Goal: Contribute content: Contribute content

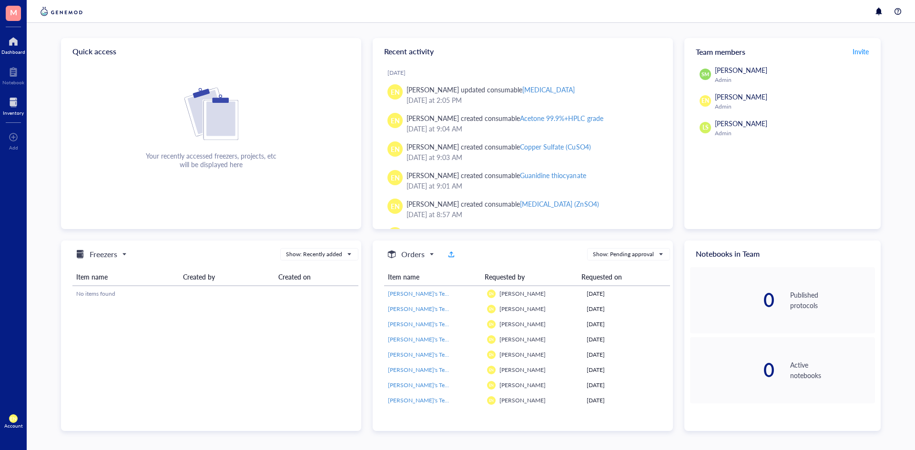
click at [14, 98] on div at bounding box center [13, 102] width 21 height 15
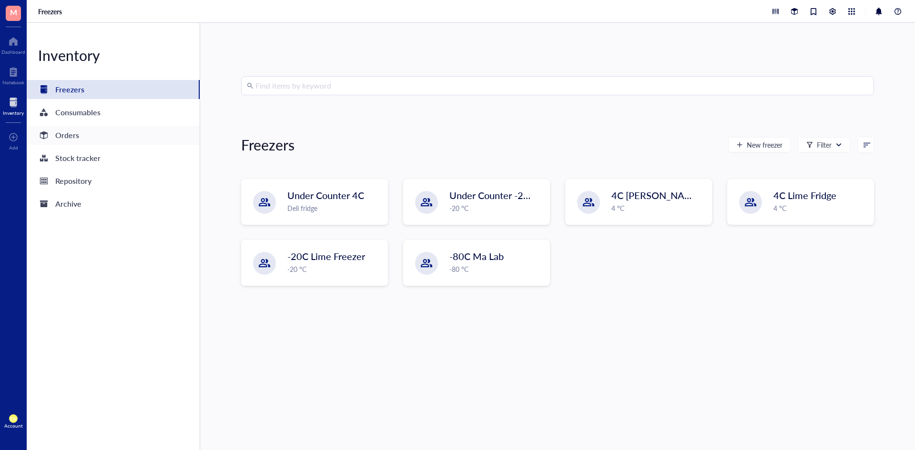
click at [90, 137] on div "Orders" at bounding box center [113, 135] width 173 height 19
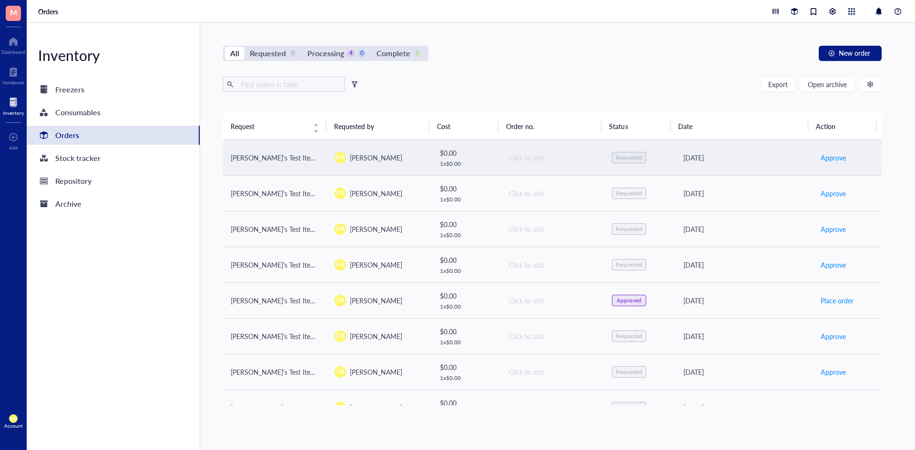
click at [621, 157] on div "Requested" at bounding box center [629, 158] width 27 height 8
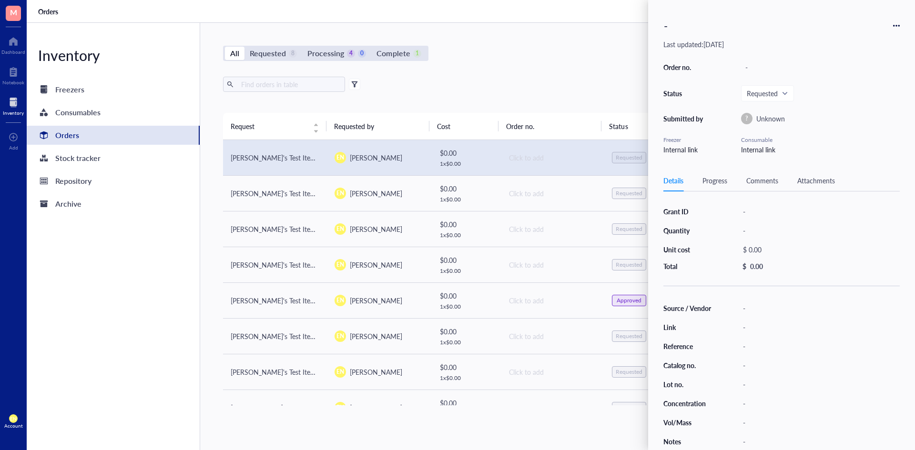
click at [904, 21] on div "- Last updated: [DATE] Order no. - Status Requested Submitted by ? Unknown Free…" at bounding box center [781, 225] width 267 height 450
click at [901, 23] on div "- Last updated: [DATE] Order no. - Status Requested Submitted by ? Unknown Free…" at bounding box center [781, 225] width 267 height 450
click at [894, 27] on icon at bounding box center [896, 25] width 7 height 7
click at [848, 103] on span "Delete" at bounding box center [863, 100] width 60 height 10
click at [901, 24] on div "- Last updated: [DATE] Order no. - Status Requested Submitted by ? Unknown Free…" at bounding box center [781, 225] width 267 height 450
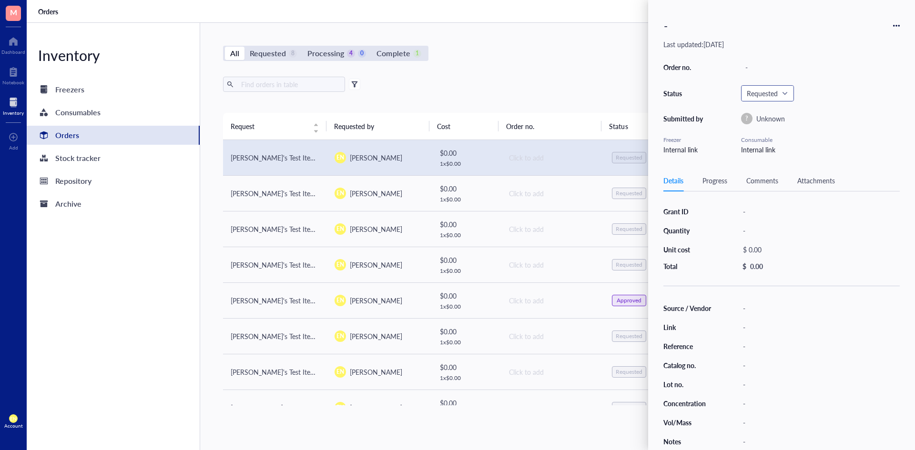
click at [763, 89] on input "search" at bounding box center [763, 93] width 33 height 14
click at [761, 213] on div "Denied" at bounding box center [768, 217] width 21 height 10
click at [527, 72] on div "All Requested 8 Processing 4 0 Complete 1 New order Export Open archive Request…" at bounding box center [552, 236] width 704 height 427
click at [568, 78] on div "Export Open archive" at bounding box center [552, 84] width 659 height 15
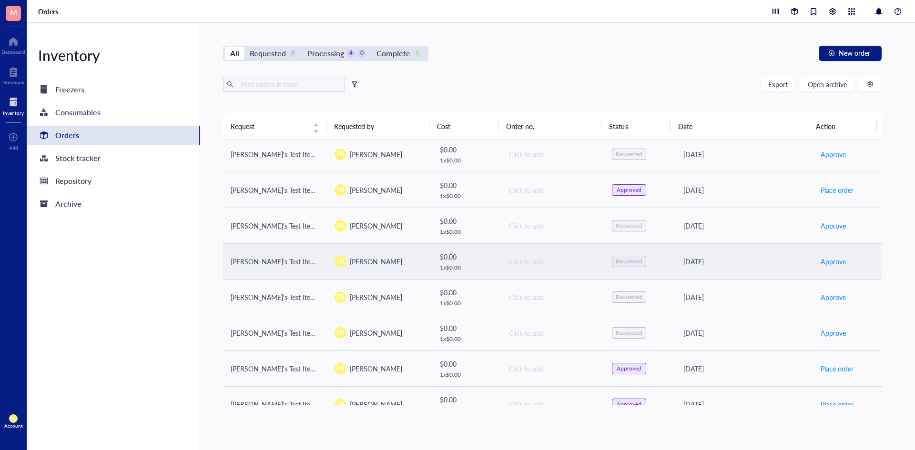
scroll to position [199, 0]
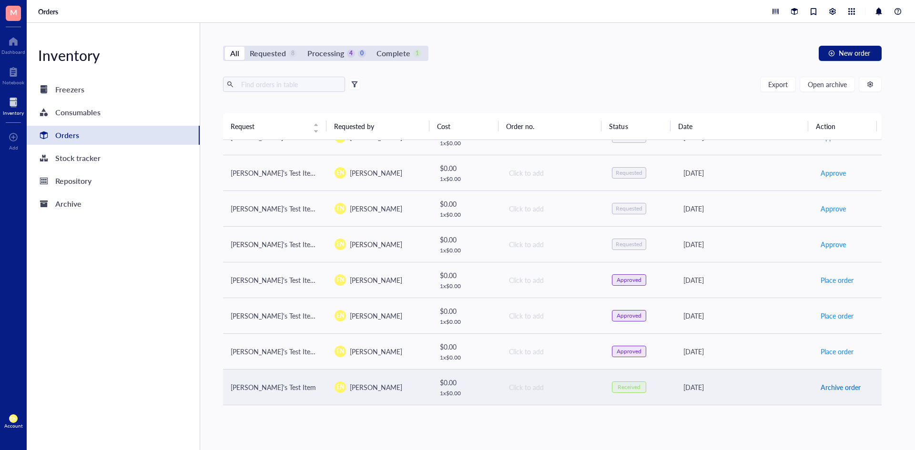
click at [827, 382] on span "Archive order" at bounding box center [841, 387] width 40 height 10
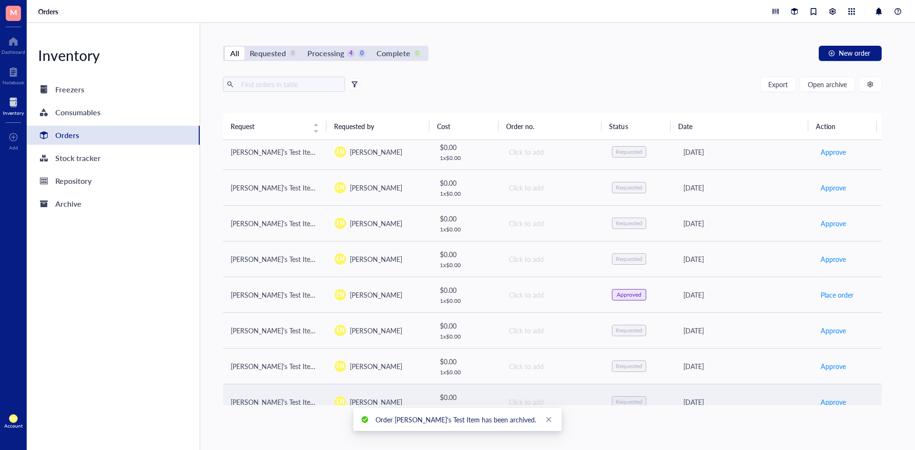
scroll to position [0, 0]
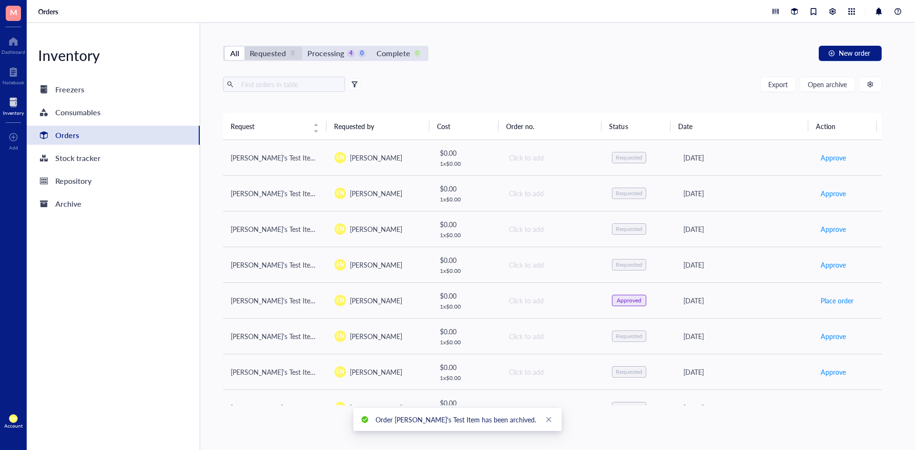
click at [278, 50] on div "Requested" at bounding box center [268, 53] width 36 height 13
click at [244, 47] on input "Requested 8" at bounding box center [244, 47] width 0 height 0
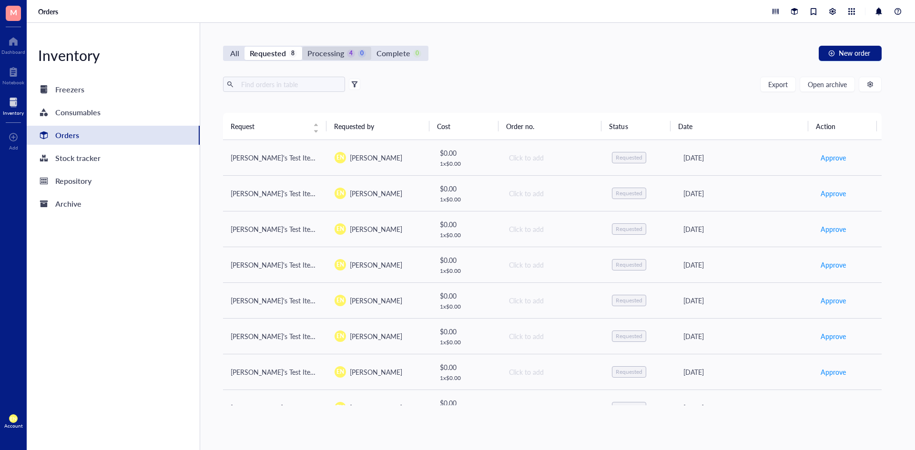
click at [331, 52] on div "Processing" at bounding box center [325, 53] width 37 height 13
click at [302, 47] on input "Processing 4 0" at bounding box center [302, 47] width 0 height 0
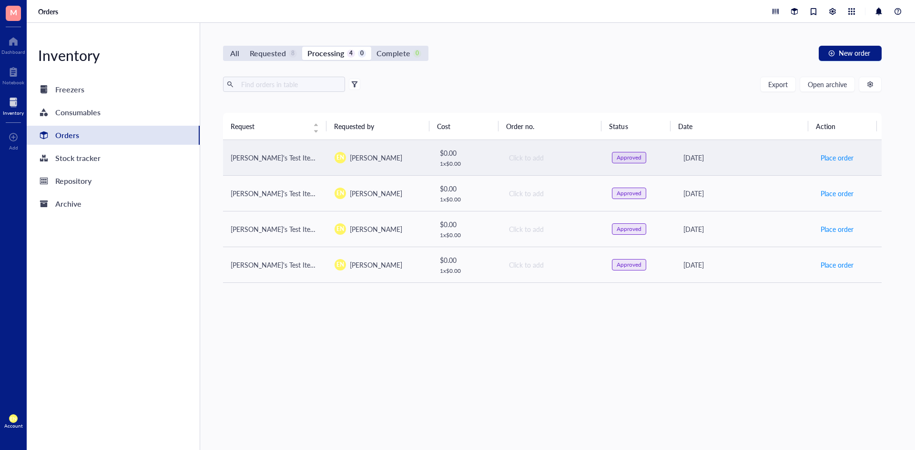
click at [623, 162] on div "Approved" at bounding box center [629, 157] width 34 height 11
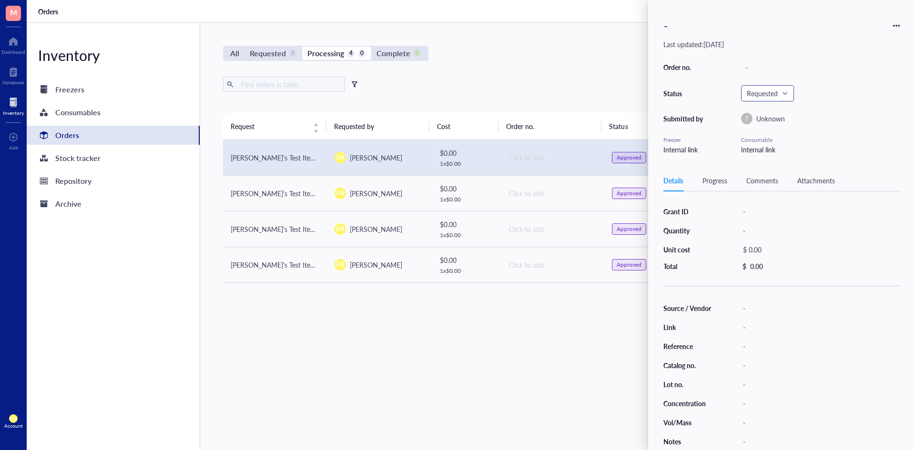
click at [767, 101] on div "Requested" at bounding box center [767, 93] width 53 height 16
click at [782, 96] on span "Requested" at bounding box center [767, 93] width 40 height 9
click at [764, 213] on div "Denied" at bounding box center [768, 217] width 21 height 10
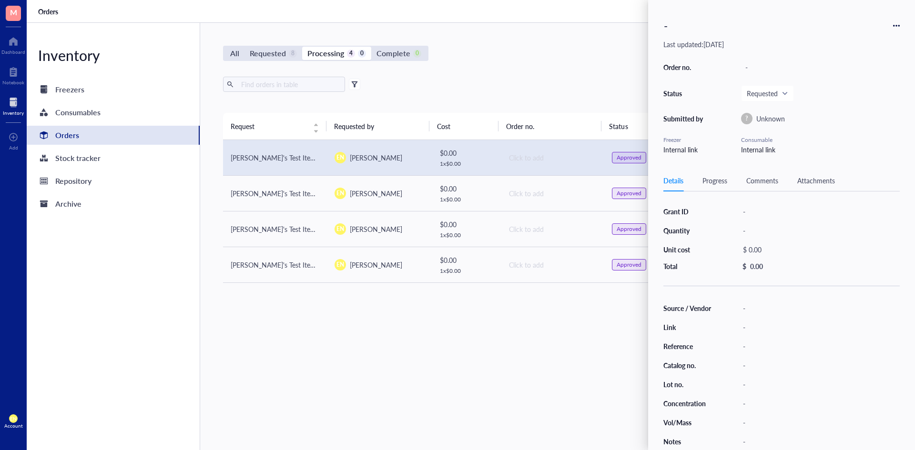
click at [722, 178] on div "Progress" at bounding box center [714, 180] width 25 height 10
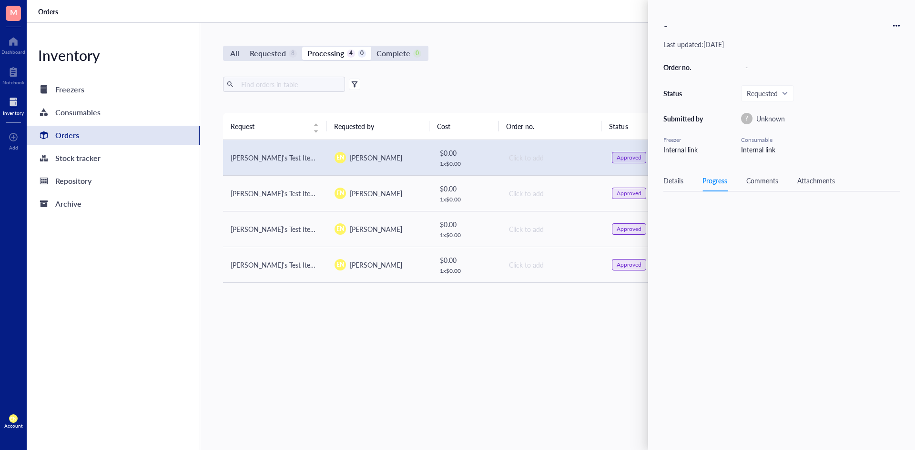
scroll to position [0, 0]
click at [778, 96] on span "Requested" at bounding box center [767, 93] width 40 height 9
click at [762, 220] on div "Denied" at bounding box center [768, 217] width 21 height 10
click at [896, 22] on div "-" at bounding box center [781, 25] width 236 height 21
click at [895, 27] on icon at bounding box center [896, 25] width 7 height 7
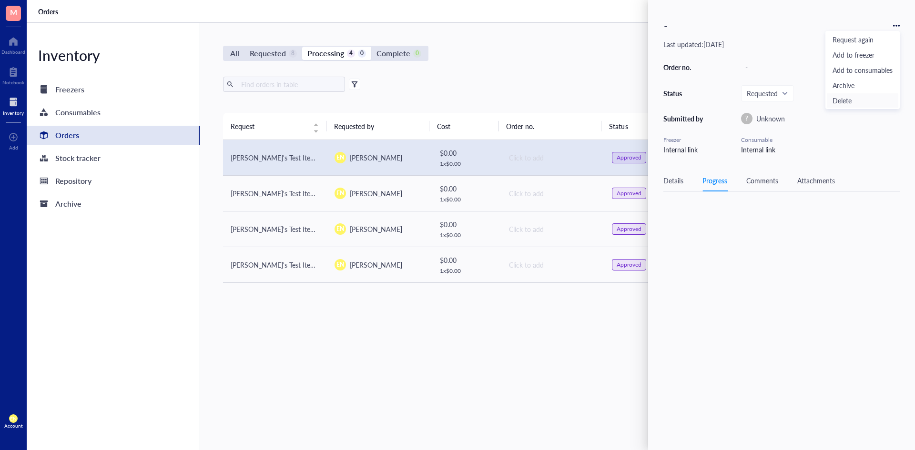
click at [835, 99] on span "Delete" at bounding box center [863, 100] width 60 height 10
click at [521, 53] on div "All Requested 8 Processing 4 0 Complete 0 New order" at bounding box center [552, 53] width 659 height 15
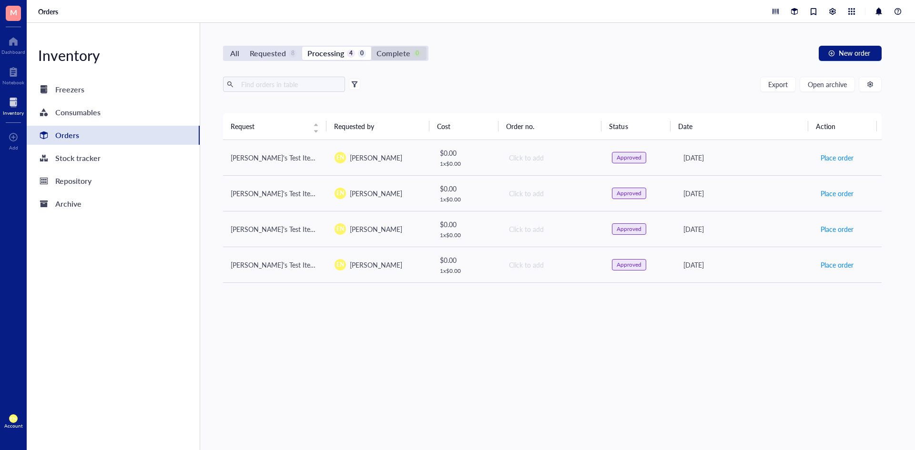
click at [399, 57] on div "Complete" at bounding box center [392, 53] width 33 height 13
click at [371, 47] on input "Complete 0" at bounding box center [371, 47] width 0 height 0
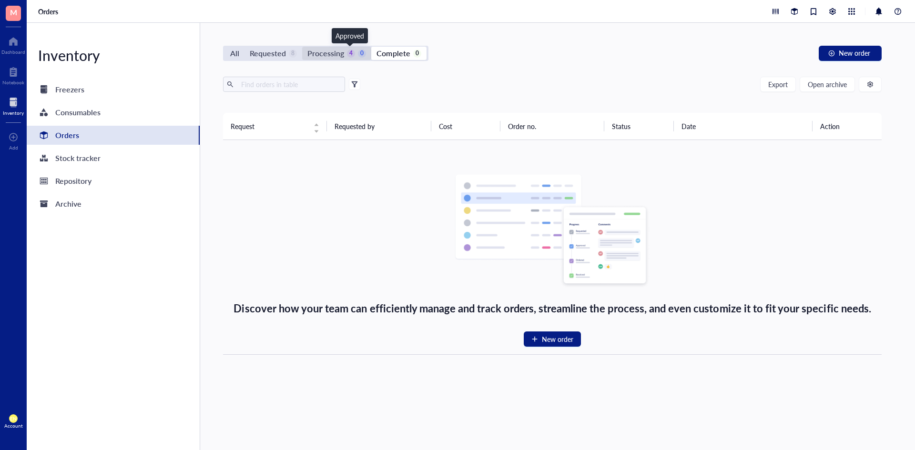
click at [352, 51] on div "4" at bounding box center [351, 54] width 8 height 8
click at [302, 47] on input "Processing 4 0" at bounding box center [302, 47] width 0 height 0
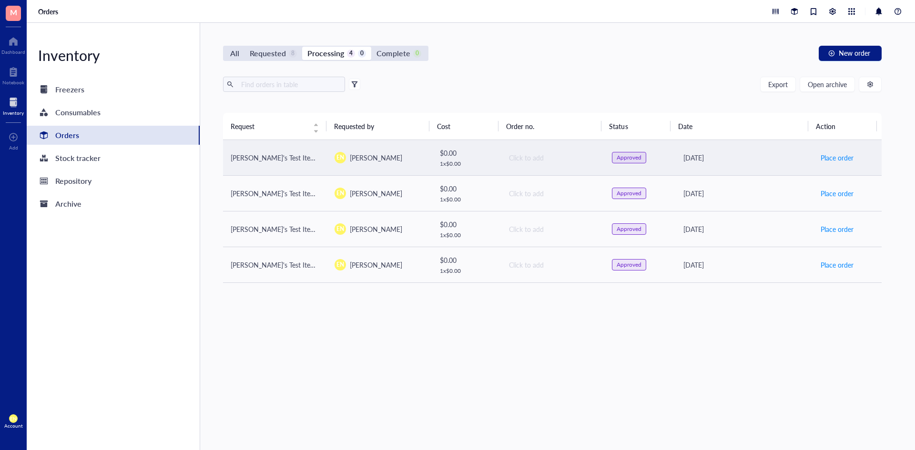
click at [291, 165] on td "[PERSON_NAME]'s Test Item 2" at bounding box center [275, 158] width 104 height 36
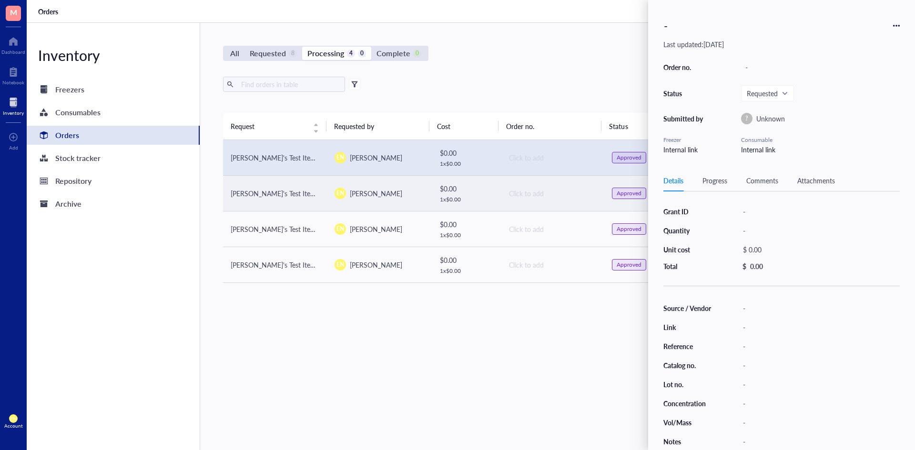
click at [268, 183] on td "[PERSON_NAME]'s Test Item 2" at bounding box center [275, 193] width 104 height 36
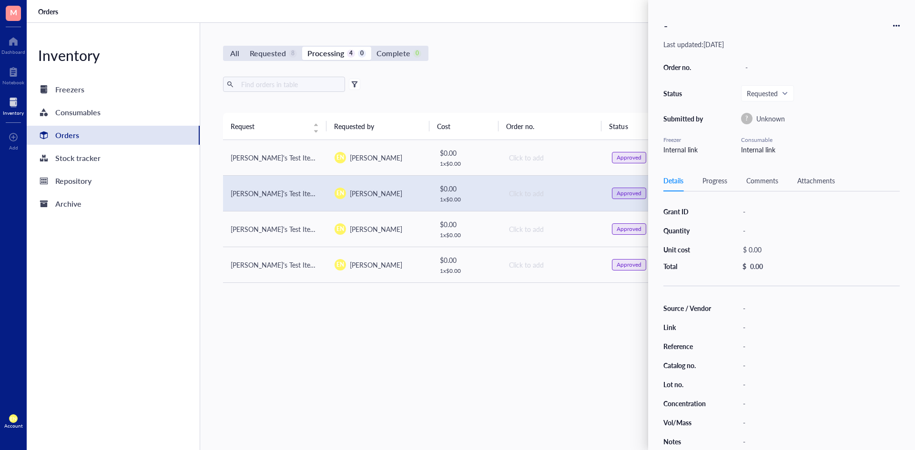
click at [491, 92] on div "Export Open archive" at bounding box center [552, 84] width 659 height 15
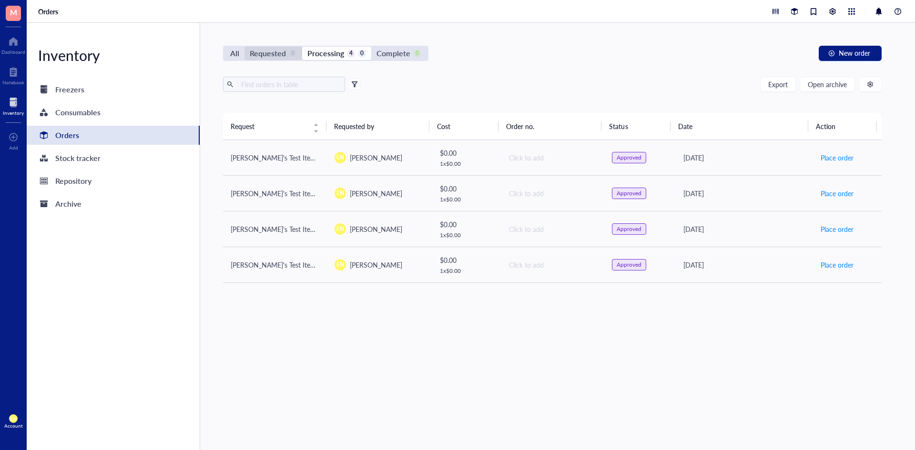
click at [277, 51] on div "Requested" at bounding box center [268, 53] width 36 height 13
click at [244, 47] on input "Requested 8" at bounding box center [244, 47] width 0 height 0
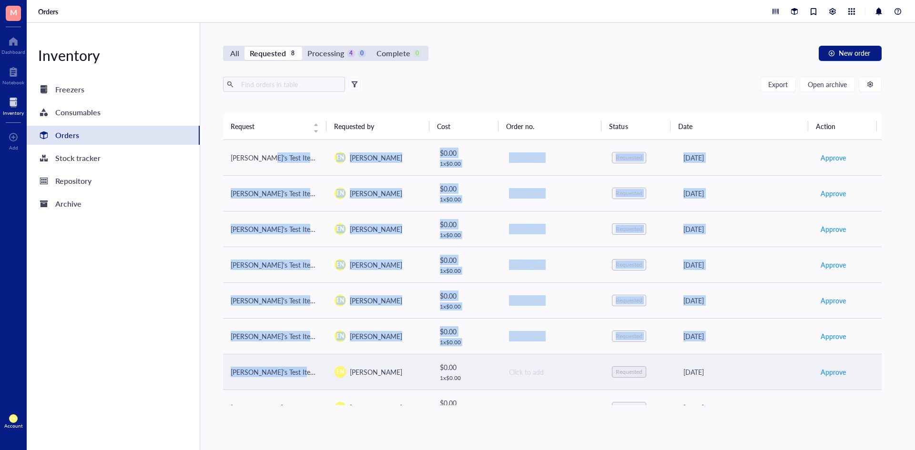
drag, startPoint x: 261, startPoint y: 147, endPoint x: 322, endPoint y: 372, distance: 232.5
click at [322, 372] on tbody "[PERSON_NAME]'s Test Item 2 EN [PERSON_NAME] $ 0.00 1 x $ 0.00 Click to add Req…" at bounding box center [552, 283] width 659 height 286
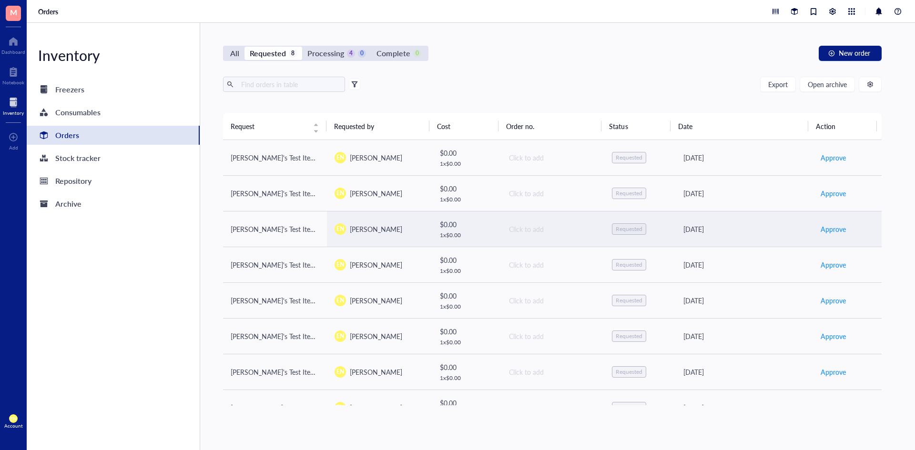
drag, startPoint x: 569, startPoint y: 229, endPoint x: 603, endPoint y: 95, distance: 138.4
click at [603, 95] on div "Export Open archive Requester Requested on Source / Vendor Last updated" at bounding box center [552, 95] width 659 height 36
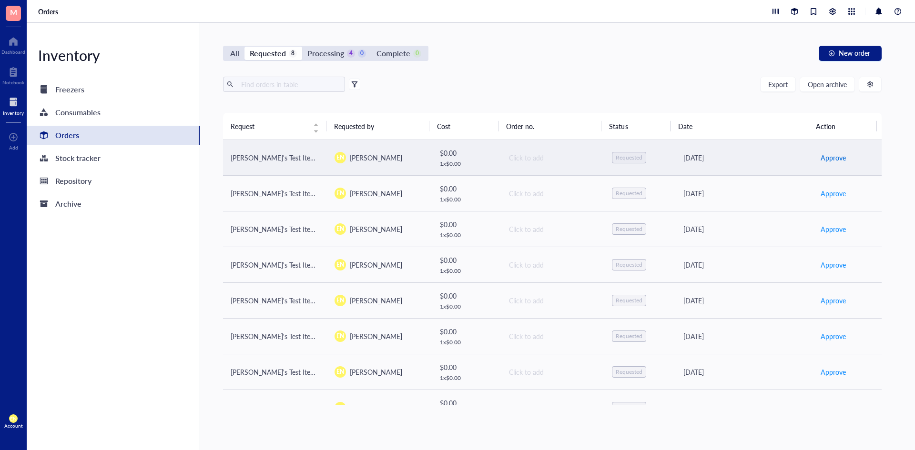
click at [821, 162] on span "Approve" at bounding box center [833, 158] width 25 height 10
click at [833, 159] on span "Approve" at bounding box center [833, 158] width 25 height 10
click at [530, 166] on td "Click to add" at bounding box center [552, 158] width 104 height 36
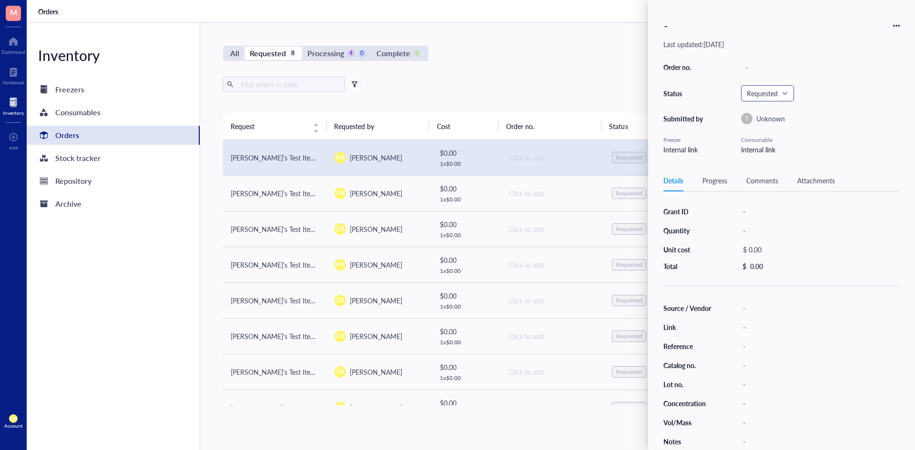
click at [770, 94] on span "Requested" at bounding box center [767, 93] width 40 height 9
click at [498, 62] on div "All Requested 8 Processing 4 0 Complete 0 New order Export Open archive Request…" at bounding box center [552, 236] width 704 height 427
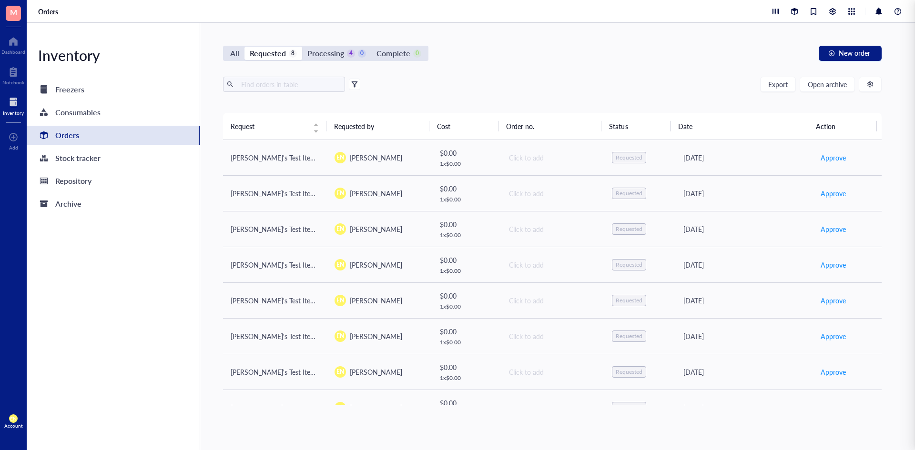
click at [584, 80] on div "Export Open archive" at bounding box center [552, 84] width 659 height 15
click at [313, 48] on div "Processing" at bounding box center [325, 53] width 37 height 13
click at [302, 47] on input "Processing 4 0" at bounding box center [302, 47] width 0 height 0
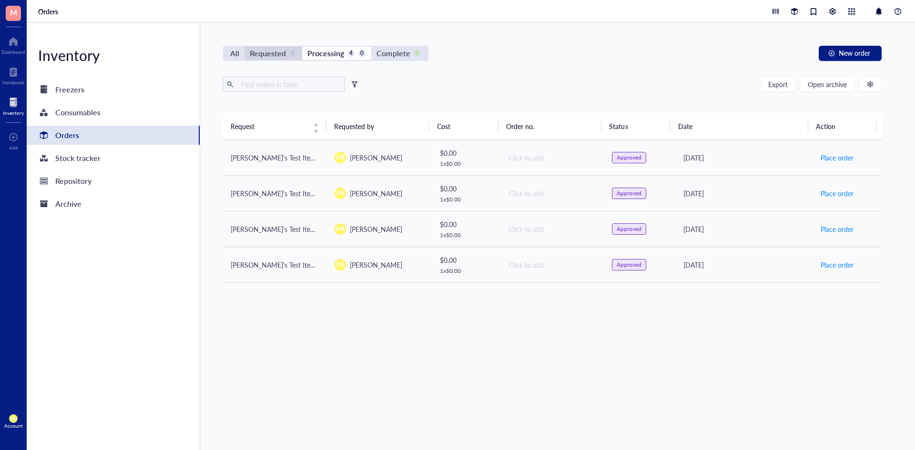
click at [270, 55] on div "Requested" at bounding box center [268, 53] width 36 height 13
click at [244, 47] on input "Requested 8" at bounding box center [244, 47] width 0 height 0
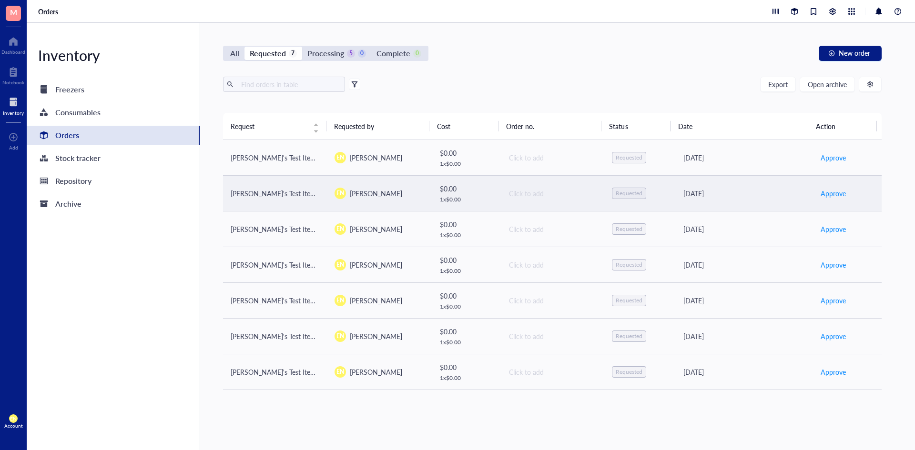
click at [346, 195] on div "EN [PERSON_NAME]" at bounding box center [379, 193] width 89 height 11
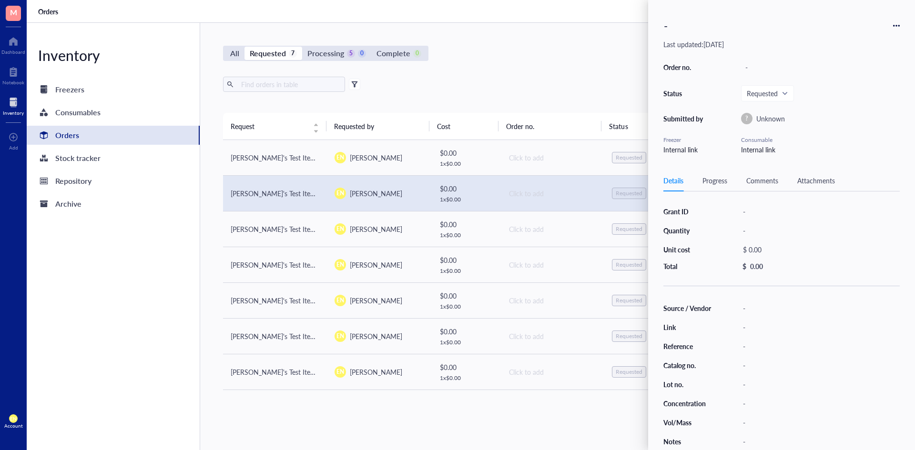
click at [892, 25] on div "-" at bounding box center [781, 25] width 236 height 21
click at [898, 26] on icon at bounding box center [899, 26] width 2 height 2
click at [858, 99] on span "Delete" at bounding box center [863, 100] width 60 height 10
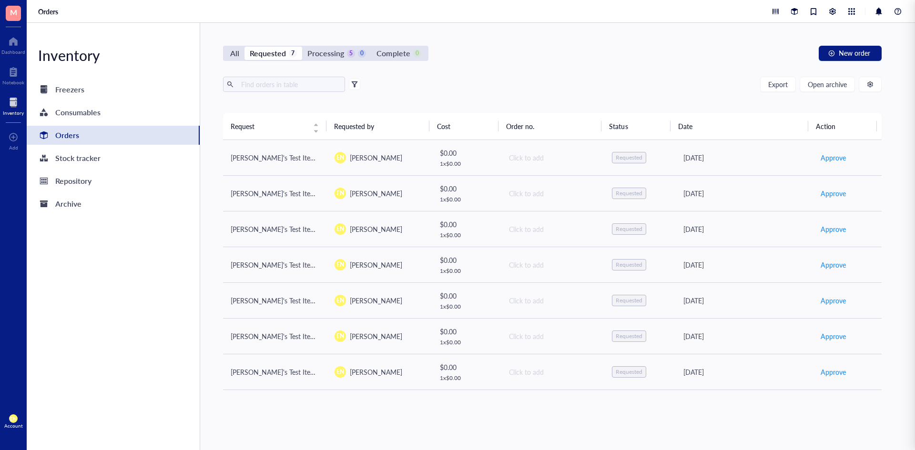
click at [599, 91] on div "Export Open archive" at bounding box center [552, 84] width 659 height 15
click at [89, 116] on div "Consumables" at bounding box center [77, 112] width 45 height 13
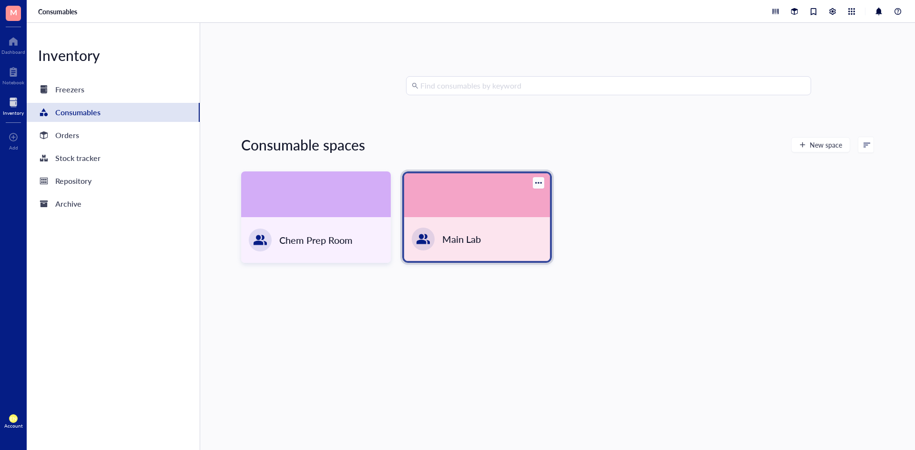
click at [505, 213] on div at bounding box center [477, 195] width 146 height 44
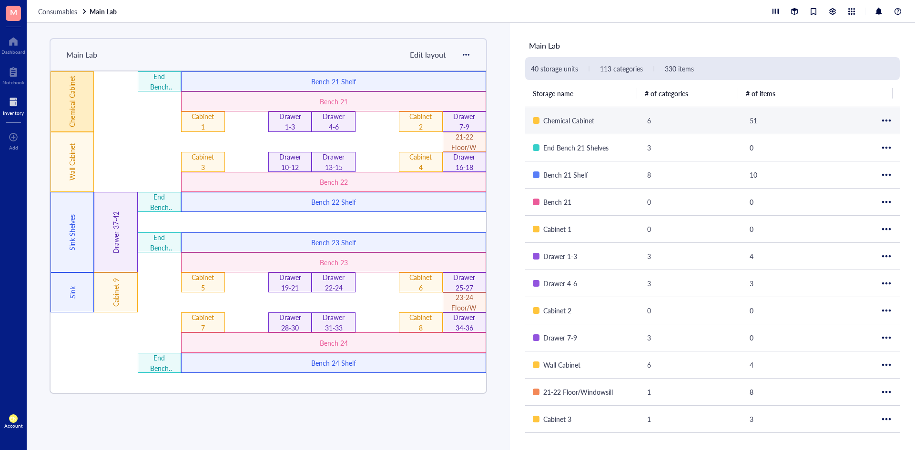
click at [77, 107] on div "Chemical Cabinet" at bounding box center [72, 101] width 10 height 77
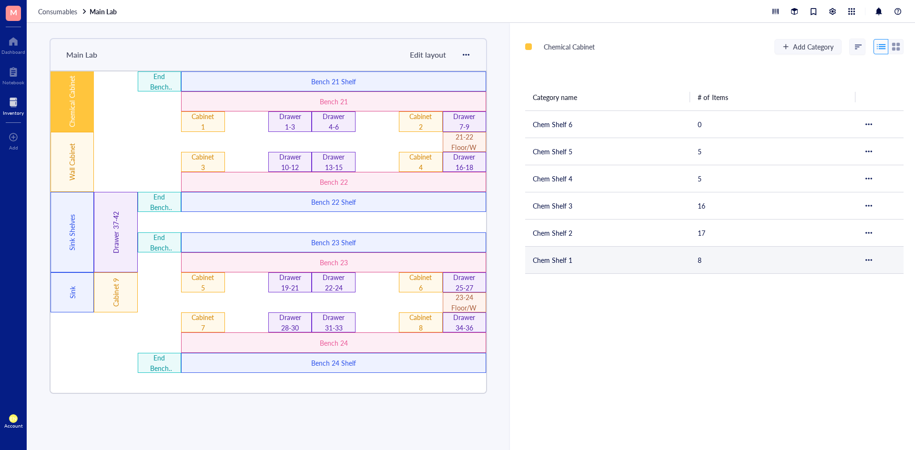
click at [561, 264] on td "Chem Shelf 1" at bounding box center [607, 259] width 165 height 27
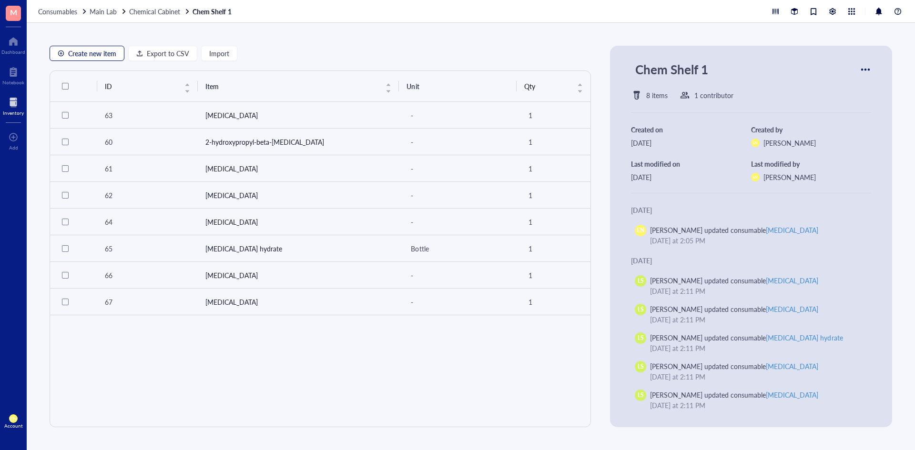
click at [104, 59] on button "Create new item" at bounding box center [87, 53] width 75 height 15
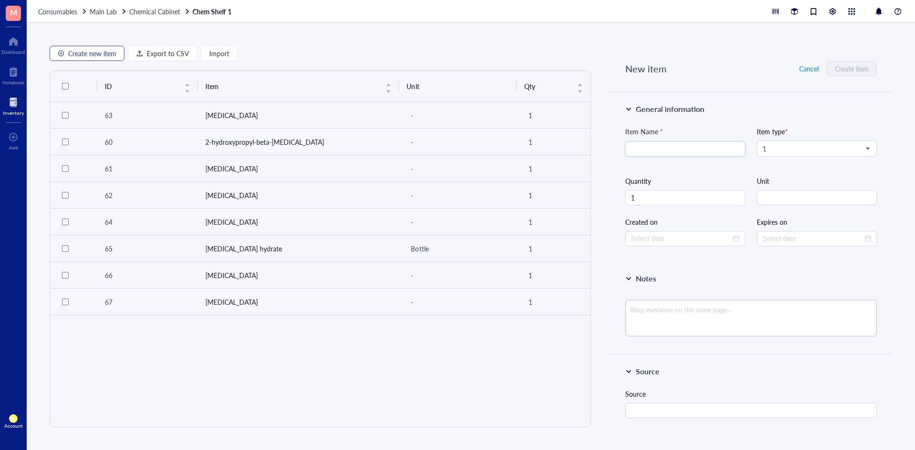
type input "[DATE]"
click at [786, 144] on span "Default" at bounding box center [816, 148] width 107 height 9
type input "[MEDICAL_DATA]"
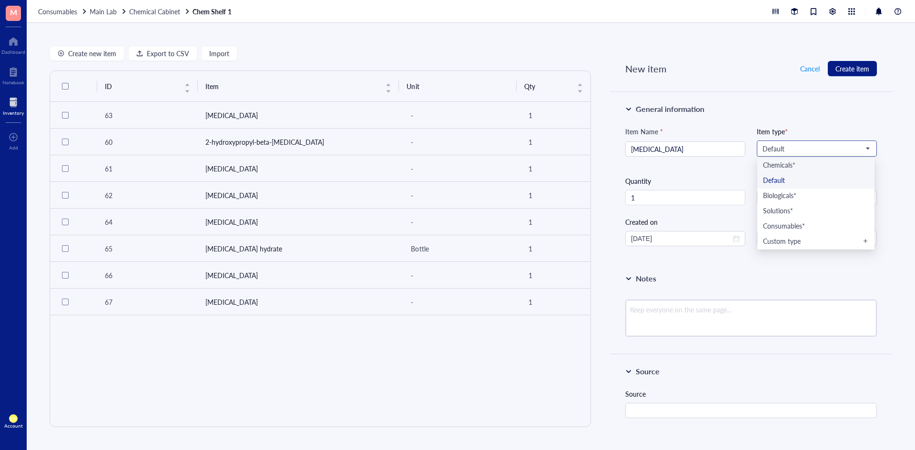
click at [797, 170] on div "Chemicals*" at bounding box center [816, 166] width 106 height 10
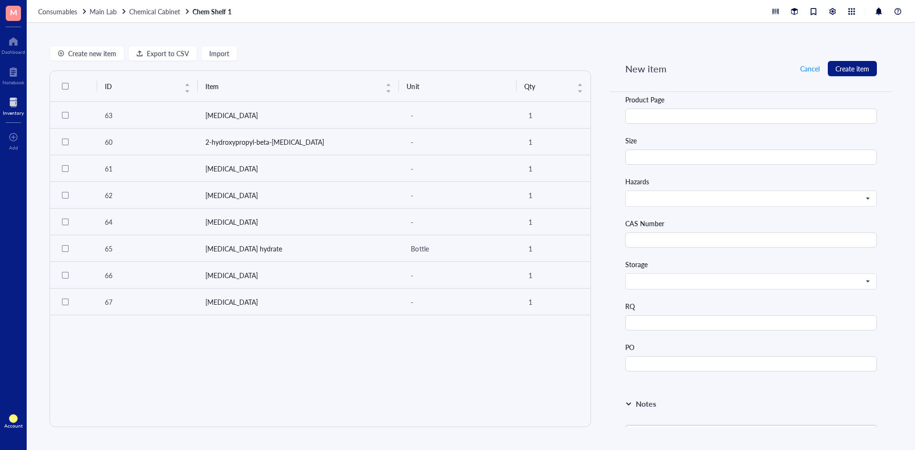
scroll to position [477, 0]
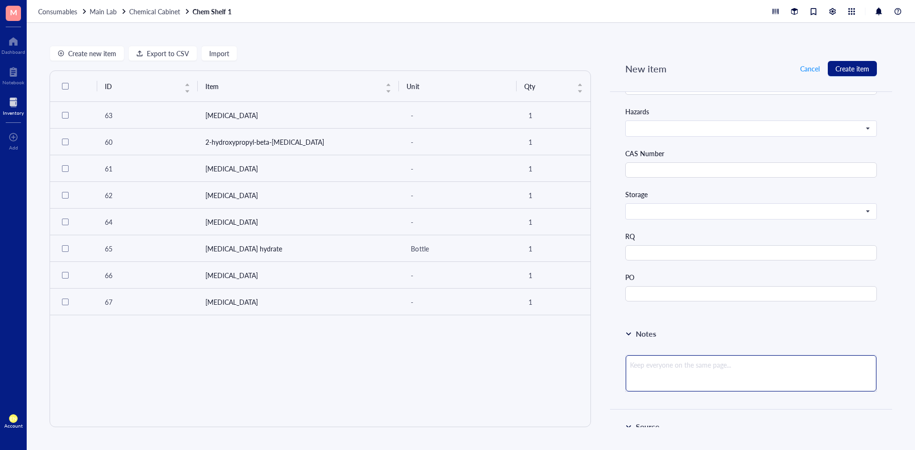
click at [673, 362] on textarea at bounding box center [751, 374] width 251 height 36
paste textarea "Different [MEDICAL_DATA] tested following contamination issues."
type textarea "Different [MEDICAL_DATA] tested following contamination issues."
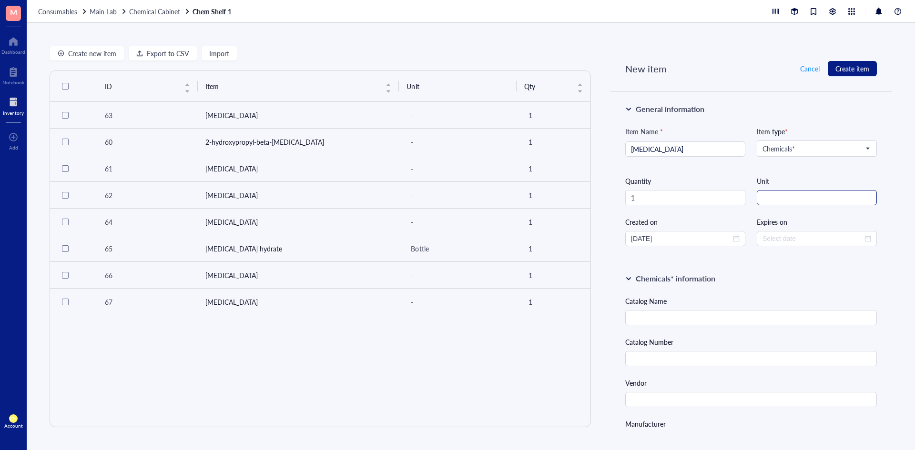
type textarea "Different [MEDICAL_DATA] tested following contamination issues."
click at [792, 198] on input "string" at bounding box center [817, 197] width 120 height 15
type input "mg"
click at [680, 312] on input "text" at bounding box center [751, 317] width 252 height 15
paste input "[MEDICAL_DATA] from Streptomyces kanamyceticus"
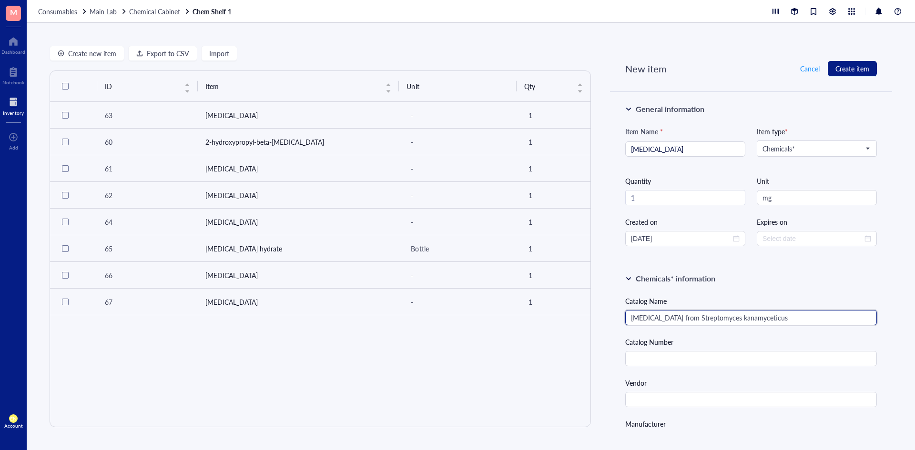
type input "[MEDICAL_DATA] from Streptomyces kanamyceticus"
click at [691, 353] on input "text" at bounding box center [751, 358] width 252 height 15
paste input "K1377 Sigma-[PERSON_NAME]"
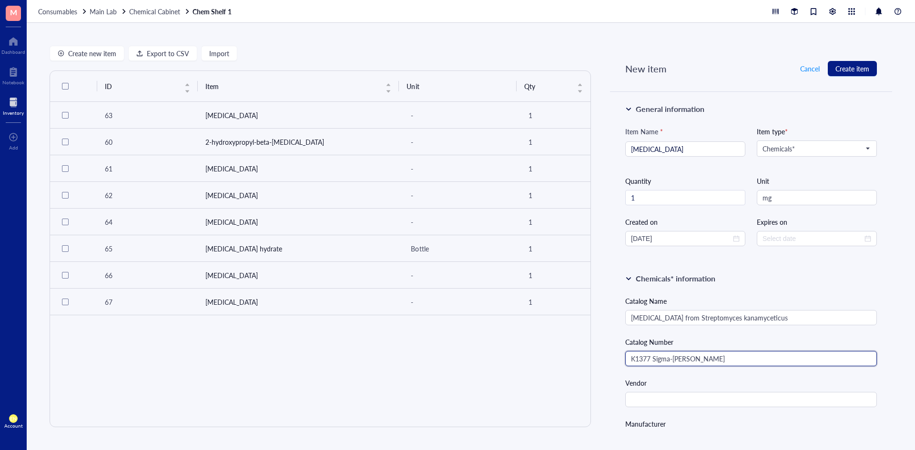
drag, startPoint x: 706, startPoint y: 361, endPoint x: 648, endPoint y: 367, distance: 58.9
type input "K1377"
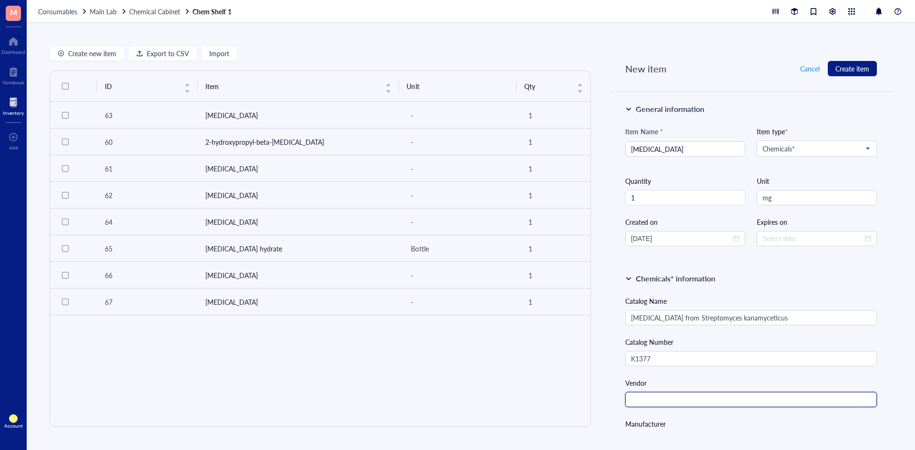
click at [659, 403] on input "text" at bounding box center [751, 399] width 252 height 15
paste input "Sigma-[PERSON_NAME]"
type input "Sigma-[PERSON_NAME]"
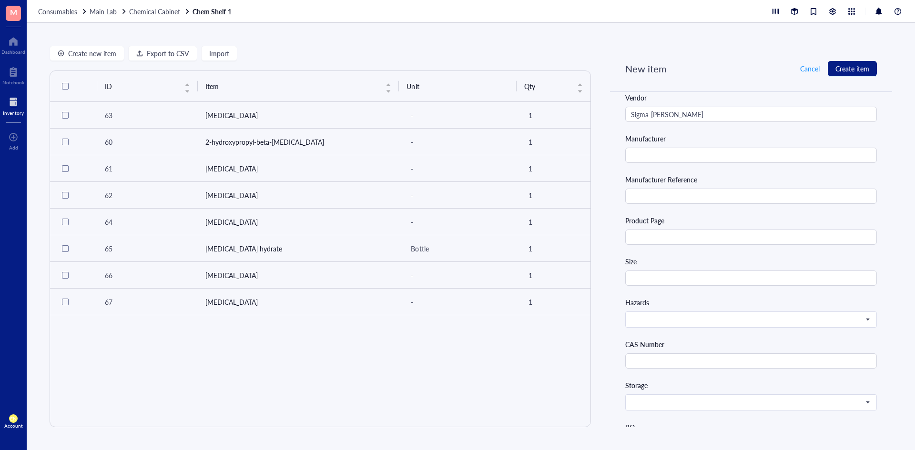
scroll to position [286, 0]
click at [670, 231] on input "text" at bounding box center [751, 236] width 252 height 15
paste input "[URL][DOMAIN_NAME]"
type input "[URL][DOMAIN_NAME]"
click at [752, 277] on input "text" at bounding box center [751, 277] width 252 height 15
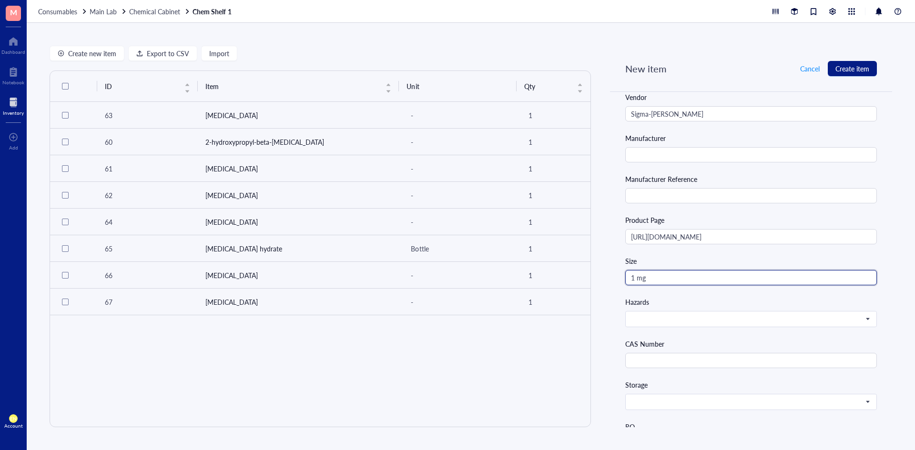
scroll to position [0, 0]
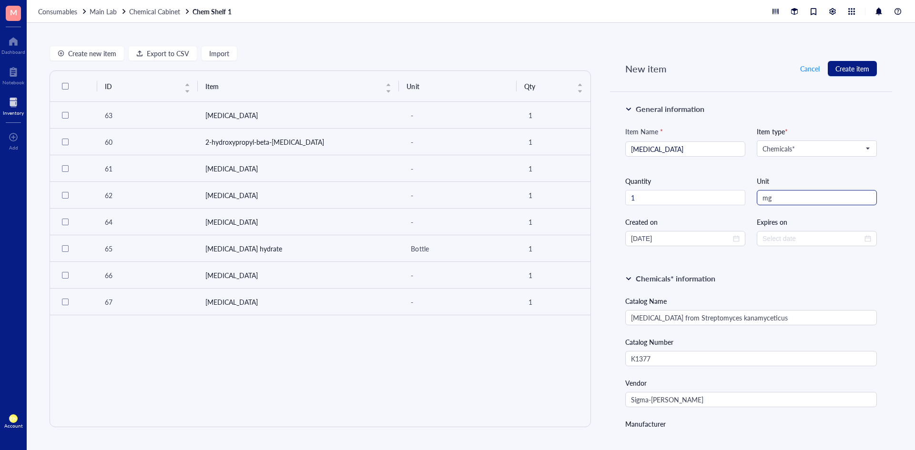
type input "1 mg"
click at [781, 199] on input "string" at bounding box center [817, 197] width 120 height 15
type input "m"
type input "bottle"
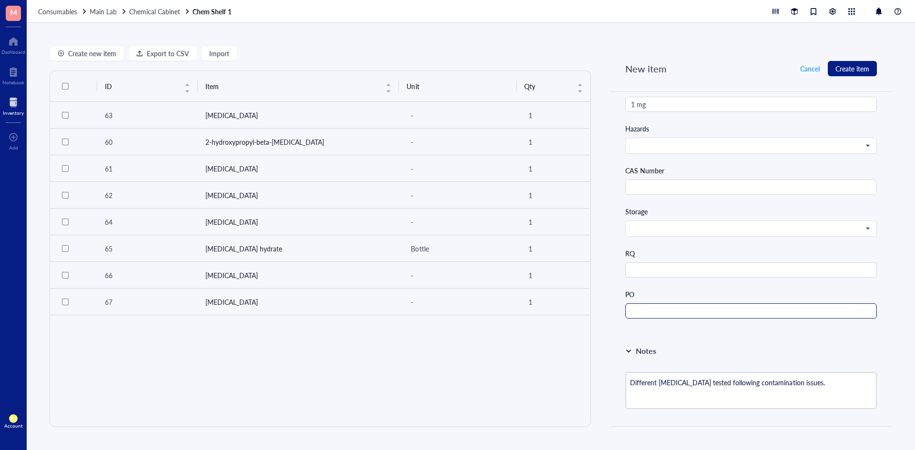
scroll to position [572, 0]
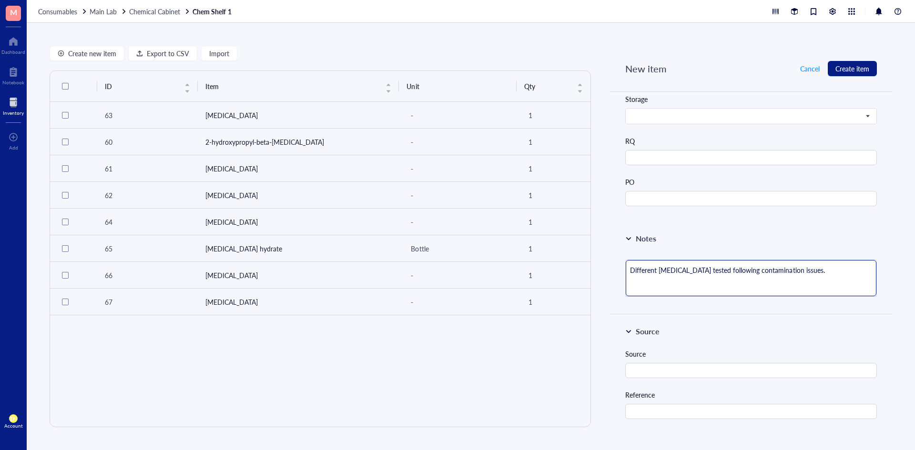
click at [640, 284] on textarea "Different [MEDICAL_DATA] tested following contamination issues." at bounding box center [751, 278] width 251 height 36
click at [812, 268] on textarea "Different [MEDICAL_DATA] tested following contamination issues." at bounding box center [751, 278] width 251 height 36
type textarea "Different [MEDICAL_DATA] tested following contamination issues."
type textarea "Different [MEDICAL_DATA] tested following contamination issues. #"
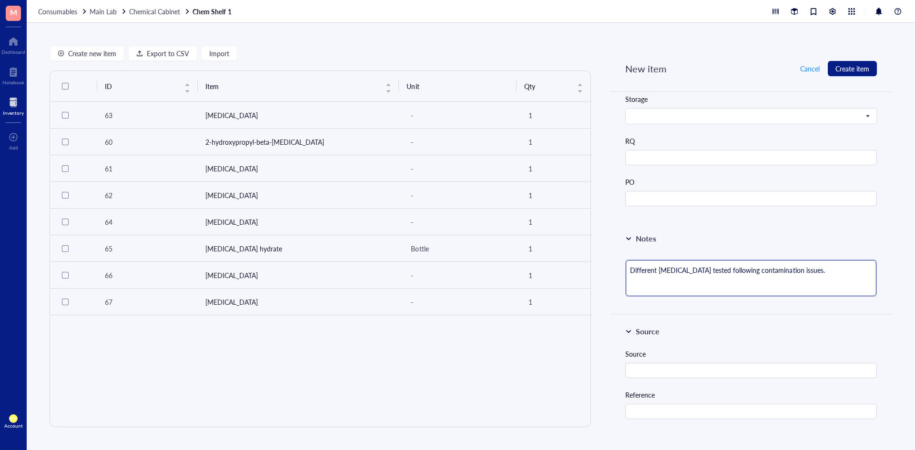
type textarea "Different [MEDICAL_DATA] tested following contamination issues. #"
type textarea "Different [MEDICAL_DATA] tested following contamination issues. #S"
type textarea "Different [MEDICAL_DATA] tested following contamination issues. #SU"
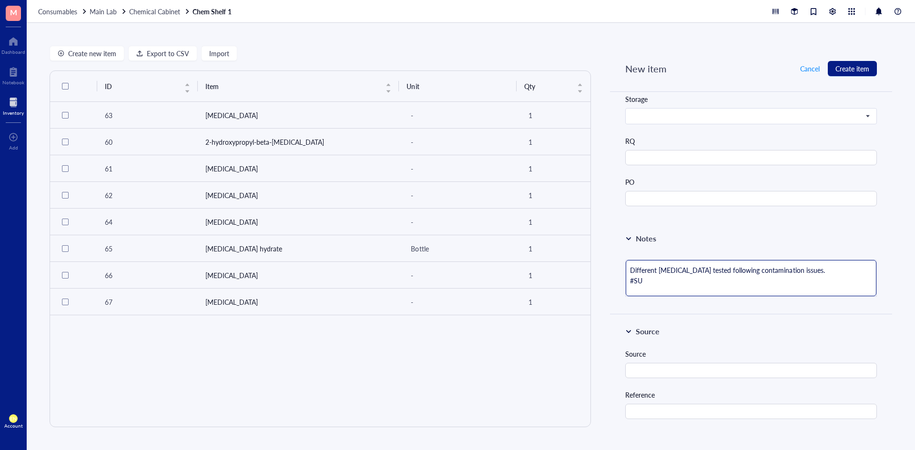
type textarea "Different [MEDICAL_DATA] tested following contamination issues. #SUP"
type textarea "Different [MEDICAL_DATA] tested following contamination issues. #SUP1"
type textarea "Different [MEDICAL_DATA] tested following contamination issues. #SUP10"
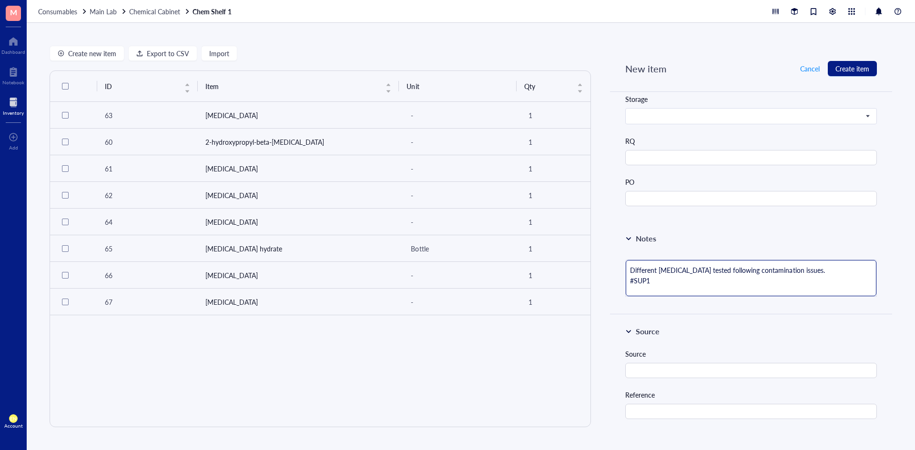
type textarea "Different [MEDICAL_DATA] tested following contamination issues. #SUP10"
type textarea "Different [MEDICAL_DATA] tested following contamination issues. #SUP109"
type textarea "Different [MEDICAL_DATA] tested following contamination issues. #SUP1093"
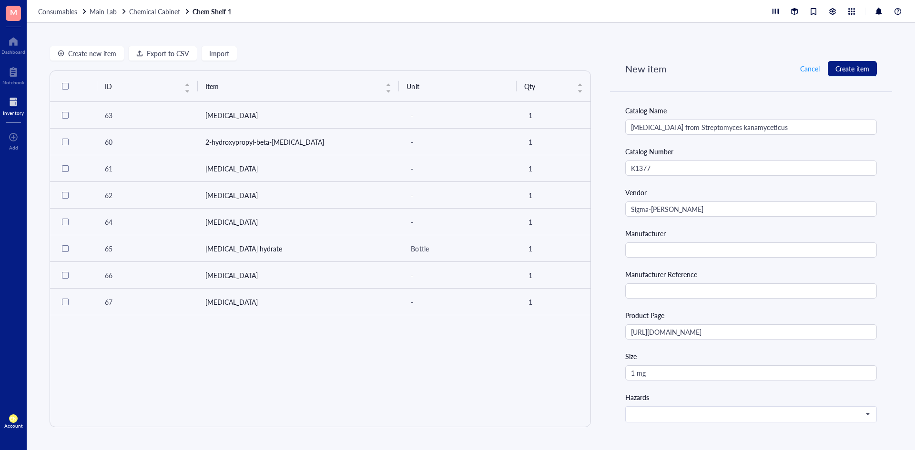
scroll to position [0, 0]
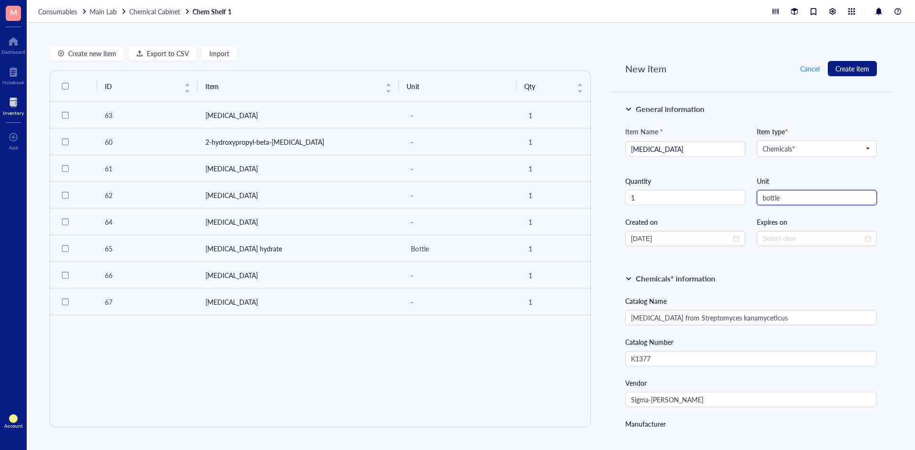
drag, startPoint x: 786, startPoint y: 205, endPoint x: 749, endPoint y: 207, distance: 36.7
click at [749, 207] on div "Item Name * [MEDICAL_DATA] Item type * Chemicals* Chemicals* Default Biological…" at bounding box center [751, 186] width 252 height 120
type input "tube"
click at [847, 62] on button "Create item" at bounding box center [852, 68] width 49 height 15
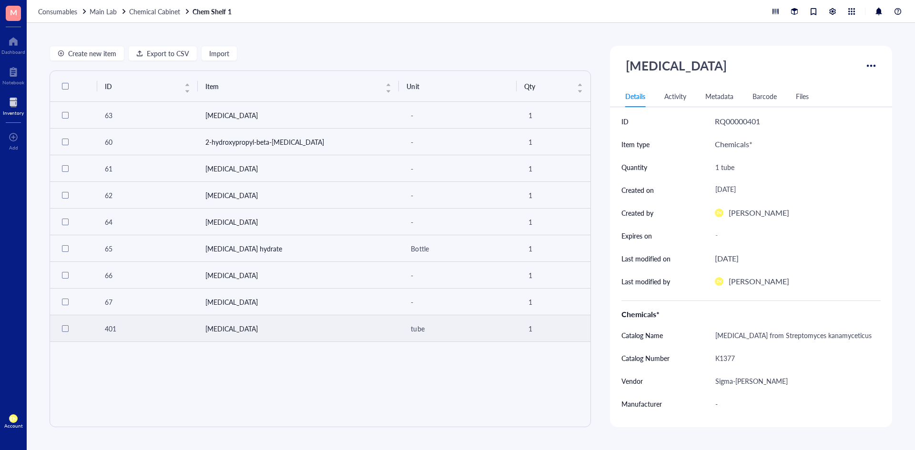
click at [308, 329] on td "[MEDICAL_DATA]" at bounding box center [299, 328] width 202 height 27
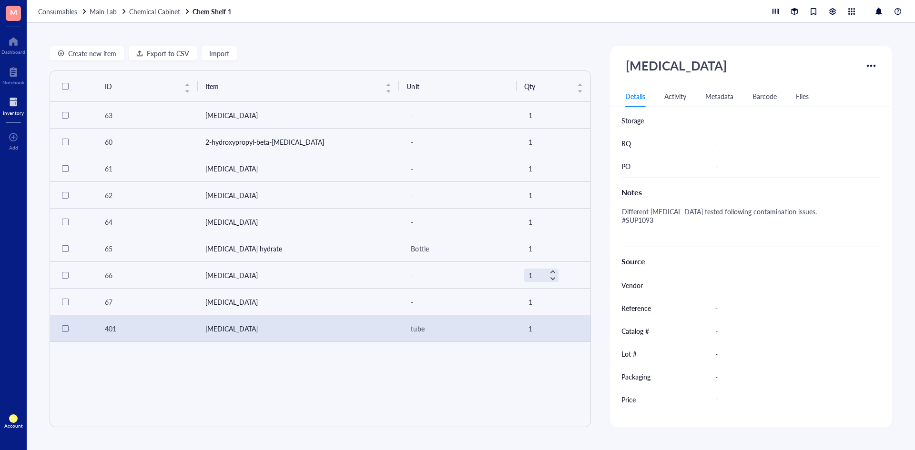
scroll to position [286, 0]
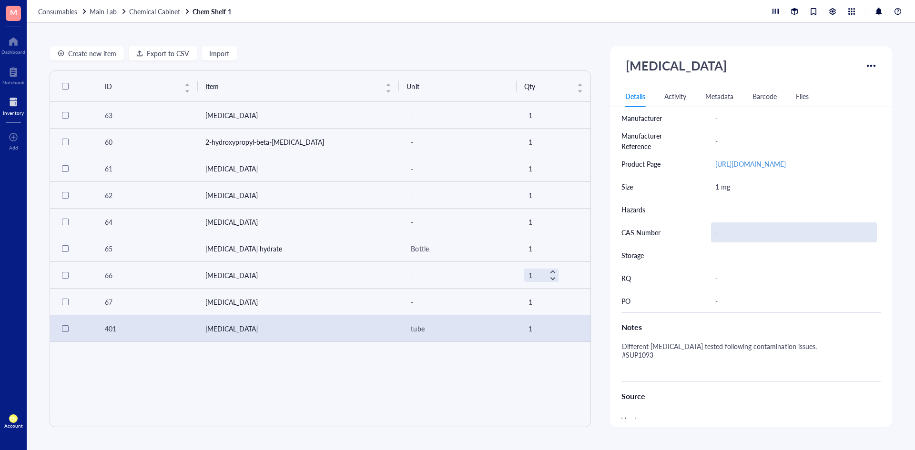
click at [718, 243] on div "-" at bounding box center [794, 233] width 166 height 20
type input "25389"
type input "[PHONE_NUMBER]"
click at [845, 255] on div at bounding box center [852, 251] width 14 height 7
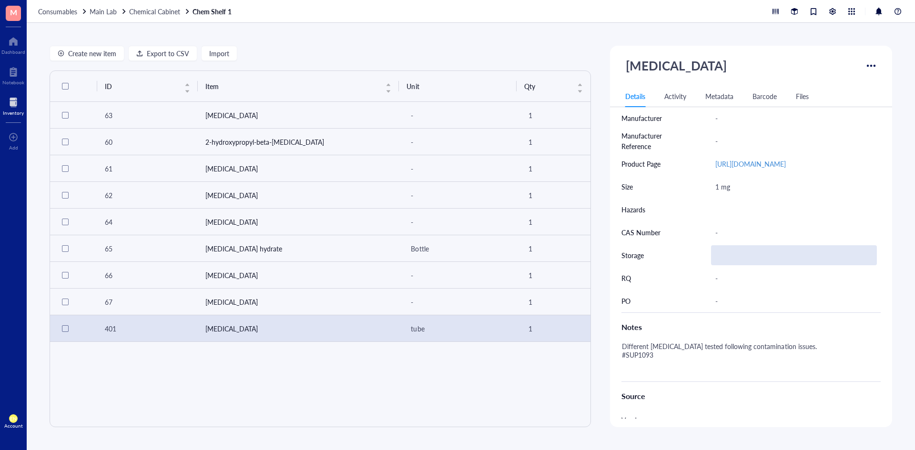
click at [711, 265] on div at bounding box center [794, 255] width 166 height 20
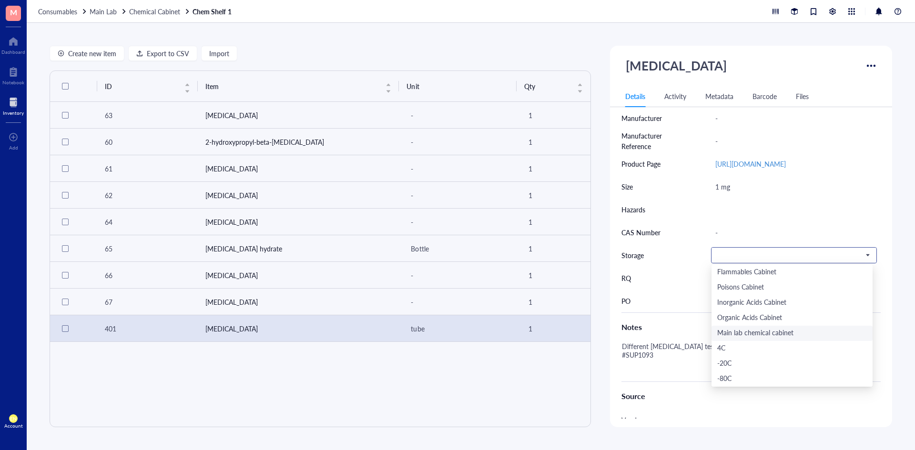
click at [767, 339] on div "Main lab chemical cabinet" at bounding box center [792, 333] width 150 height 10
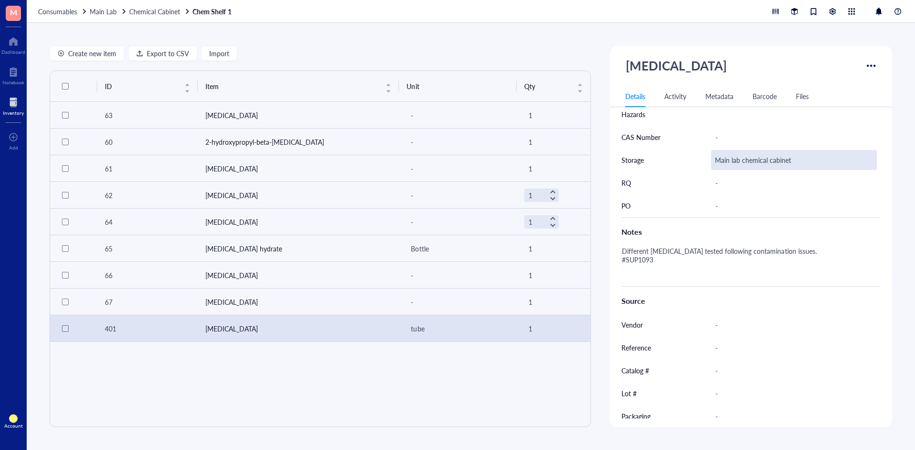
scroll to position [441, 0]
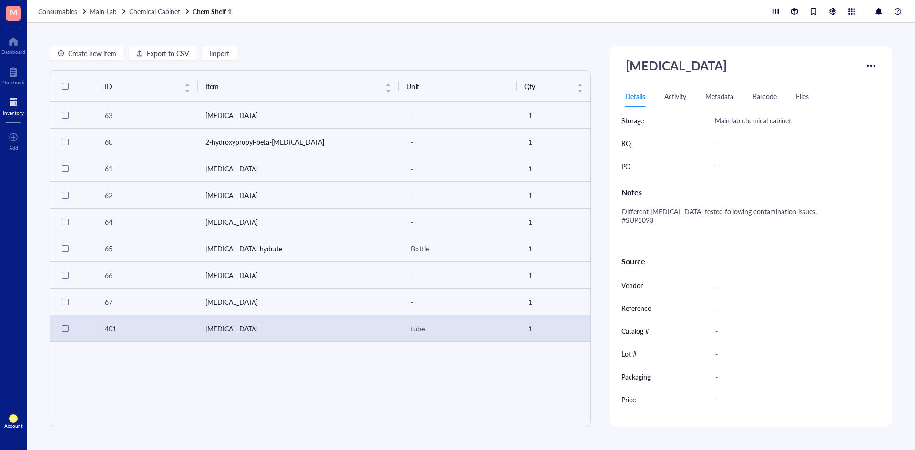
click at [328, 365] on div "ID Item Unit Qty 63 [MEDICAL_DATA] - 1 60 2-hydroxypropyl-beta-[MEDICAL_DATA] -…" at bounding box center [320, 249] width 541 height 357
click at [148, 13] on span "Chemical Cabinet" at bounding box center [154, 12] width 51 height 10
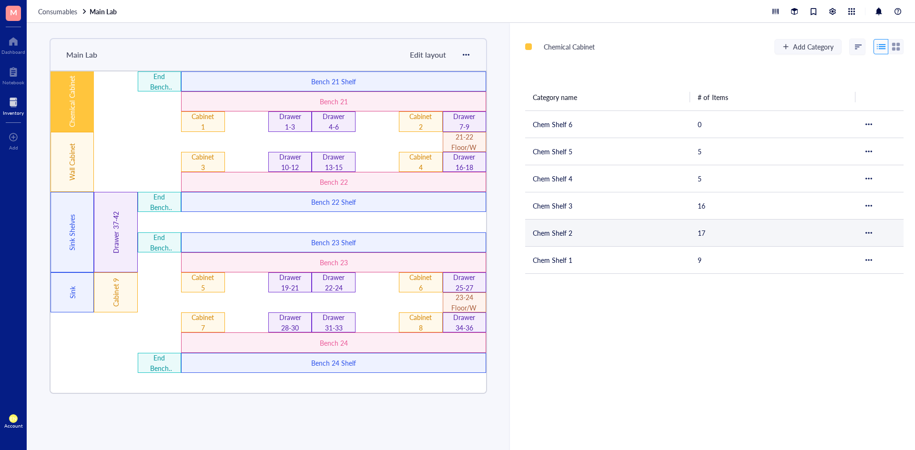
click at [573, 226] on td "Chem Shelf 2" at bounding box center [607, 232] width 165 height 27
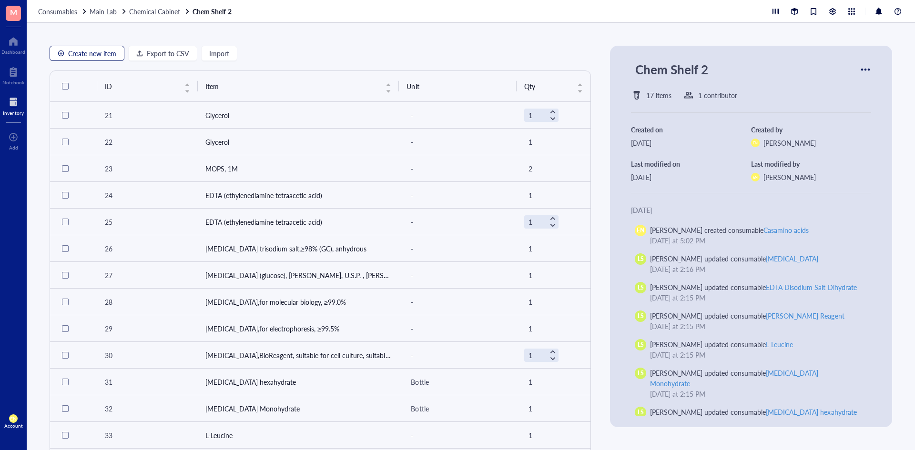
click at [111, 57] on span "Create new item" at bounding box center [92, 54] width 48 height 8
type textarea "Keep everyone on the same page..."
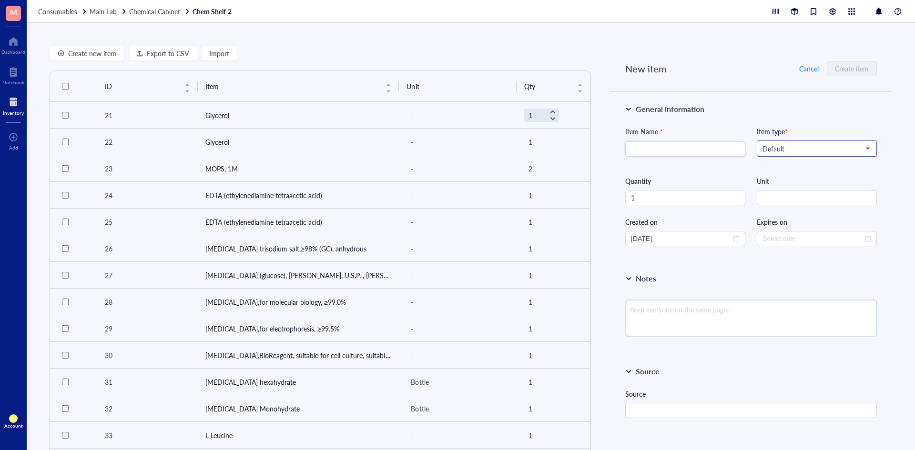
click at [783, 143] on input "search" at bounding box center [813, 149] width 100 height 14
click at [773, 165] on div "Chemicals*" at bounding box center [816, 166] width 106 height 10
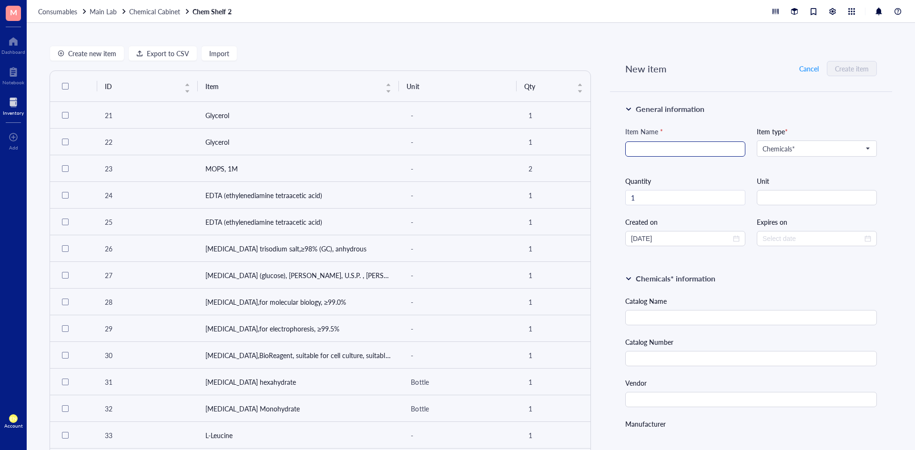
click at [703, 156] on div at bounding box center [685, 149] width 120 height 15
type input "L-serine"
click at [685, 314] on input "text" at bounding box center [751, 317] width 252 height 15
click at [789, 202] on input "string" at bounding box center [817, 197] width 120 height 15
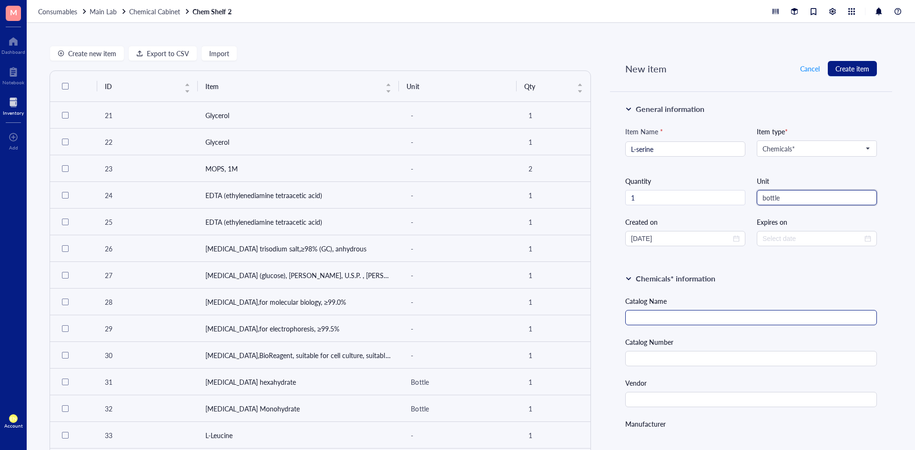
type input "bottle"
click at [738, 324] on input "text" at bounding box center [751, 317] width 252 height 15
type input "L-Serine"
click at [634, 150] on input "L-serine" at bounding box center [685, 149] width 109 height 14
type input "L-Serine"
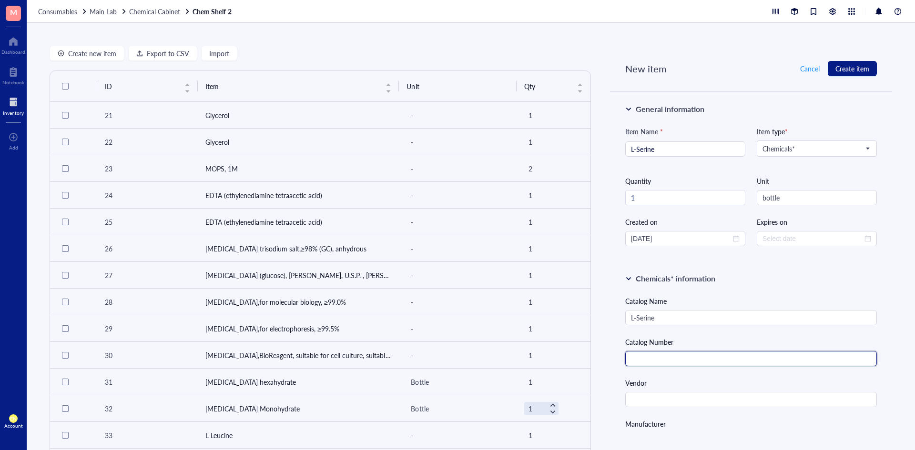
click at [646, 355] on input "text" at bounding box center [751, 358] width 252 height 15
paste input "S4311"
type input "S4311"
click at [640, 398] on input "text" at bounding box center [751, 399] width 252 height 15
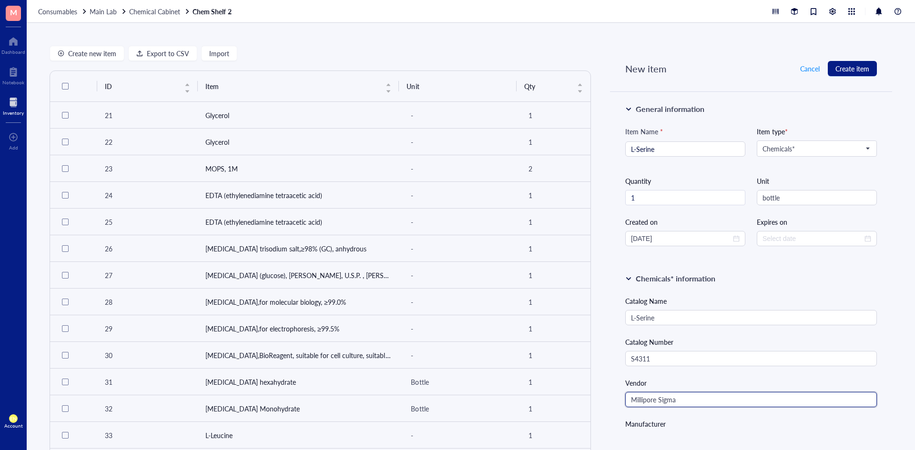
type input "Millipore Sigma"
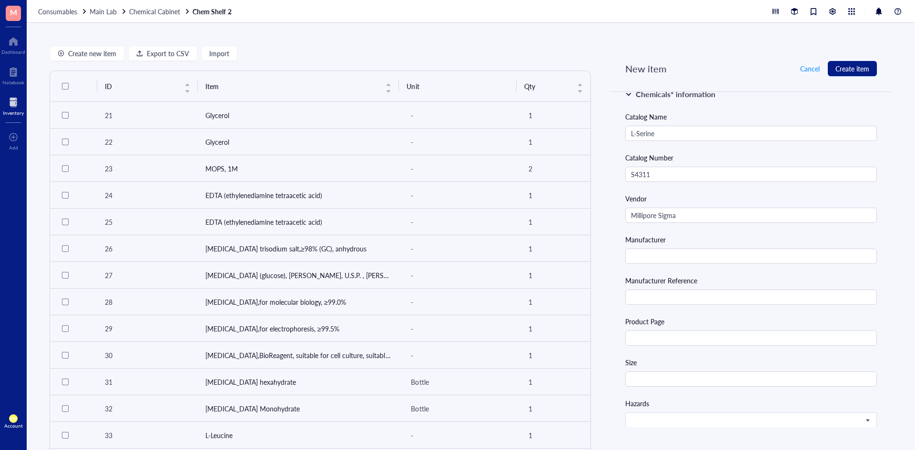
scroll to position [191, 0]
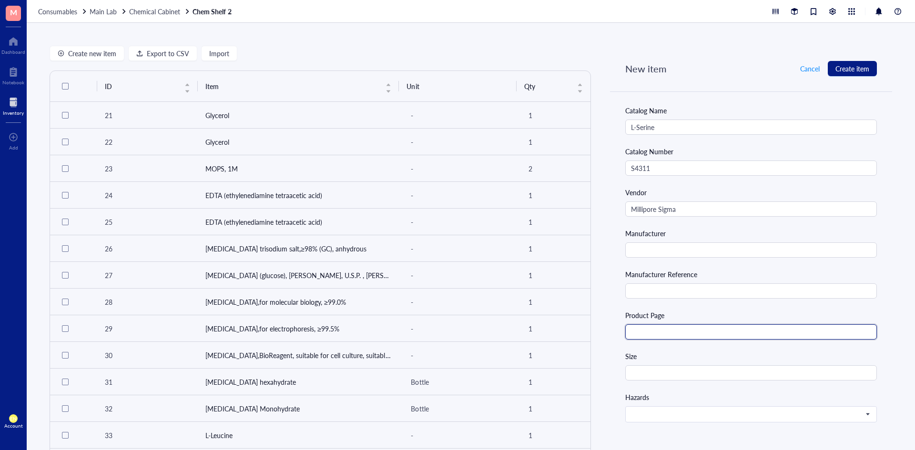
click at [657, 336] on input "text" at bounding box center [751, 332] width 252 height 15
paste input "[URL][DOMAIN_NAME]"
type input "[URL][DOMAIN_NAME]"
click at [654, 376] on input "text" at bounding box center [751, 373] width 252 height 15
type input "25 g"
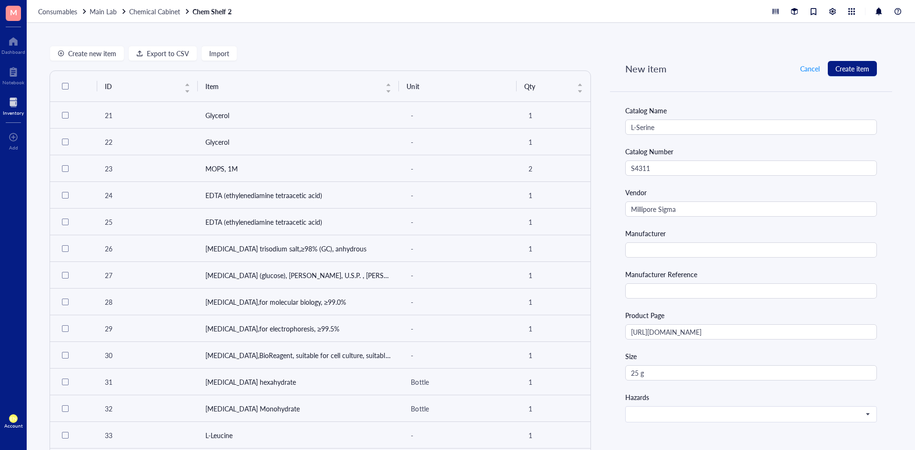
click at [657, 394] on div "Hazards" at bounding box center [751, 397] width 252 height 10
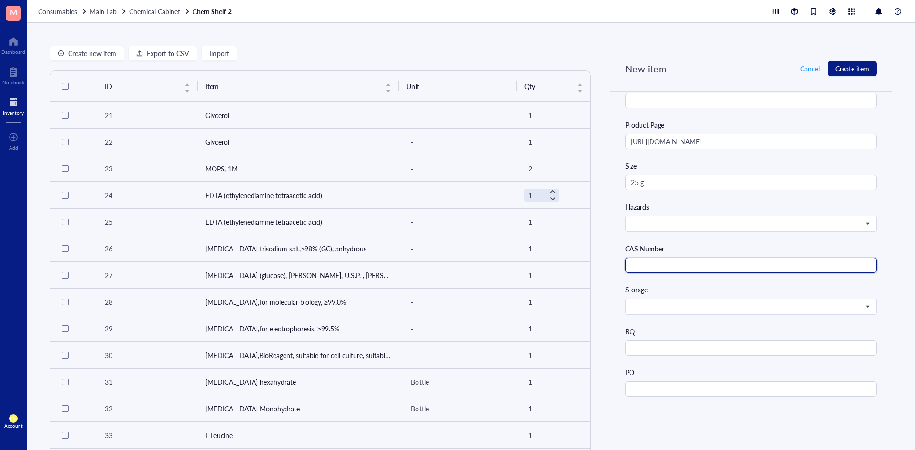
click at [649, 271] on input "text" at bounding box center [751, 265] width 252 height 15
click at [641, 267] on input "56-54-1" at bounding box center [751, 265] width 252 height 15
type input "56-45-1"
click at [691, 286] on div "Storage" at bounding box center [751, 290] width 252 height 10
click at [852, 305] on span at bounding box center [750, 307] width 238 height 9
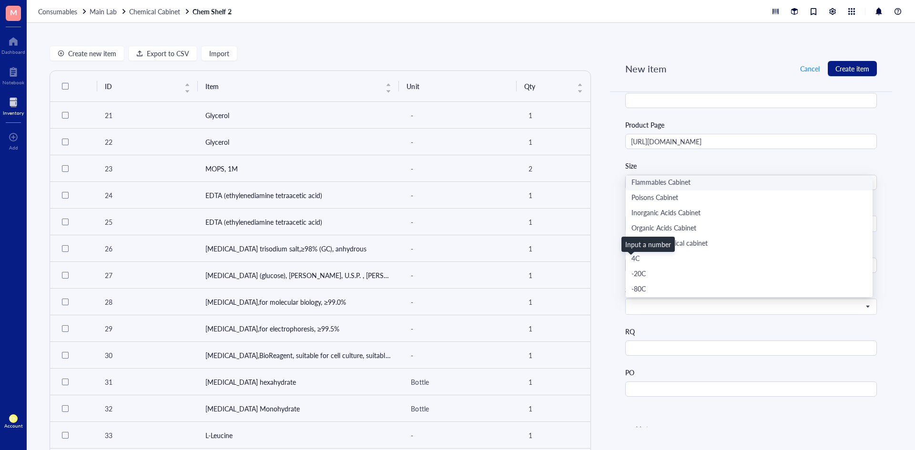
click at [757, 331] on div "RQ" at bounding box center [751, 331] width 252 height 10
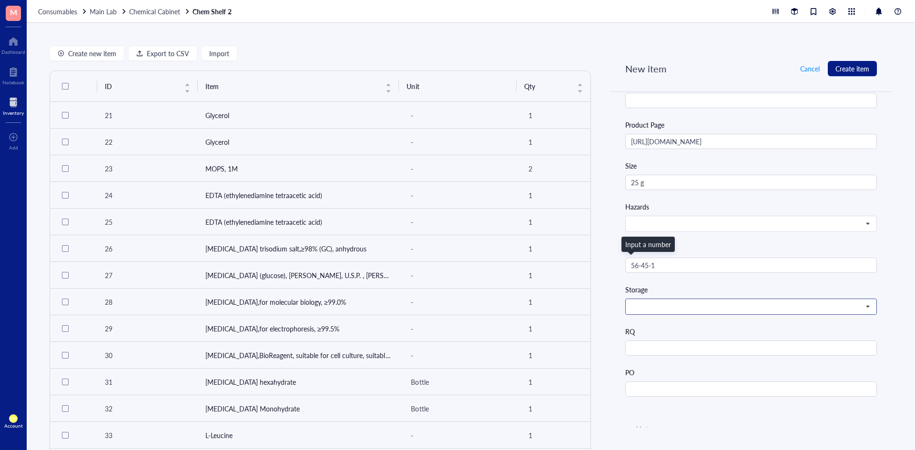
click at [747, 304] on span at bounding box center [750, 307] width 238 height 9
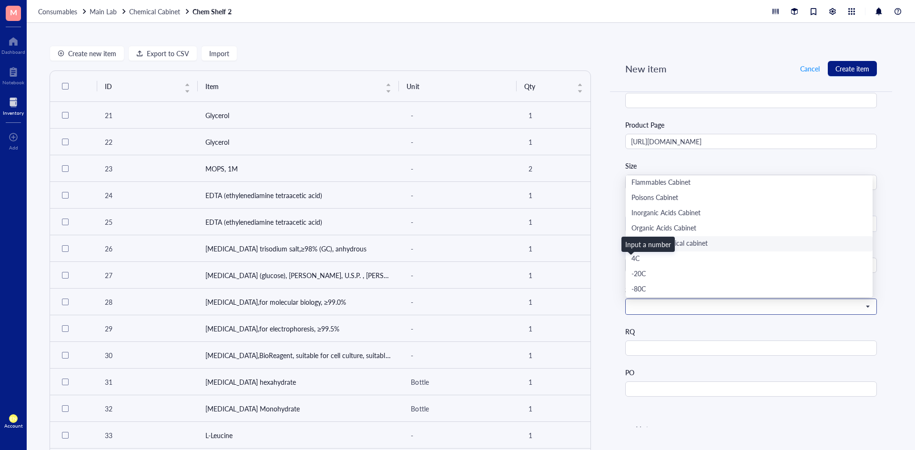
click at [725, 246] on div "Main lab chemical cabinet" at bounding box center [748, 244] width 235 height 10
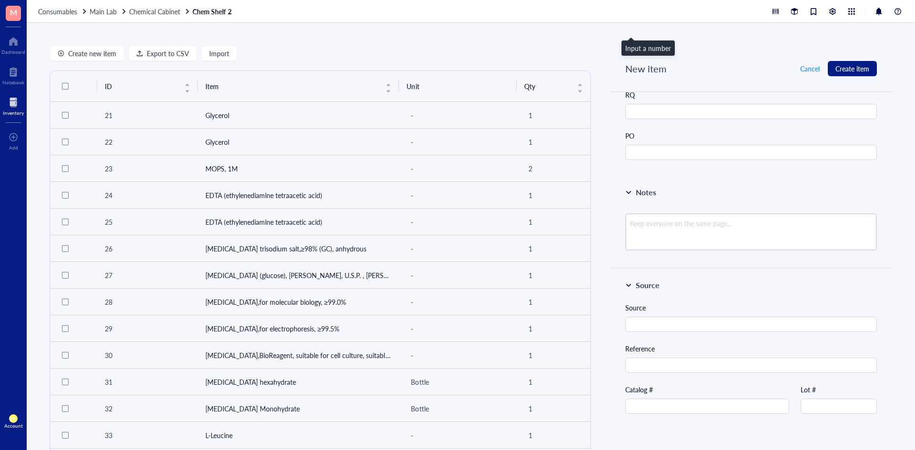
scroll to position [620, 0]
click at [749, 230] on textarea at bounding box center [751, 231] width 251 height 36
type textarea "#"
type textarea "#S"
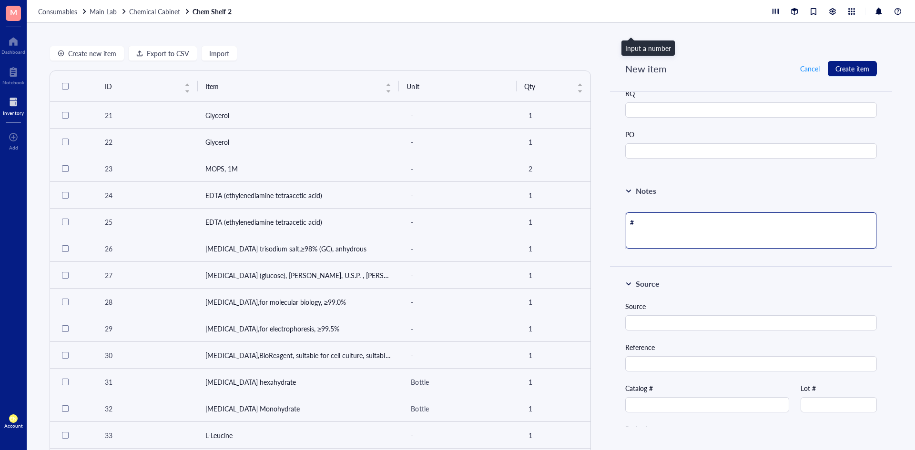
type textarea "#S"
type textarea "#SU"
type textarea "#SUP"
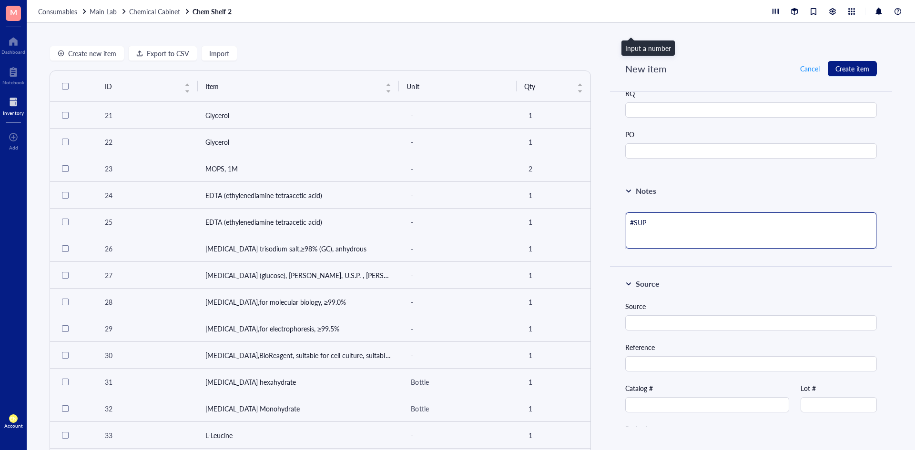
type textarea "#SUP2"
type textarea "#SUP26"
type textarea "#SUP267"
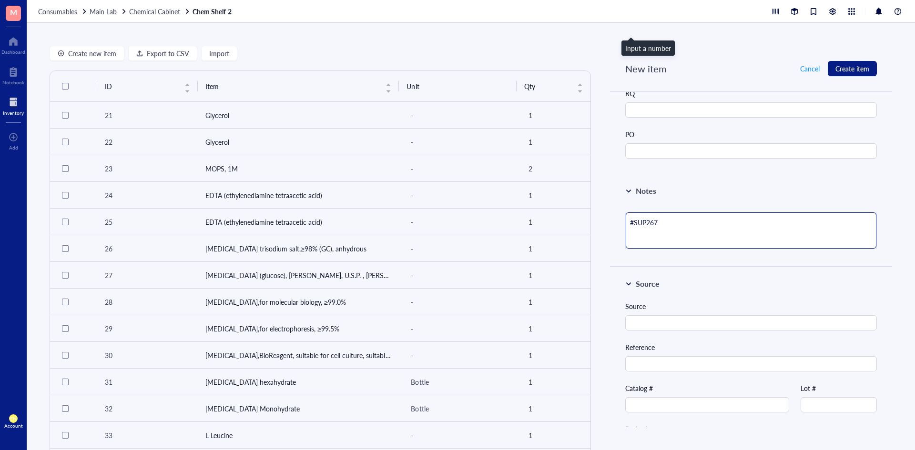
type textarea "#SUP267"
click at [795, 180] on div "Notes #SUP267" at bounding box center [751, 220] width 282 height 92
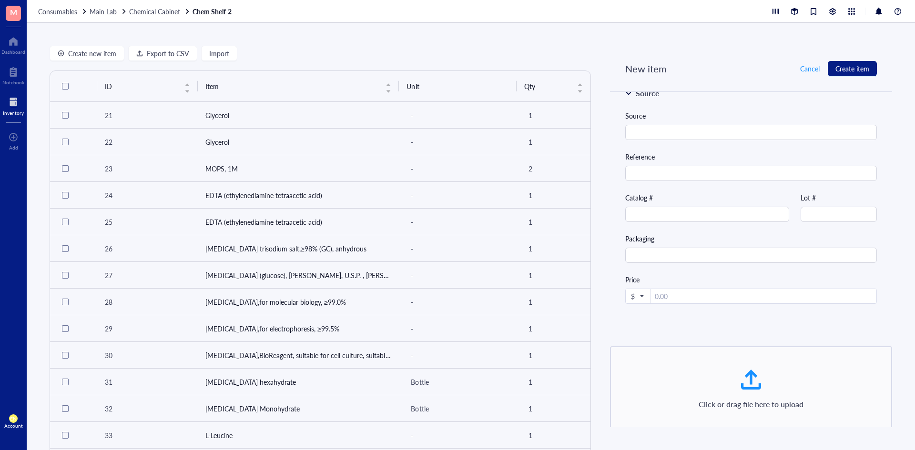
scroll to position [821, 0]
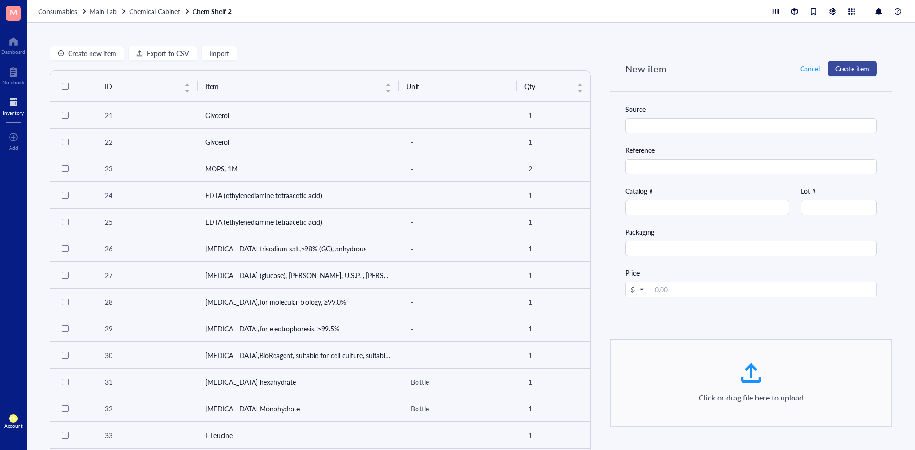
click at [849, 69] on span "Create item" at bounding box center [852, 69] width 34 height 8
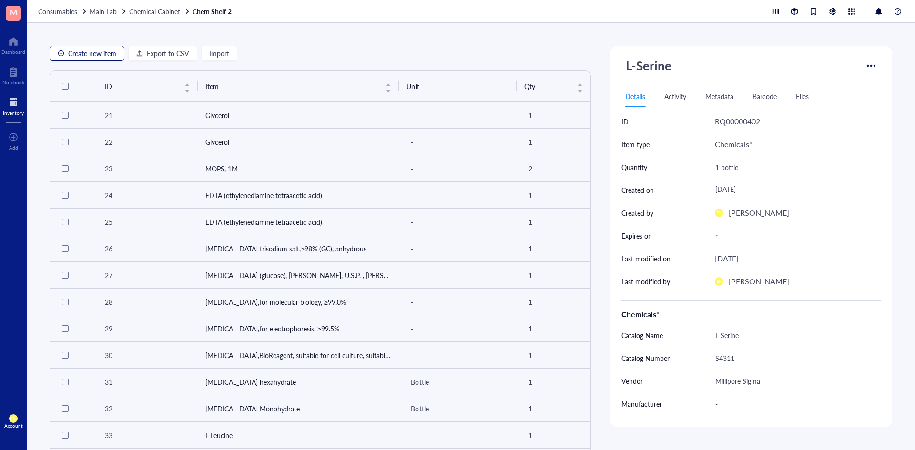
click at [89, 55] on span "Create new item" at bounding box center [92, 54] width 48 height 8
type textarea "Keep everyone on the same page..."
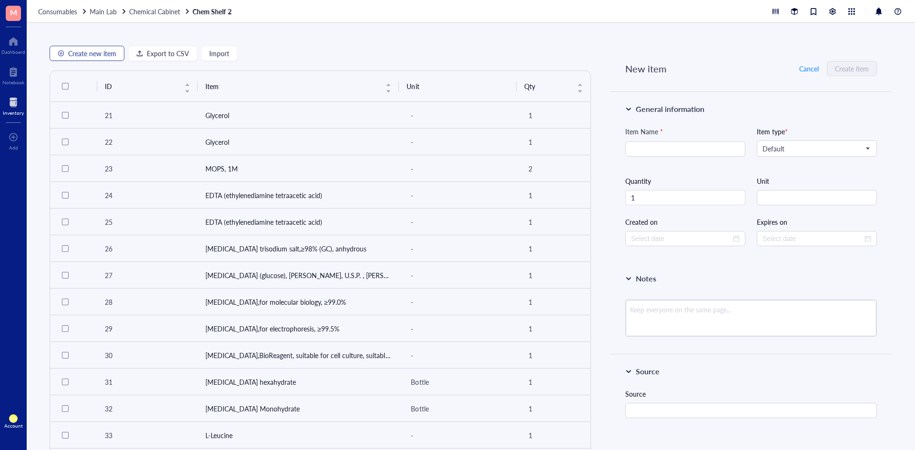
type input "[DATE]"
click at [812, 147] on span "Default" at bounding box center [816, 148] width 107 height 9
click at [781, 165] on div "Chemicals*" at bounding box center [816, 166] width 106 height 10
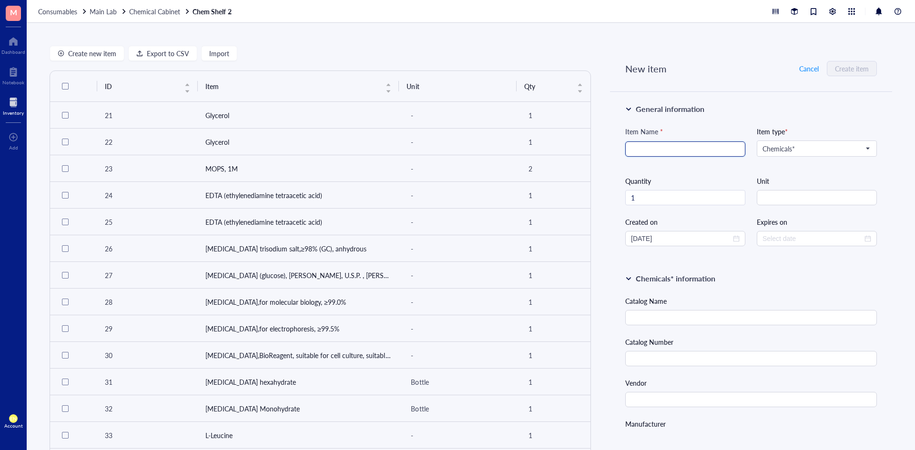
click at [701, 151] on input "search" at bounding box center [685, 149] width 109 height 14
type input "[MEDICAL_DATA]"
drag, startPoint x: 696, startPoint y: 332, endPoint x: 689, endPoint y: 325, distance: 9.8
click at [678, 307] on div "Catalog Name" at bounding box center [751, 311] width 252 height 30
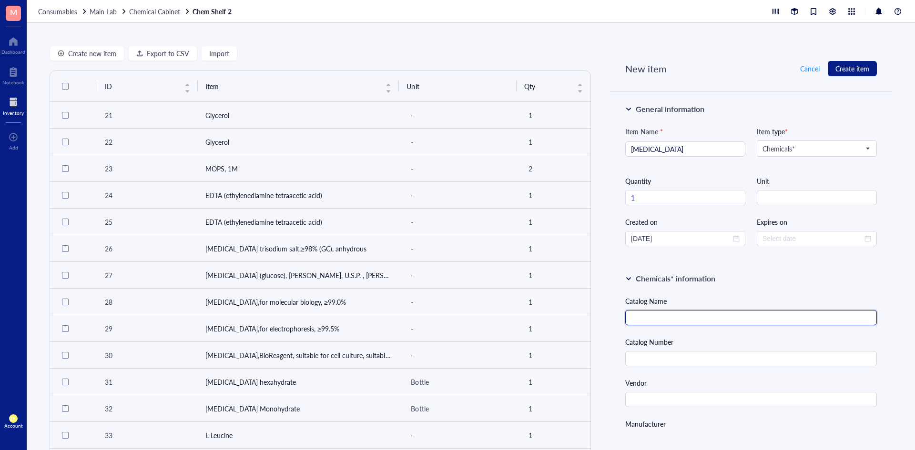
click at [676, 315] on input "text" at bounding box center [751, 317] width 252 height 15
paste input "[MEDICAL_DATA]"
type input "[MEDICAL_DATA]"
click at [699, 354] on input "text" at bounding box center [751, 358] width 252 height 15
paste input "RDD037-100G"
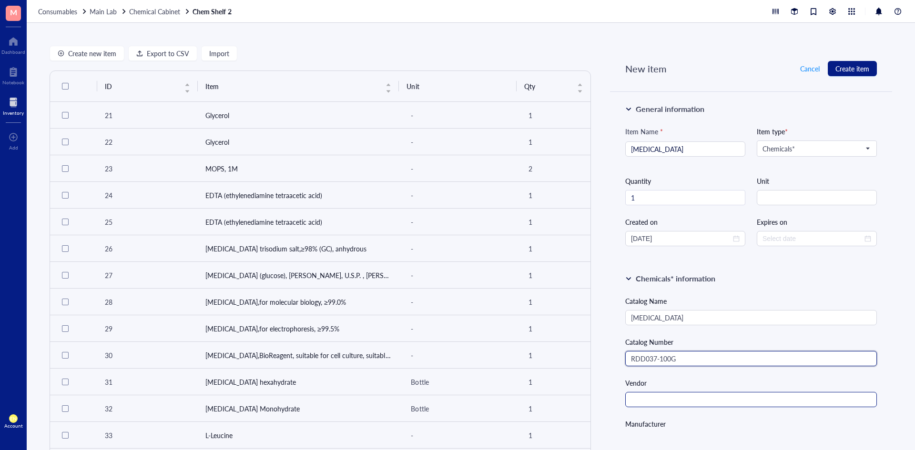
type input "RDD037-100G"
click at [661, 400] on input "text" at bounding box center [751, 399] width 252 height 15
type input "Millipore Sigma"
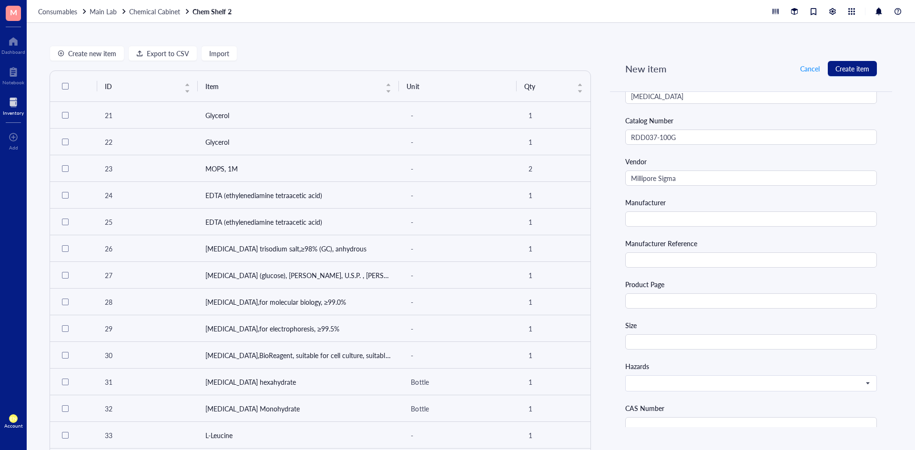
scroll to position [238, 0]
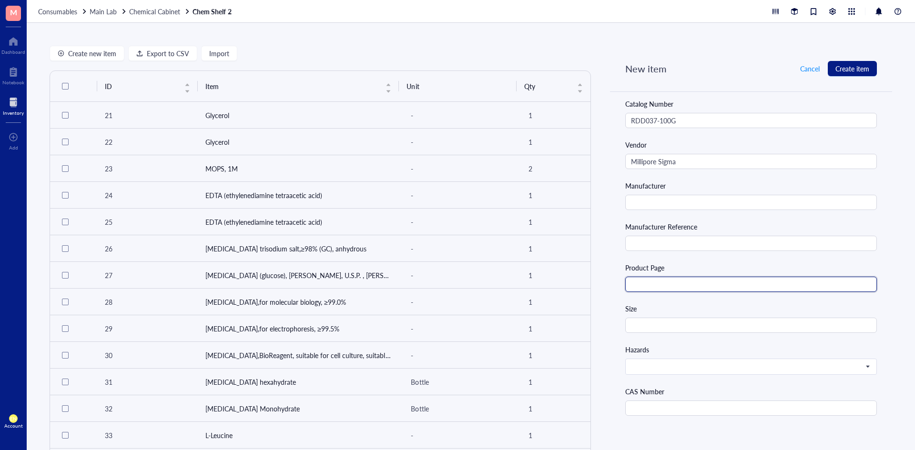
click at [669, 287] on input "text" at bounding box center [751, 284] width 252 height 15
paste input "[URL][DOMAIN_NAME]"
type input "[URL][DOMAIN_NAME]"
click at [653, 325] on input "text" at bounding box center [751, 325] width 252 height 15
click at [663, 318] on input "100 g" at bounding box center [751, 325] width 252 height 15
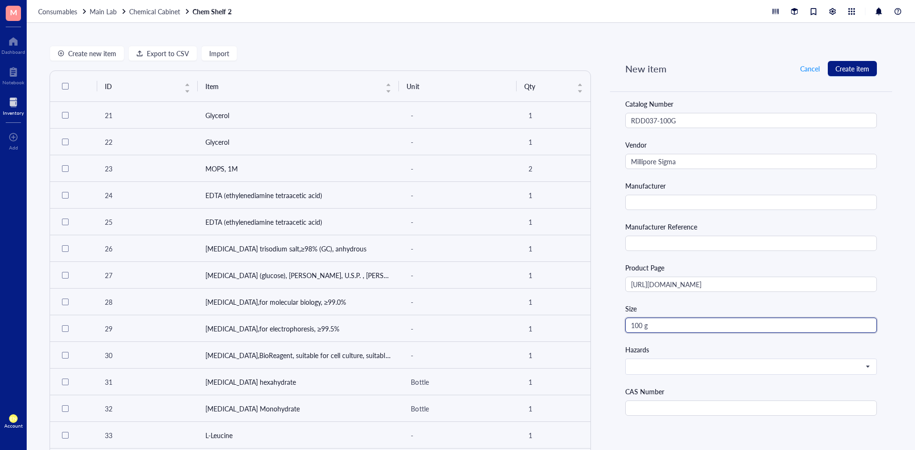
type input "100 g"
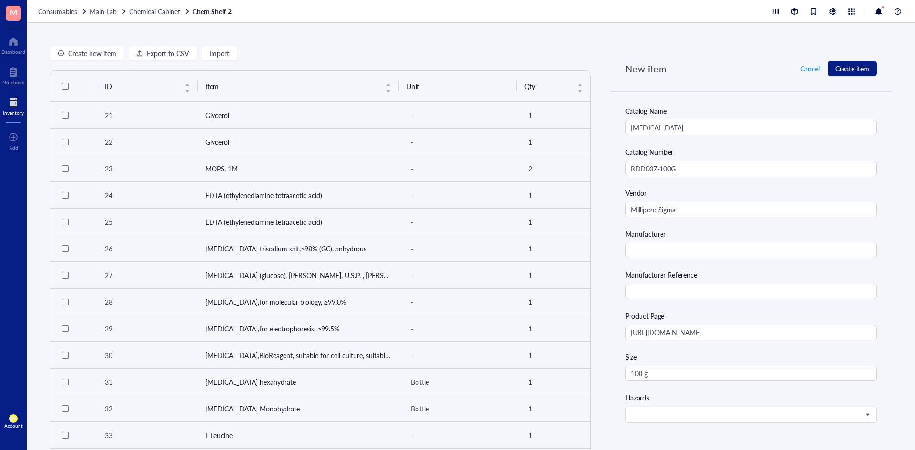
scroll to position [0, 0]
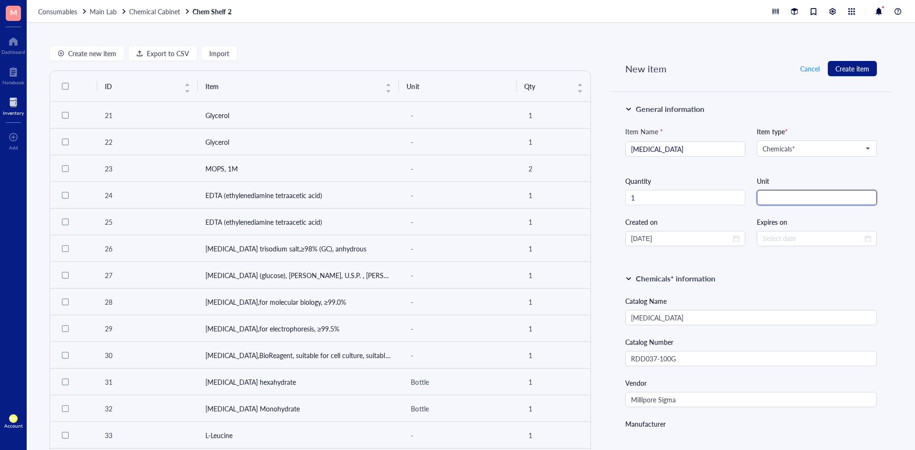
click at [801, 203] on input "string" at bounding box center [817, 197] width 120 height 15
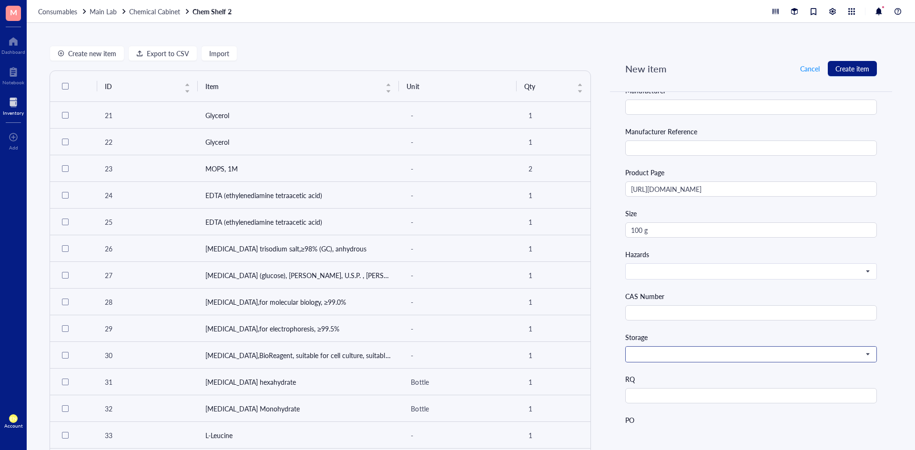
scroll to position [477, 0]
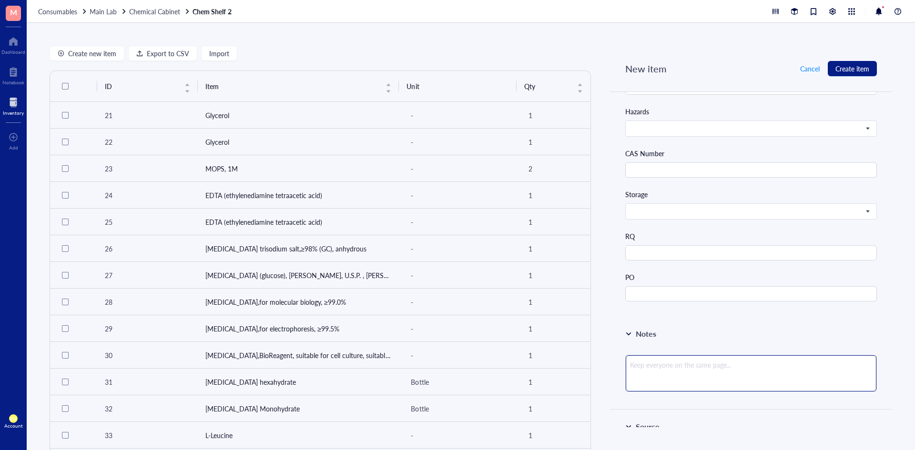
type input "bottle"
click at [657, 367] on textarea at bounding box center [751, 374] width 251 height 36
type textarea "#"
type textarea "#S"
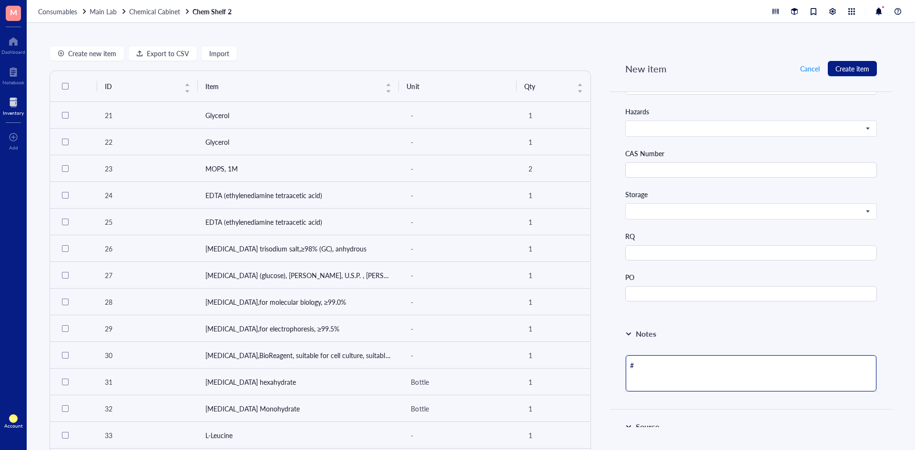
type textarea "#S"
type textarea "#SU"
type textarea "#SUP"
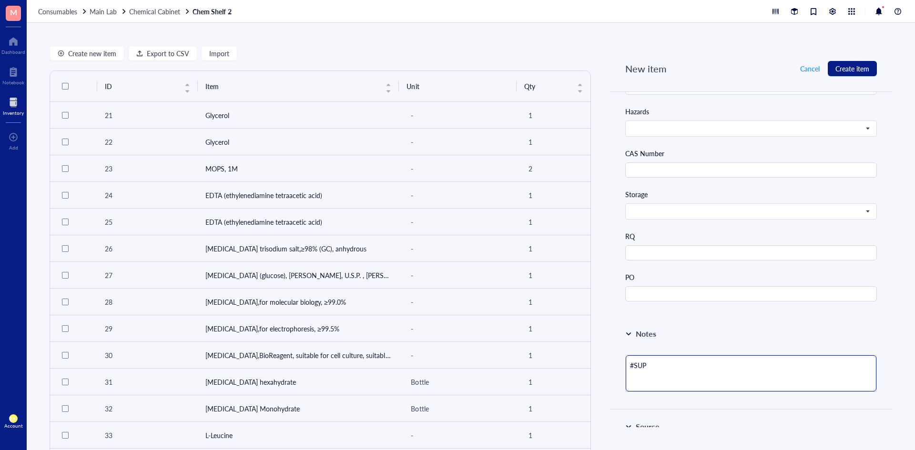
type textarea "#SUP3"
type textarea "#SUP35"
type textarea "#SUP350"
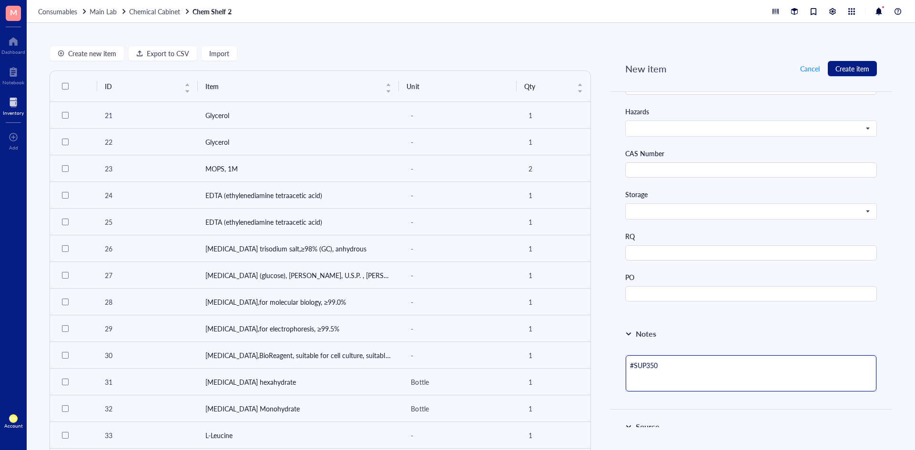
type textarea "#SUP350"
click at [729, 344] on div "Notes #SUP350" at bounding box center [751, 363] width 282 height 92
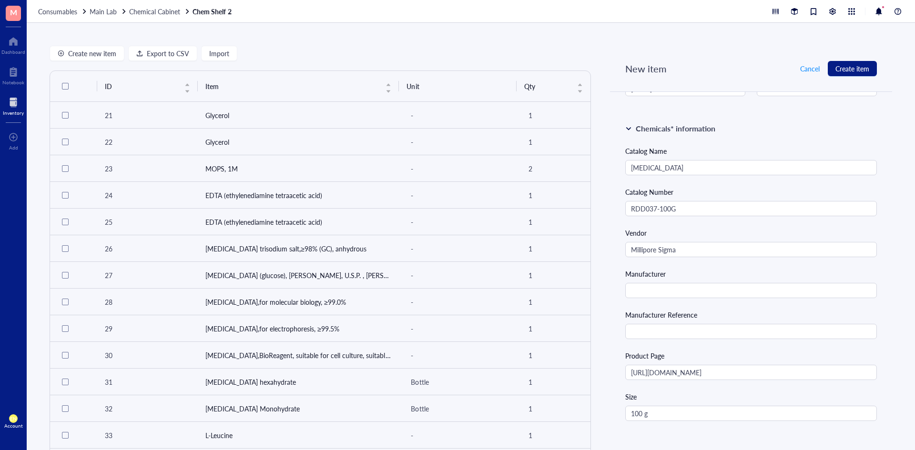
scroll to position [143, 0]
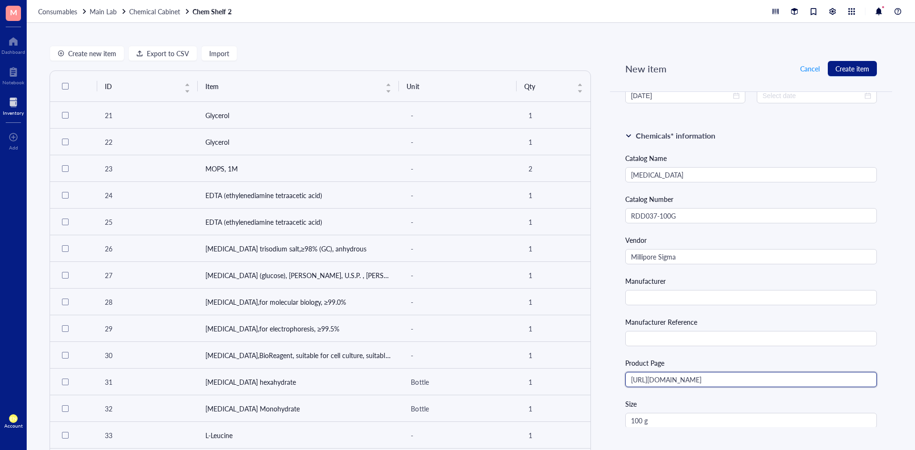
drag, startPoint x: 823, startPoint y: 377, endPoint x: 601, endPoint y: 387, distance: 221.8
click at [601, 387] on div "Create new item Export to CSV Import ID Item Unit Qty 21 Glycerol - 1 22 Glycer…" at bounding box center [471, 236] width 888 height 427
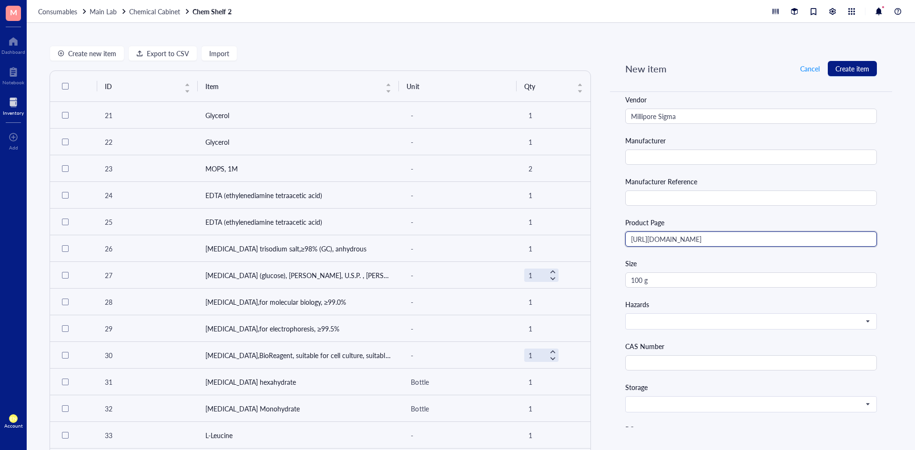
scroll to position [286, 0]
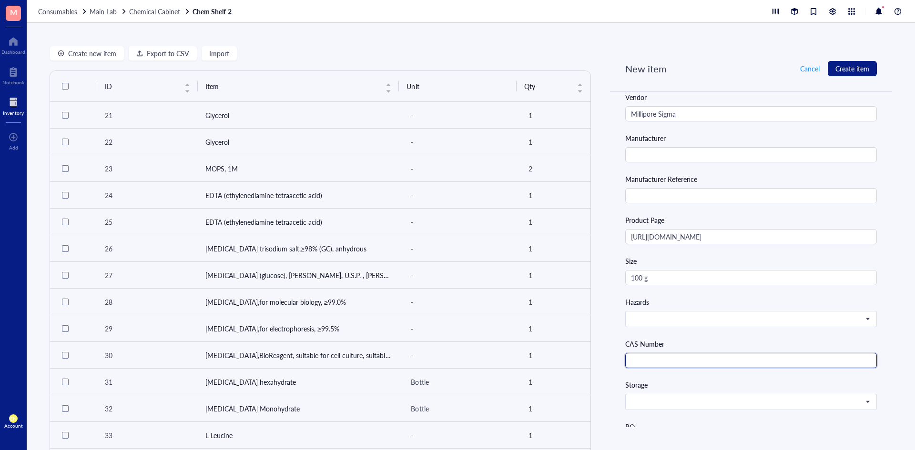
click at [644, 366] on input "text" at bounding box center [751, 360] width 252 height 15
paste input "7778-77-0"
type input "7778-77-0"
click at [644, 378] on div "Catalog Name [MEDICAL_DATA] Catalog Number RDD037-100G Vendor Millipore Sigma M…" at bounding box center [751, 251] width 252 height 482
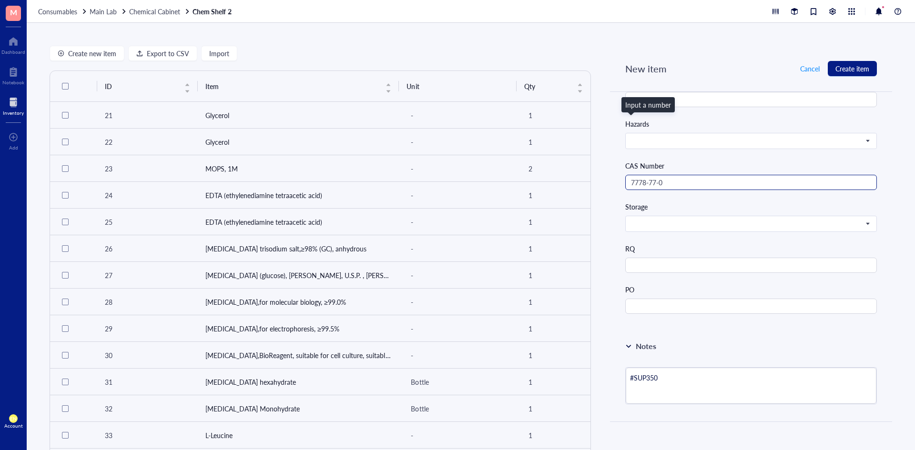
scroll to position [524, 0]
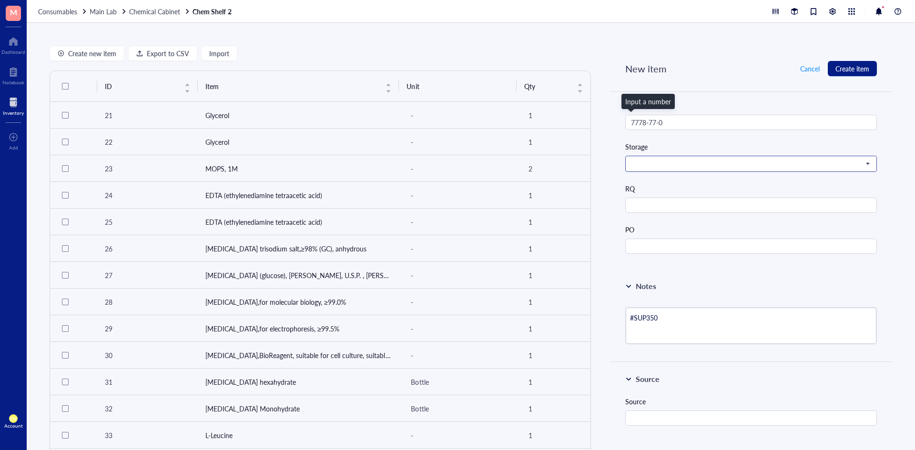
click at [697, 170] on input "search" at bounding box center [747, 164] width 232 height 14
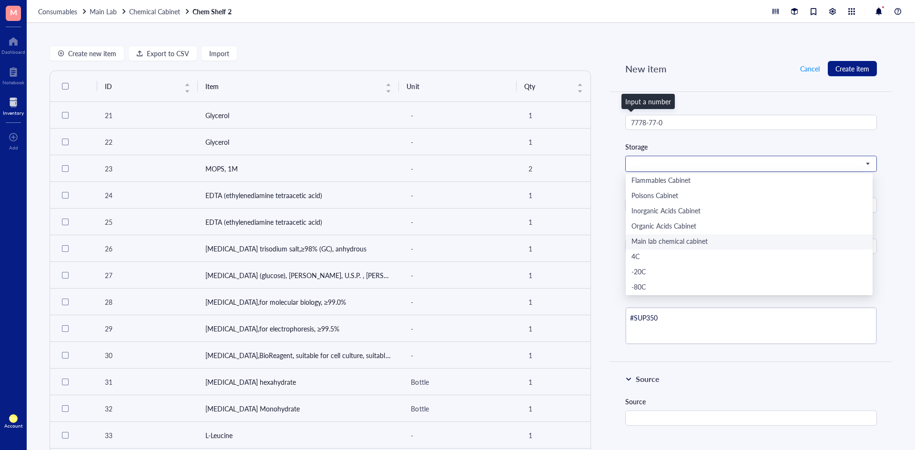
click at [683, 243] on div "Main lab chemical cabinet" at bounding box center [748, 242] width 235 height 10
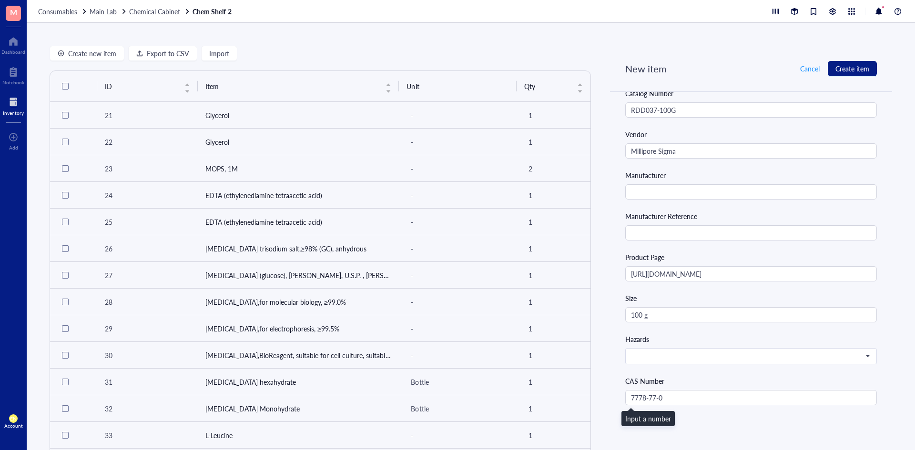
scroll to position [0, 0]
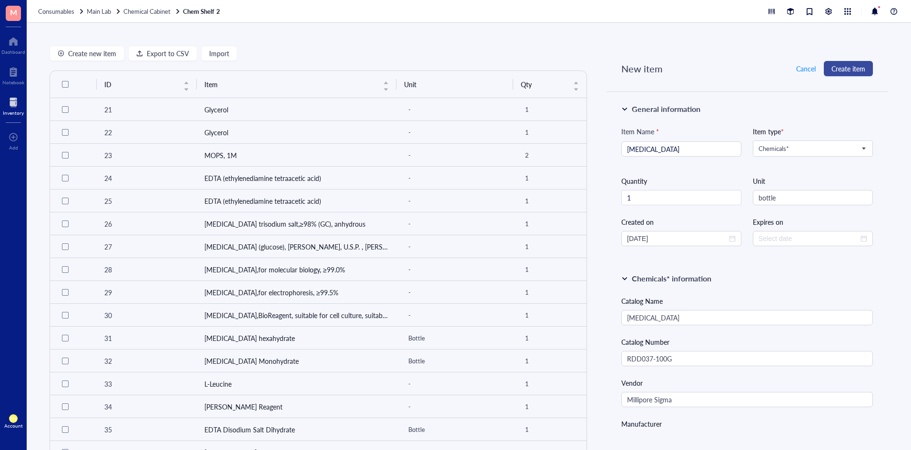
click at [859, 71] on span "Create item" at bounding box center [849, 69] width 34 height 8
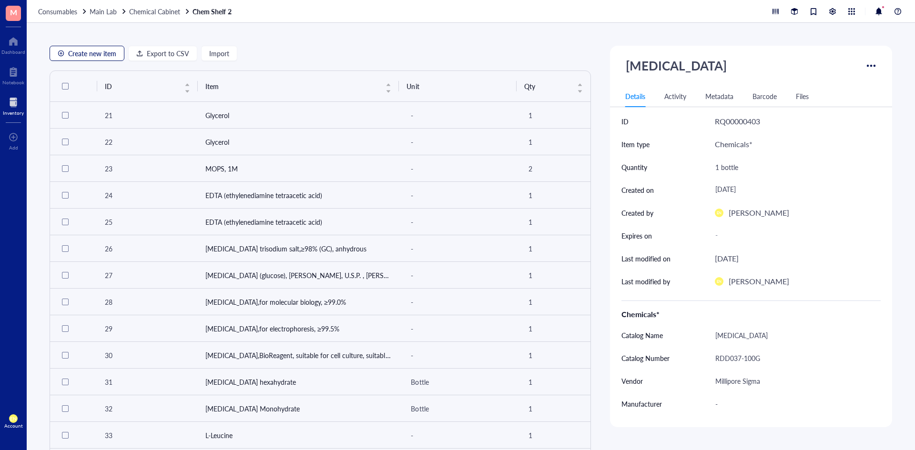
click at [86, 55] on span "Create new item" at bounding box center [92, 54] width 48 height 8
type textarea "Keep everyone on the same page..."
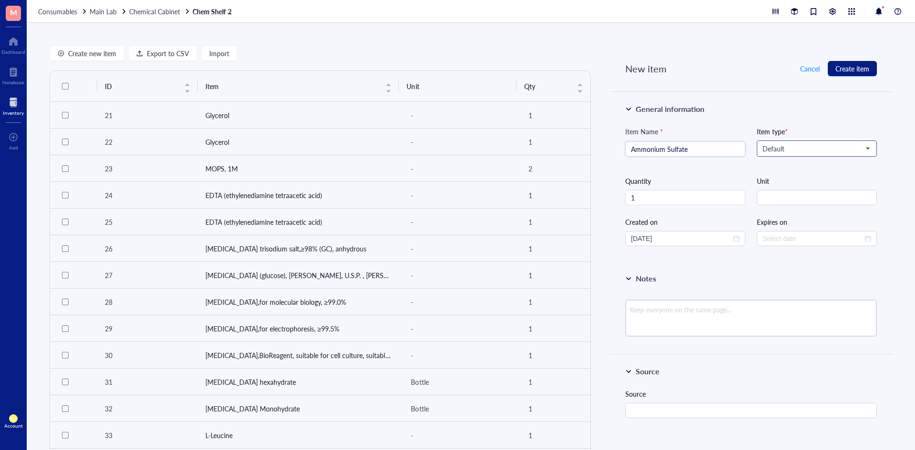
click at [819, 141] on div "Default" at bounding box center [816, 148] width 119 height 15
type input "Ammonium Sulfate"
click at [791, 161] on div "Chemicals*" at bounding box center [816, 166] width 106 height 10
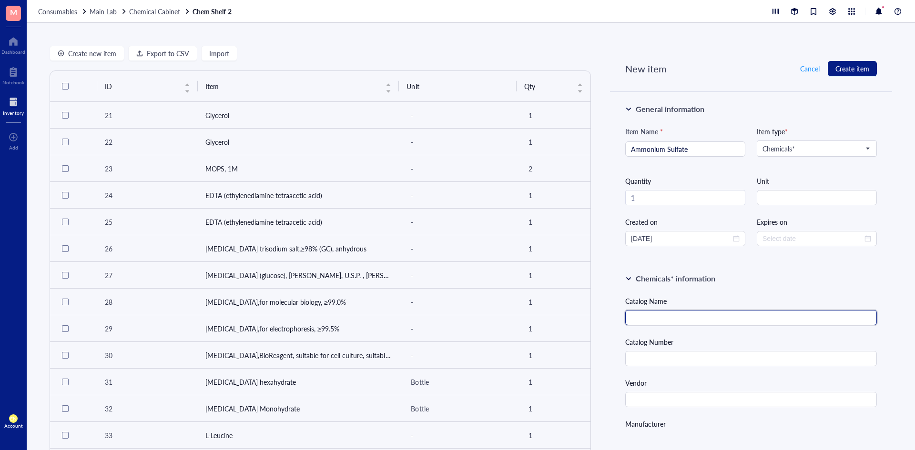
click at [649, 315] on input "text" at bounding box center [751, 317] width 252 height 15
paste input "7778-77-0"
type input "7778-77-0"
drag, startPoint x: 690, startPoint y: 317, endPoint x: 594, endPoint y: 324, distance: 95.5
click at [596, 324] on div "Create new item Export to CSV Import ID Item Unit Qty 21 Glycerol - 1 22 Glycer…" at bounding box center [471, 236] width 888 height 427
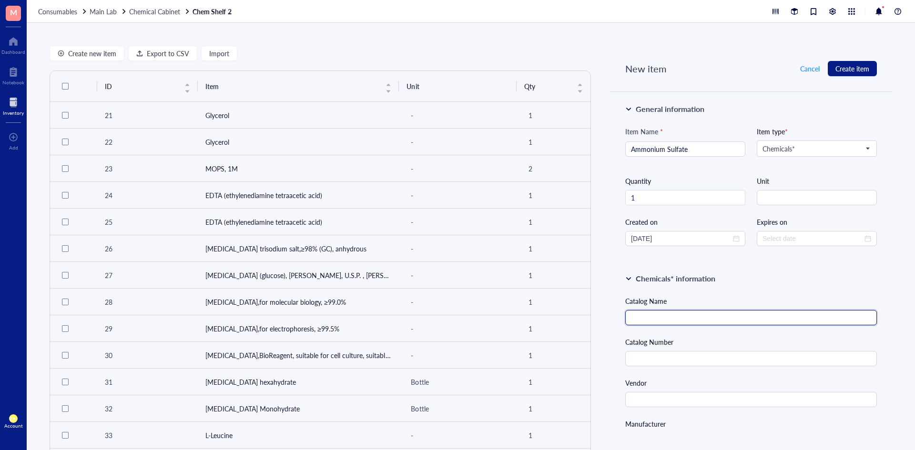
click at [691, 324] on input "text" at bounding box center [751, 317] width 252 height 15
paste input "Ammonium sulfate"
type input "Ammonium sulfate"
click at [735, 357] on input "text" at bounding box center [751, 358] width 252 height 15
paste input "A4418-100G"
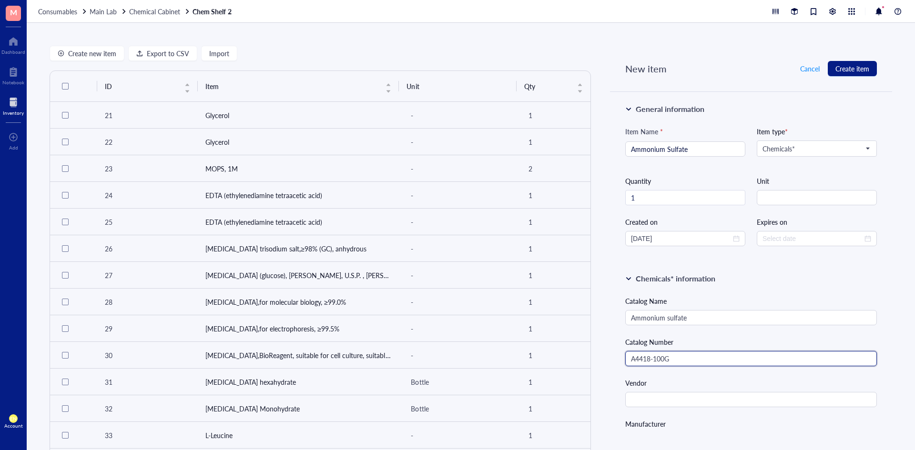
type input "A4418-100G"
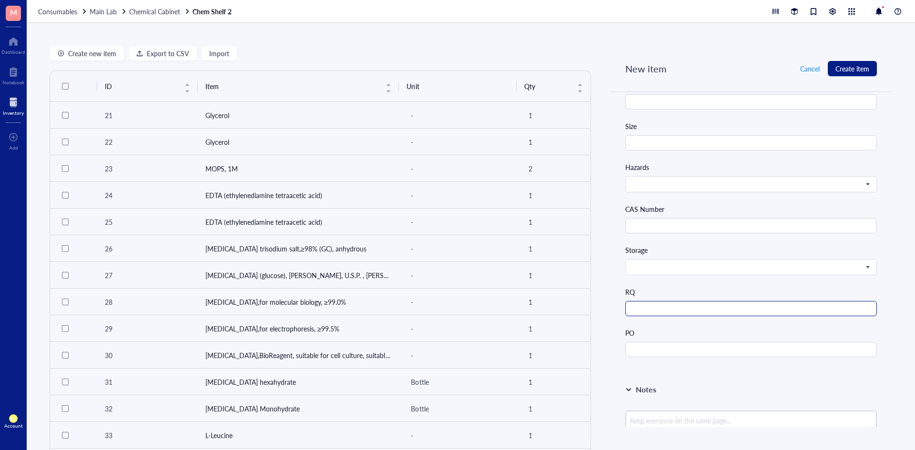
scroll to position [524, 0]
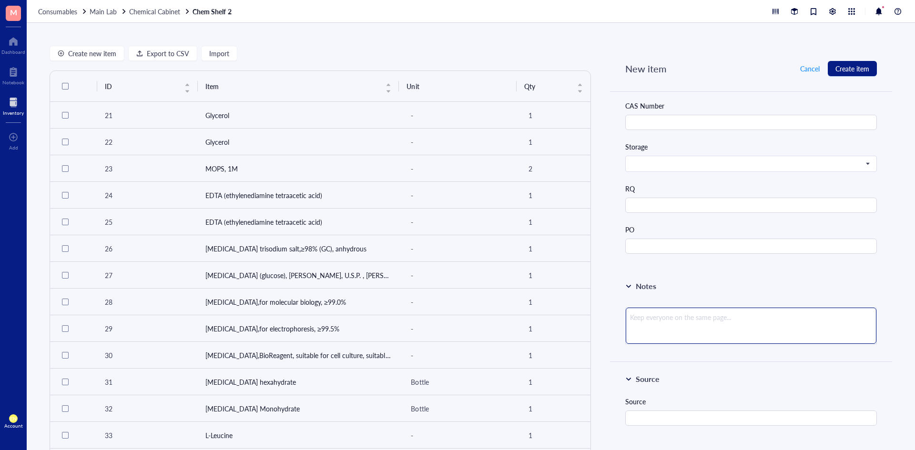
click at [675, 332] on textarea at bounding box center [751, 326] width 251 height 36
paste textarea "(NH4)2SO4"
type textarea "(NH4)2SO4"
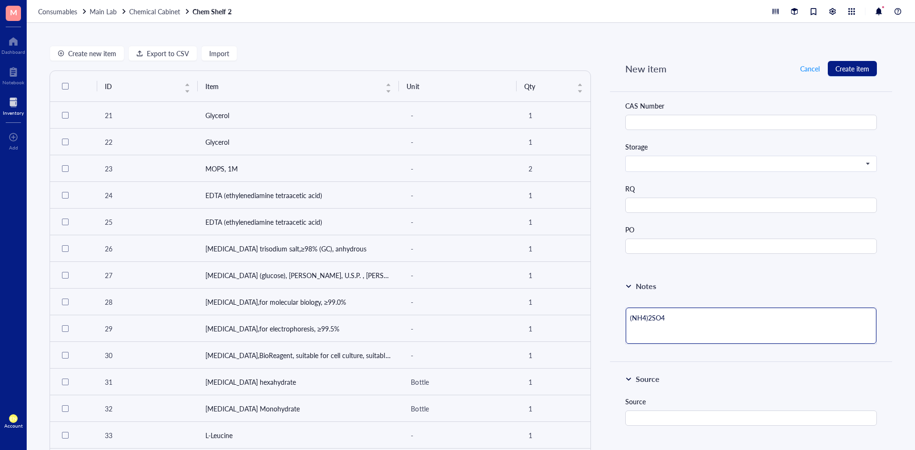
type textarea "(NH4)2SO4"
type textarea "(NH4)2SO4 #"
type textarea "(NH4)2SO4 #S"
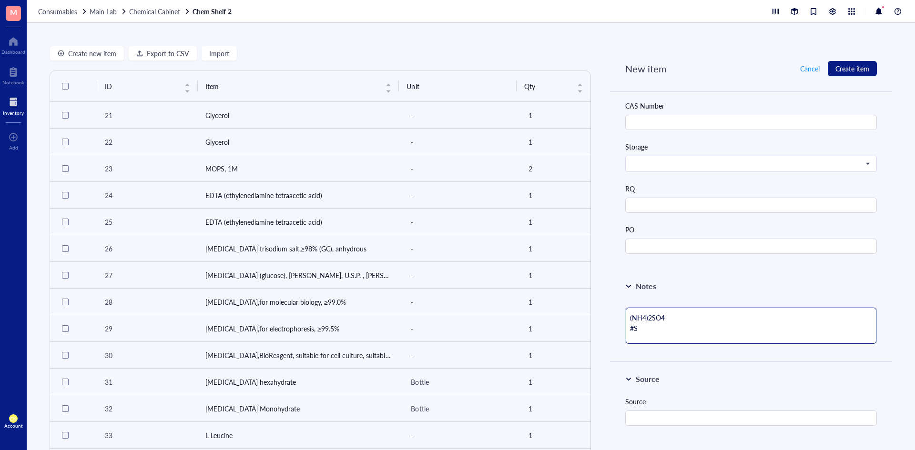
type textarea "(NH4)2SO4 #SU"
type textarea "(NH4)2SO4 #SUP"
type textarea "(NH4)2SO4 #SUP3"
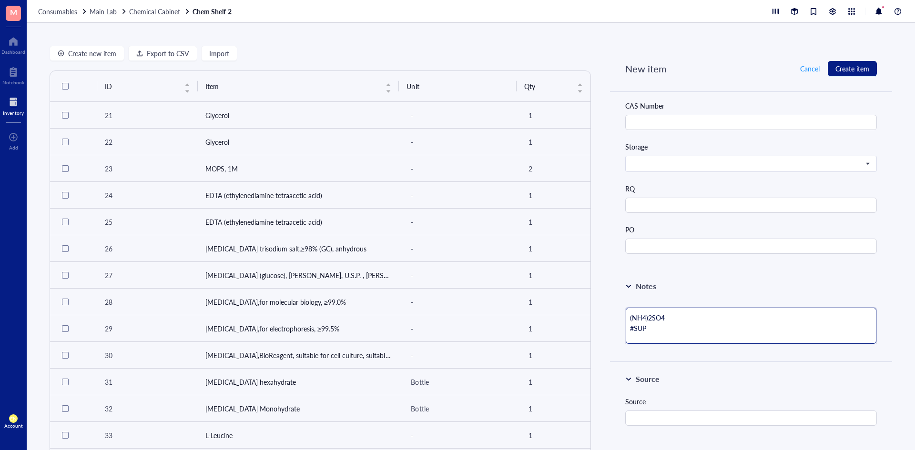
type textarea "(NH4)2SO4 #SUP3"
type textarea "(NH4)2SO4 #SUP35"
type textarea "(NH4)2SO4 #SUP351"
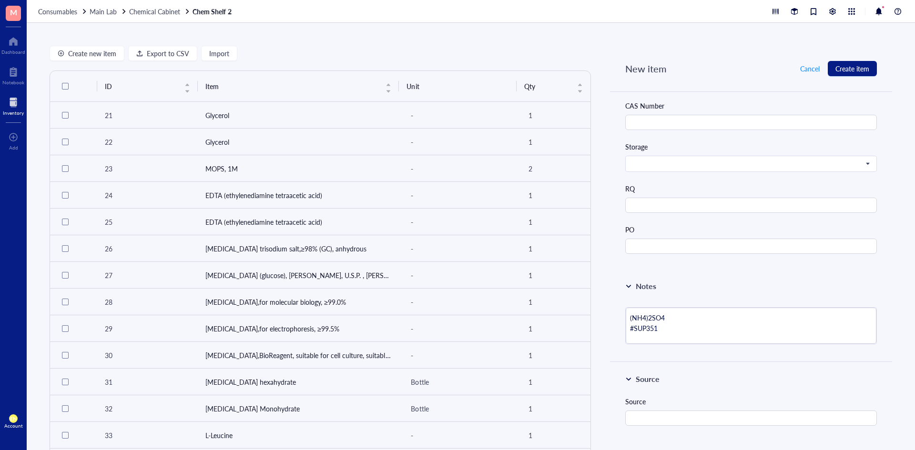
click at [712, 290] on div "Notes" at bounding box center [751, 286] width 252 height 11
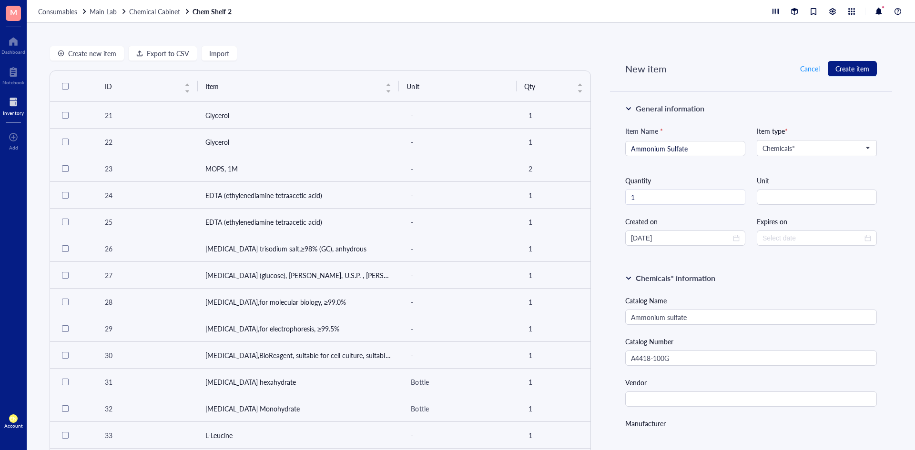
scroll to position [0, 0]
click at [802, 199] on input "string" at bounding box center [817, 197] width 120 height 15
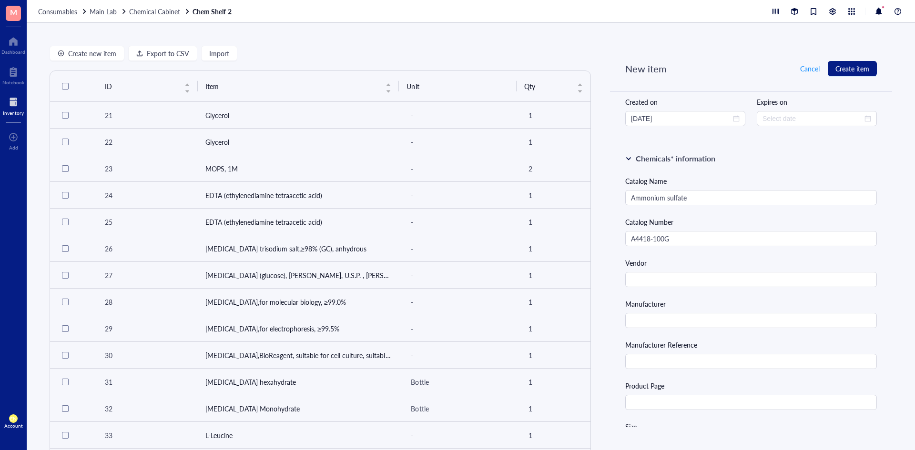
scroll to position [143, 0]
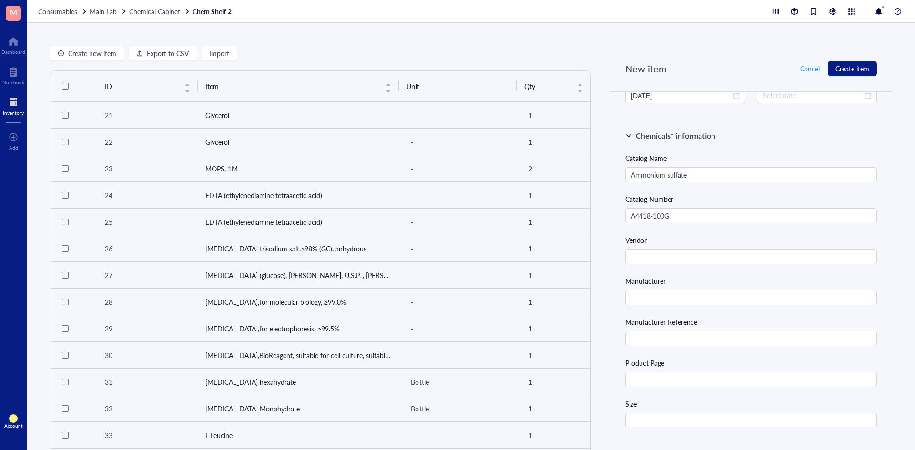
type input "bottle"
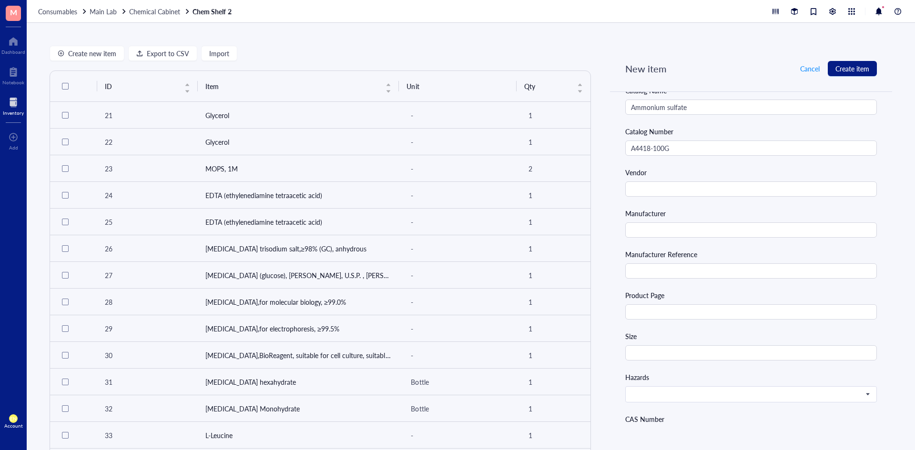
scroll to position [286, 0]
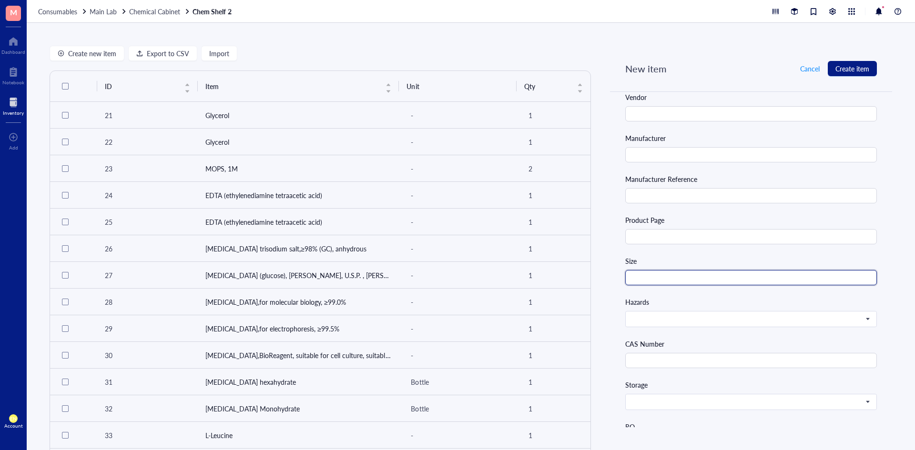
click at [662, 281] on input "text" at bounding box center [751, 277] width 252 height 15
type input "100 g"
click at [662, 325] on input "search" at bounding box center [747, 319] width 232 height 14
click at [679, 364] on input "text" at bounding box center [751, 360] width 252 height 15
click at [648, 409] on div at bounding box center [751, 402] width 251 height 15
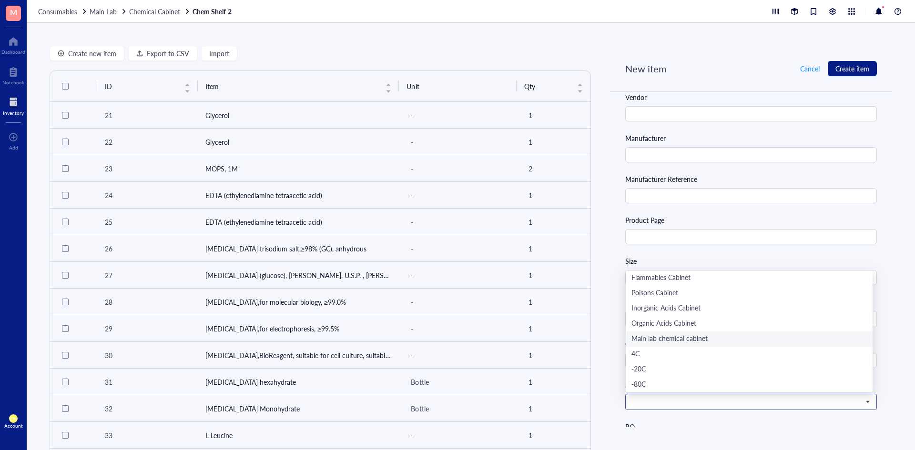
click at [661, 341] on div "Main lab chemical cabinet" at bounding box center [748, 339] width 235 height 10
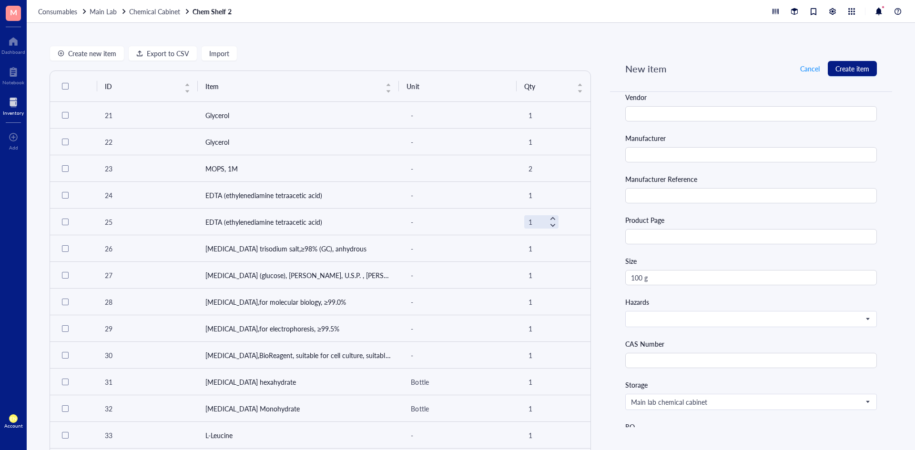
drag, startPoint x: 619, startPoint y: 358, endPoint x: 625, endPoint y: 362, distance: 7.0
click at [625, 362] on div "Chemicals* information Catalog Name Ammonium sulfate Catalog Number A4418-100G …" at bounding box center [751, 242] width 282 height 532
click at [646, 363] on input "text" at bounding box center [751, 360] width 252 height 15
paste input "7783-20-2"
type input "7783-20-2"
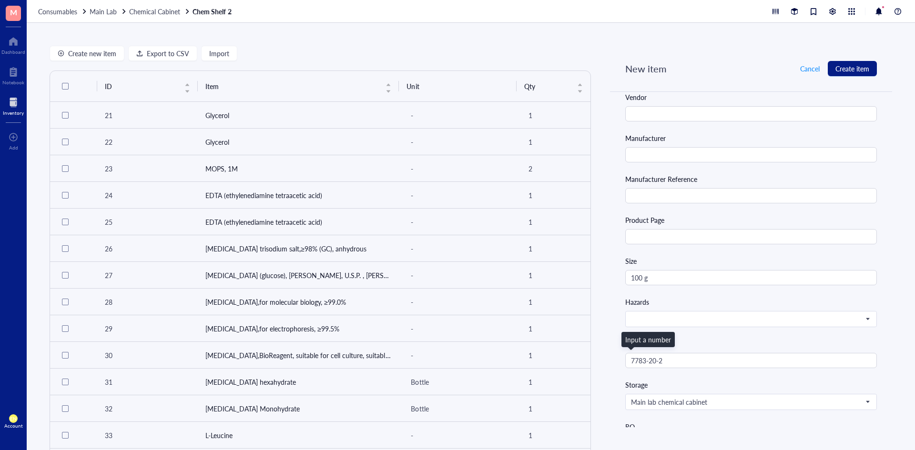
click at [697, 340] on div "CAS Number" at bounding box center [751, 344] width 252 height 10
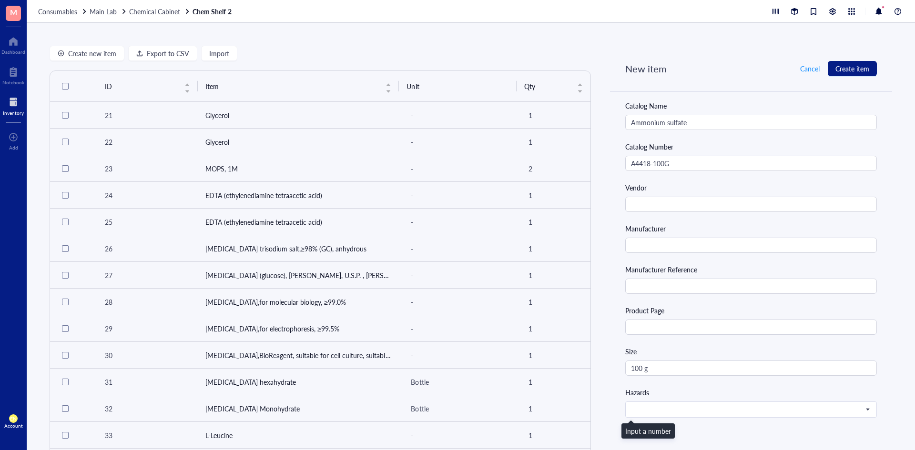
scroll to position [191, 0]
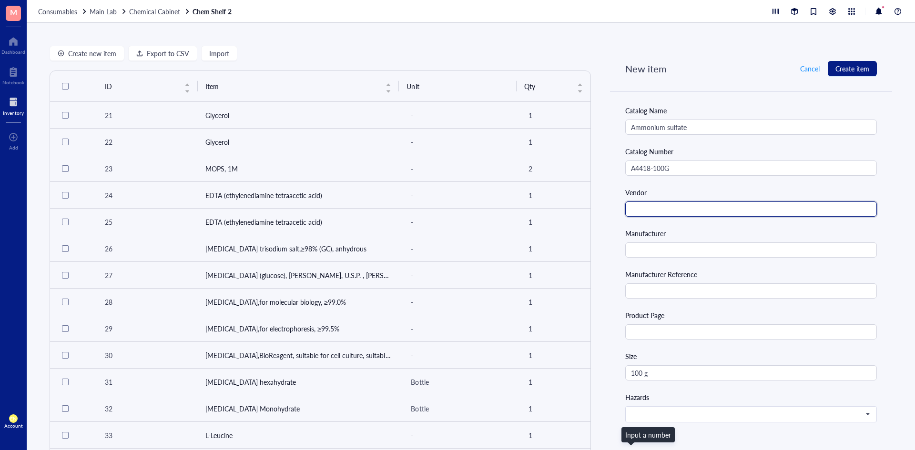
click at [683, 206] on input "text" at bounding box center [751, 209] width 252 height 15
type input "Millipore Sigma"
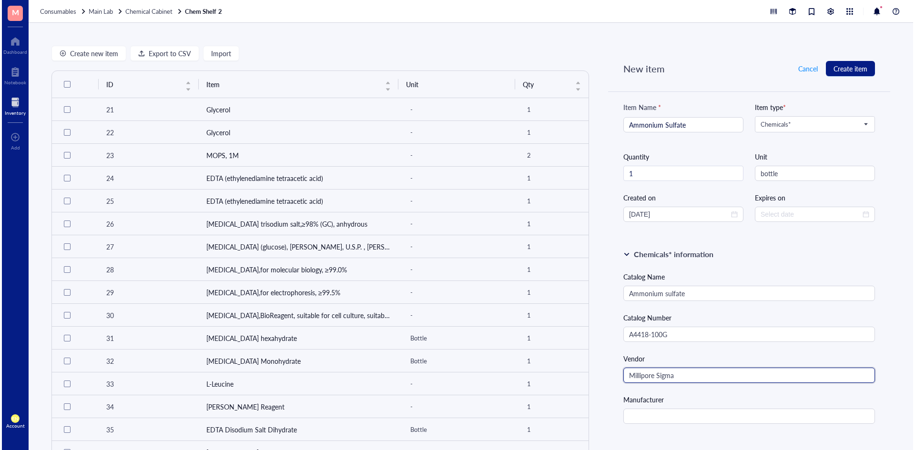
scroll to position [0, 0]
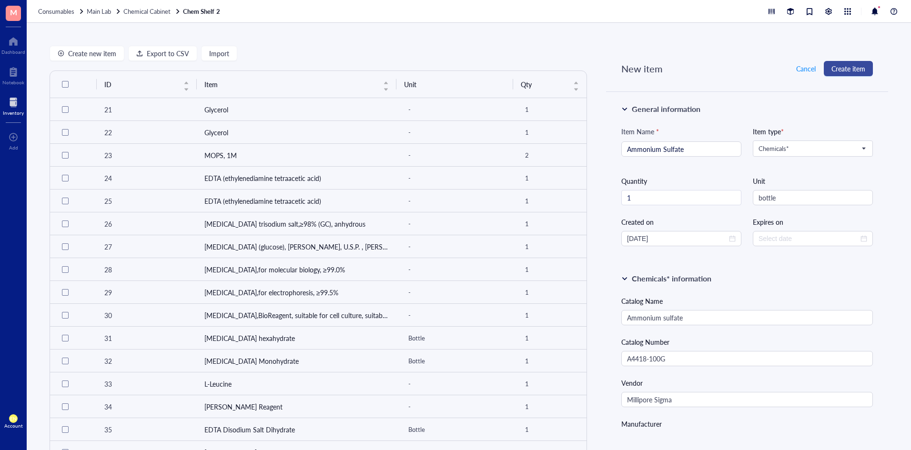
click at [843, 68] on span "Create item" at bounding box center [849, 69] width 34 height 8
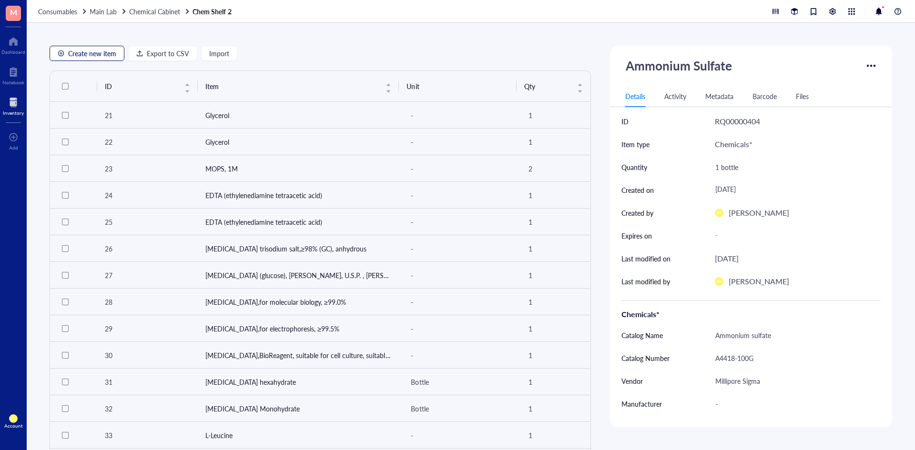
click at [76, 51] on span "Create new item" at bounding box center [92, 54] width 48 height 8
type textarea "Keep everyone on the same page..."
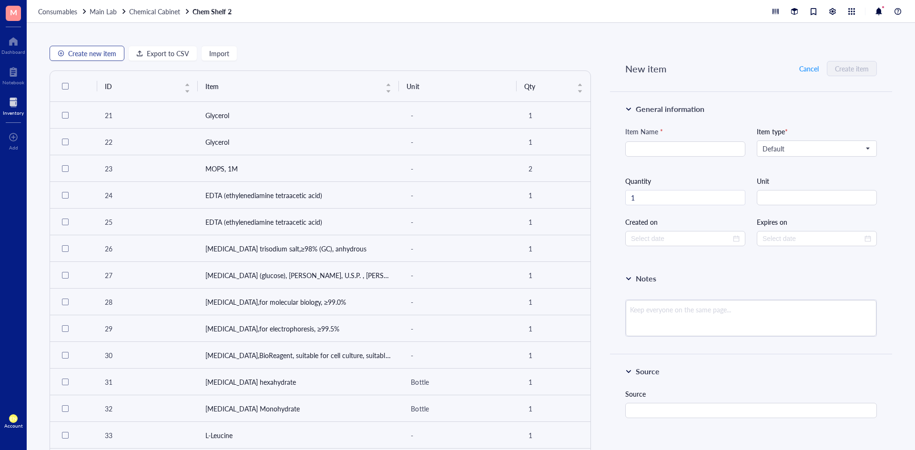
type input "[DATE]"
click at [819, 147] on span "Default" at bounding box center [816, 148] width 107 height 9
click at [792, 164] on div "Chemicals*" at bounding box center [816, 166] width 106 height 10
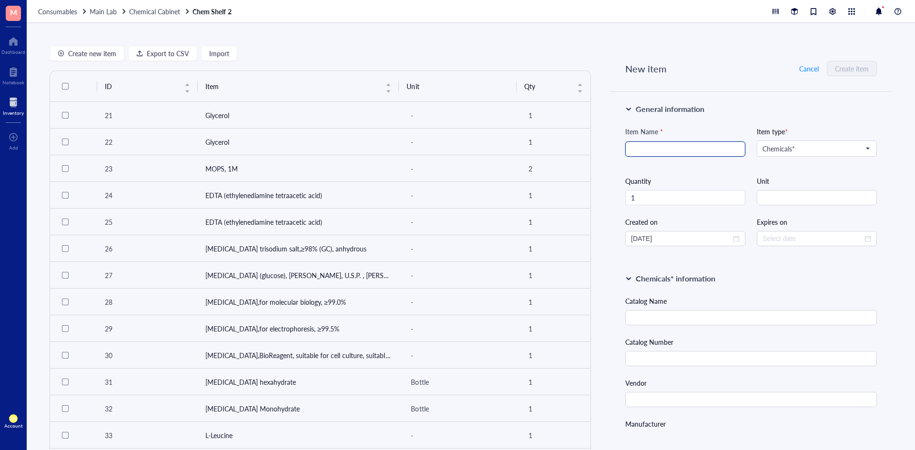
click at [651, 150] on input "search" at bounding box center [685, 149] width 109 height 14
paste input "[MEDICAL_DATA] [MEDICAL_DATA]"
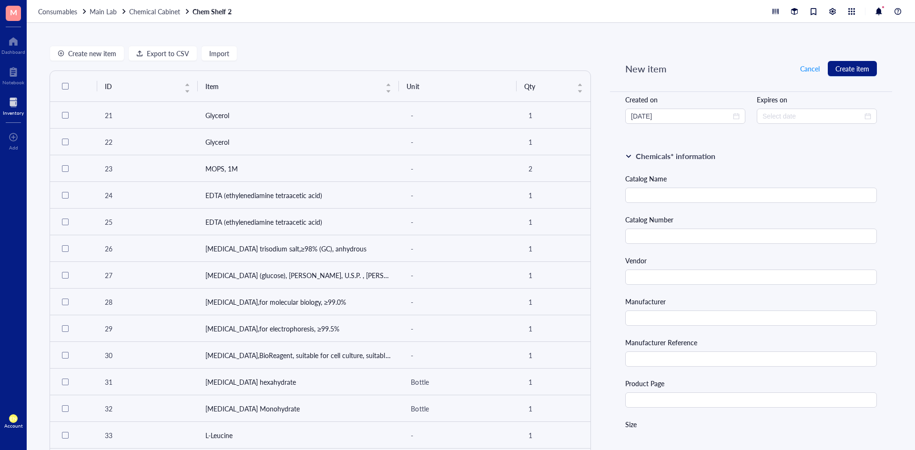
scroll to position [143, 0]
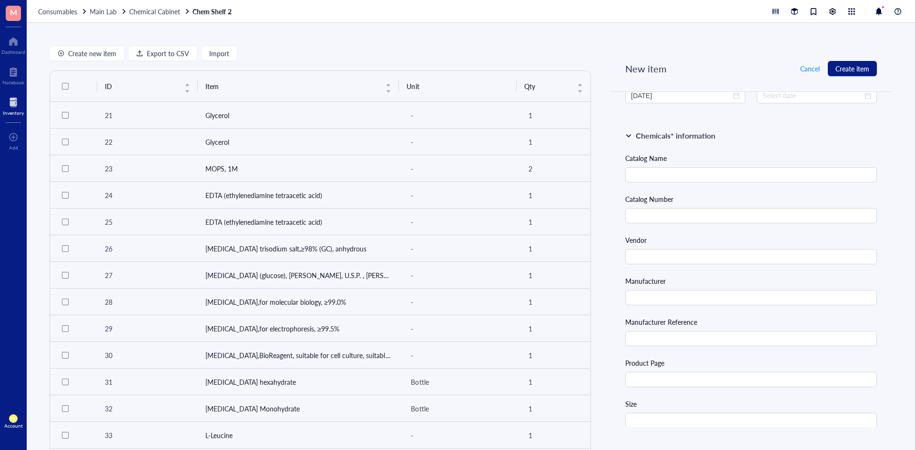
type input "[MEDICAL_DATA] [MEDICAL_DATA]"
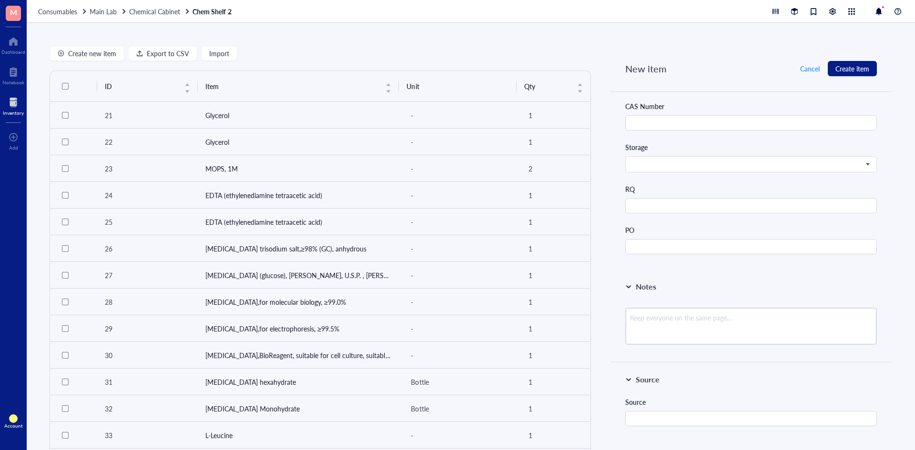
scroll to position [524, 0]
click at [638, 331] on textarea at bounding box center [751, 326] width 251 height 36
paste textarea "FeSO4âˆ™7H2OÂ"
type textarea "FeSO4âˆ™7H2OÂ"
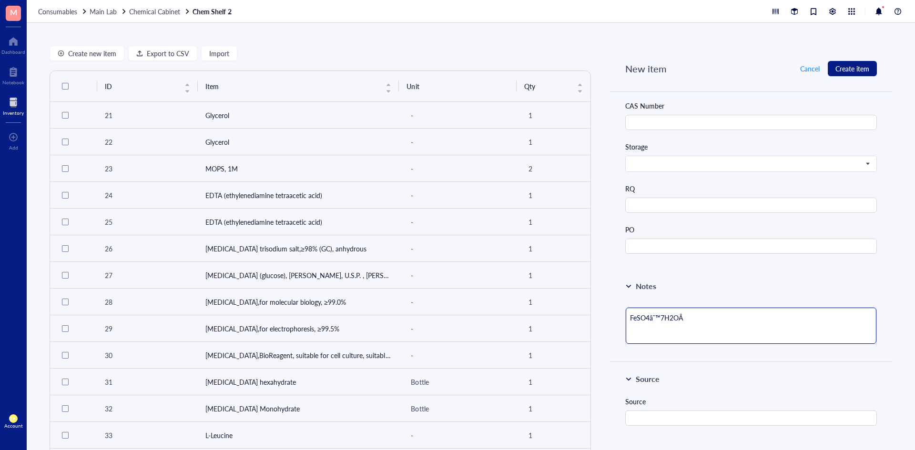
click at [655, 318] on textarea "FeSO4âˆ™7H2OÂ" at bounding box center [751, 326] width 251 height 36
type textarea "FeSO4âˆ7H2OÂ"
type textarea "FeSO4â7H2OÂ"
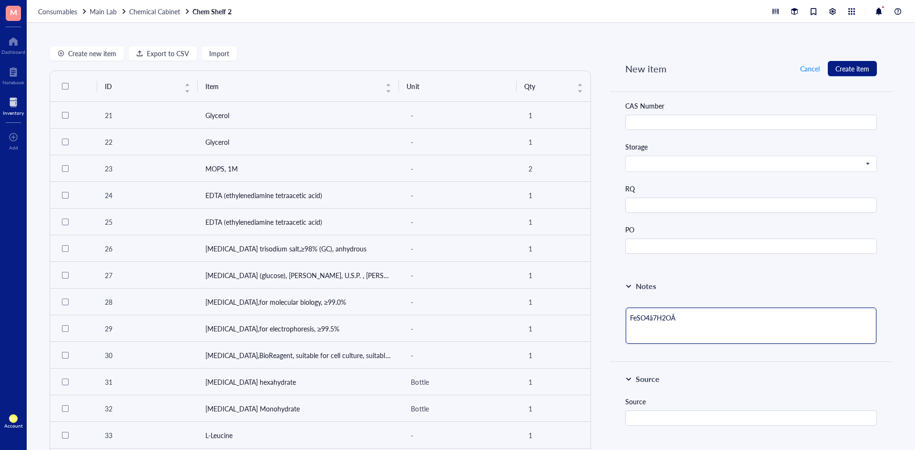
type textarea "FeSO47H2OÂ"
type textarea "FeSO4 7H2OÂ"
type textarea "FeSO47H2OÂ"
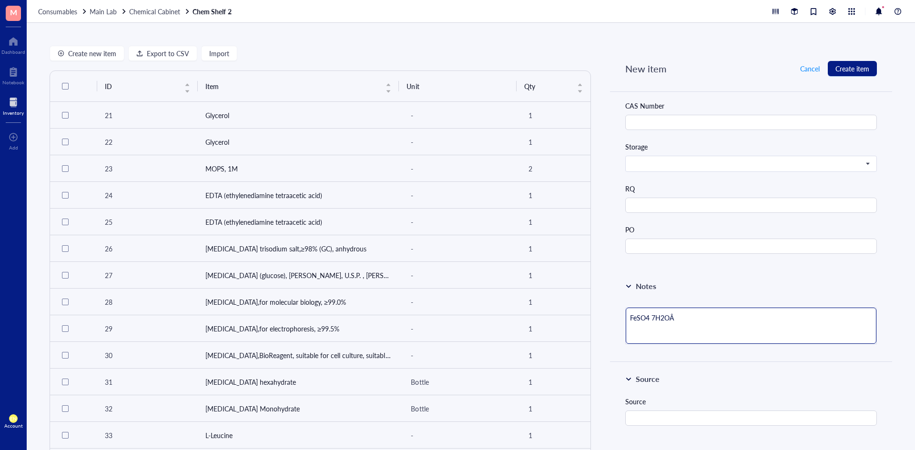
type textarea "FeSO47H2OÂ"
type textarea "FeSO4*7H2OÂ"
click at [688, 316] on textarea "FeSO4*7H2OÂ" at bounding box center [751, 326] width 251 height 36
type textarea "FeSO4*7H2OÂ"
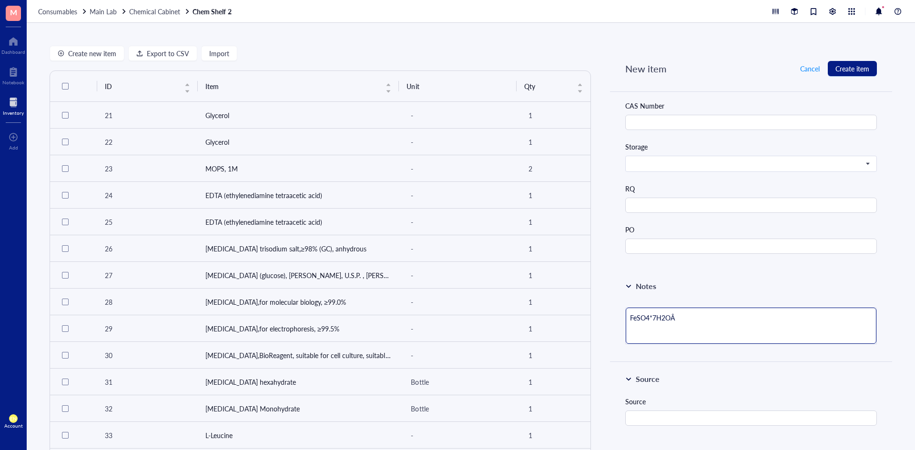
type textarea "FeSO4*7H2OÂ"
type textarea "FeSO4*7H2O"
click at [698, 297] on div "Notes FeSO4*7H2O" at bounding box center [751, 315] width 282 height 92
click at [678, 324] on textarea "FeSO4*7H2O" at bounding box center [751, 326] width 251 height 36
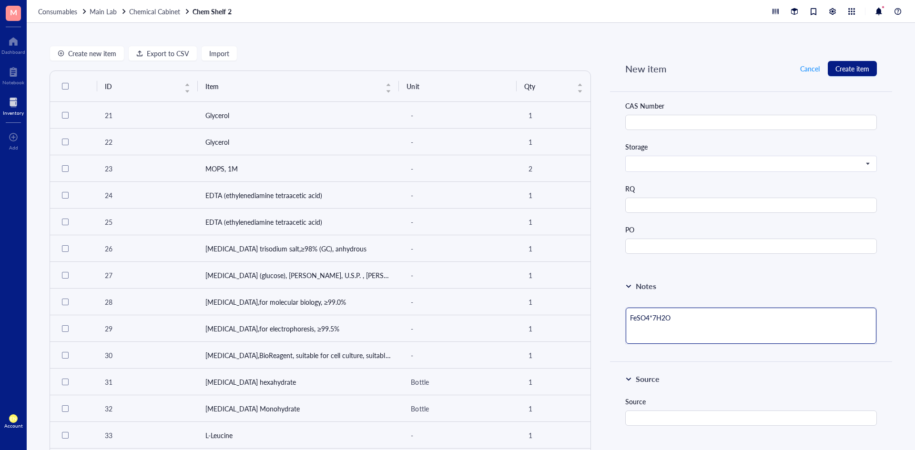
type textarea "FeSO4*7H2O"
type textarea "FeSO4*7H2O #"
type textarea "FeSO4*7H2O #S"
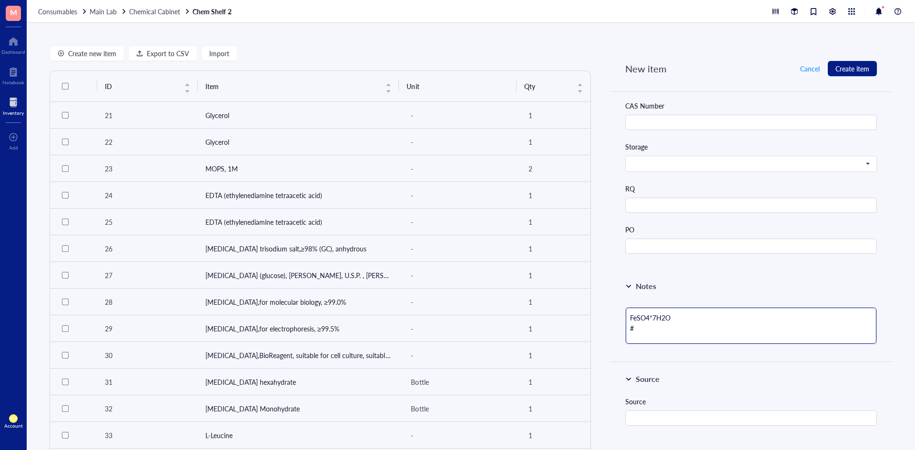
type textarea "FeSO4*7H2O #S"
type textarea "FeSO4*7H2O #SU"
type textarea "FeSO4*7H2O #SUP"
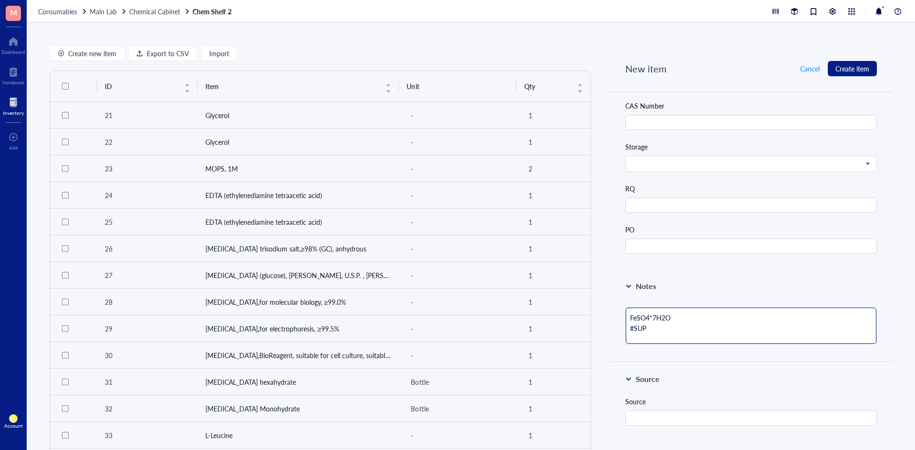
type textarea "FeSO4*7H2O #SUP3"
type textarea "FeSO4*7H2O #SUP35"
type textarea "FeSO4*7H2O #SUP352"
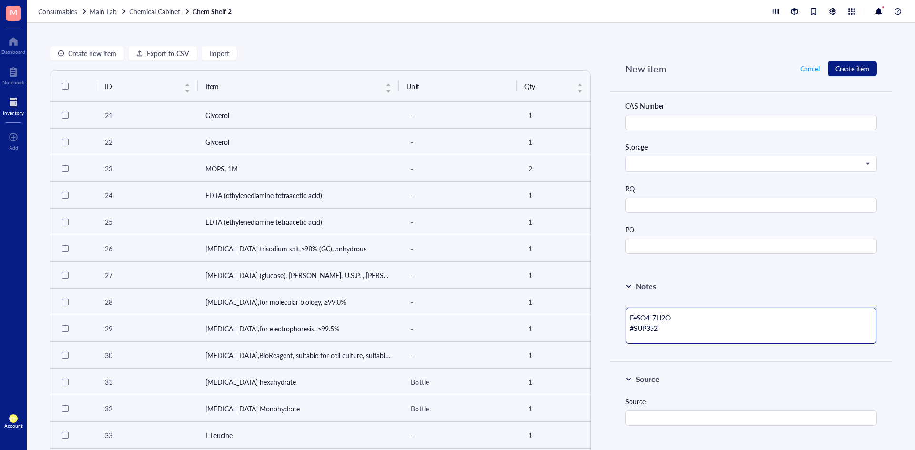
type textarea "FeSO4*7H2O #SUP352"
click at [702, 375] on div "Source" at bounding box center [751, 379] width 252 height 11
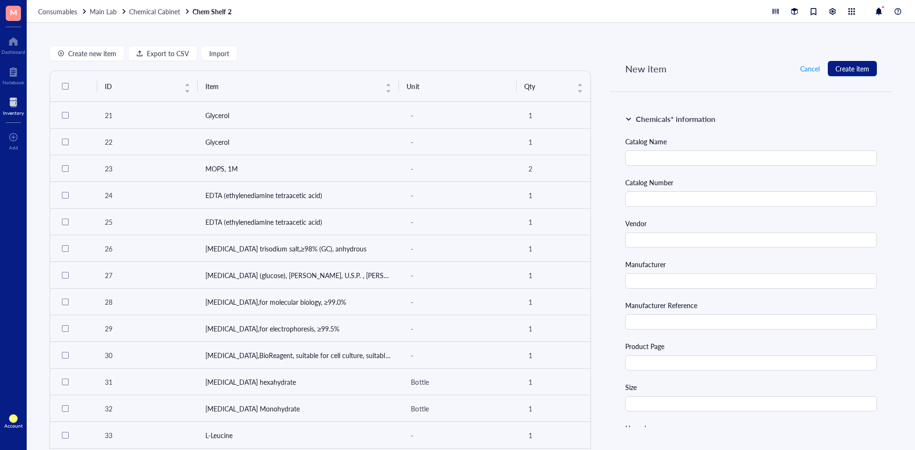
scroll to position [143, 0]
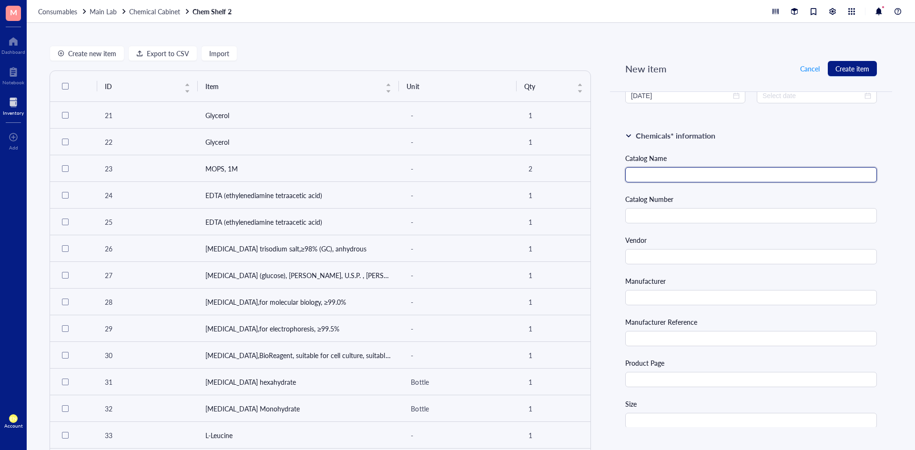
click at [661, 175] on input "text" at bounding box center [751, 174] width 252 height 15
paste input "[MEDICAL_DATA] [MEDICAL_DATA]"
type input "[MEDICAL_DATA] [MEDICAL_DATA]"
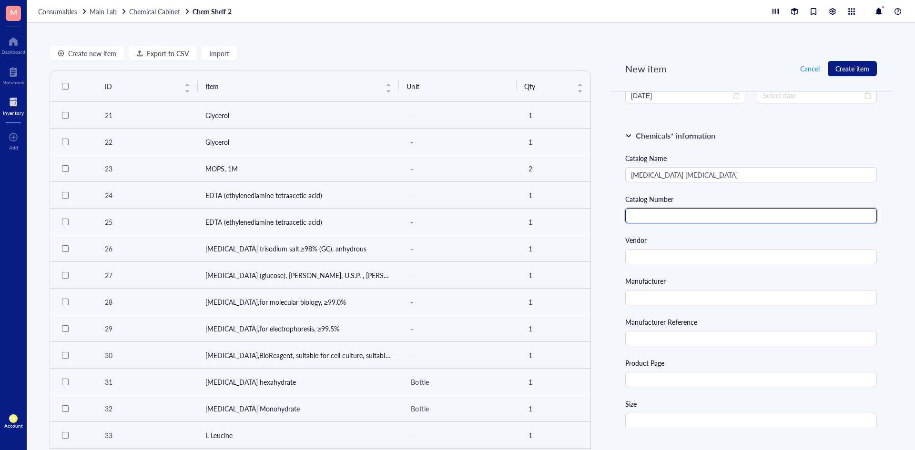
click at [710, 214] on input "text" at bounding box center [751, 215] width 252 height 15
paste input "F8633-250G"
type input "F8633-250G"
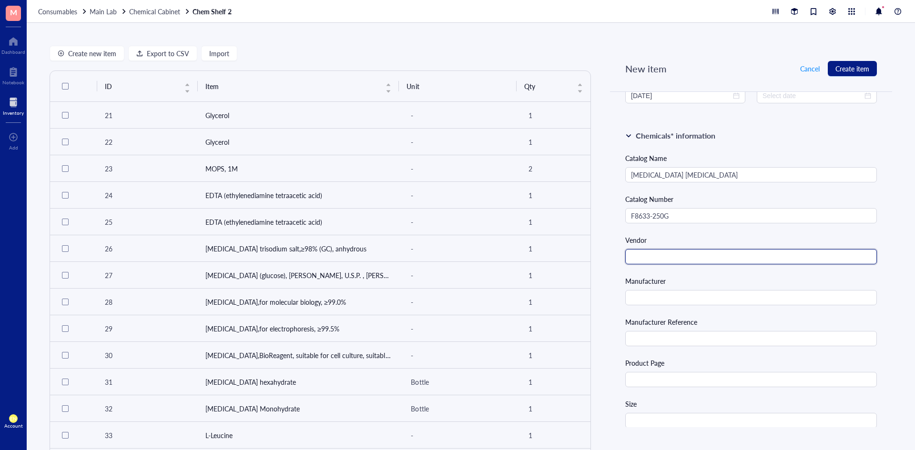
click at [677, 253] on input "text" at bounding box center [751, 256] width 252 height 15
type input "Millipore Sigma"
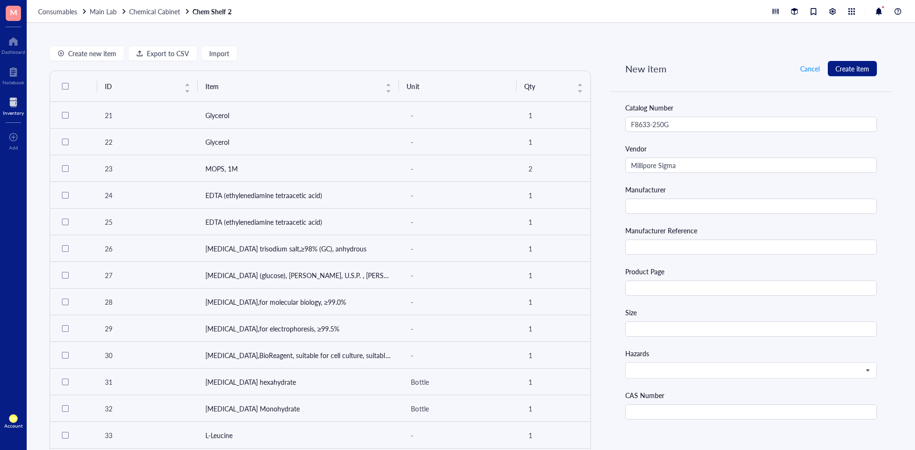
scroll to position [238, 0]
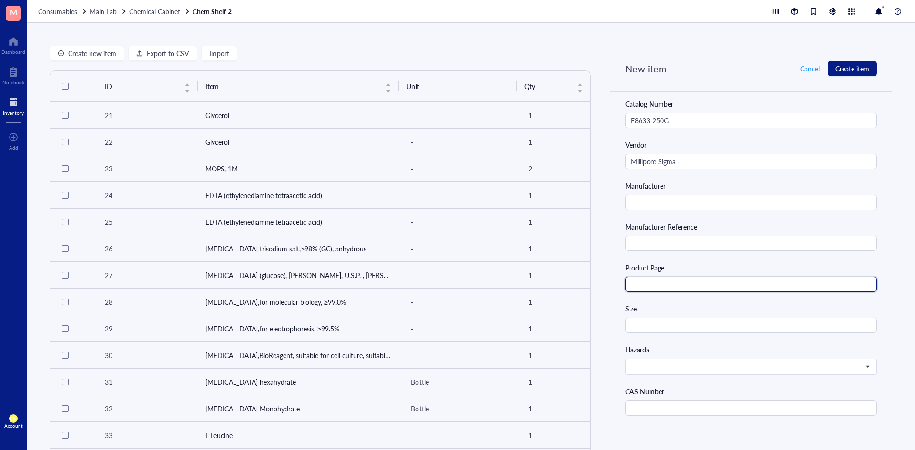
click at [666, 284] on input "text" at bounding box center [751, 284] width 252 height 15
paste input "[URL][DOMAIN_NAME]"
type input "[URL][DOMAIN_NAME]"
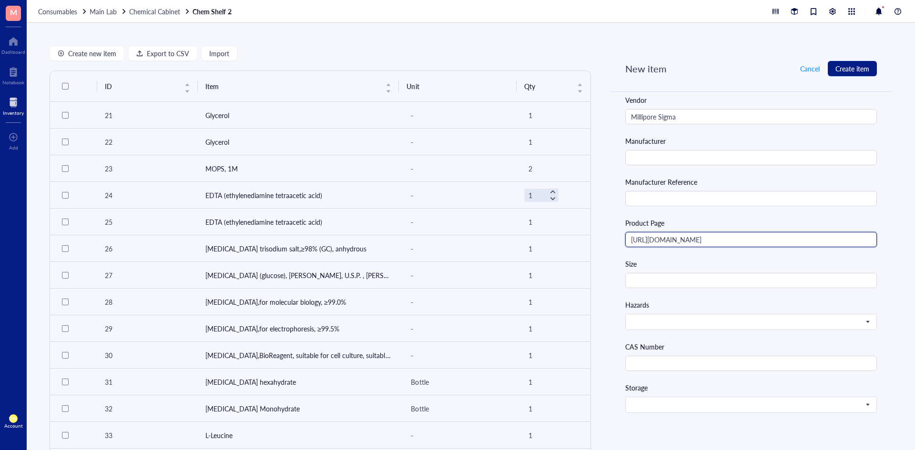
scroll to position [334, 0]
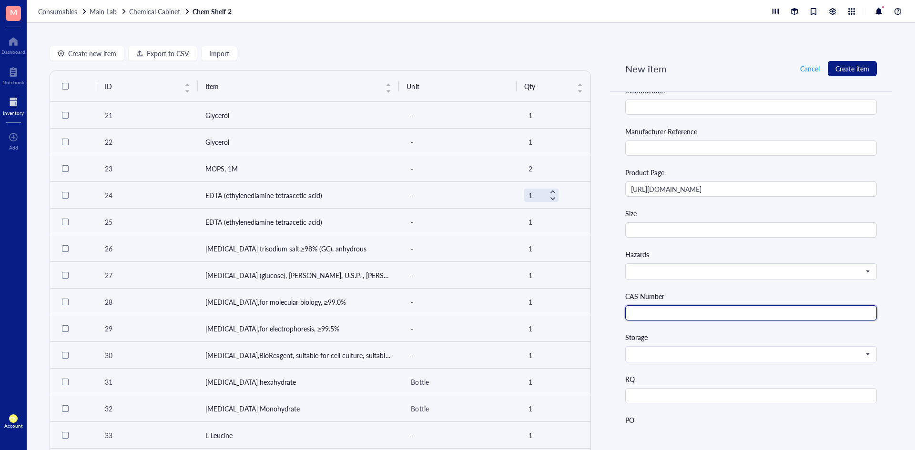
click at [649, 319] on input "text" at bounding box center [751, 312] width 252 height 15
paste input "7782-63-0"
type input "7782-63-0"
click at [649, 363] on div "Catalog Name [MEDICAL_DATA] [MEDICAL_DATA] Catalog Number F8633-250G Vendor Mil…" at bounding box center [751, 203] width 252 height 482
click at [650, 360] on input "search" at bounding box center [747, 354] width 232 height 14
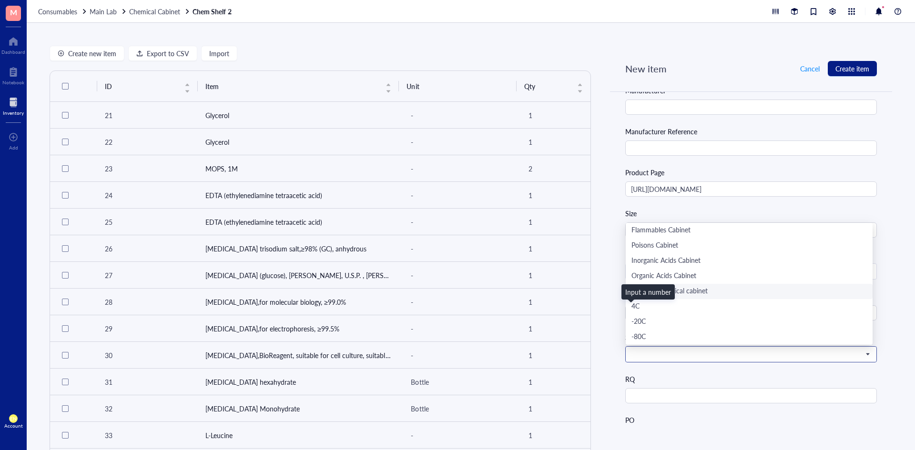
click at [682, 291] on div "Main lab chemical cabinet" at bounding box center [748, 291] width 235 height 10
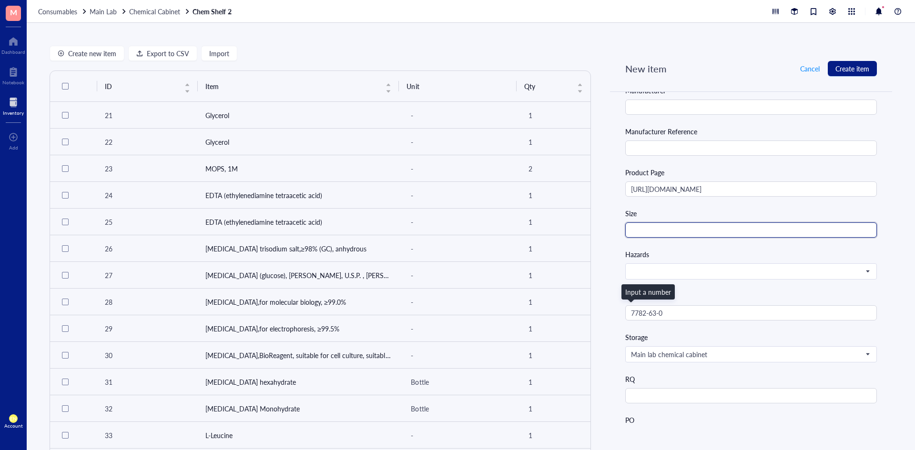
click at [675, 234] on input "text" at bounding box center [751, 230] width 252 height 15
type input "250 g"
click at [713, 246] on div "Catalog Name [MEDICAL_DATA] [MEDICAL_DATA] Catalog Number F8633-250G Vendor Mil…" at bounding box center [751, 203] width 252 height 482
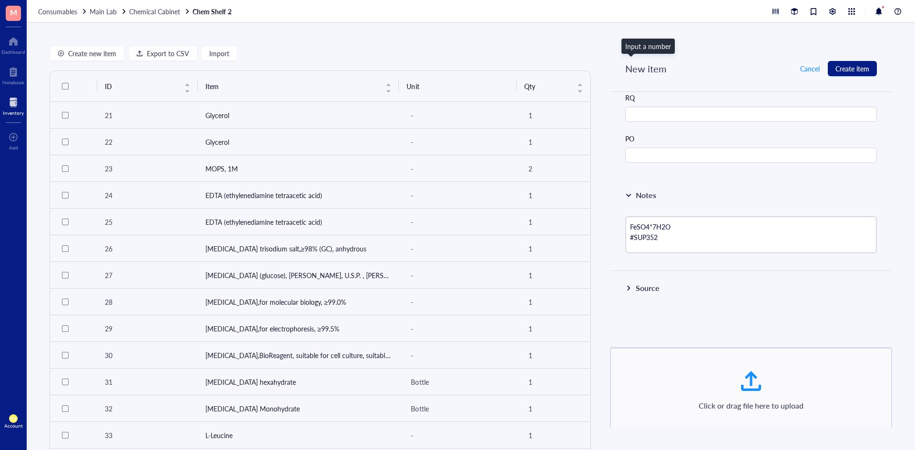
scroll to position [627, 0]
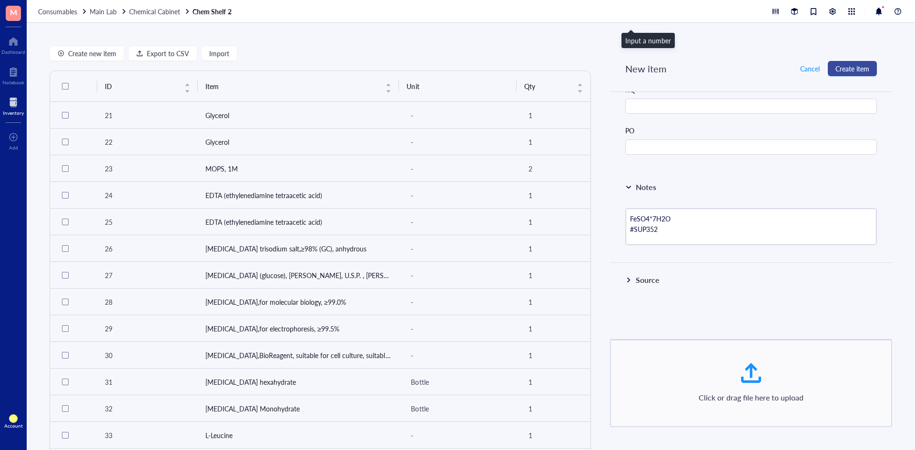
click at [841, 65] on span "Create item" at bounding box center [852, 69] width 34 height 8
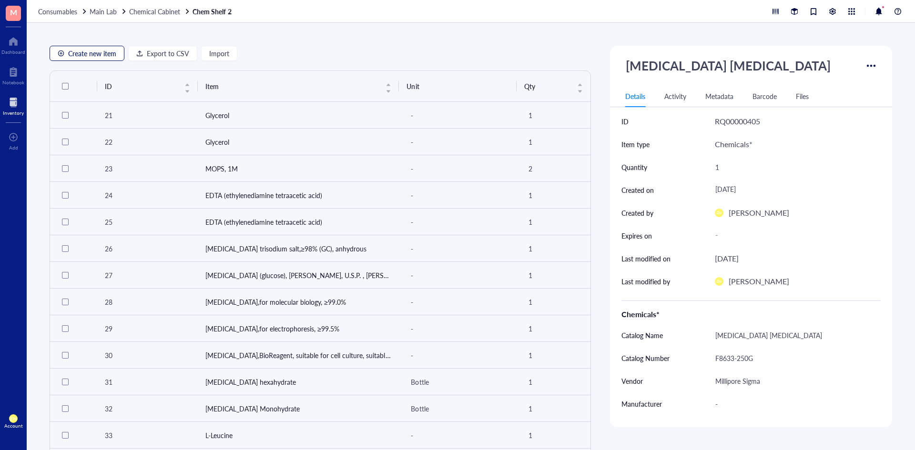
click at [106, 52] on span "Create new item" at bounding box center [92, 54] width 48 height 8
type textarea "Keep everyone on the same page..."
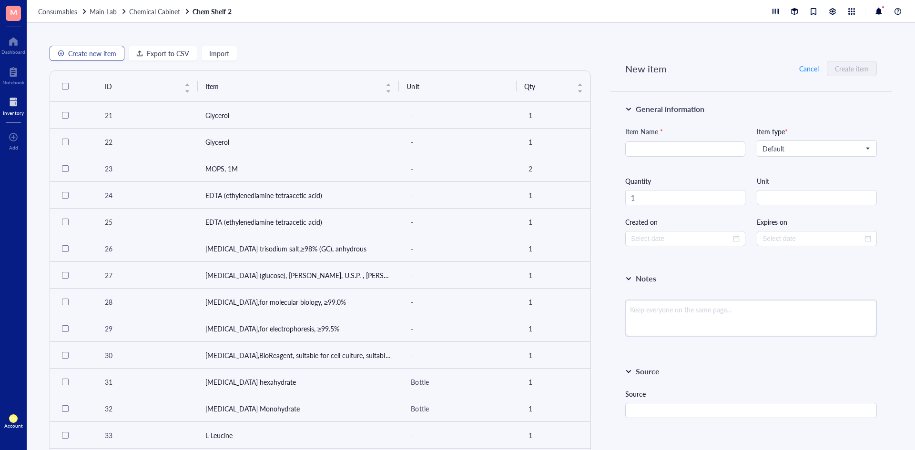
type input "[DATE]"
click at [757, 146] on div "Default" at bounding box center [816, 148] width 119 height 15
click at [766, 161] on div "Chemicals*" at bounding box center [816, 166] width 106 height 10
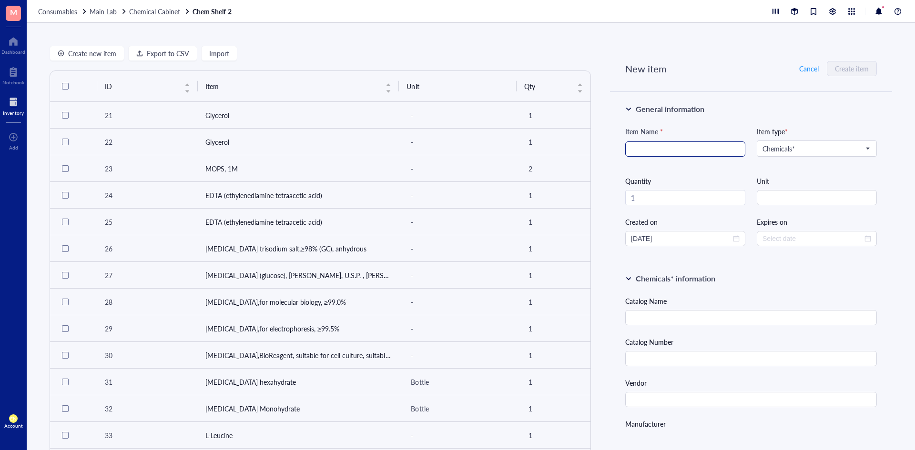
click at [707, 156] on input "search" at bounding box center [685, 149] width 109 height 14
type input "[MEDICAL_DATA]"
click at [691, 324] on input "text" at bounding box center [751, 317] width 252 height 15
paste input "[MEDICAL_DATA]"
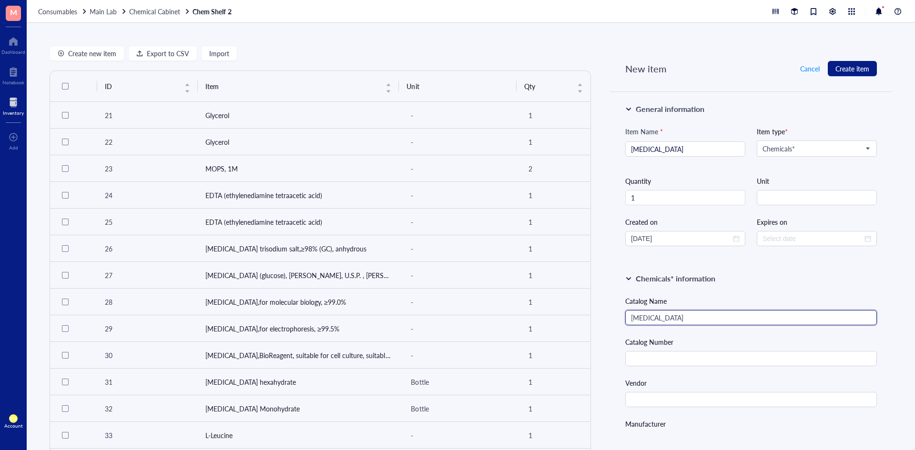
type input "[MEDICAL_DATA]"
click at [682, 352] on input "text" at bounding box center [751, 358] width 252 height 15
paste input "C5670-100G"
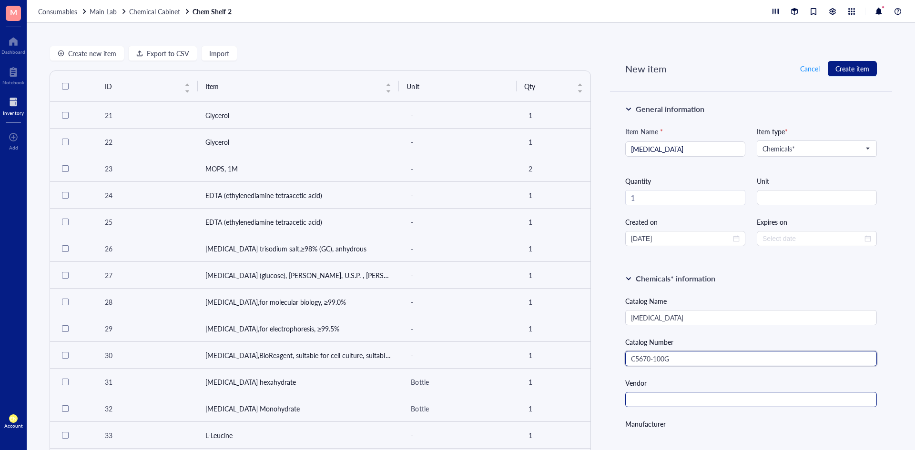
type input "C5670-100G"
click at [648, 398] on input "text" at bounding box center [751, 399] width 252 height 15
type input "Millipore Sigma"
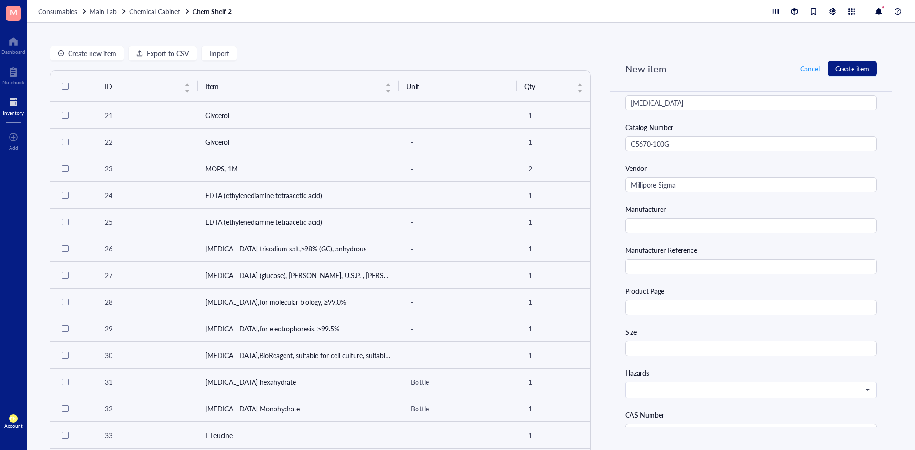
scroll to position [238, 0]
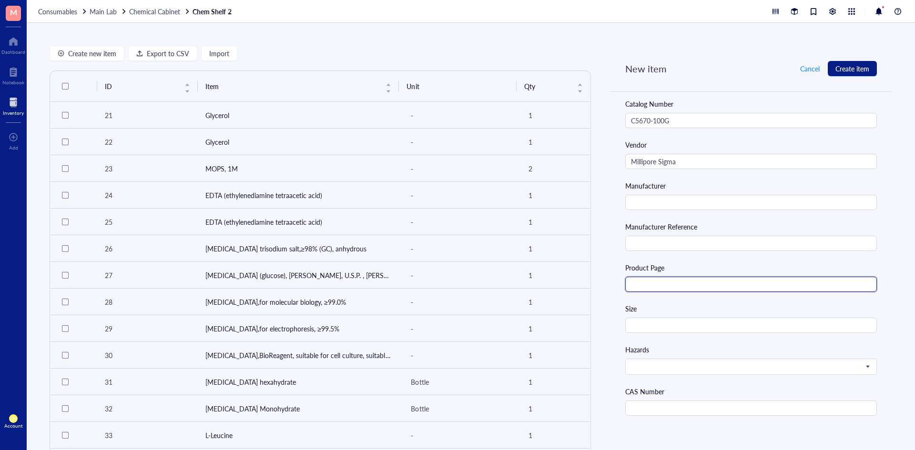
click at [649, 288] on input "text" at bounding box center [751, 284] width 252 height 15
paste input "[URL][DOMAIN_NAME]"
type input "[URL][DOMAIN_NAME]"
click at [639, 332] on input "text" at bounding box center [751, 325] width 252 height 15
type input "100 g"
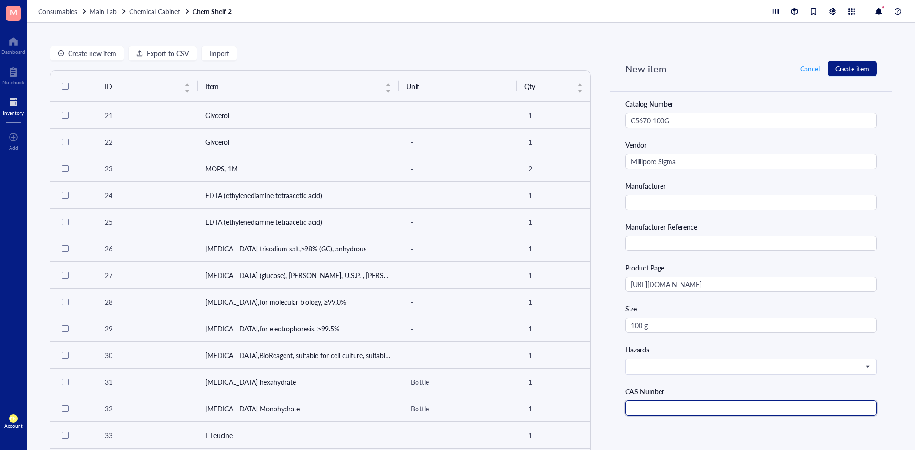
click at [637, 408] on input "text" at bounding box center [751, 408] width 252 height 15
paste input "[PHONE_NUMBER]"
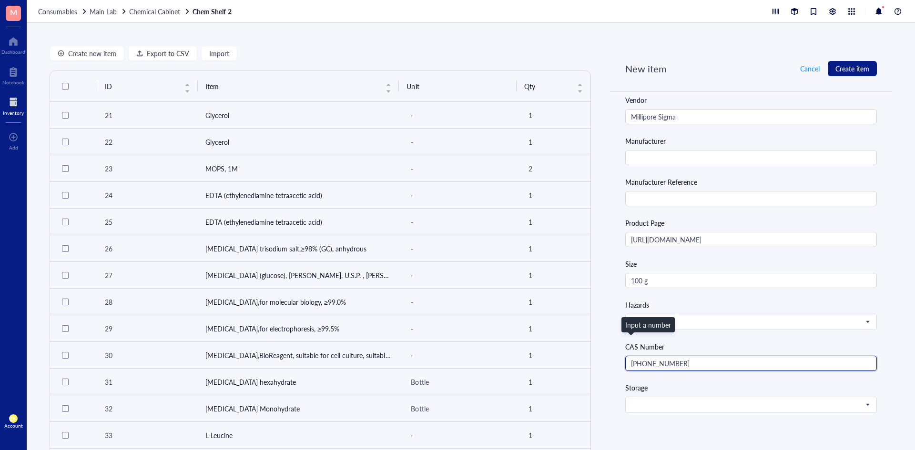
scroll to position [381, 0]
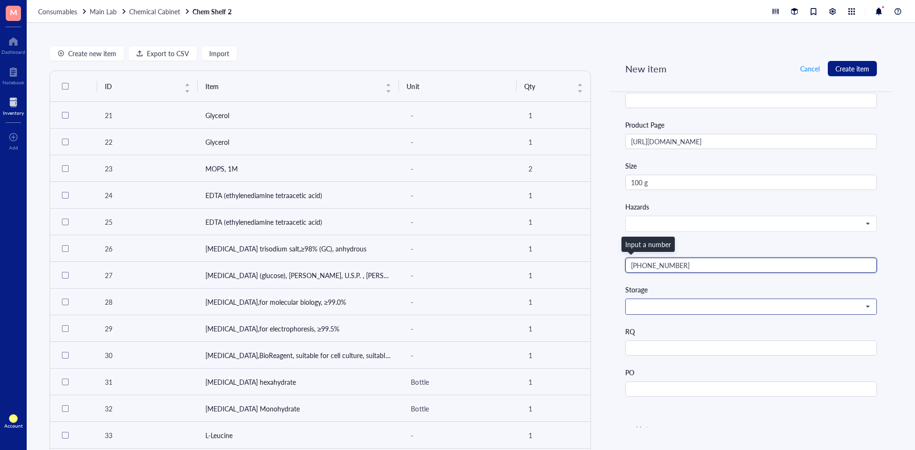
click at [652, 309] on span at bounding box center [750, 307] width 238 height 9
type input "[PHONE_NUMBER]"
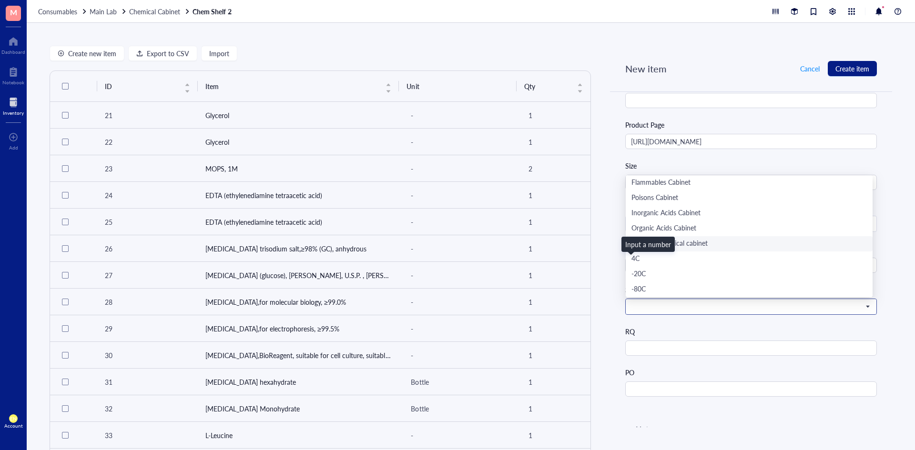
click at [704, 241] on div "Main lab chemical cabinet" at bounding box center [748, 244] width 235 height 10
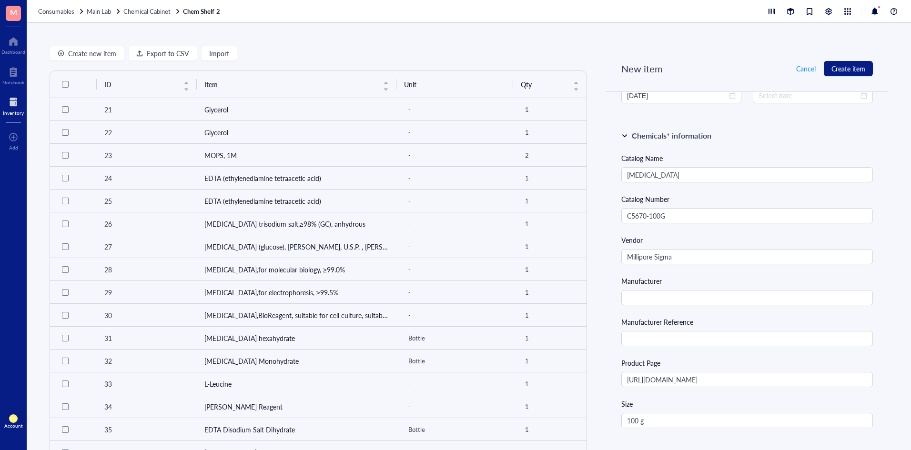
scroll to position [0, 0]
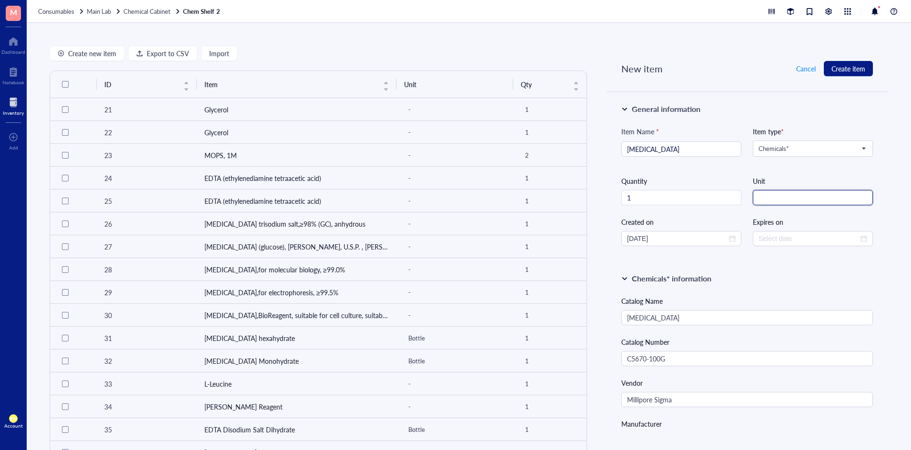
click at [767, 194] on input "string" at bounding box center [813, 197] width 120 height 15
type input "bottle"
click at [771, 246] on div "General information Item Name * [MEDICAL_DATA] Item type * Chemicals* Chemicals…" at bounding box center [747, 177] width 282 height 170
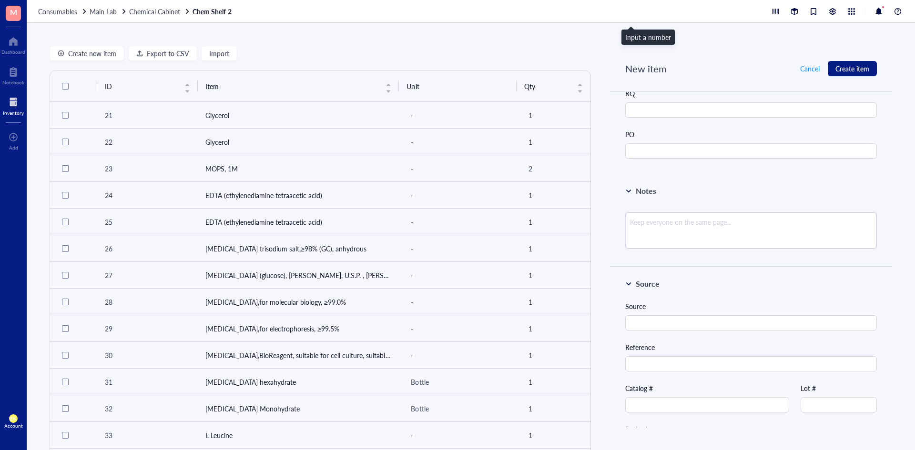
scroll to position [667, 0]
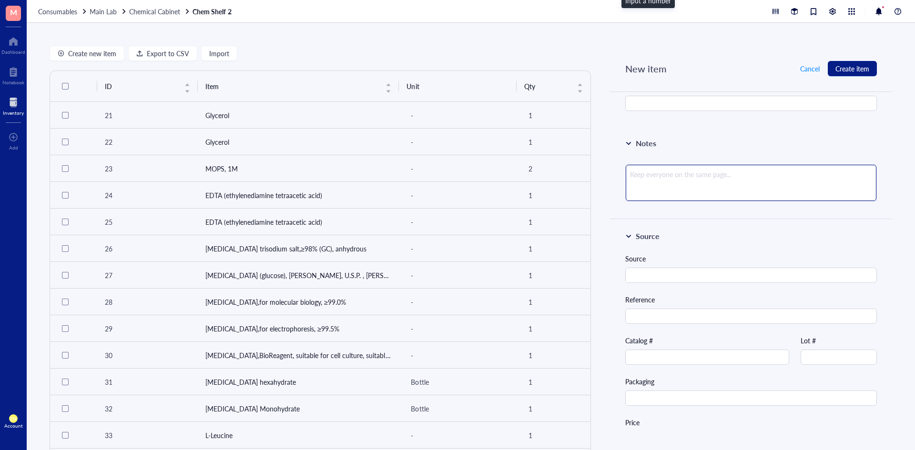
click at [724, 188] on textarea at bounding box center [751, 183] width 251 height 36
type textarea "C"
type textarea "Ca"
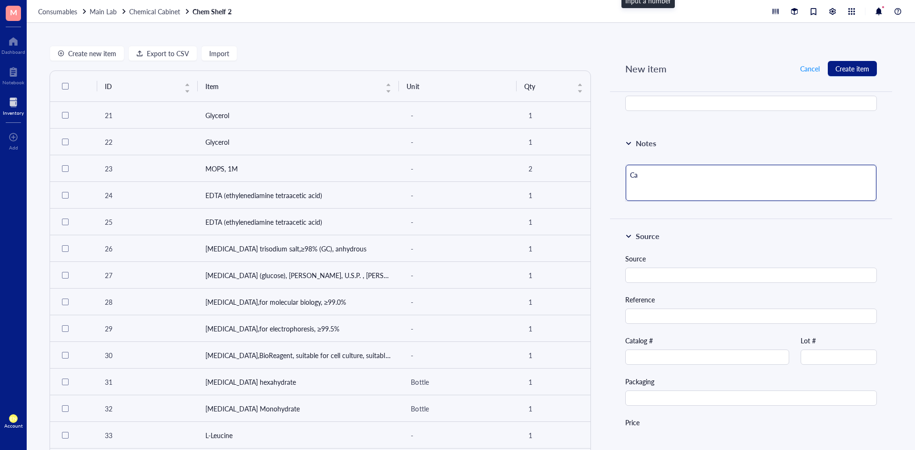
type textarea "CaC"
type textarea "CaCl"
type textarea "CaCl2"
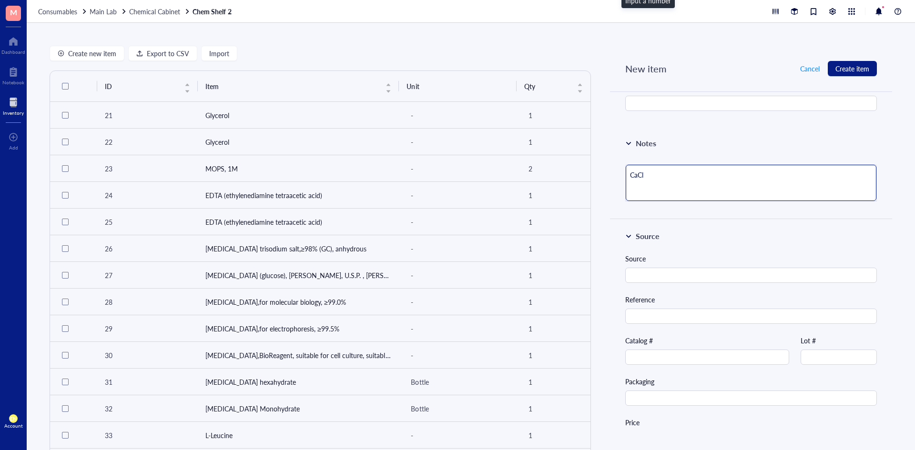
type textarea "CaCl2"
type textarea "CaCl2 #"
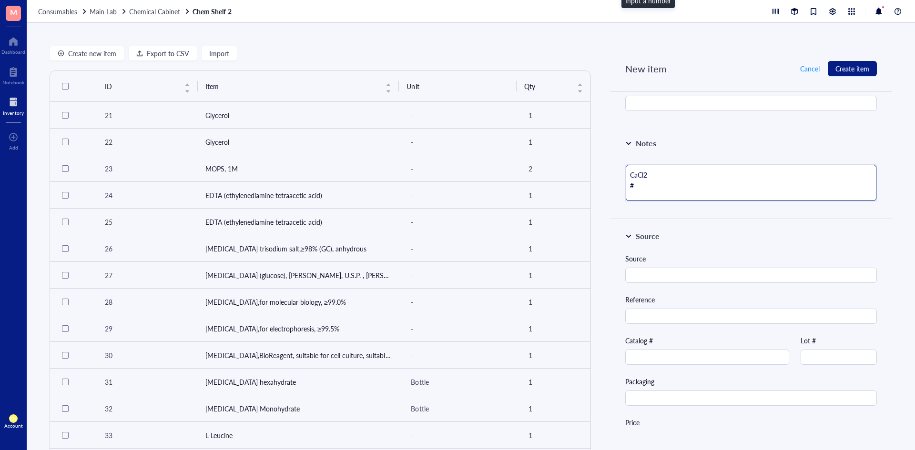
type textarea "CaCl2 #S"
type textarea "CaCl2 #SU"
type textarea "CaCl2 #SUP"
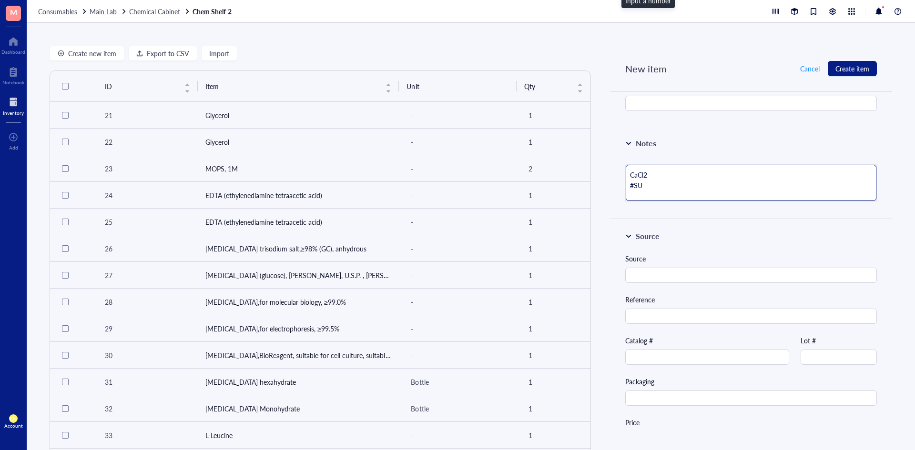
type textarea "CaCl2 #SUP"
type textarea "CaCl2 #SUP3"
type textarea "CaCl2 #SUP35"
type textarea "CaCl2 #SUP353"
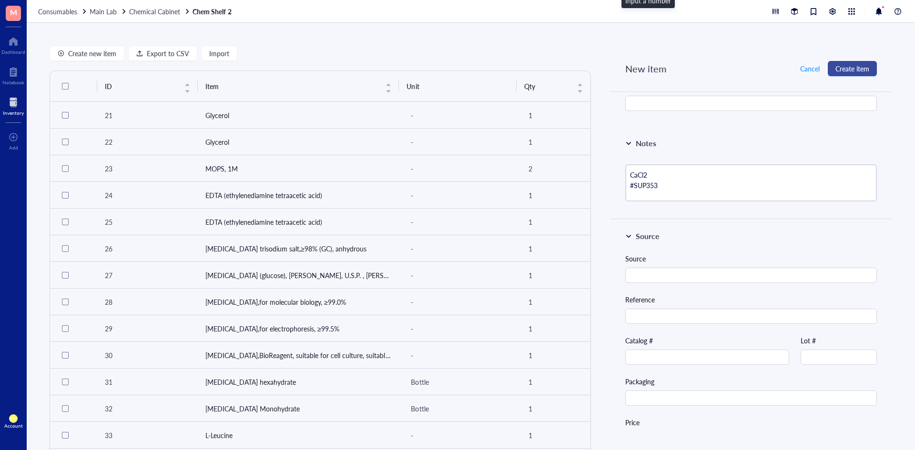
click at [852, 65] on span "Create item" at bounding box center [852, 69] width 34 height 8
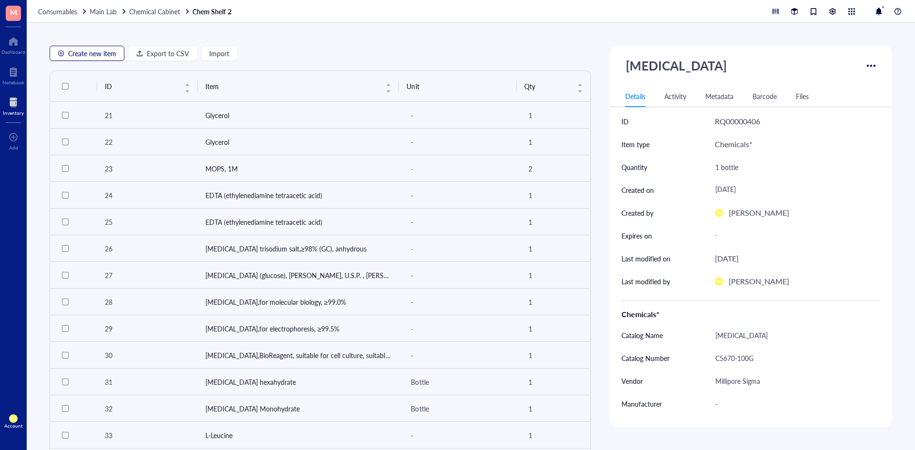
click at [104, 55] on span "Create new item" at bounding box center [92, 54] width 48 height 8
type textarea "Keep everyone on the same page..."
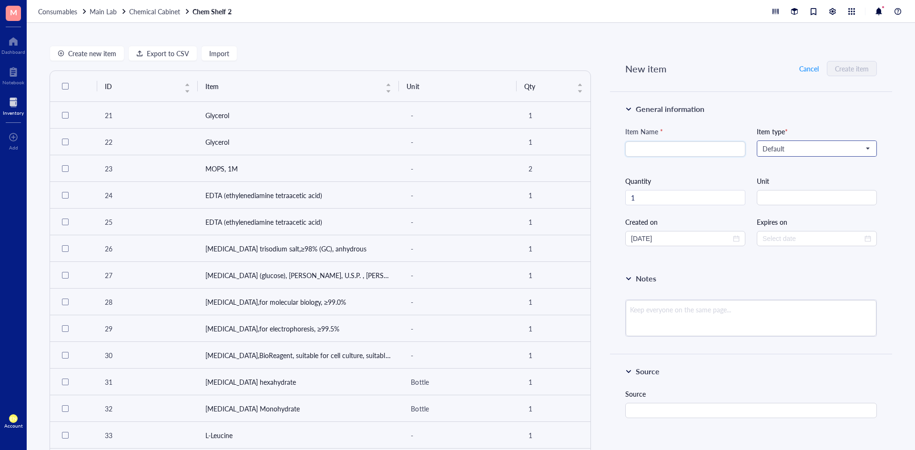
click at [770, 145] on span "Default" at bounding box center [816, 148] width 107 height 9
click at [782, 172] on div "Chemicals*" at bounding box center [815, 165] width 117 height 15
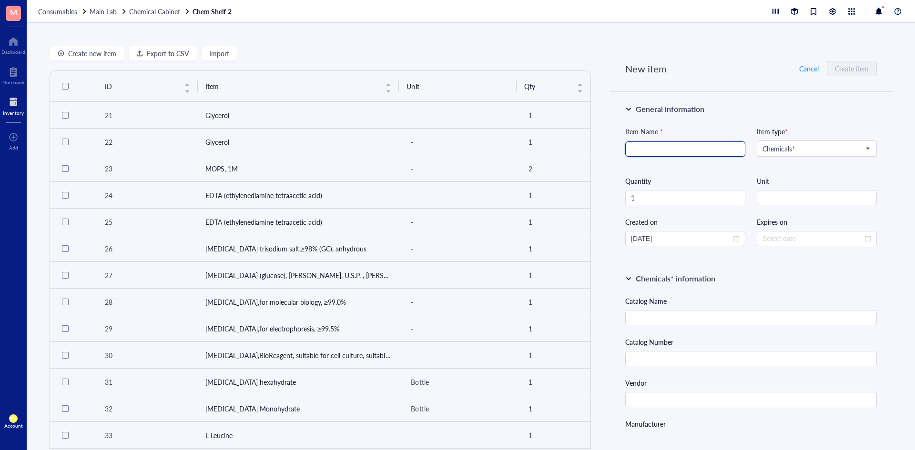
click at [697, 153] on input "search" at bounding box center [685, 149] width 109 height 14
type input "L-asparagine"
click at [671, 205] on div "Item Name * L-asparagine Item type * Chemicals* Chemicals* Default Biologicals*…" at bounding box center [751, 186] width 252 height 120
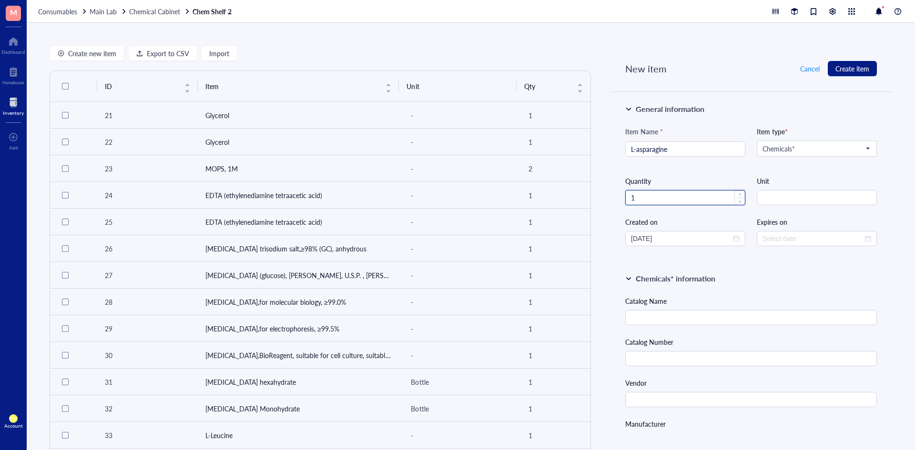
click at [672, 198] on input "1" at bounding box center [685, 198] width 119 height 14
type input "2"
click at [805, 198] on input "string" at bounding box center [817, 197] width 120 height 15
type input "bottle"
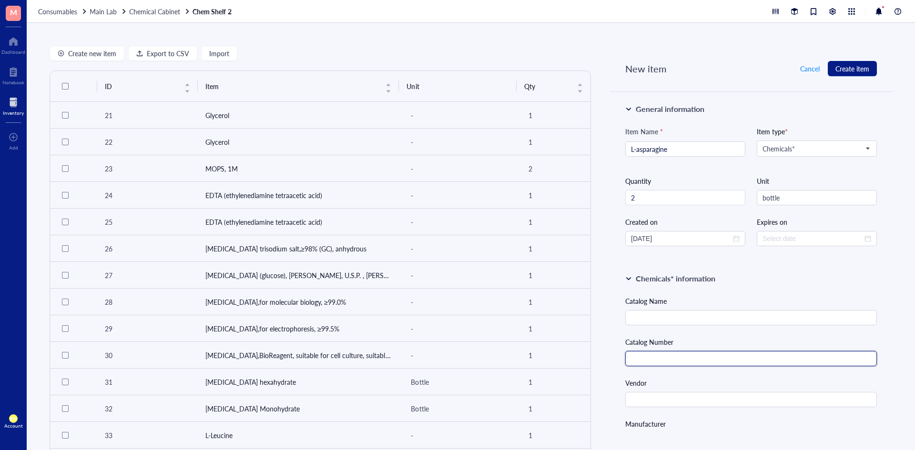
click at [698, 364] on input "text" at bounding box center [751, 358] width 252 height 15
paste input "A0884-25G"
type input "A0884-25G"
click at [652, 324] on input "text" at bounding box center [751, 317] width 252 height 15
paste input "L-Asparagine"
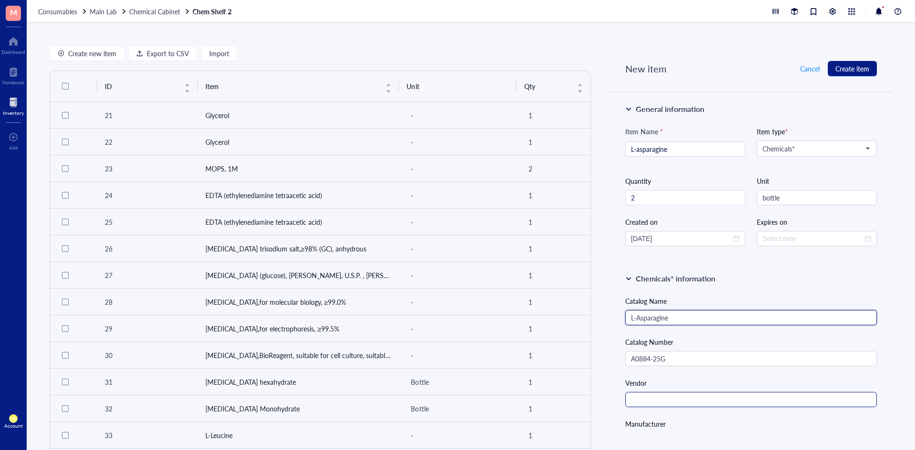
type input "L-Asparagine"
click at [664, 396] on input "text" at bounding box center [751, 399] width 252 height 15
type input "Millipore Sigma"
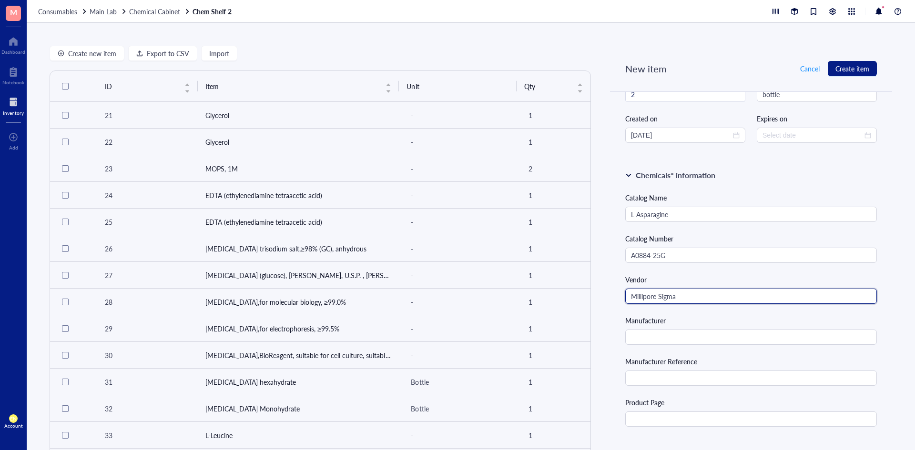
scroll to position [191, 0]
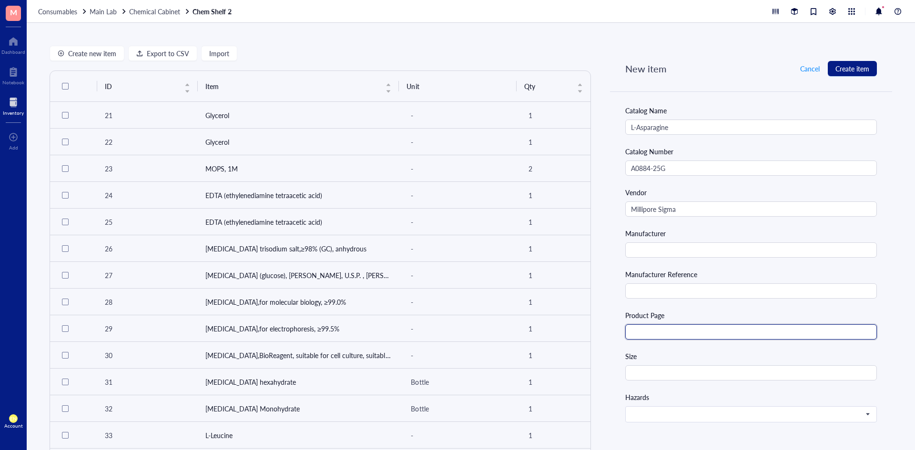
click at [664, 331] on input "text" at bounding box center [751, 332] width 252 height 15
paste input "[URL][DOMAIN_NAME]"
type input "[URL][DOMAIN_NAME]"
click at [639, 373] on input "text" at bounding box center [751, 373] width 252 height 15
type input "25 g"
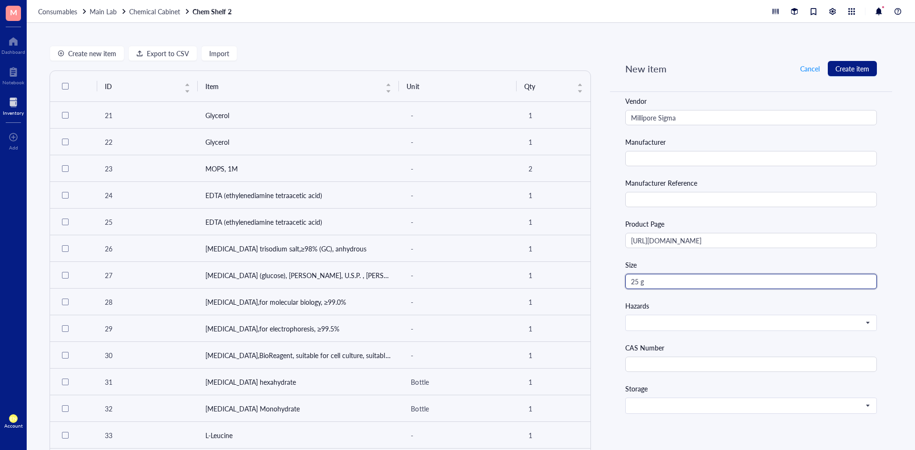
scroll to position [286, 0]
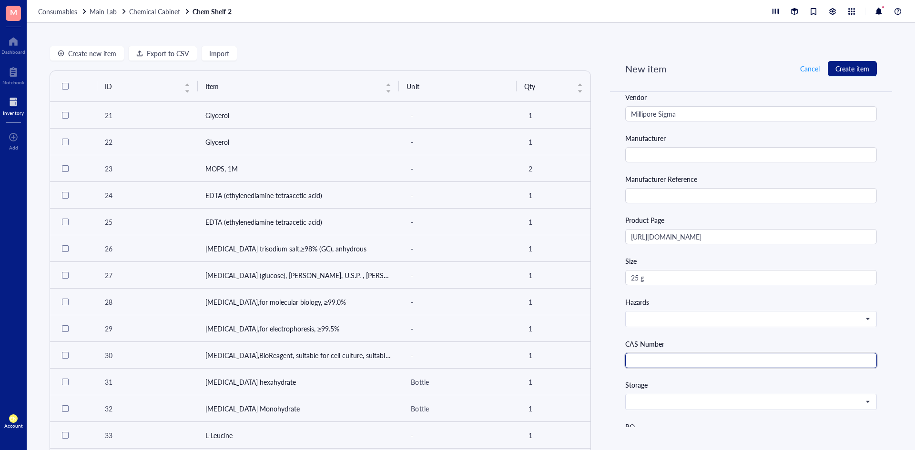
click at [641, 360] on input "text" at bounding box center [751, 360] width 252 height 15
paste input "70-47-3"
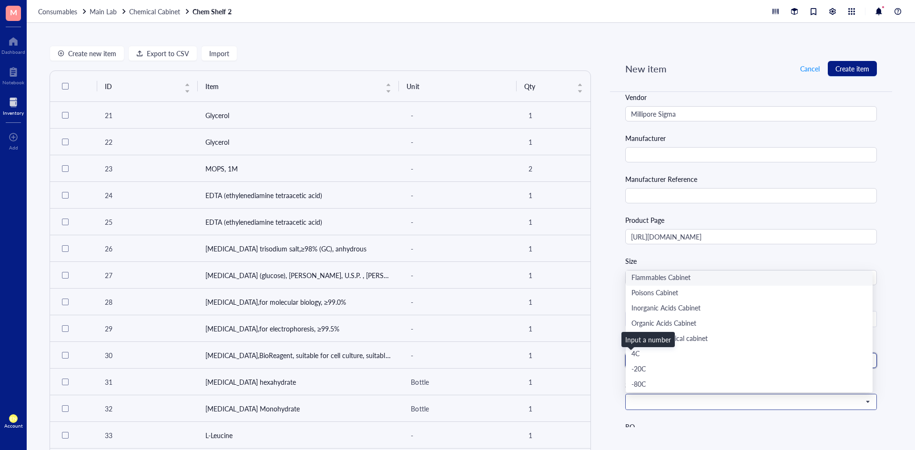
click at [650, 405] on span at bounding box center [750, 402] width 238 height 9
type input "70-47-3"
click at [677, 338] on div "Main lab chemical cabinet" at bounding box center [748, 339] width 235 height 10
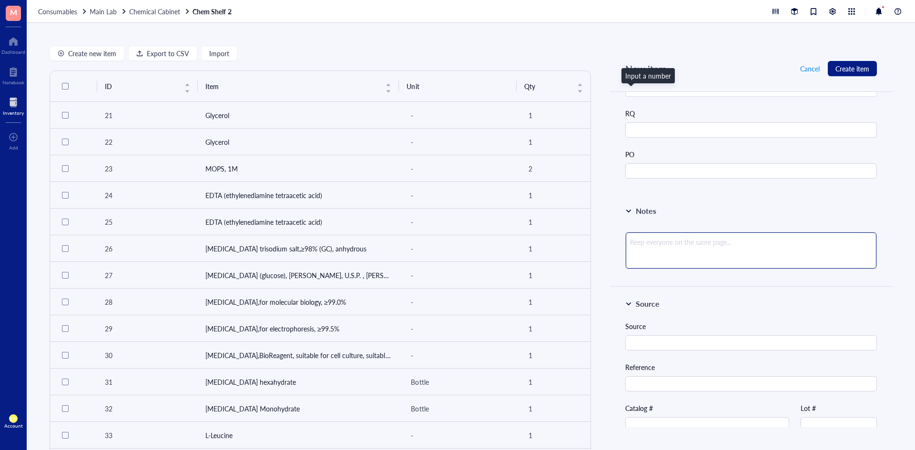
scroll to position [620, 0]
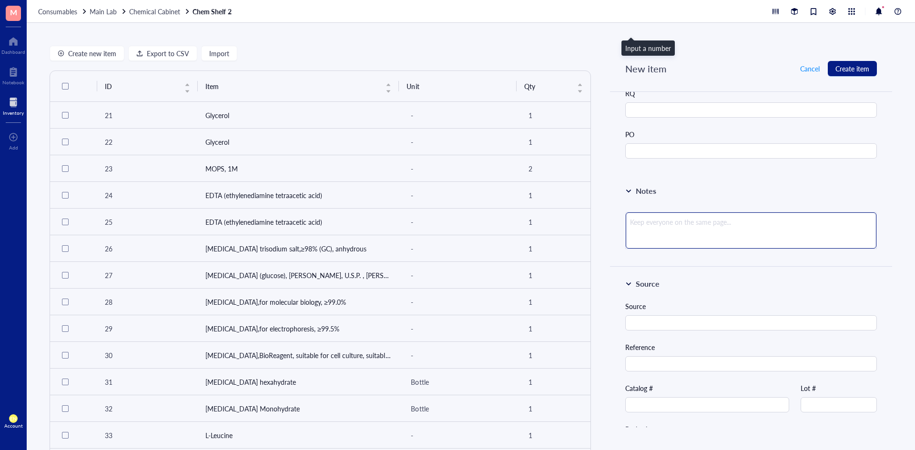
click at [677, 235] on textarea at bounding box center [751, 231] width 251 height 36
type textarea "#"
type textarea "#S"
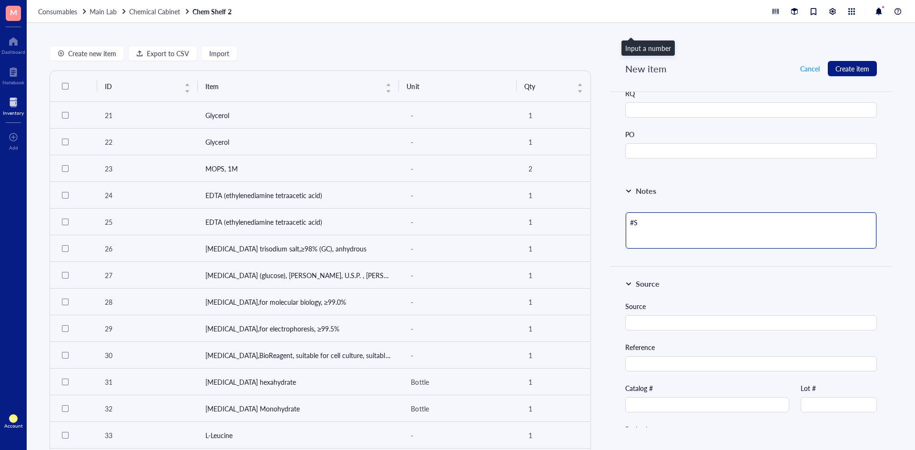
type textarea "#SU"
click at [854, 65] on span "Create item" at bounding box center [852, 69] width 34 height 8
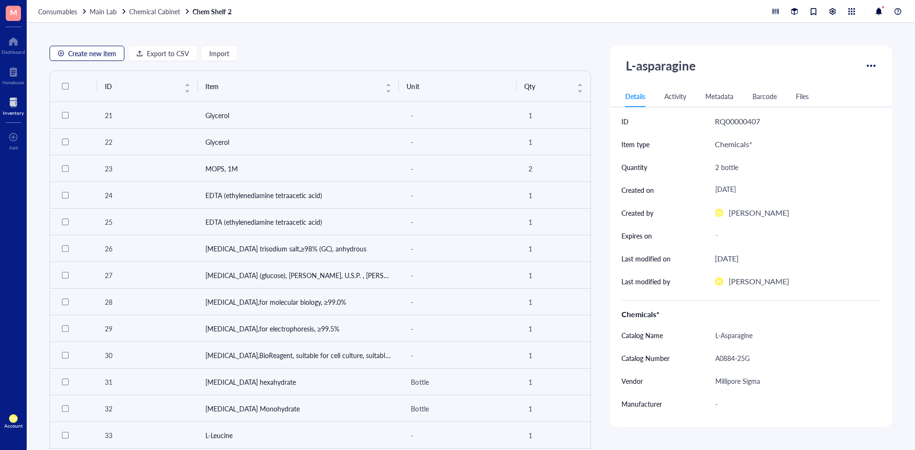
click at [107, 56] on span "Create new item" at bounding box center [92, 54] width 48 height 8
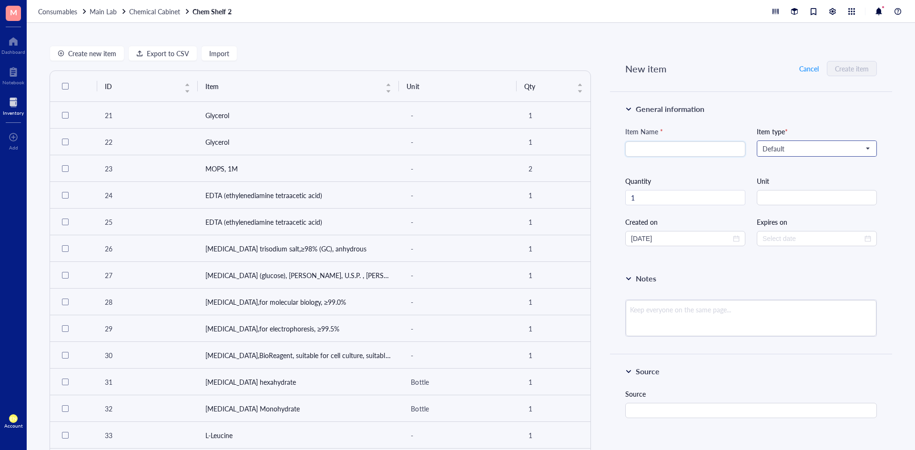
click at [809, 153] on input "search" at bounding box center [813, 149] width 100 height 14
click at [799, 162] on div "Chemicals*" at bounding box center [816, 166] width 106 height 10
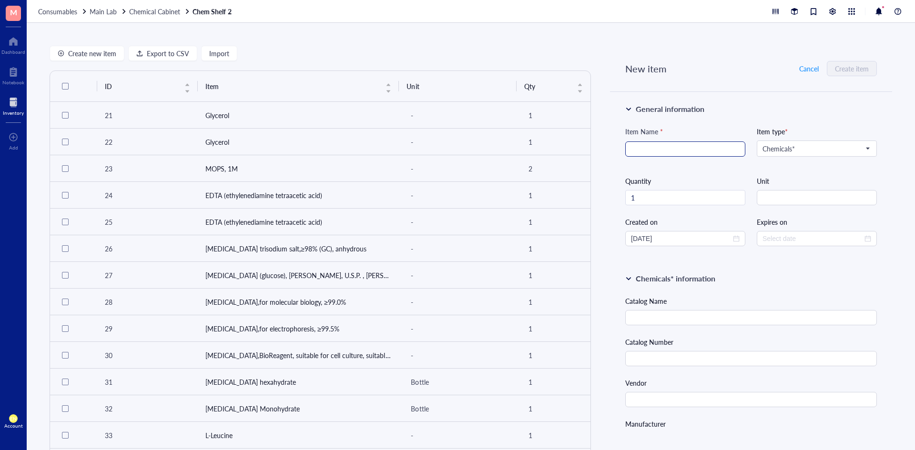
click at [728, 147] on input "search" at bounding box center [685, 149] width 109 height 14
paste input "[MEDICAL_DATA] [MEDICAL_DATA]"
click at [695, 318] on input "text" at bounding box center [751, 317] width 252 height 15
paste input "[MEDICAL_DATA] [MEDICAL_DATA]"
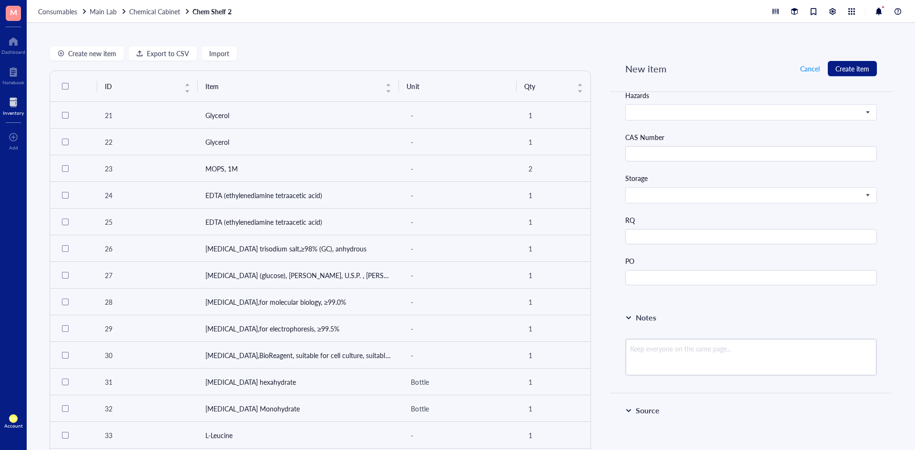
scroll to position [572, 0]
click at [635, 280] on textarea at bounding box center [751, 278] width 251 height 36
paste textarea "MgSO4.7H2O"
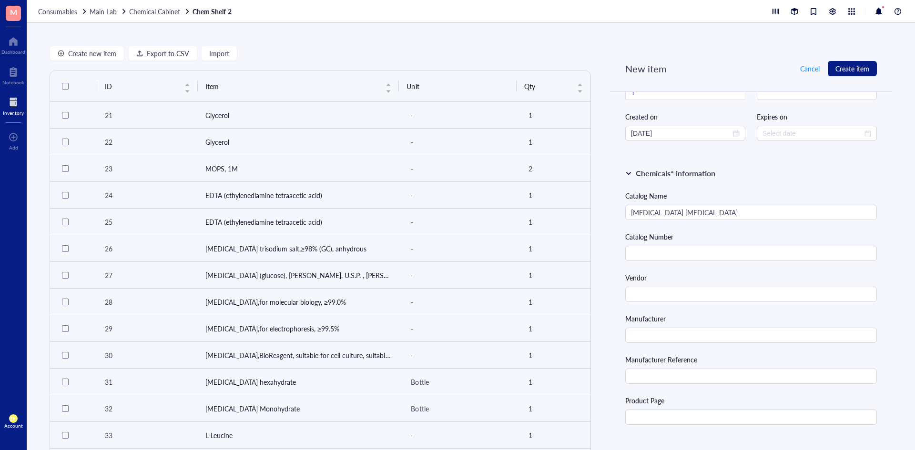
scroll to position [95, 0]
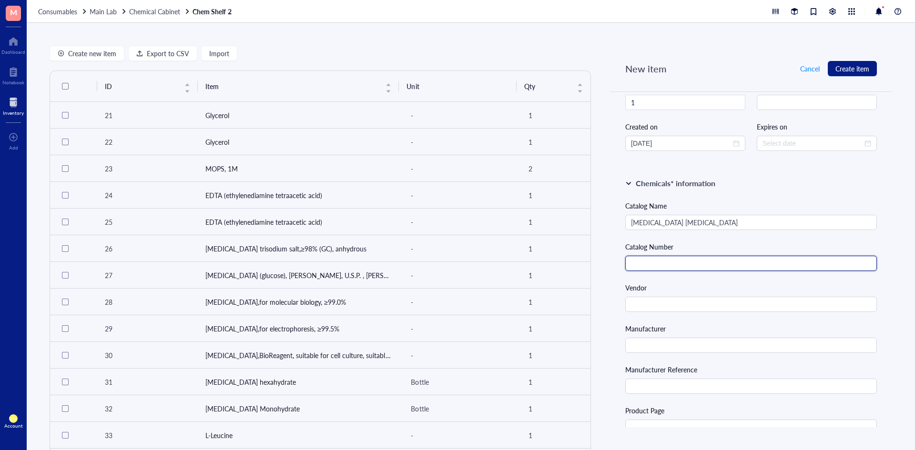
click at [759, 264] on input "text" at bounding box center [751, 263] width 252 height 15
paste input "230391-25G"
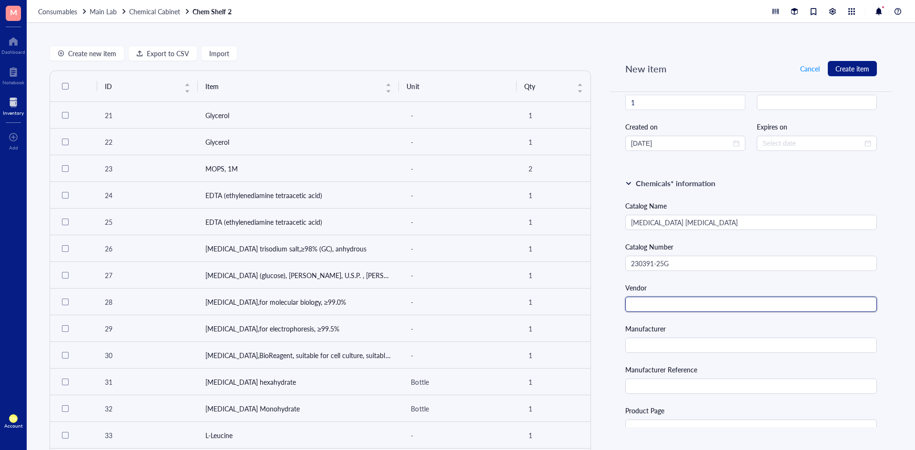
click at [655, 312] on input "text" at bounding box center [751, 304] width 252 height 15
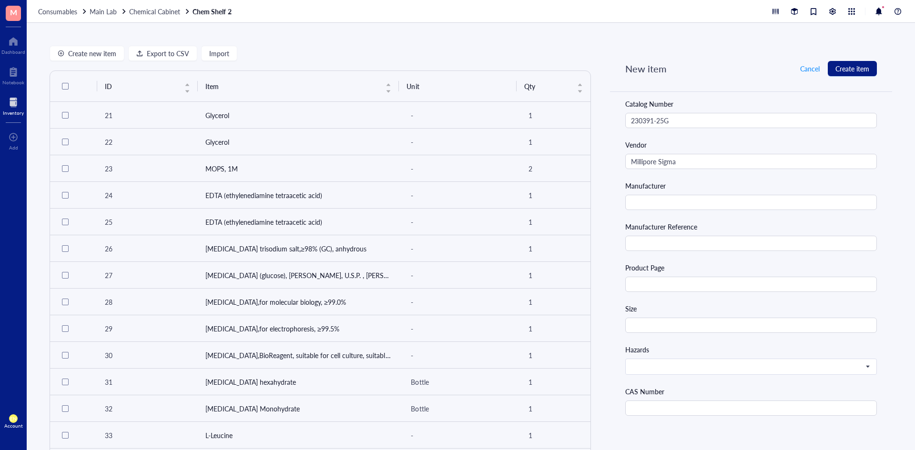
scroll to position [334, 0]
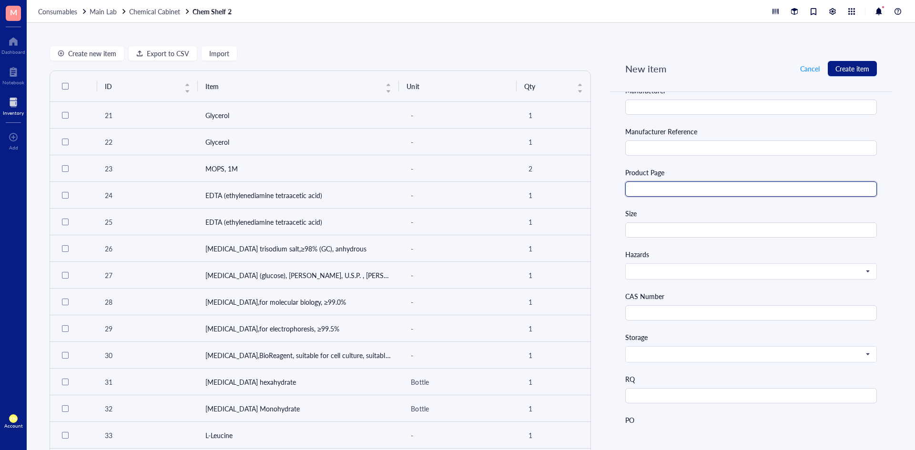
click at [662, 193] on input "text" at bounding box center [751, 189] width 252 height 15
paste input "[URL][DOMAIN_NAME]"
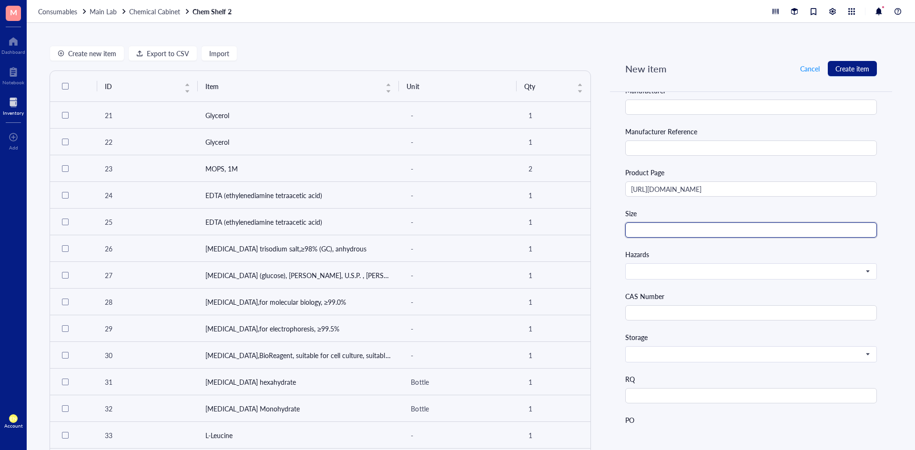
click at [701, 234] on input "text" at bounding box center [751, 230] width 252 height 15
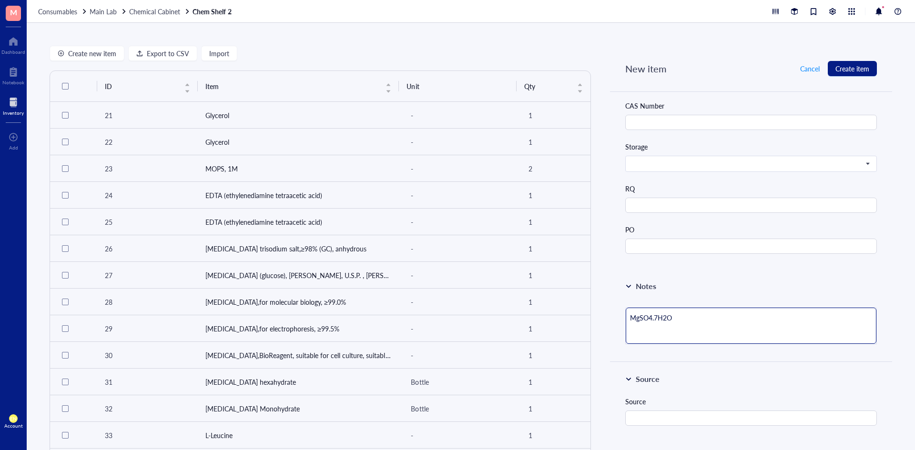
click at [688, 323] on textarea "MgSO4.7H2O" at bounding box center [751, 326] width 251 height 36
click at [697, 285] on div "Notes" at bounding box center [751, 286] width 252 height 11
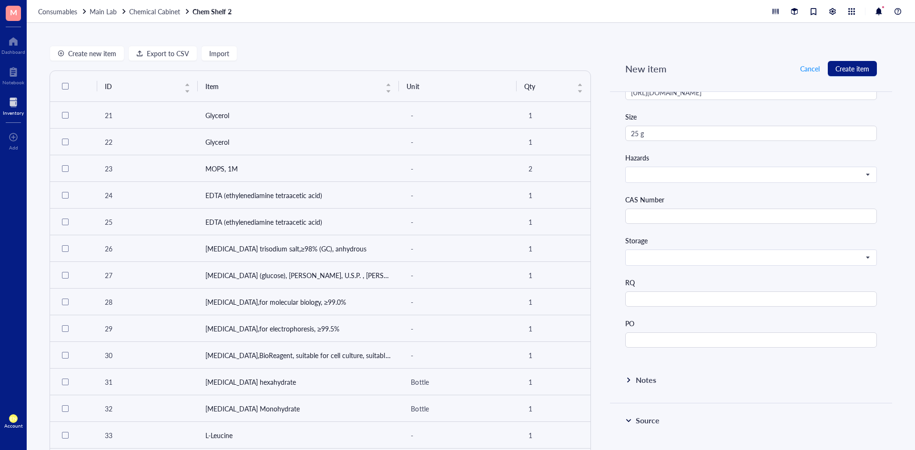
scroll to position [429, 0]
click at [663, 215] on input "text" at bounding box center [751, 217] width 252 height 15
paste input "[PHONE_NUMBER]"
click at [675, 244] on div "Storage" at bounding box center [751, 242] width 252 height 10
click at [678, 255] on span at bounding box center [750, 259] width 238 height 9
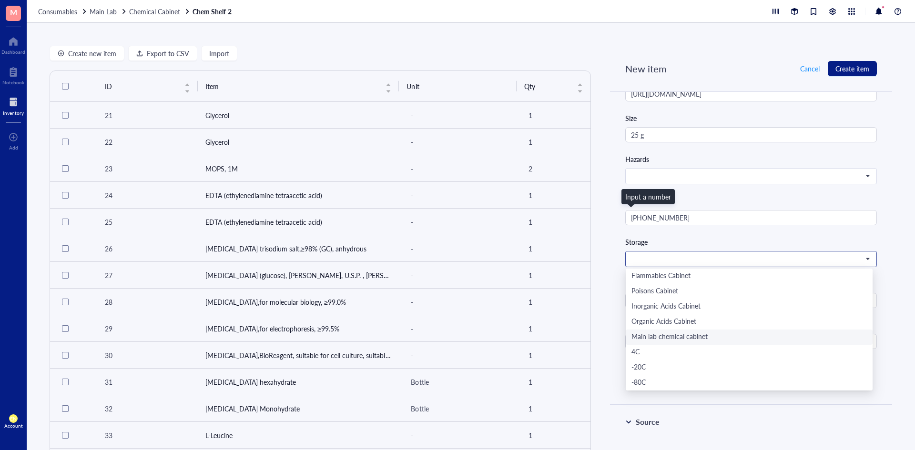
click at [671, 332] on div "Main lab chemical cabinet" at bounding box center [749, 337] width 247 height 15
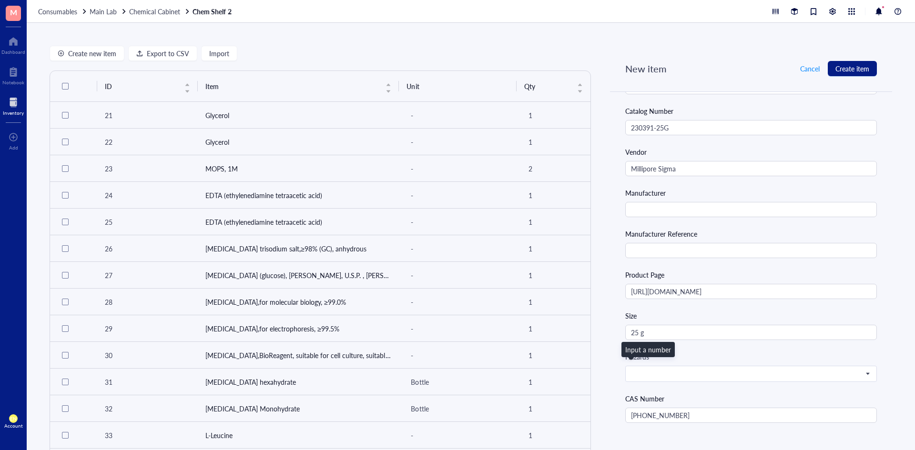
scroll to position [286, 0]
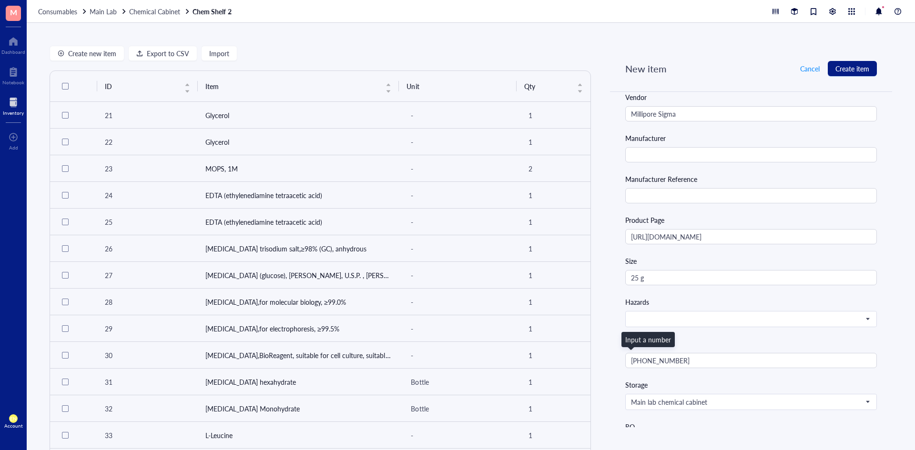
click at [660, 303] on div "Hazards" at bounding box center [751, 302] width 252 height 10
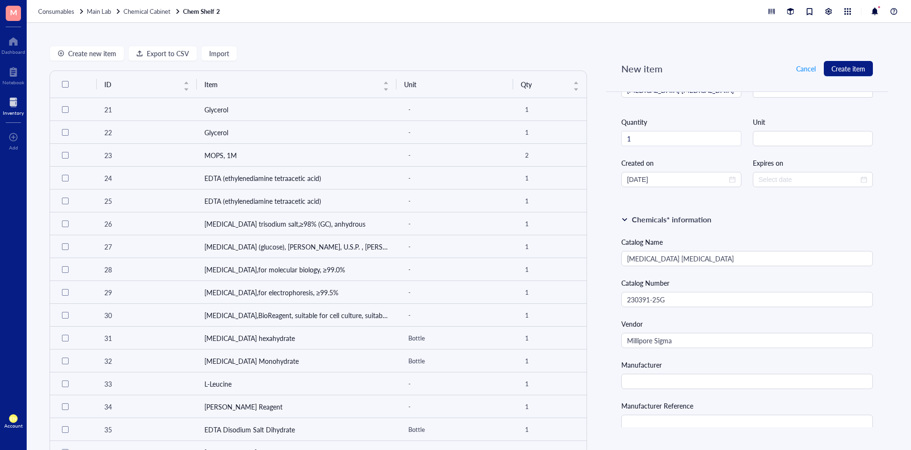
scroll to position [0, 0]
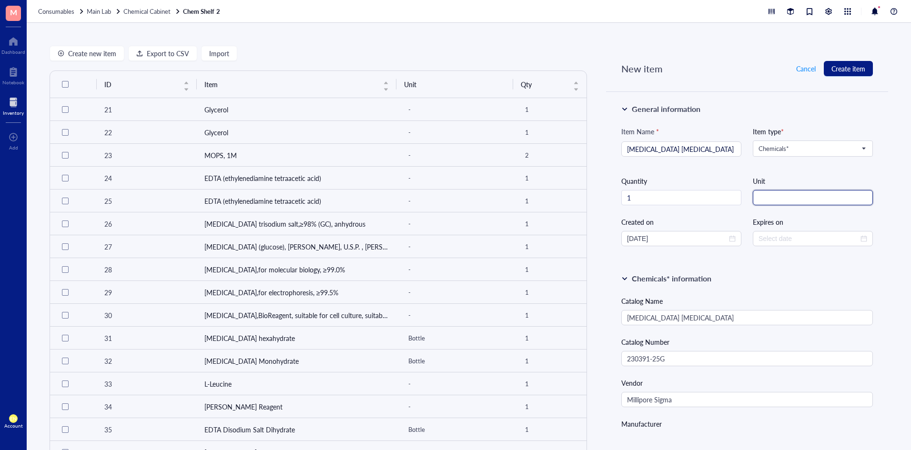
click at [776, 200] on input "string" at bounding box center [813, 197] width 120 height 15
click at [782, 181] on div "Unit" at bounding box center [813, 181] width 120 height 10
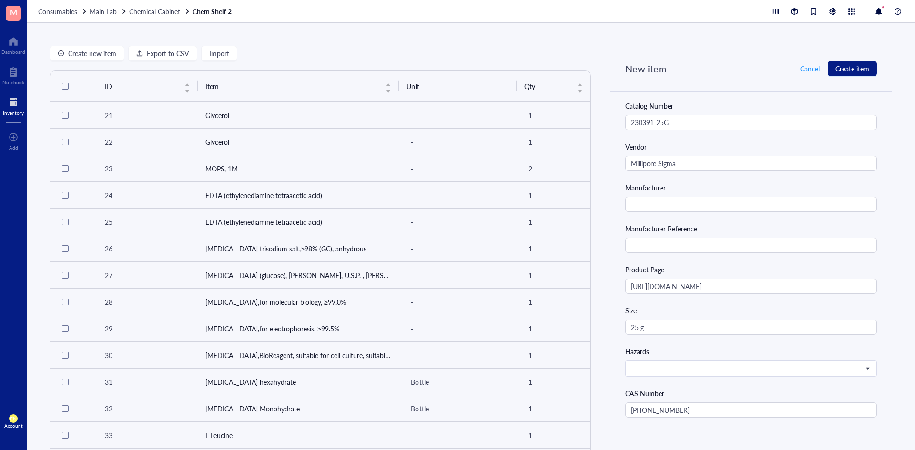
scroll to position [101, 0]
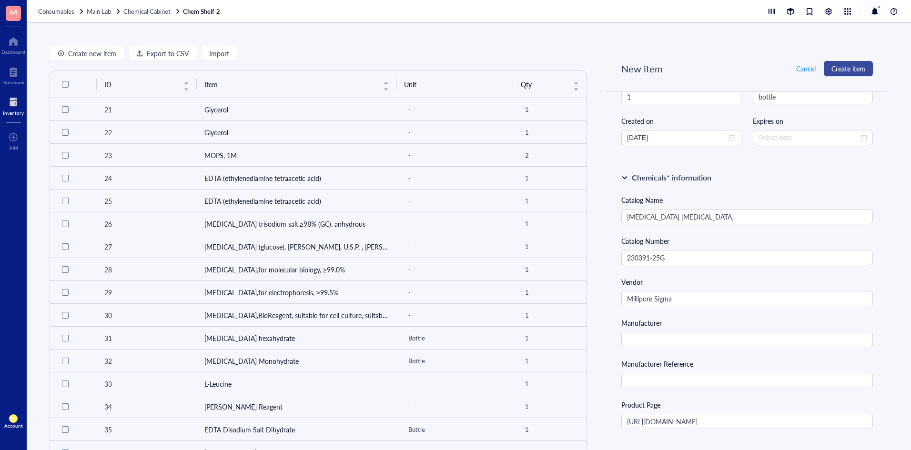
click at [836, 65] on span "Create item" at bounding box center [849, 69] width 34 height 8
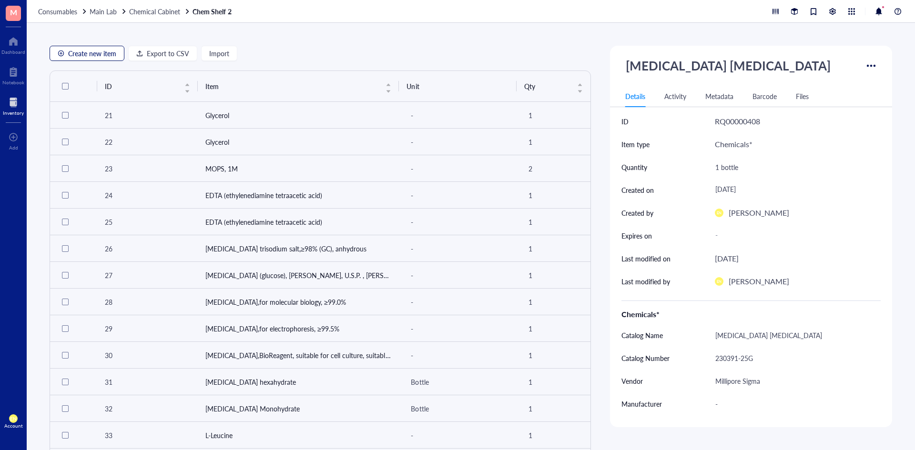
click at [103, 57] on span "Create new item" at bounding box center [92, 54] width 48 height 8
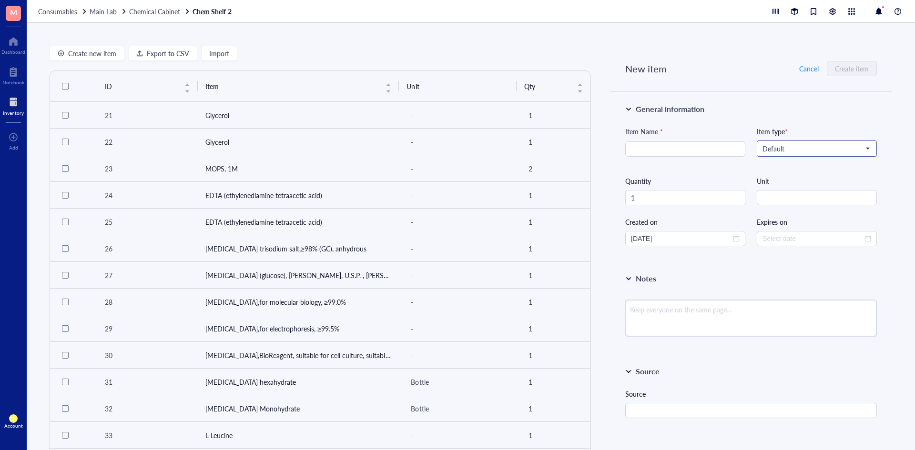
click at [789, 142] on input "search" at bounding box center [813, 149] width 100 height 14
click at [788, 166] on div "Chemicals*" at bounding box center [816, 166] width 106 height 10
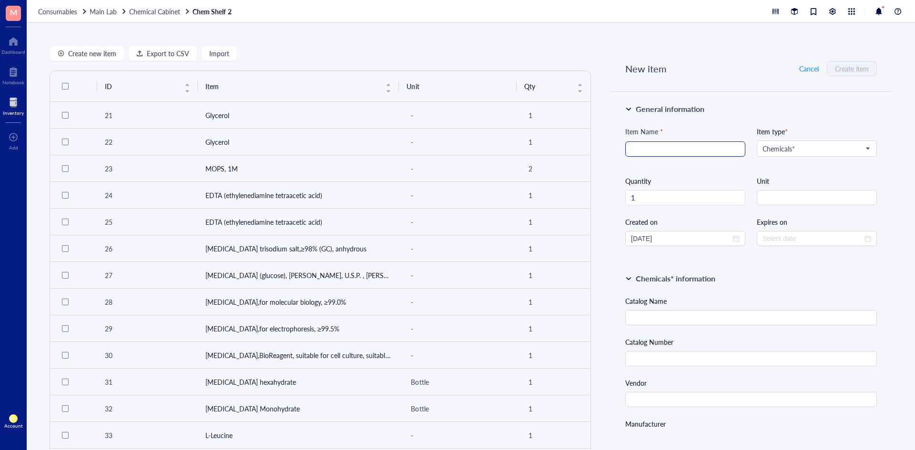
click at [674, 154] on input "search" at bounding box center [685, 149] width 109 height 14
click at [776, 195] on input "string" at bounding box center [817, 197] width 120 height 15
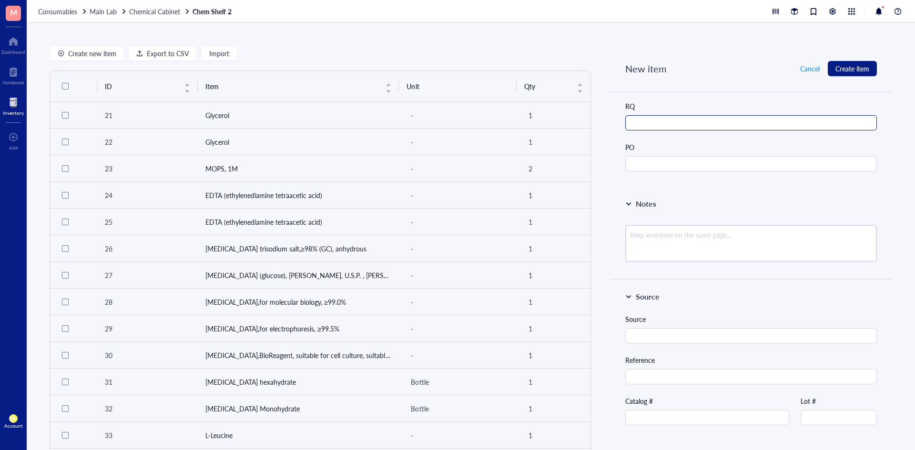
scroll to position [620, 0]
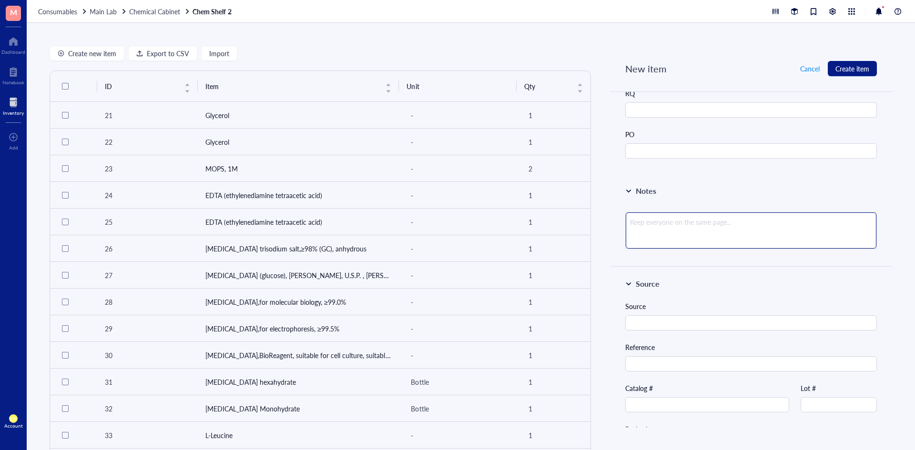
click at [684, 230] on textarea at bounding box center [751, 231] width 251 height 36
paste textarea "Ammonium [MEDICAL_DATA], ammonium [MEDICAL_DATA]) citrate"
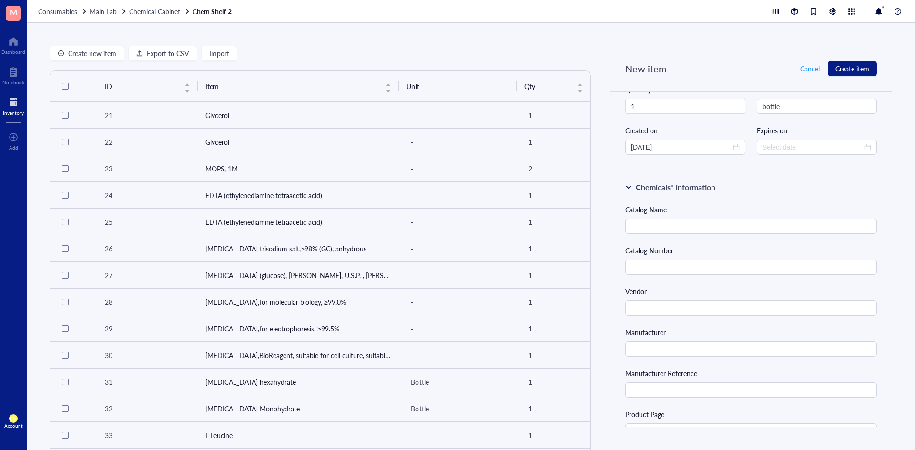
scroll to position [95, 0]
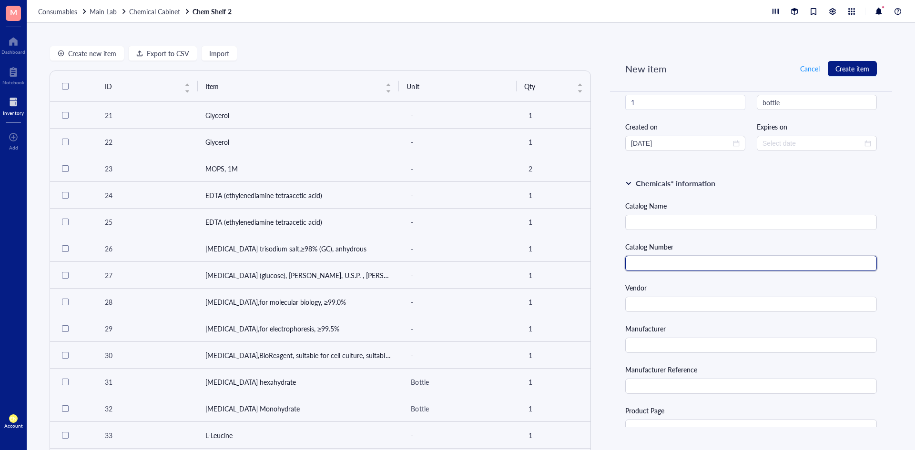
click at [713, 264] on input "text" at bounding box center [751, 263] width 252 height 15
paste input "F5879-100G"
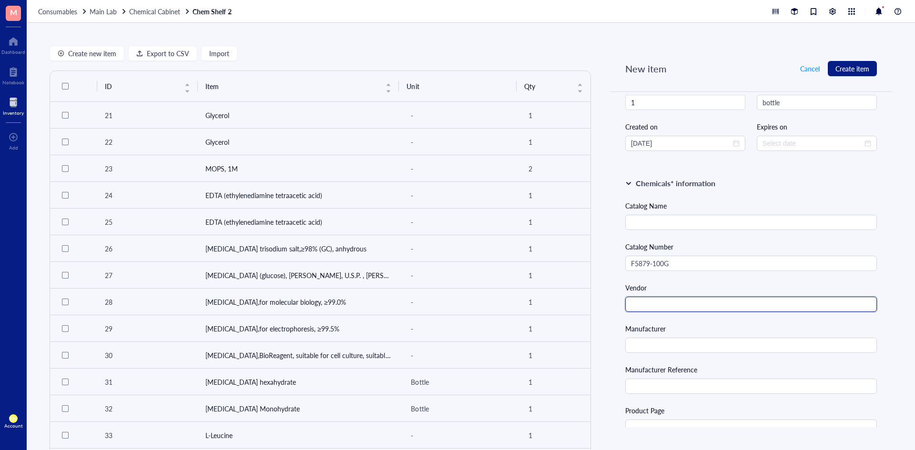
click at [702, 305] on input "text" at bounding box center [751, 304] width 252 height 15
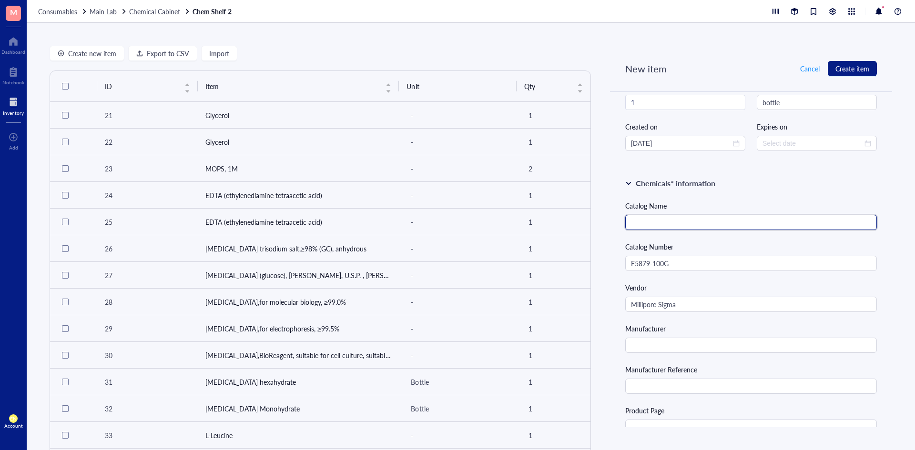
click at [699, 223] on input "text" at bounding box center [751, 222] width 252 height 15
paste input "Ammonium [MEDICAL_DATA]) citrate"
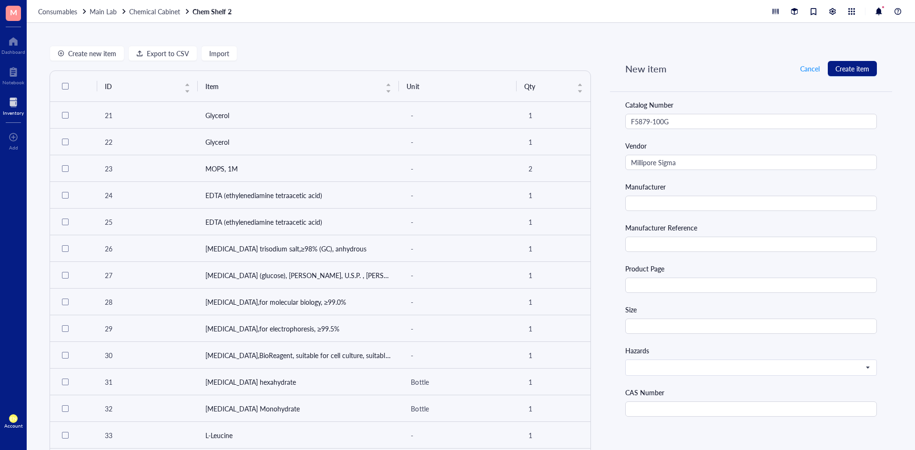
scroll to position [238, 0]
click at [696, 286] on input "text" at bounding box center [751, 284] width 252 height 15
click at [680, 286] on input "text" at bounding box center [751, 284] width 252 height 15
paste input "[URL][DOMAIN_NAME]"
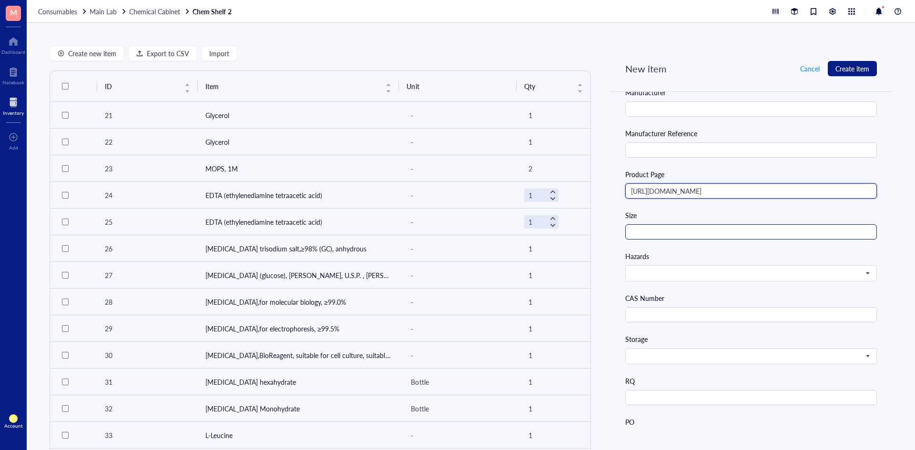
scroll to position [334, 0]
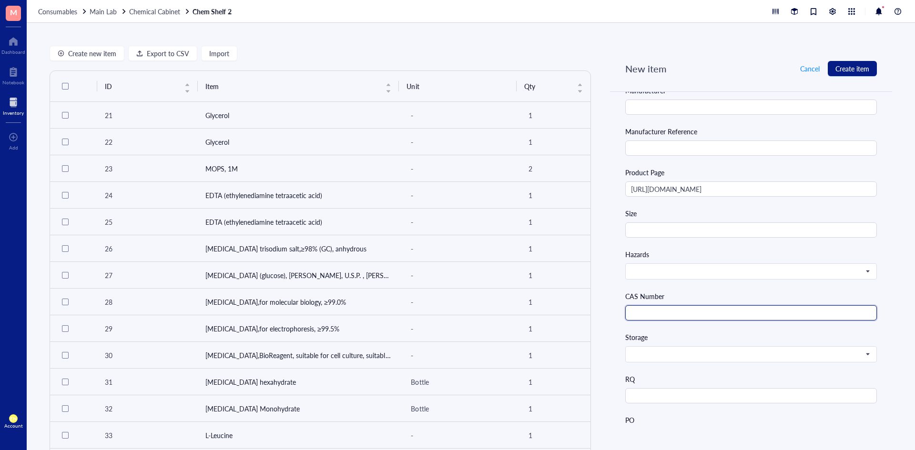
click at [684, 317] on input "text" at bounding box center [751, 312] width 252 height 15
paste input "1185-57-5"
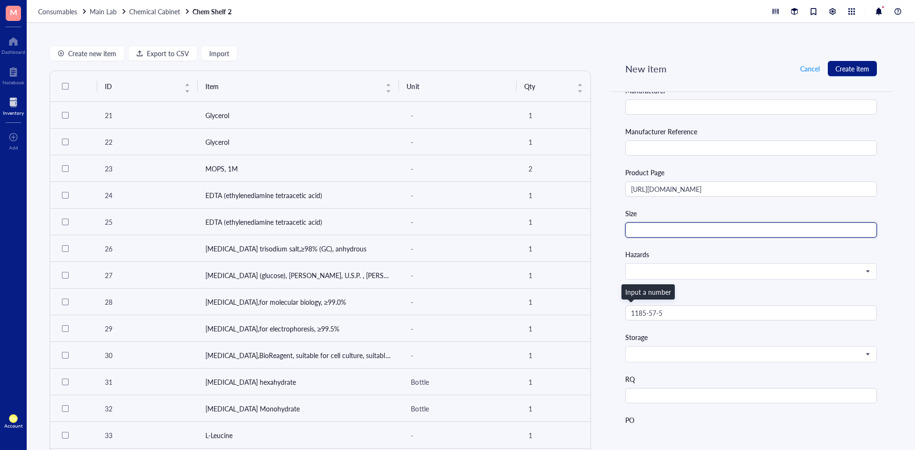
click at [667, 230] on input "text" at bounding box center [751, 230] width 252 height 15
click at [788, 250] on div "Hazards" at bounding box center [751, 254] width 252 height 10
click at [735, 358] on span at bounding box center [750, 354] width 238 height 9
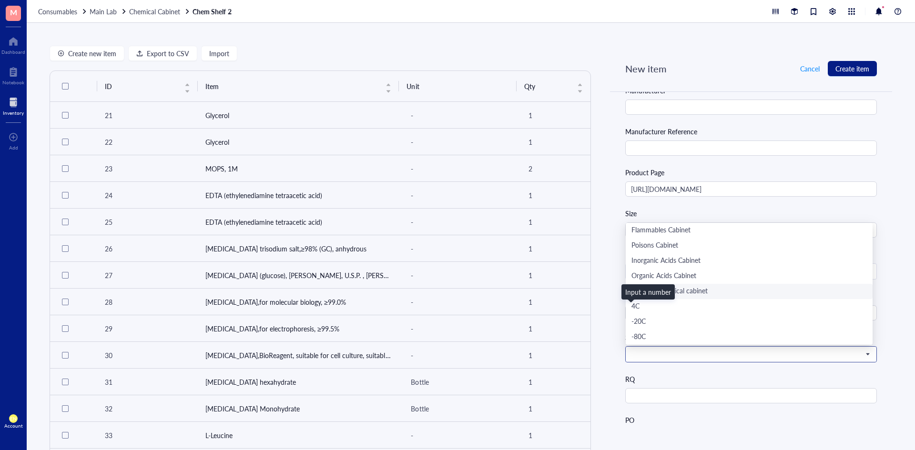
click at [712, 289] on div "Main lab chemical cabinet" at bounding box center [748, 291] width 235 height 10
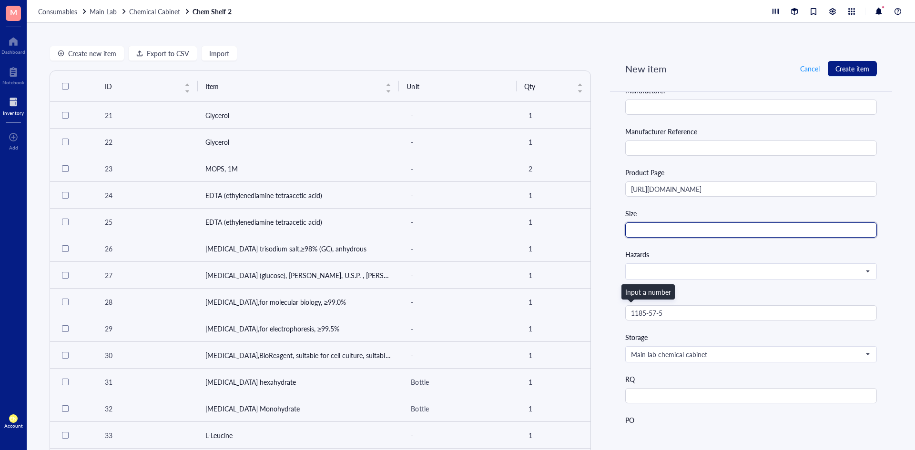
click at [685, 231] on input "text" at bounding box center [751, 230] width 252 height 15
click at [681, 267] on input "search" at bounding box center [747, 271] width 232 height 14
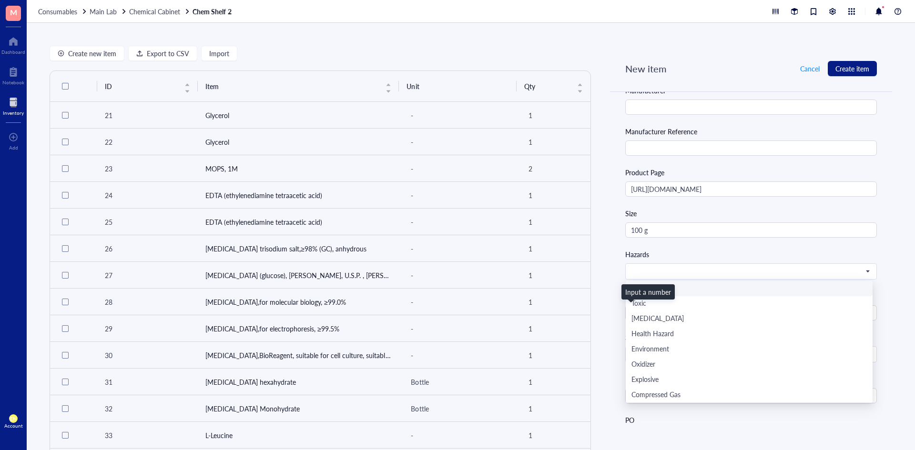
click at [682, 256] on div "Hazards" at bounding box center [751, 254] width 252 height 10
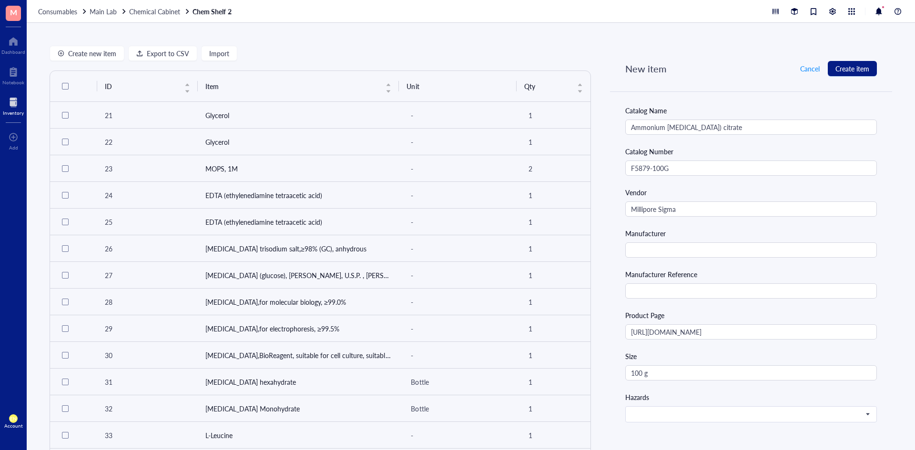
scroll to position [0, 0]
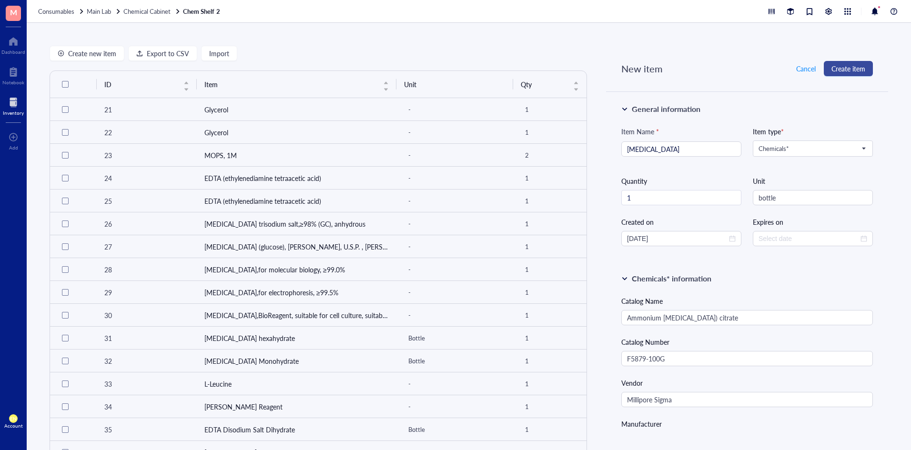
click at [843, 72] on span "Create item" at bounding box center [849, 69] width 34 height 8
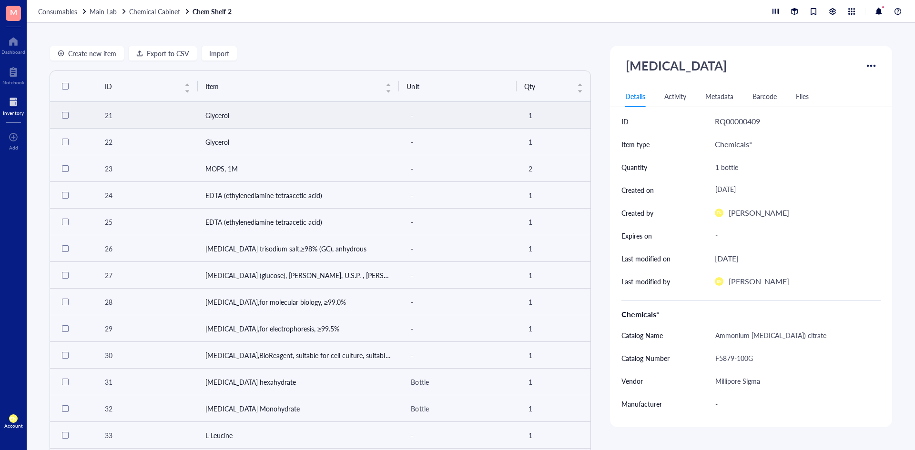
click at [296, 117] on td "Glycerol" at bounding box center [299, 115] width 202 height 27
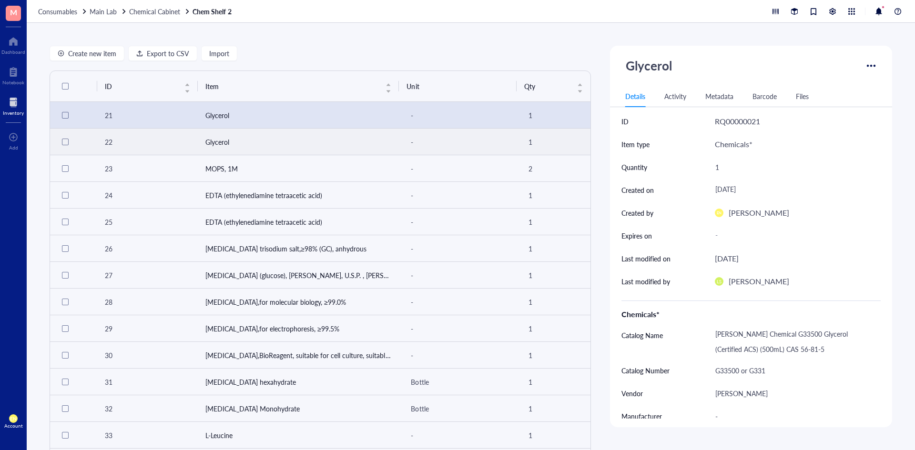
click at [315, 145] on td "Glycerol" at bounding box center [299, 142] width 202 height 27
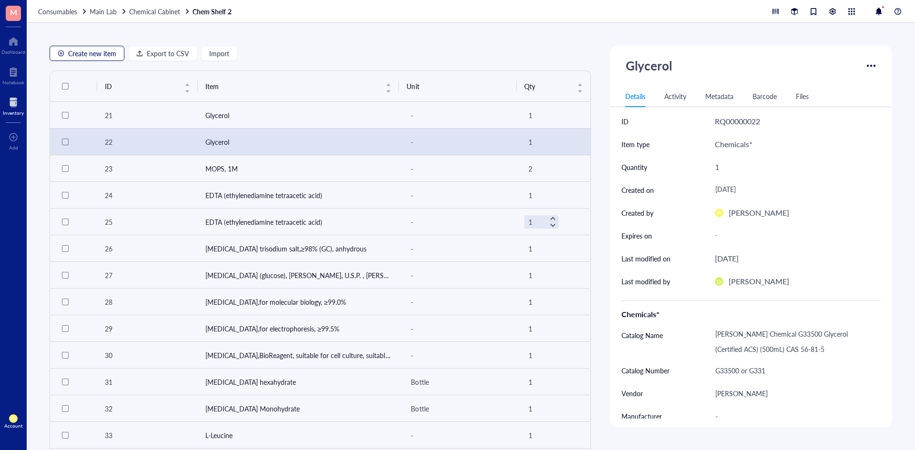
click at [94, 59] on button "Create new item" at bounding box center [87, 53] width 75 height 15
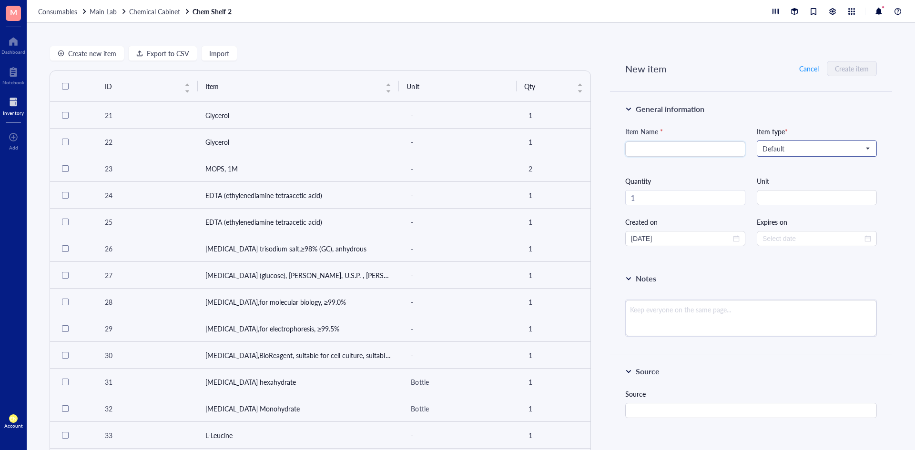
click at [784, 144] on input "search" at bounding box center [813, 149] width 100 height 14
click at [783, 168] on div "Chemicals*" at bounding box center [816, 166] width 106 height 10
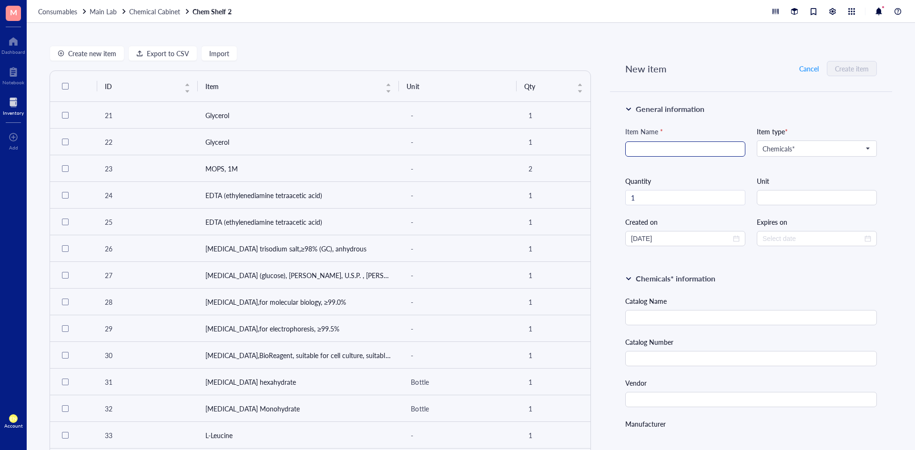
click at [657, 151] on input "search" at bounding box center [685, 149] width 109 height 14
paste input "Potassium Carbonate Anhydrous"
click at [775, 203] on input "string" at bounding box center [817, 197] width 120 height 15
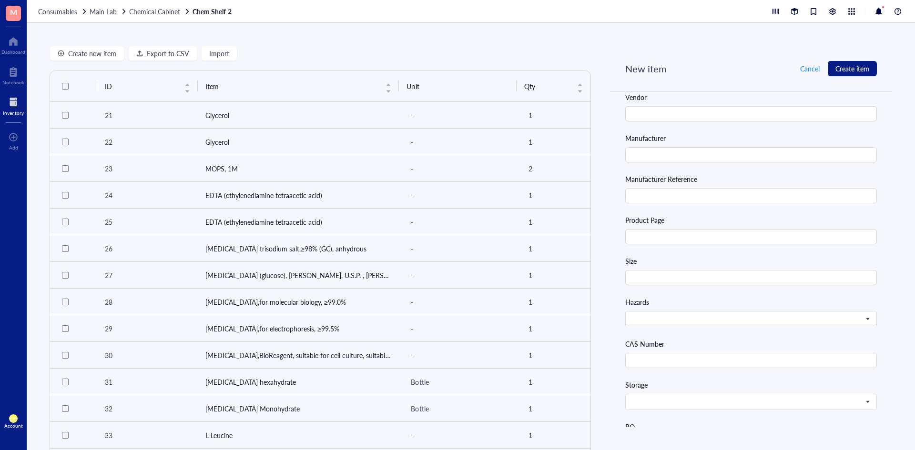
scroll to position [95, 0]
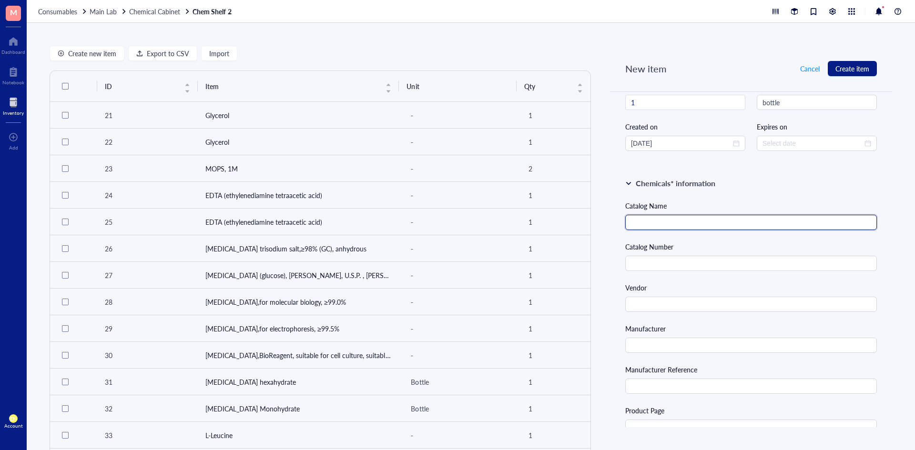
click at [675, 226] on input "text" at bounding box center [751, 222] width 252 height 15
paste input "Potassium Carbonate Anhydrous (Granular Powder/Certified ACS), [PERSON_NAME] Ch…"
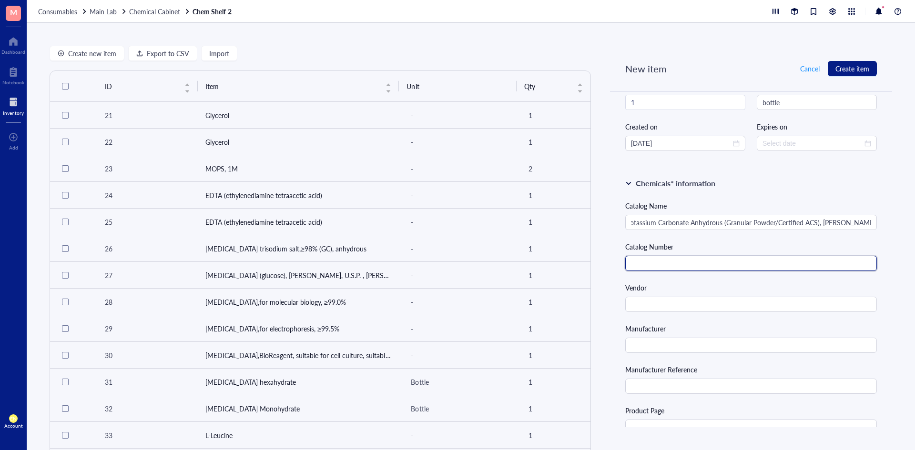
scroll to position [0, 0]
click at [664, 262] on input "text" at bounding box center [751, 263] width 252 height 15
click at [666, 260] on input "text" at bounding box center [751, 263] width 252 height 15
paste input "P208-500"
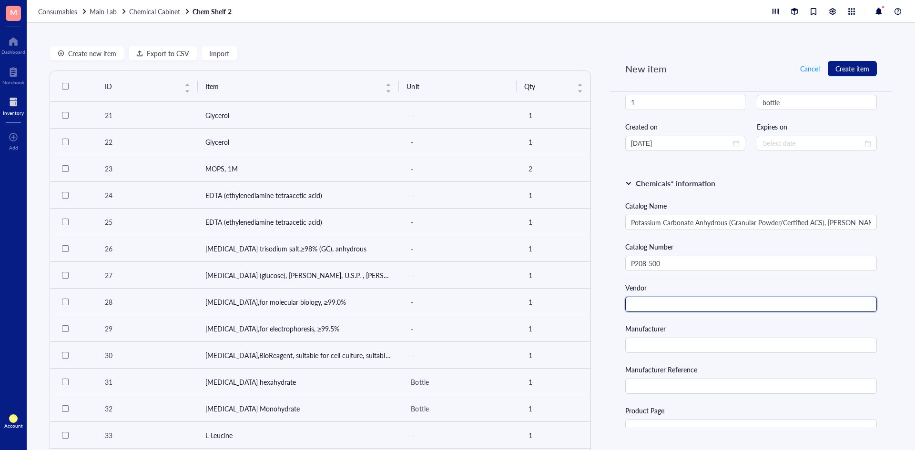
click at [663, 303] on input "text" at bounding box center [751, 304] width 252 height 15
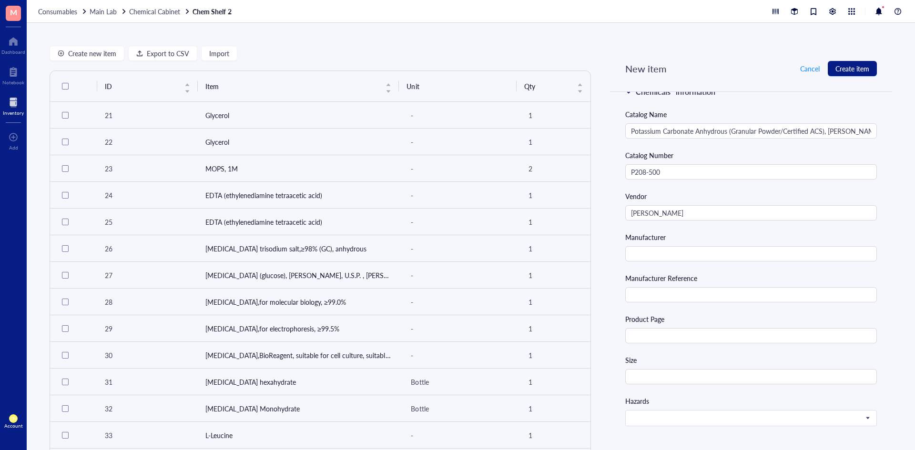
scroll to position [191, 0]
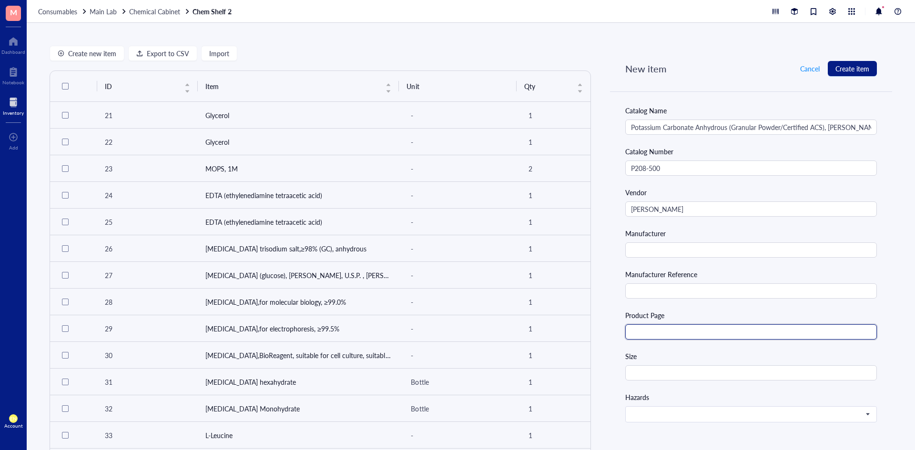
click at [677, 325] on input "text" at bounding box center [751, 332] width 252 height 15
paste input "[URL][DOMAIN_NAME][PERSON_NAME]"
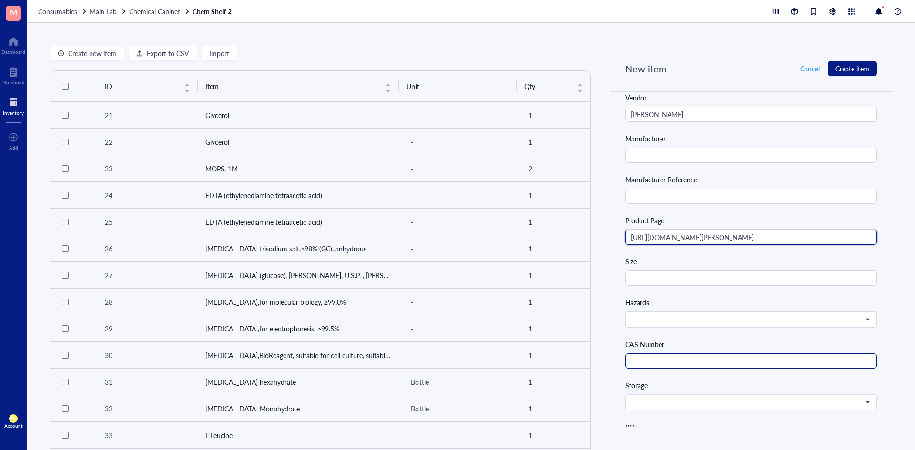
scroll to position [286, 0]
click at [649, 363] on input "text" at bounding box center [751, 360] width 252 height 15
paste input "584-08-7"
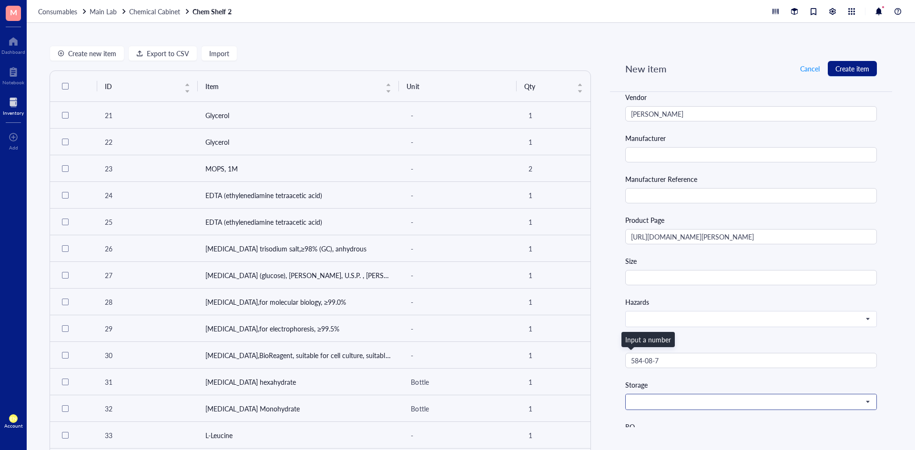
click at [664, 394] on div at bounding box center [751, 402] width 252 height 16
click at [665, 398] on span at bounding box center [750, 402] width 238 height 9
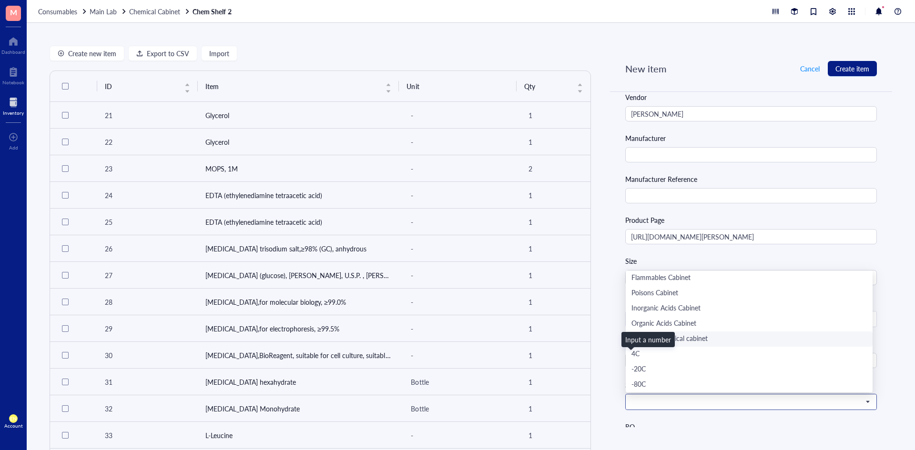
click at [680, 337] on div "Main lab chemical cabinet" at bounding box center [748, 339] width 235 height 10
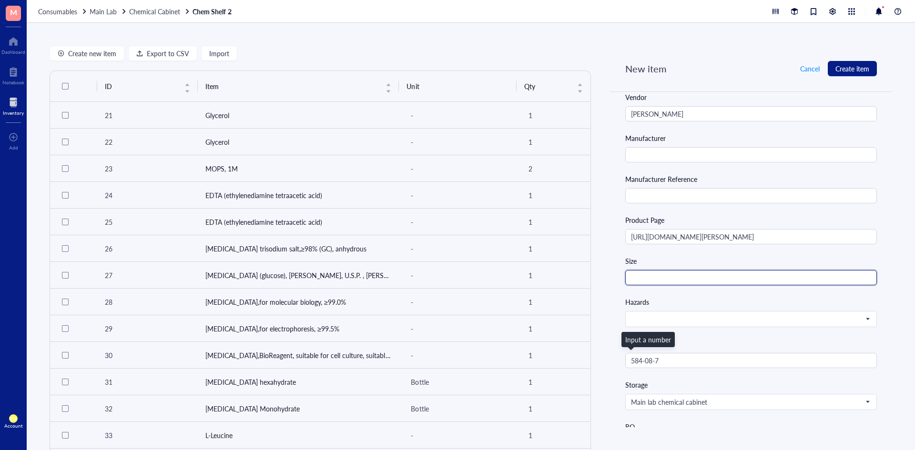
click at [675, 280] on input "text" at bounding box center [751, 277] width 252 height 15
click at [904, 263] on div "Create new item Export to CSV Import ID Item Unit Qty 21 Glycerol - 1 22 Glycer…" at bounding box center [471, 236] width 888 height 427
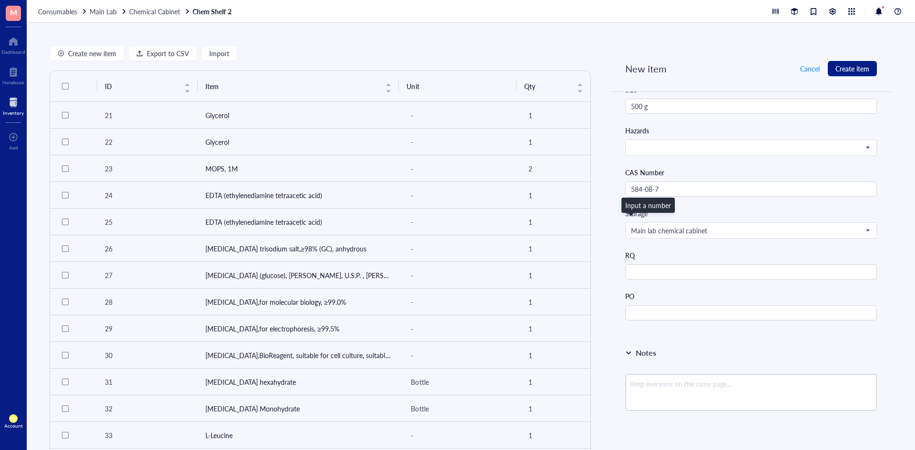
scroll to position [477, 0]
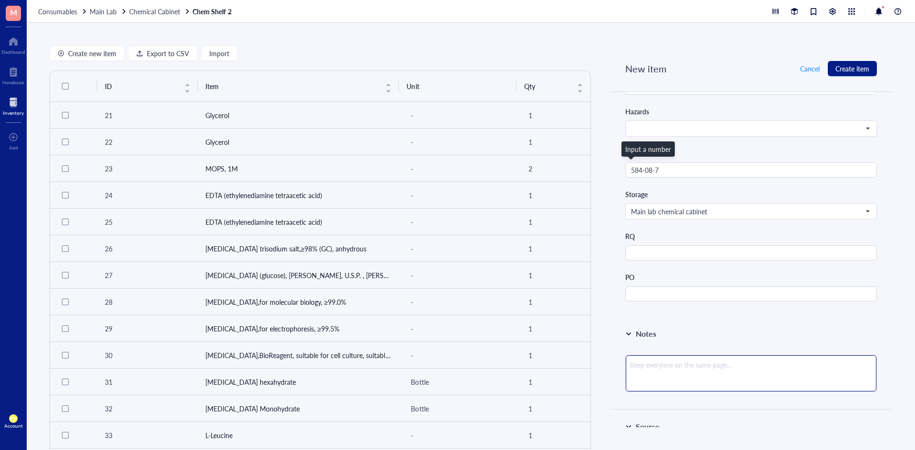
click at [685, 371] on textarea at bounding box center [751, 374] width 251 height 36
click at [708, 347] on div "Notes K2CO3 #SUP401" at bounding box center [751, 363] width 282 height 92
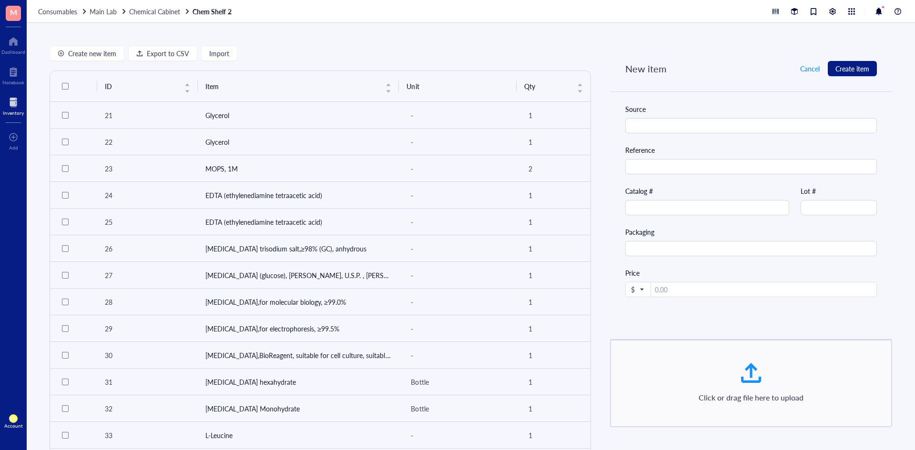
scroll to position [821, 0]
click at [851, 70] on span "Create item" at bounding box center [852, 69] width 34 height 8
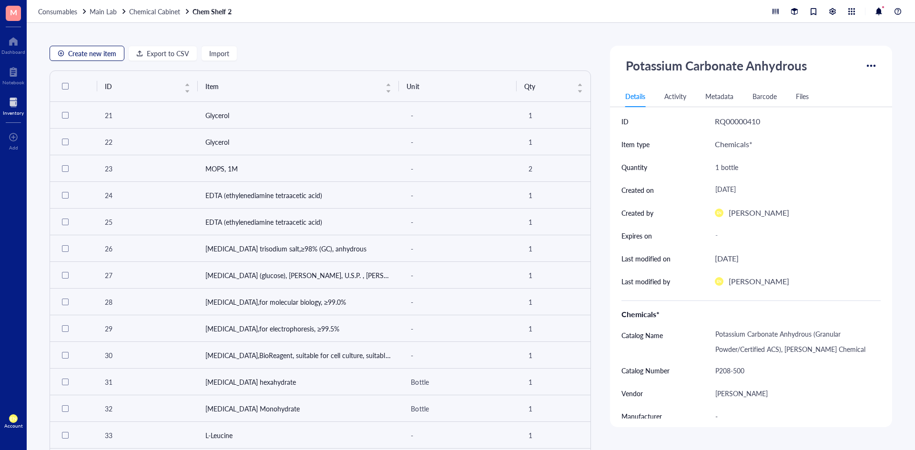
click at [62, 51] on div "button" at bounding box center [61, 53] width 7 height 7
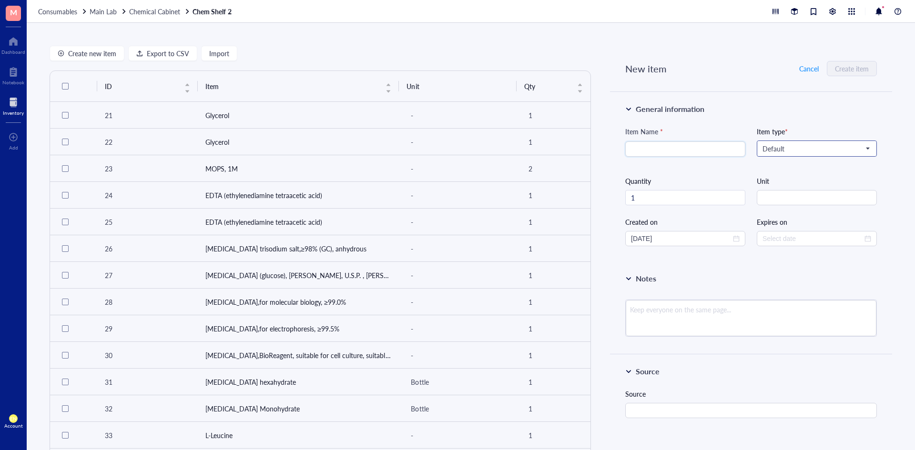
click at [802, 141] on div "Default" at bounding box center [817, 149] width 120 height 16
click at [802, 143] on input "search" at bounding box center [813, 149] width 100 height 14
click at [797, 162] on div "Chemicals*" at bounding box center [816, 166] width 106 height 10
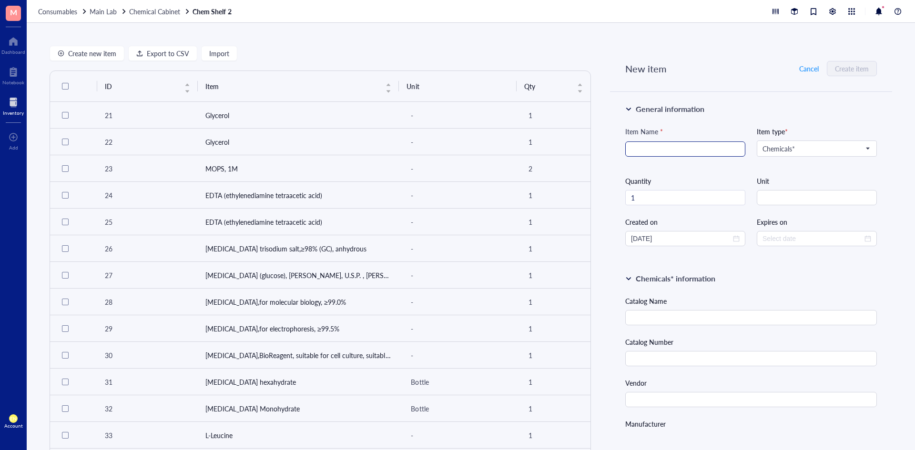
click at [711, 153] on input "search" at bounding box center [685, 149] width 109 height 14
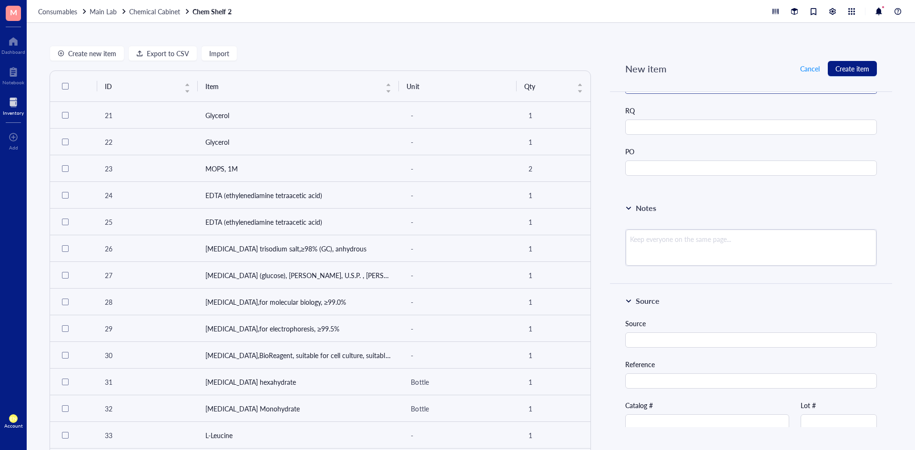
scroll to position [620, 0]
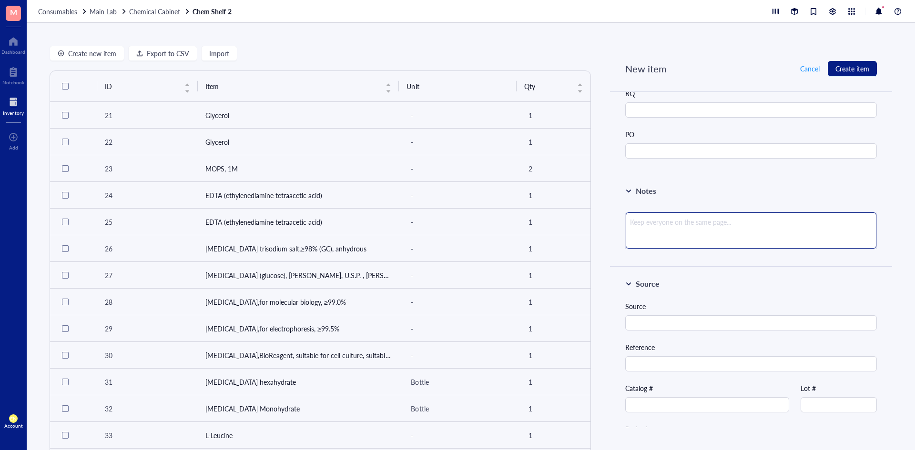
click at [678, 228] on textarea at bounding box center [751, 231] width 251 height 36
paste textarea "For transformationsÂ UltraPureâ„¢ [MEDICAL_DATA] is an amino acid used in the p…"
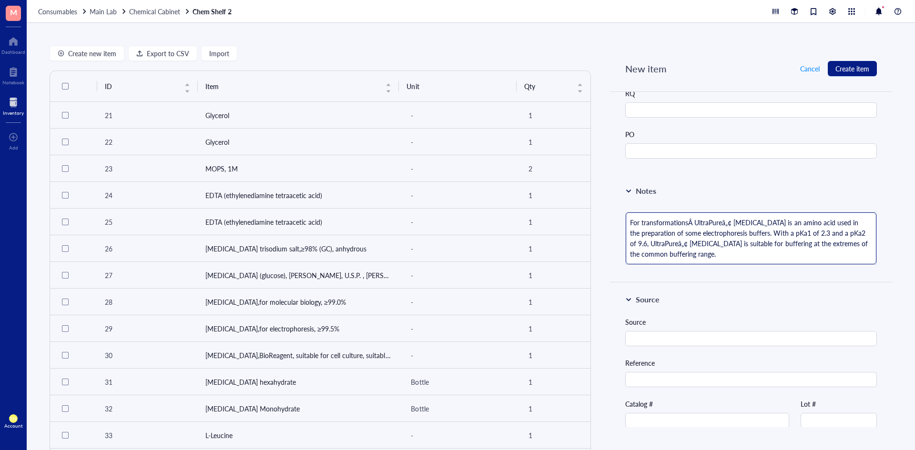
scroll to position [0, 0]
click at [691, 224] on textarea "For transformationsÂ UltraPureâ„¢ [MEDICAL_DATA] is an amino acid used in the p…" at bounding box center [751, 239] width 251 height 52
click at [723, 224] on textarea "For transformations, UltraPureâ„¢ [MEDICAL_DATA] is an amino acid used in the p…" at bounding box center [751, 239] width 251 height 52
click at [662, 245] on textarea "For transformations, UltraPure [MEDICAL_DATA] is an amino acid used in the prep…" at bounding box center [751, 239] width 251 height 52
click at [702, 257] on textarea "For transformations, UltraPure [MEDICAL_DATA] is an amino acid used in the prep…" at bounding box center [751, 239] width 251 height 52
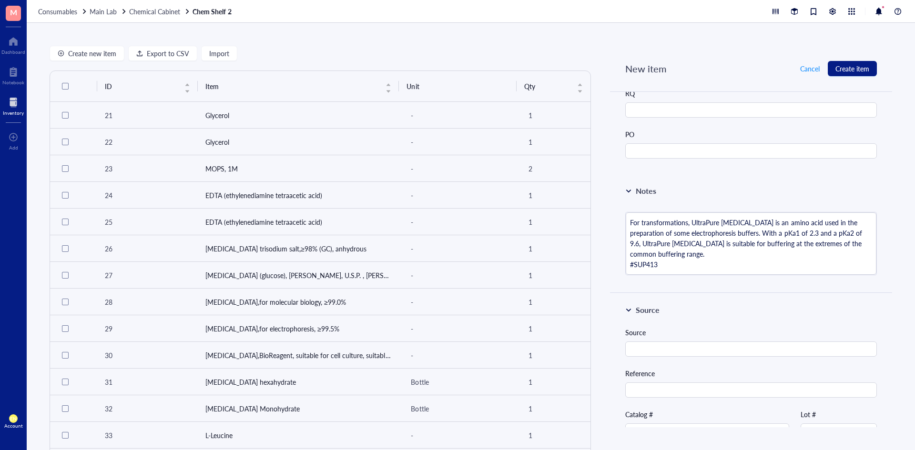
click at [741, 195] on div "Notes" at bounding box center [751, 190] width 252 height 11
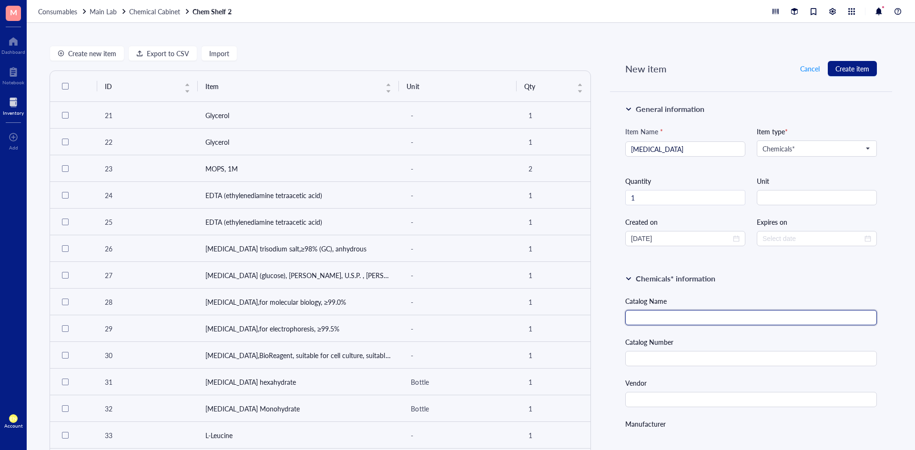
click at [683, 316] on input "text" at bounding box center [751, 317] width 252 height 15
click at [665, 363] on input "text" at bounding box center [751, 358] width 252 height 15
paste input "15527013"
click at [744, 405] on input "text" at bounding box center [751, 399] width 252 height 15
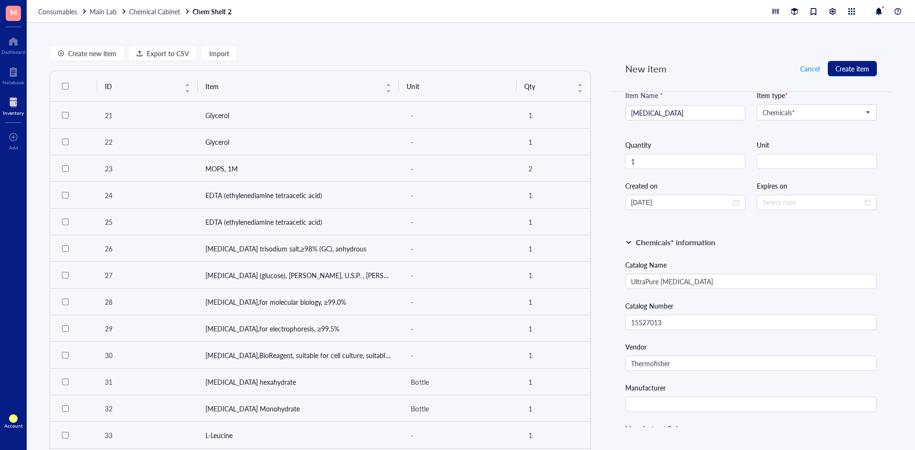
scroll to position [95, 0]
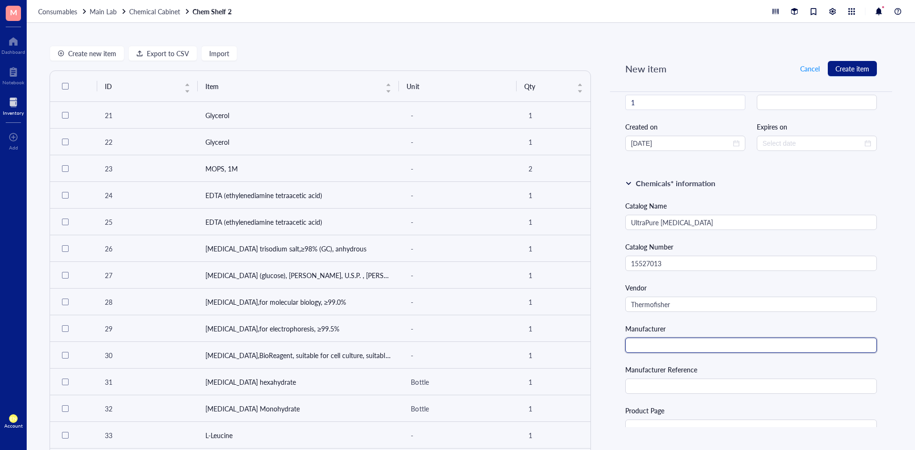
click at [697, 349] on input "text" at bounding box center [751, 345] width 252 height 15
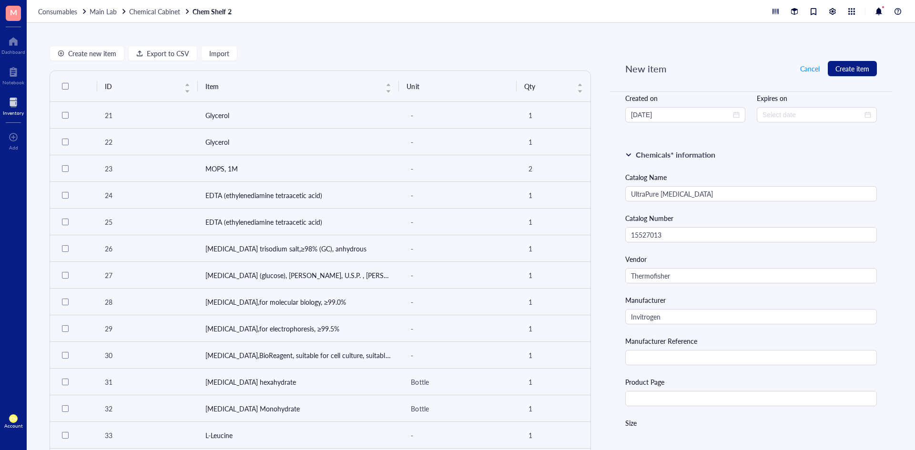
scroll to position [191, 0]
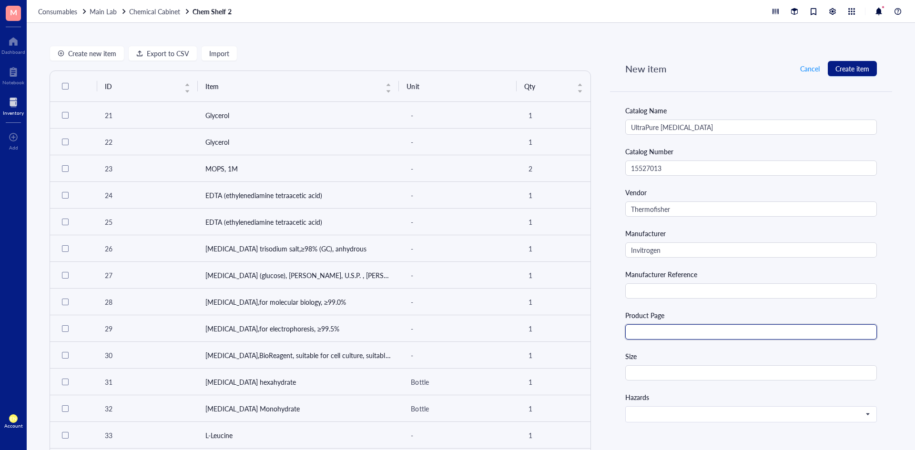
click at [701, 331] on input "text" at bounding box center [751, 332] width 252 height 15
paste input "[URL][DOMAIN_NAME]"
click at [670, 368] on input "text" at bounding box center [751, 373] width 252 height 15
click at [748, 391] on div "Catalog Name UltraPure [MEDICAL_DATA] Catalog Number 15527013 Vendor Thermofish…" at bounding box center [751, 346] width 252 height 482
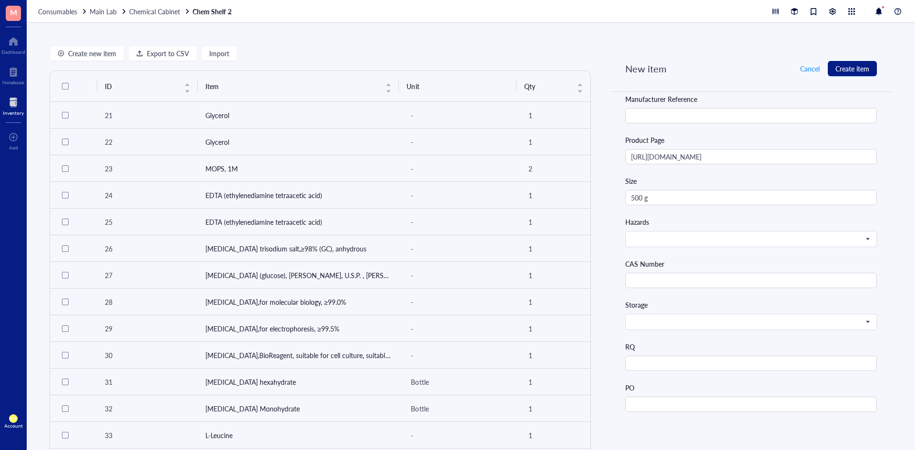
scroll to position [381, 0]
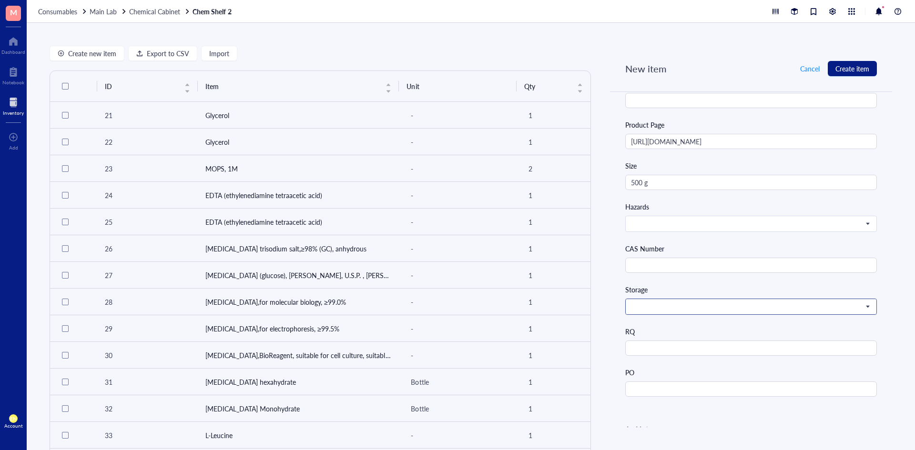
click at [783, 313] on input "search" at bounding box center [747, 307] width 232 height 14
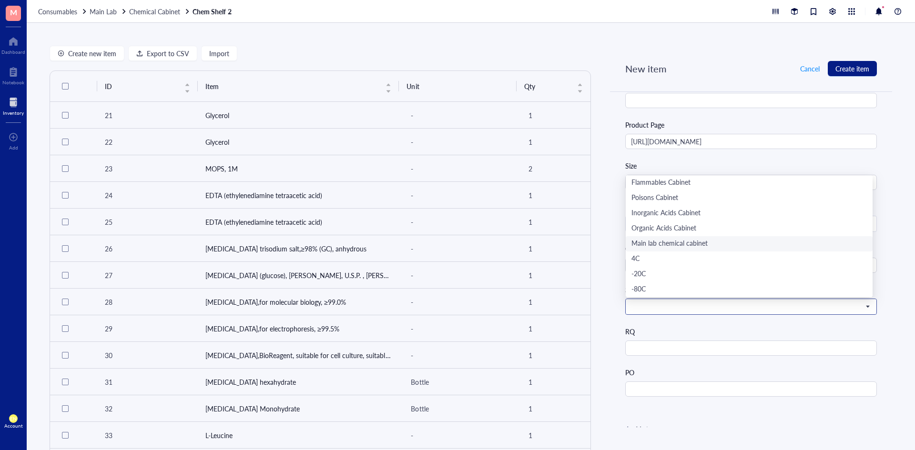
click at [698, 240] on div "Main lab chemical cabinet" at bounding box center [748, 244] width 235 height 10
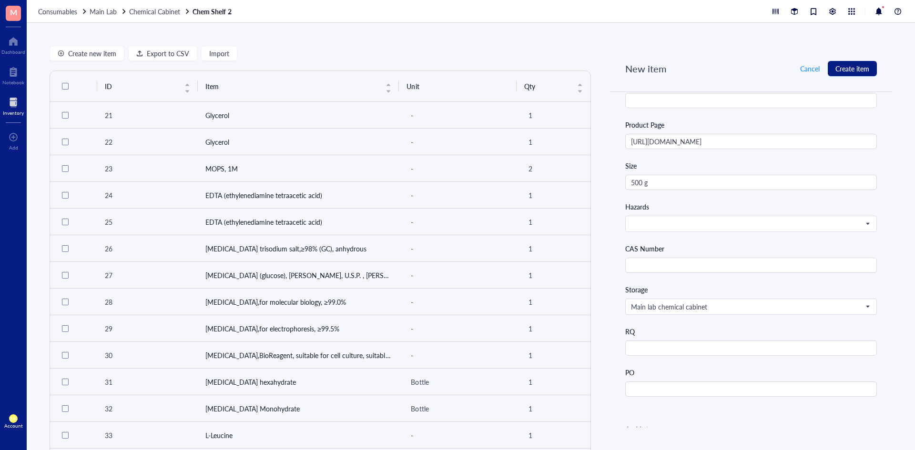
click at [717, 331] on div "RQ" at bounding box center [751, 331] width 252 height 10
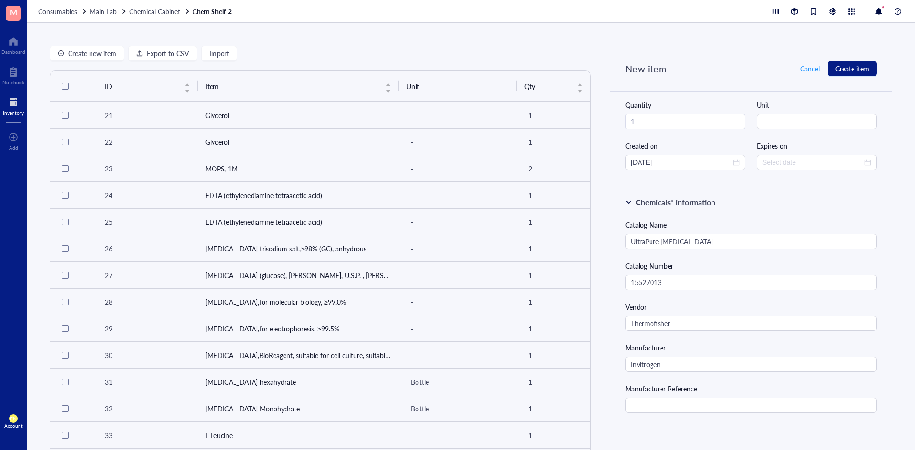
scroll to position [0, 0]
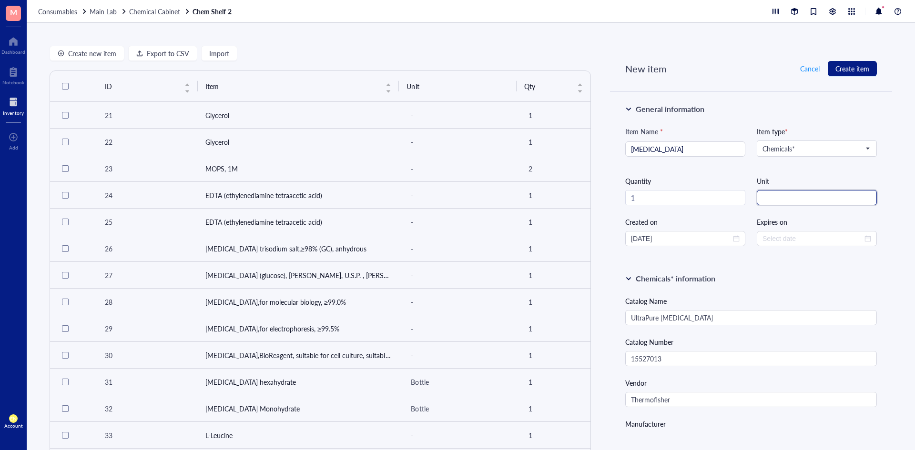
click at [791, 196] on input "string" at bounding box center [817, 197] width 120 height 15
click at [758, 280] on div "Chemicals* information" at bounding box center [751, 278] width 252 height 11
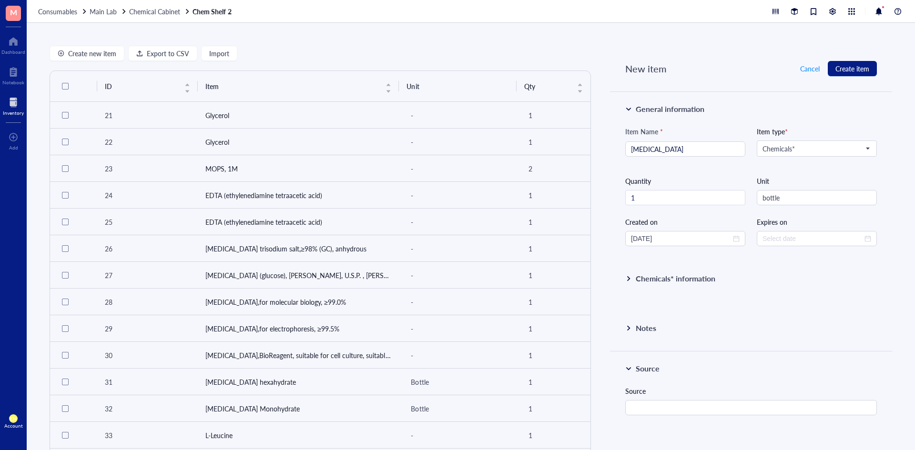
click at [620, 332] on div "Notes" at bounding box center [751, 331] width 282 height 40
click at [625, 326] on div at bounding box center [628, 328] width 7 height 7
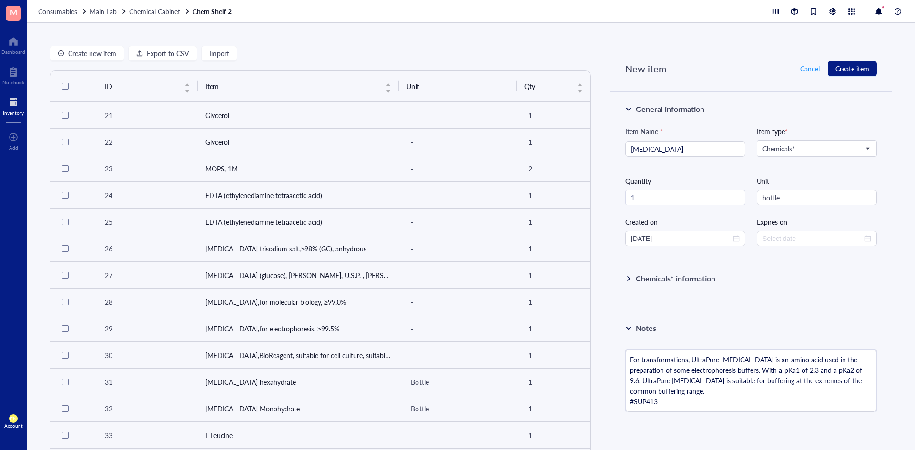
click at [625, 327] on div at bounding box center [628, 328] width 7 height 7
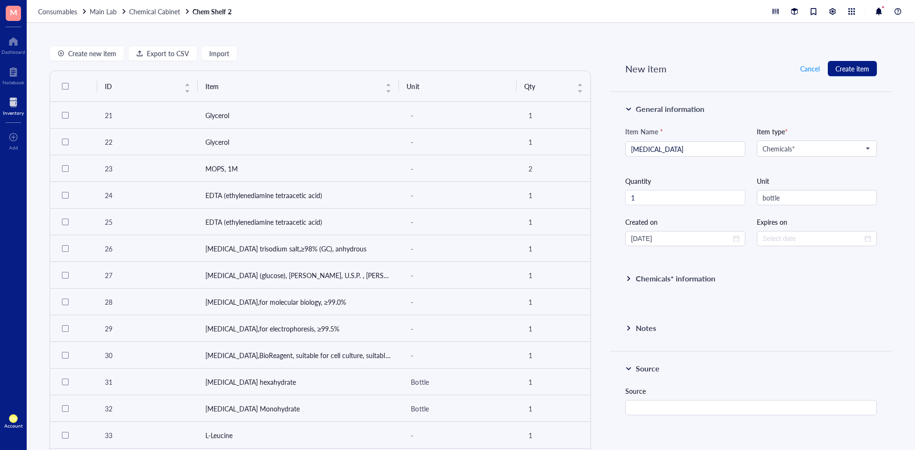
click at [627, 277] on div at bounding box center [628, 278] width 7 height 7
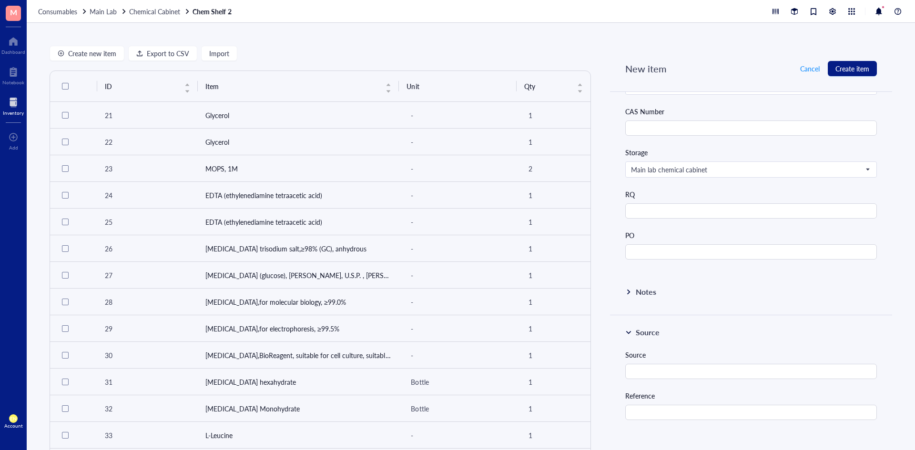
scroll to position [524, 0]
click at [847, 66] on span "Create item" at bounding box center [852, 69] width 34 height 8
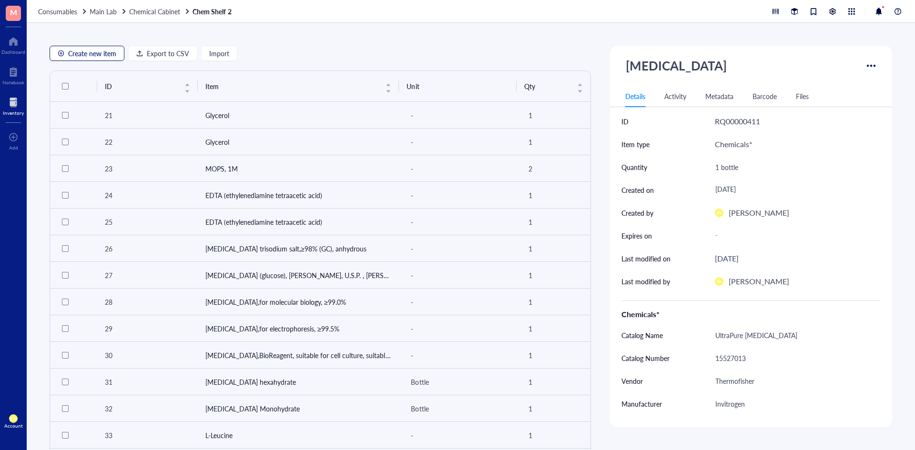
click at [103, 58] on button "Create new item" at bounding box center [87, 53] width 75 height 15
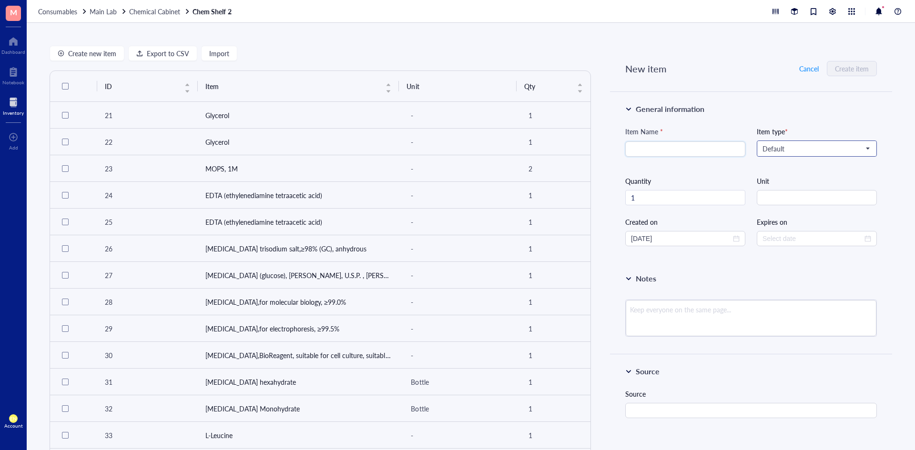
click at [763, 149] on span "Default" at bounding box center [816, 148] width 107 height 9
click at [766, 163] on div "Chemicals*" at bounding box center [816, 166] width 106 height 10
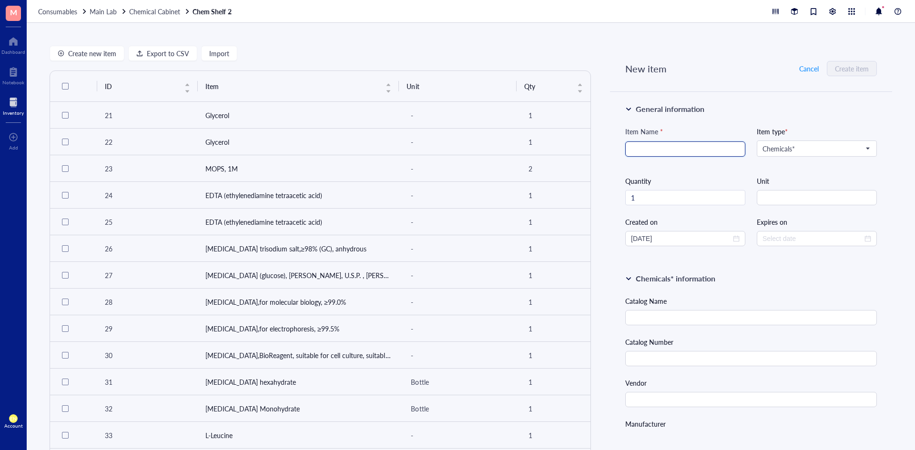
click at [674, 149] on input "search" at bounding box center [685, 149] width 109 height 14
click at [778, 172] on div "Item Name * [MEDICAL_DATA] Item type * Chemicals* Chemicals* Default Biological…" at bounding box center [751, 186] width 252 height 120
click at [669, 315] on input "text" at bounding box center [751, 317] width 252 height 15
paste input "[MEDICAL_DATA]"
click at [682, 350] on div "Catalog Number" at bounding box center [751, 352] width 252 height 30
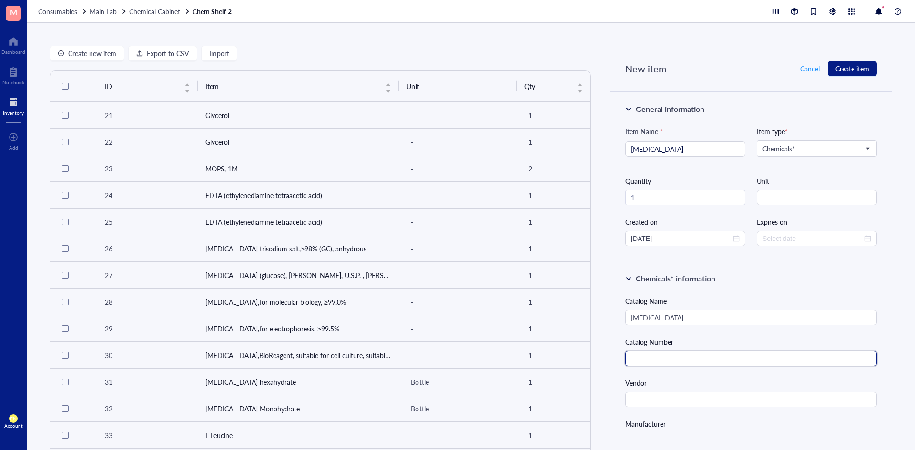
click at [682, 354] on input "text" at bounding box center [751, 358] width 252 height 15
paste input "F3388-250G"
click at [701, 397] on input "text" at bounding box center [751, 399] width 252 height 15
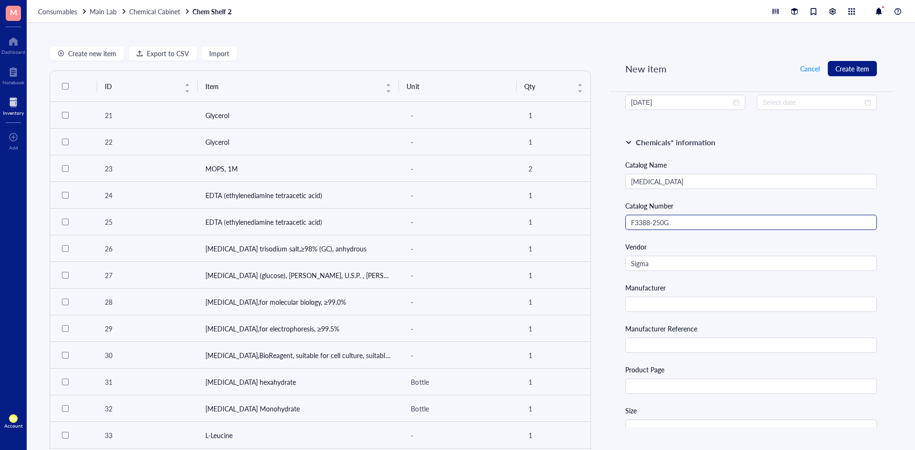
scroll to position [191, 0]
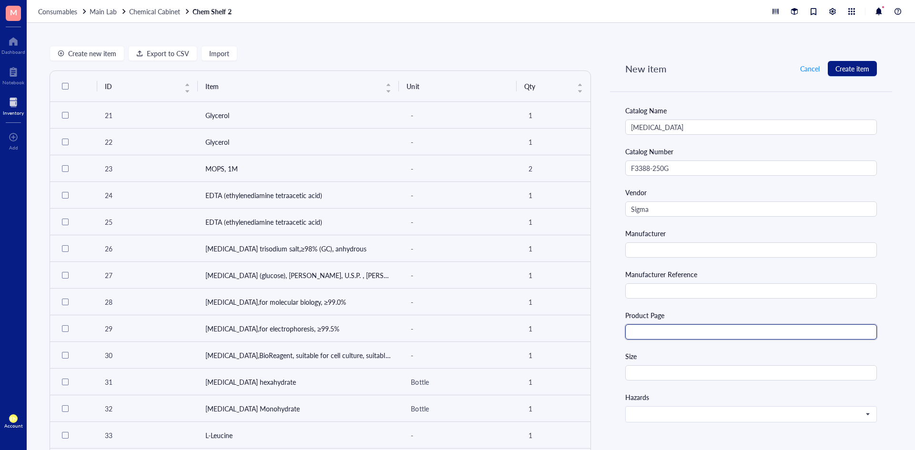
click at [671, 337] on input "text" at bounding box center [751, 332] width 252 height 15
paste input "[URL][DOMAIN_NAME]"
click at [637, 370] on input "text" at bounding box center [751, 373] width 252 height 15
paste input "C6H5FeO7"
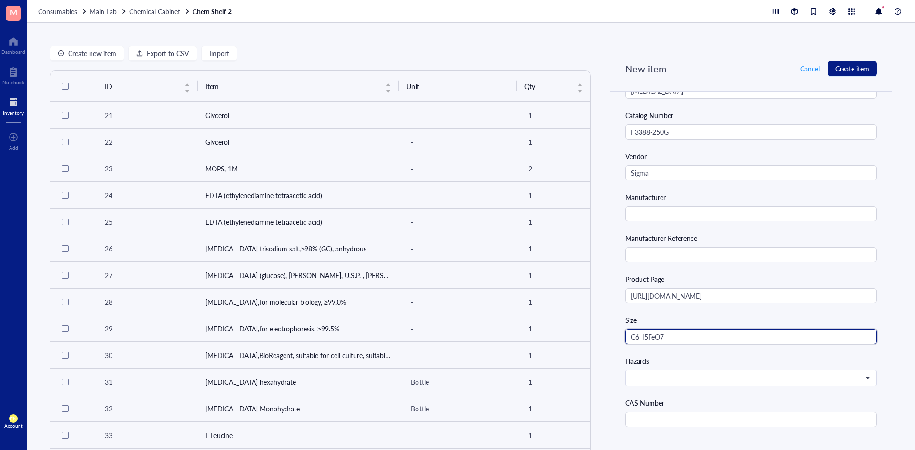
scroll to position [286, 0]
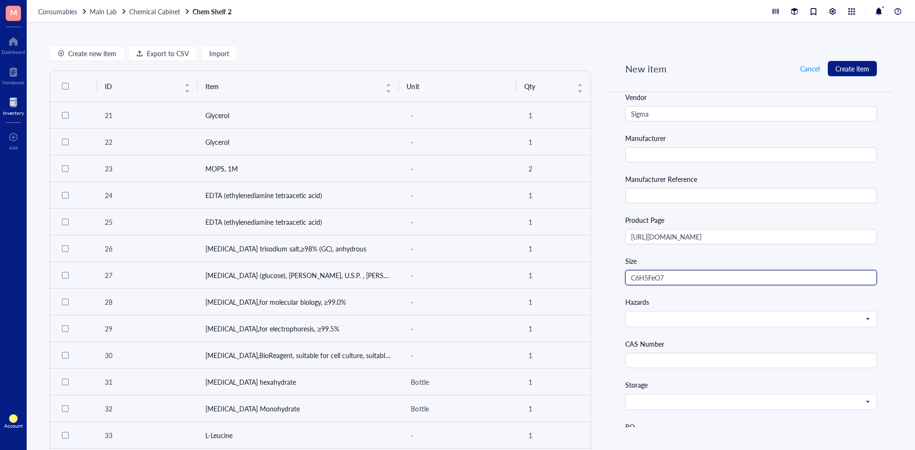
drag, startPoint x: 681, startPoint y: 275, endPoint x: 608, endPoint y: 280, distance: 73.5
click at [610, 280] on div "Chemicals* information Catalog Name [MEDICAL_DATA] Catalog Number F3388-250G Ve…" at bounding box center [751, 242] width 282 height 532
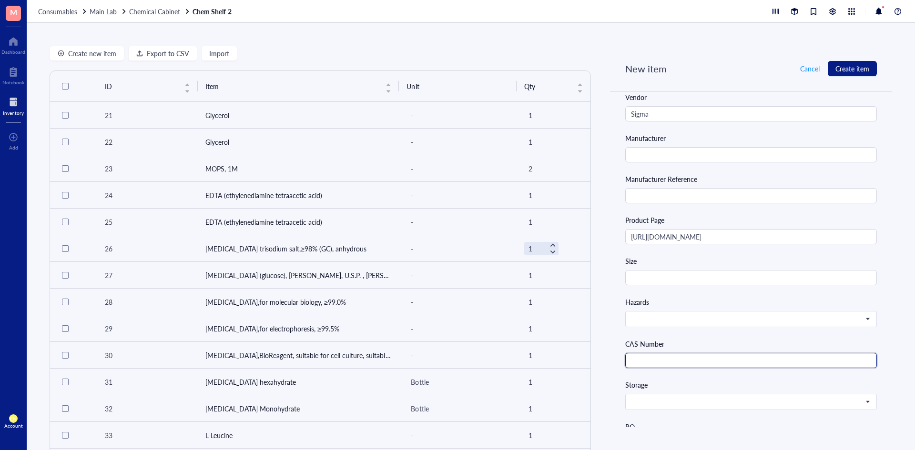
click at [648, 359] on input "text" at bounding box center [751, 360] width 252 height 15
paste input "3522-50-7"
click at [668, 407] on input "search" at bounding box center [747, 402] width 232 height 14
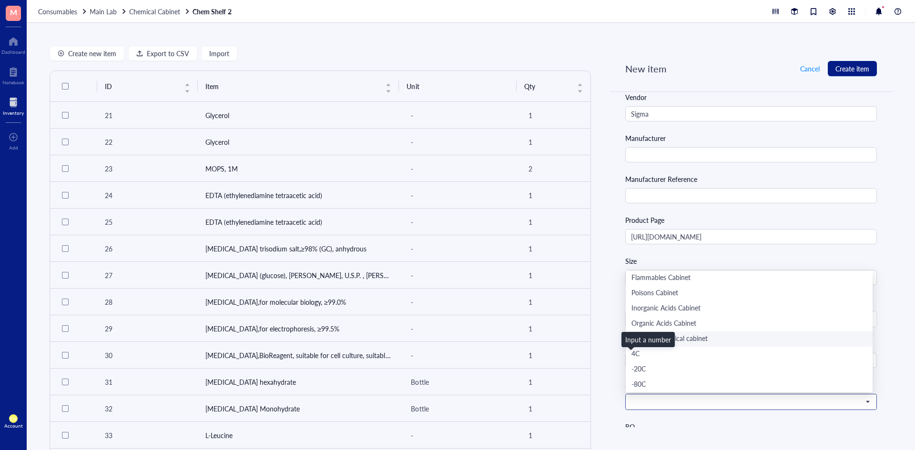
click at [683, 336] on div "Main lab chemical cabinet" at bounding box center [748, 339] width 235 height 10
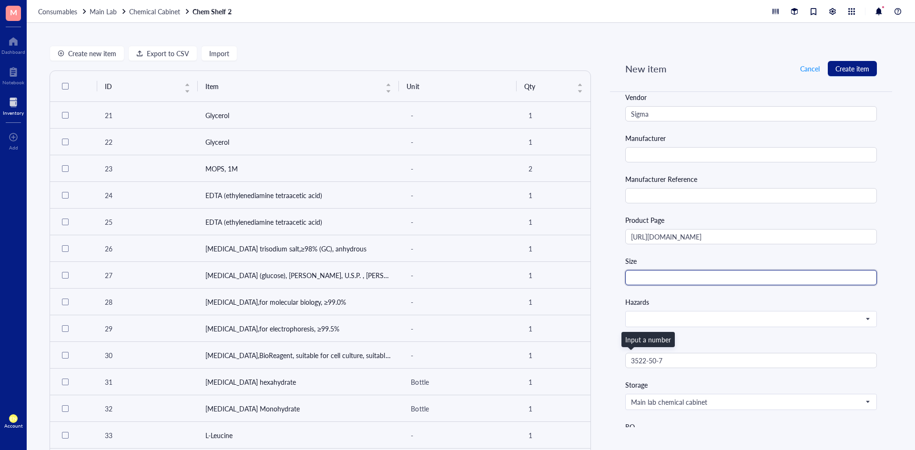
click at [709, 282] on input "text" at bounding box center [751, 277] width 252 height 15
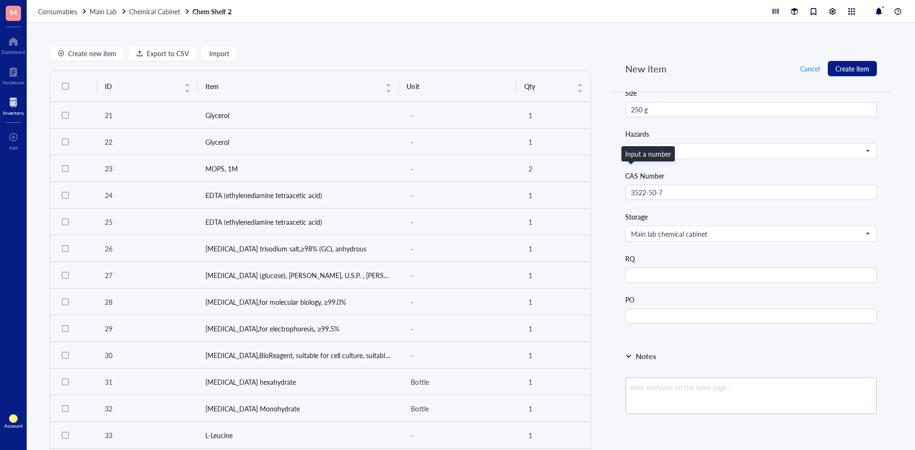
scroll to position [524, 0]
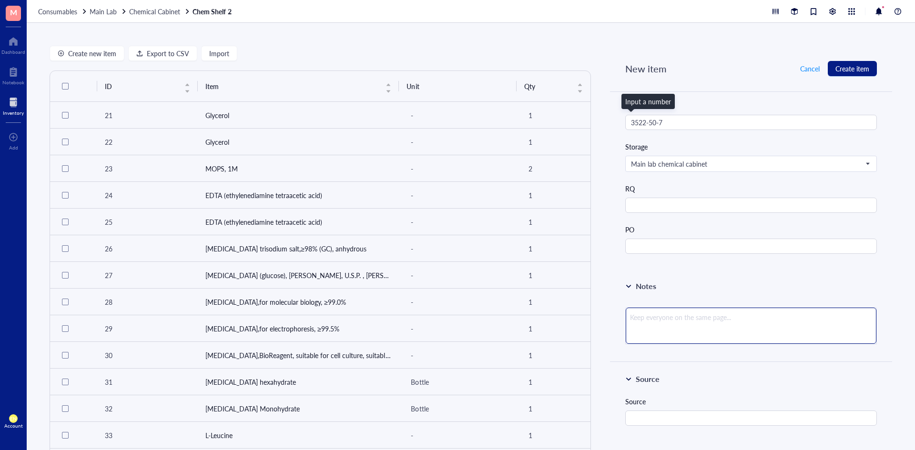
click at [668, 327] on textarea at bounding box center [751, 326] width 251 height 36
click at [747, 275] on div "Notes #SUP423" at bounding box center [751, 315] width 282 height 92
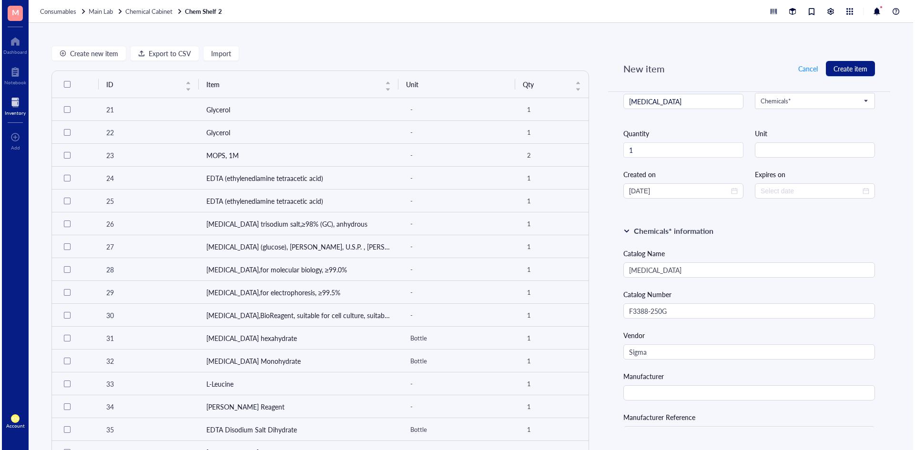
scroll to position [0, 0]
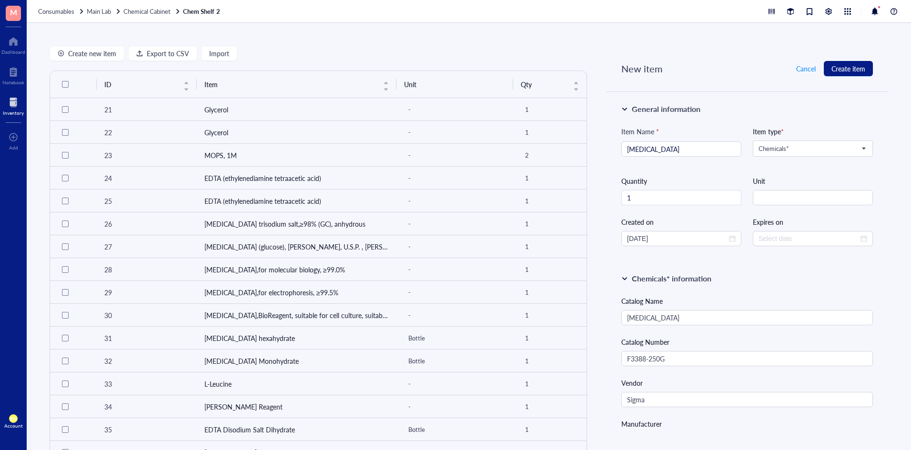
click at [806, 190] on div "Unit" at bounding box center [813, 191] width 120 height 30
click at [810, 194] on input "string" at bounding box center [813, 197] width 120 height 15
click at [799, 277] on div "Chemicals* information" at bounding box center [747, 278] width 252 height 11
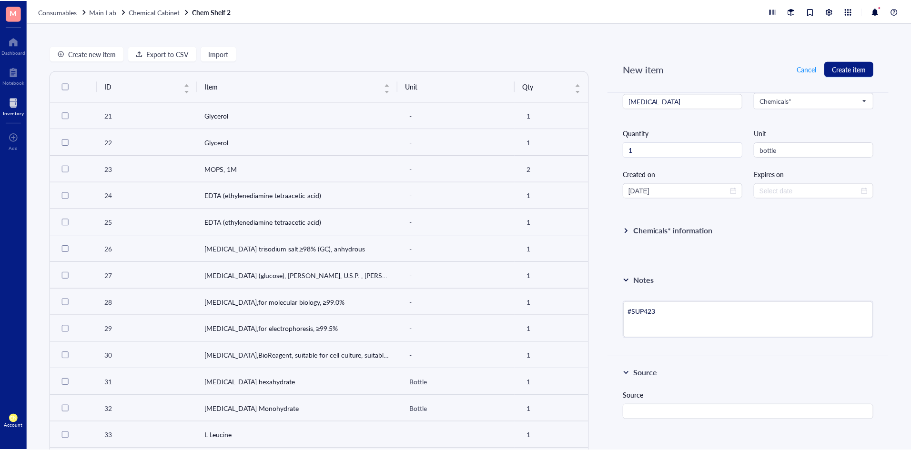
scroll to position [48, 0]
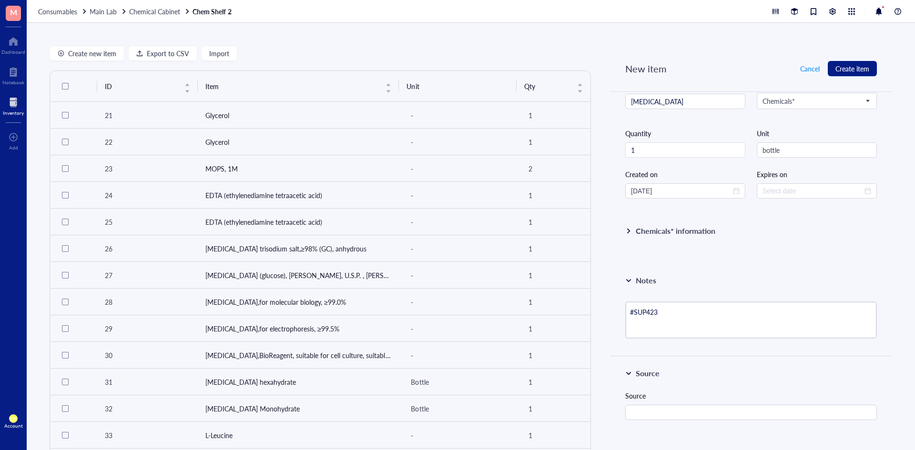
click at [625, 228] on div at bounding box center [628, 231] width 7 height 7
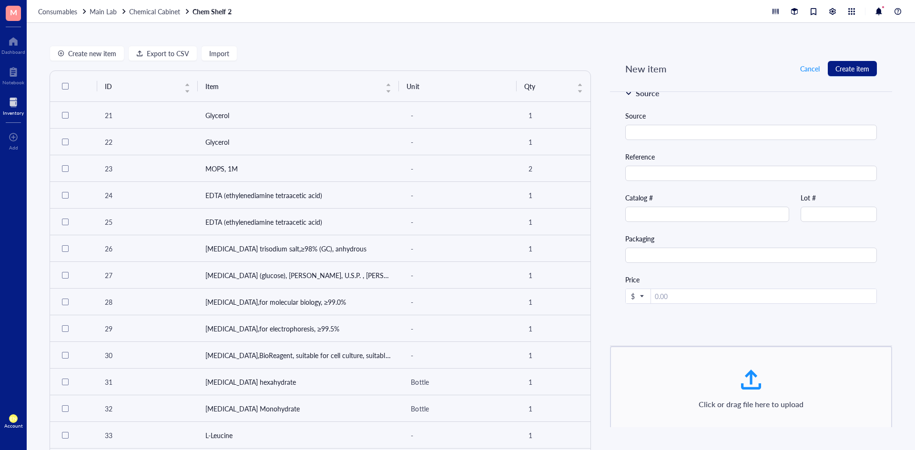
scroll to position [821, 0]
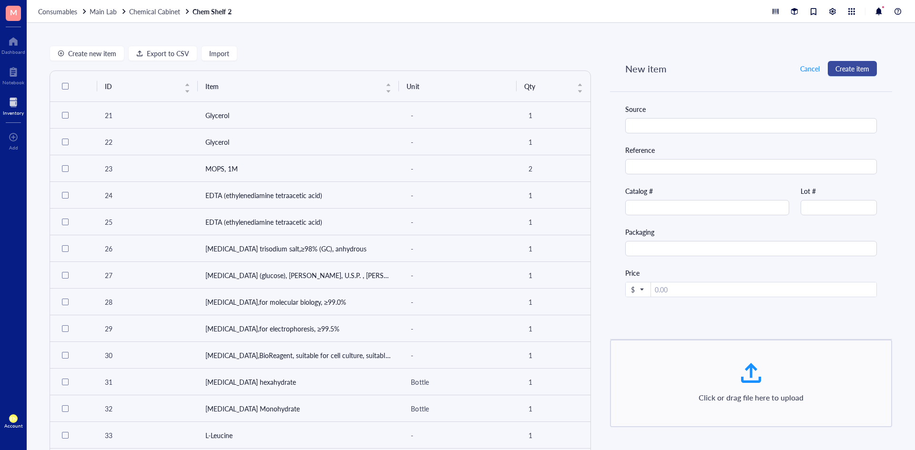
click at [856, 67] on span "Create item" at bounding box center [852, 69] width 34 height 8
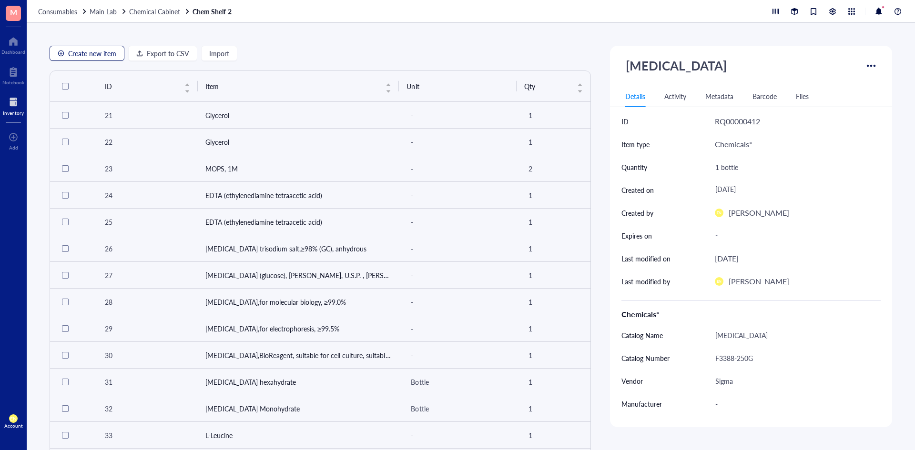
click at [85, 57] on span "Create new item" at bounding box center [92, 54] width 48 height 8
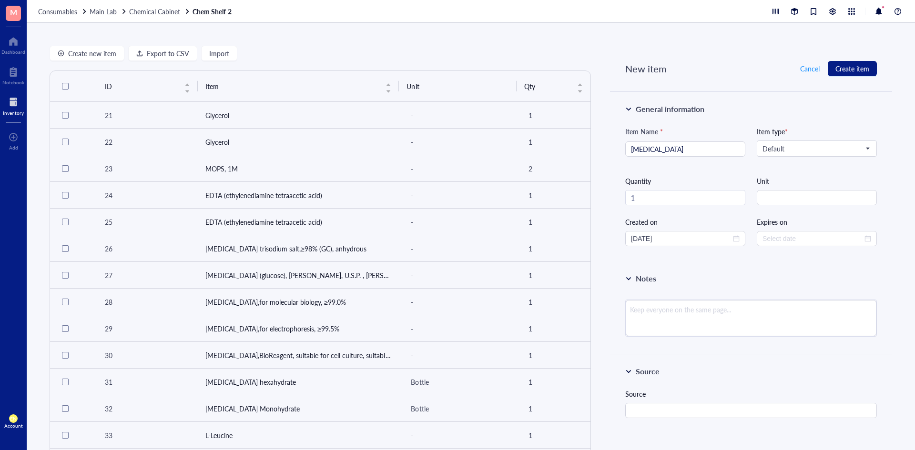
click at [811, 106] on div "General information" at bounding box center [751, 108] width 252 height 11
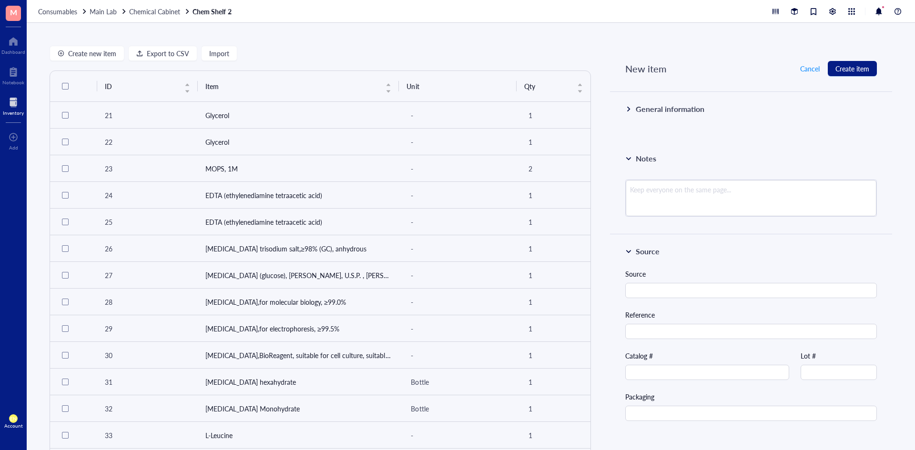
click at [663, 114] on div "General information" at bounding box center [670, 108] width 69 height 11
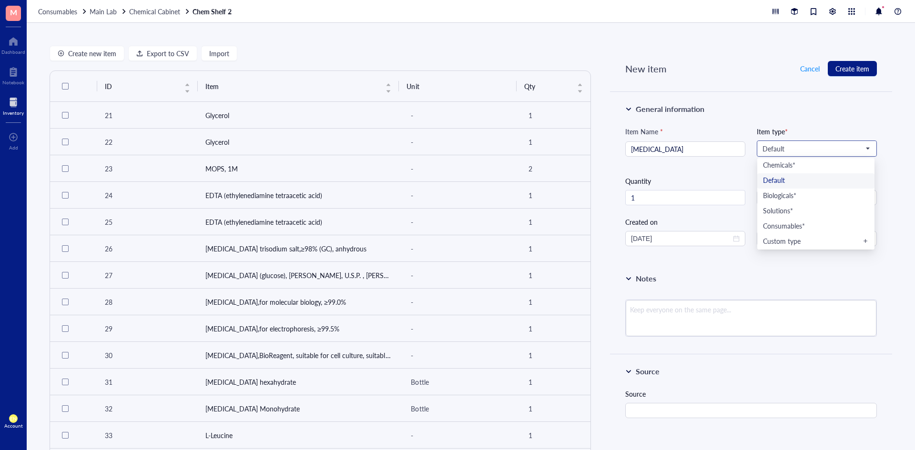
click at [803, 153] on input "search" at bounding box center [813, 149] width 100 height 14
click at [797, 168] on div "Chemicals*" at bounding box center [816, 166] width 106 height 10
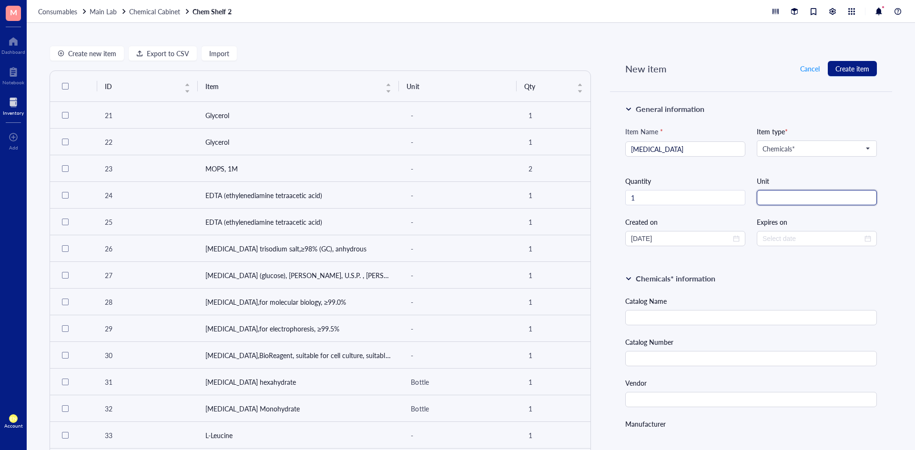
click at [757, 197] on input "string" at bounding box center [817, 197] width 120 height 15
click at [717, 313] on input "text" at bounding box center [751, 317] width 252 height 15
paste input "[MEDICAL_DATA], ACS, 99.0-100.5%, Thermo Scientific Chemicals"
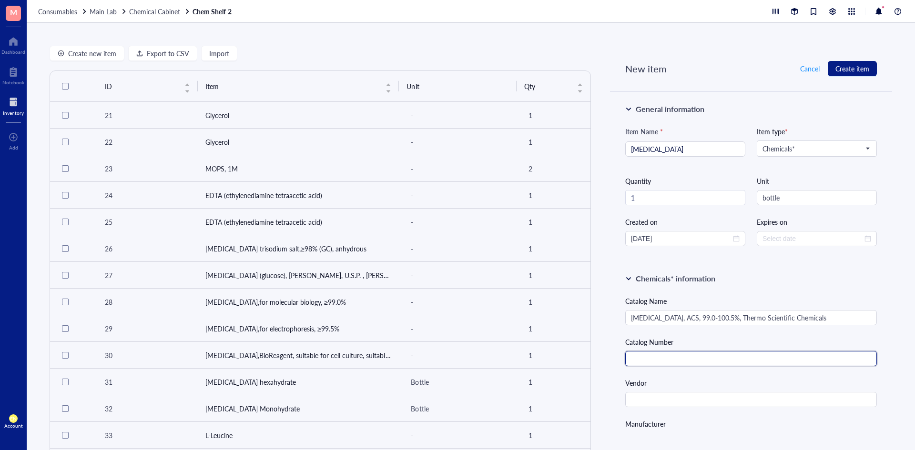
click at [648, 366] on input "text" at bounding box center [751, 358] width 252 height 15
paste input "011595.30"
click at [659, 400] on input "text" at bounding box center [751, 399] width 252 height 15
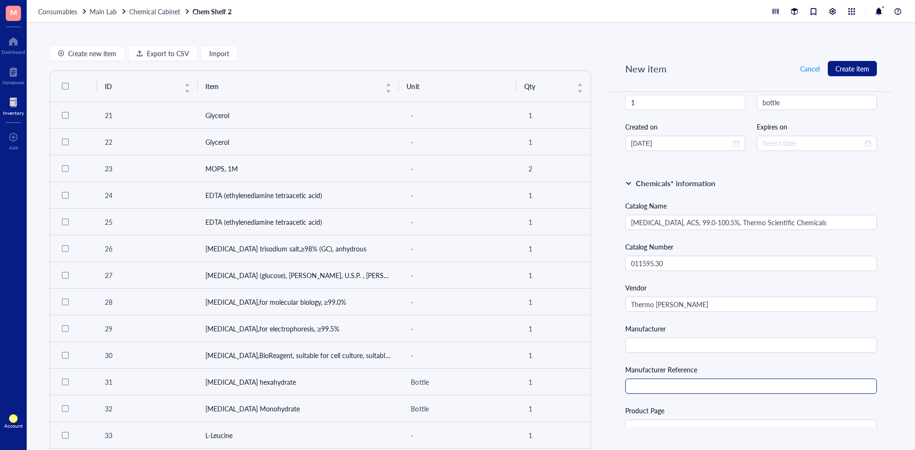
scroll to position [143, 0]
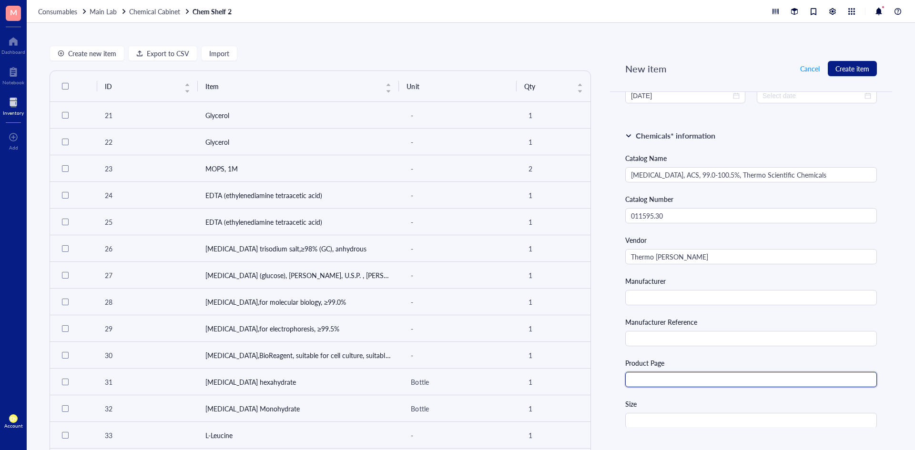
click at [640, 386] on input "text" at bounding box center [751, 379] width 252 height 15
paste input "[URL][DOMAIN_NAME]"
click at [655, 253] on input "Thermo [PERSON_NAME]" at bounding box center [751, 256] width 252 height 15
click at [812, 278] on div "Manufacturer" at bounding box center [751, 281] width 252 height 10
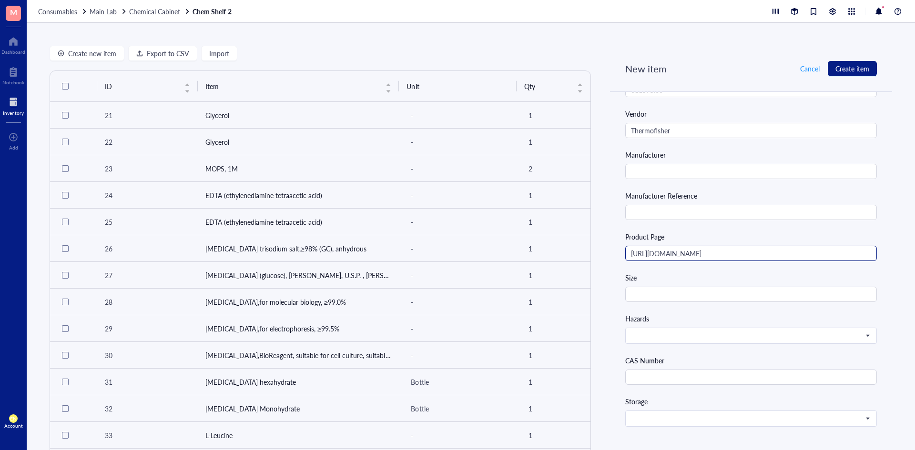
scroll to position [286, 0]
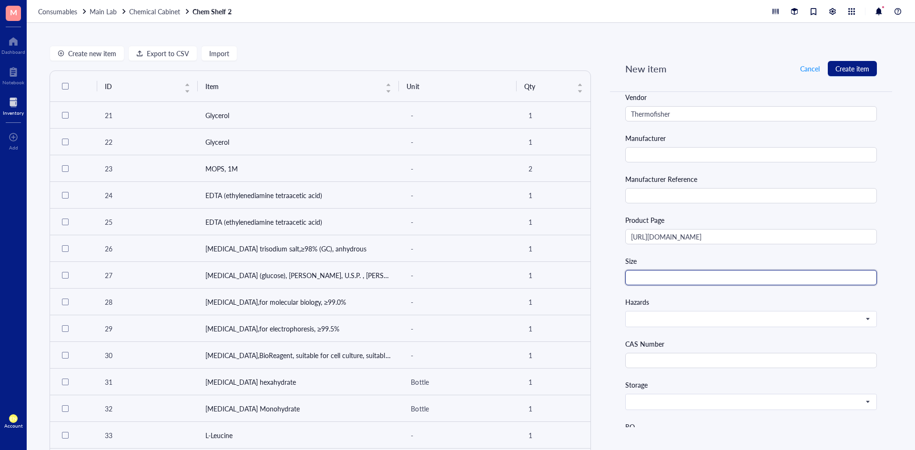
click at [791, 283] on input "text" at bounding box center [751, 277] width 252 height 15
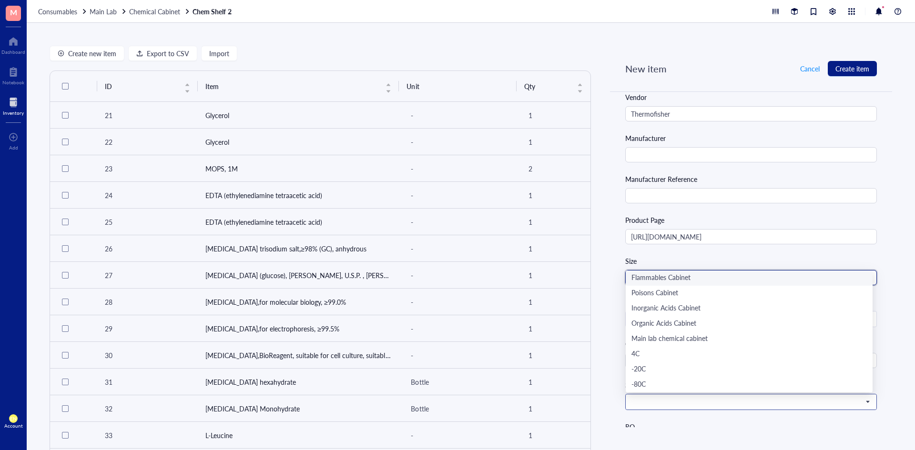
click at [679, 404] on span at bounding box center [750, 402] width 238 height 9
click at [674, 336] on div "Main lab chemical cabinet" at bounding box center [748, 339] width 235 height 10
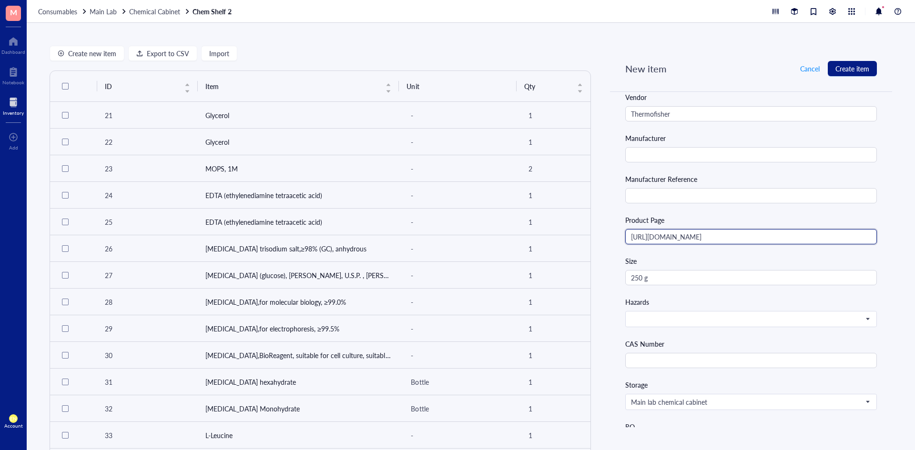
scroll to position [0, 33]
drag, startPoint x: 627, startPoint y: 236, endPoint x: 932, endPoint y: 233, distance: 304.5
click at [915, 233] on html "M Dashboard Notebook Inventory To pick up a draggable item, press the space bar…" at bounding box center [457, 225] width 915 height 450
click at [636, 358] on input "text" at bounding box center [751, 360] width 252 height 15
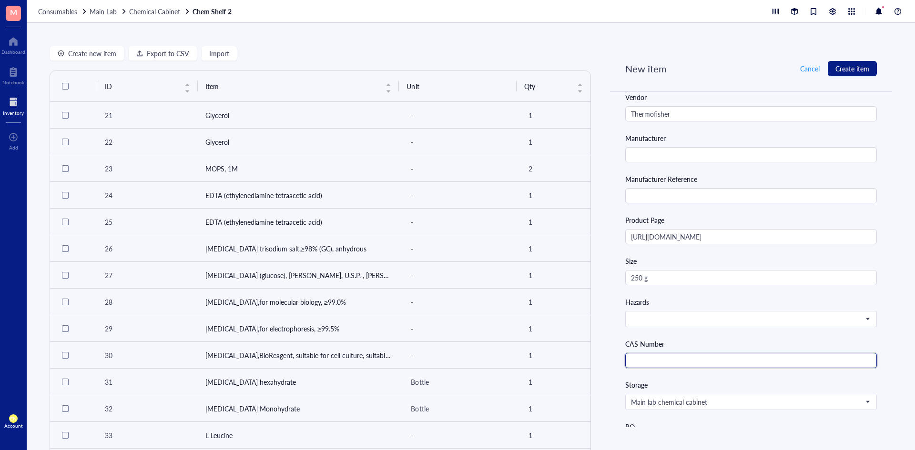
paste input "7447-40-7"
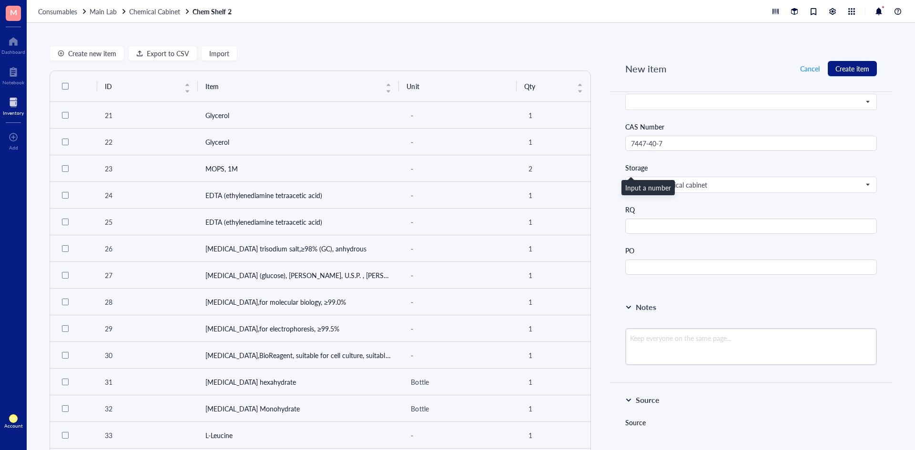
scroll to position [477, 0]
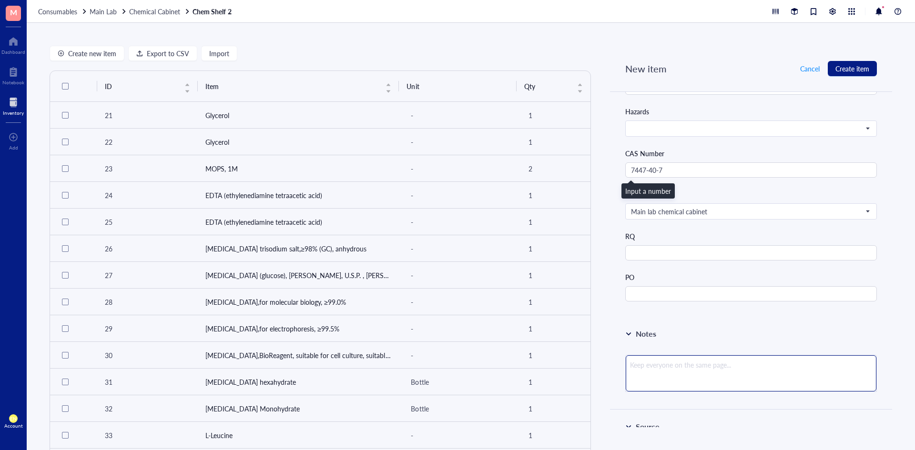
click at [721, 360] on textarea at bounding box center [751, 374] width 251 height 36
click at [730, 325] on div "Notes #SUP789" at bounding box center [751, 363] width 282 height 92
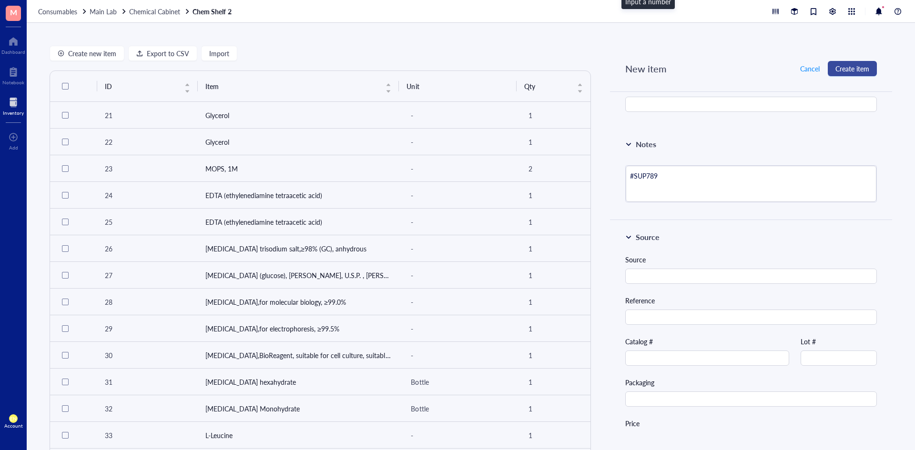
scroll to position [667, 0]
click at [849, 70] on span "Create item" at bounding box center [852, 69] width 34 height 8
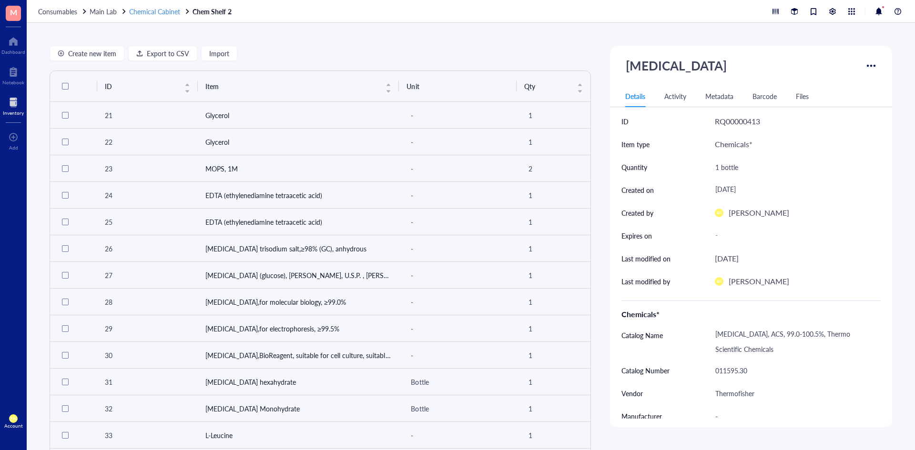
click at [155, 11] on span "Chemical Cabinet" at bounding box center [154, 12] width 51 height 10
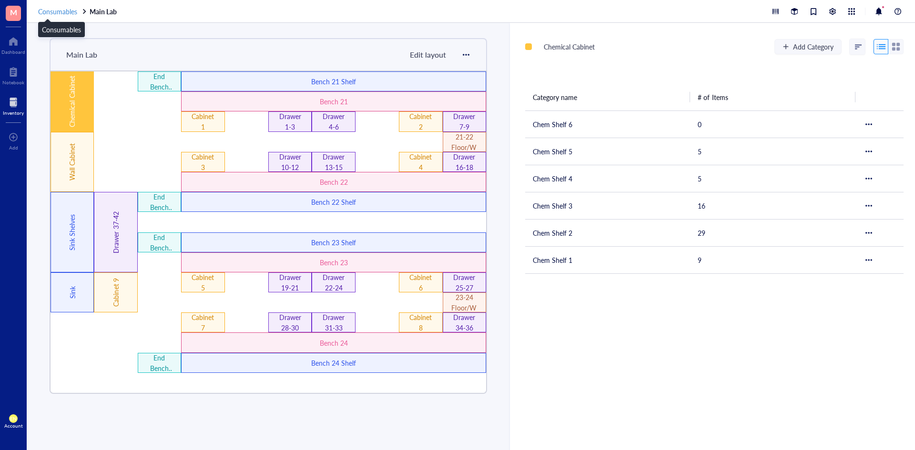
click at [59, 12] on span "Consumables" at bounding box center [57, 12] width 39 height 10
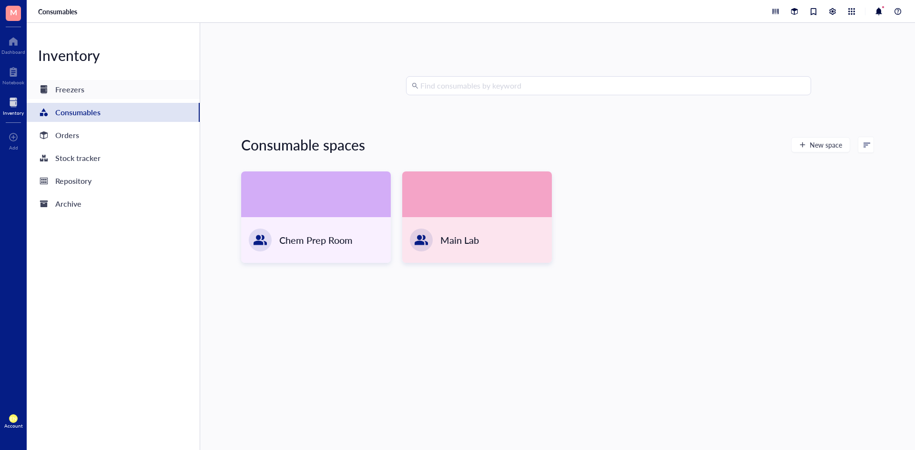
click at [104, 86] on div "Freezers" at bounding box center [113, 89] width 173 height 19
